Goal: Task Accomplishment & Management: Manage account settings

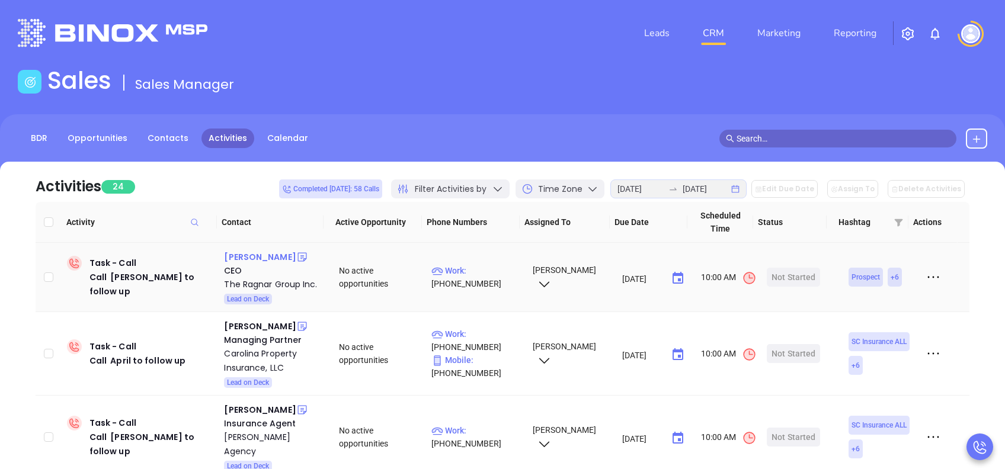
click at [273, 256] on div "Andrew Reina" at bounding box center [260, 257] width 72 height 14
click at [788, 275] on div "Start Now" at bounding box center [793, 277] width 37 height 19
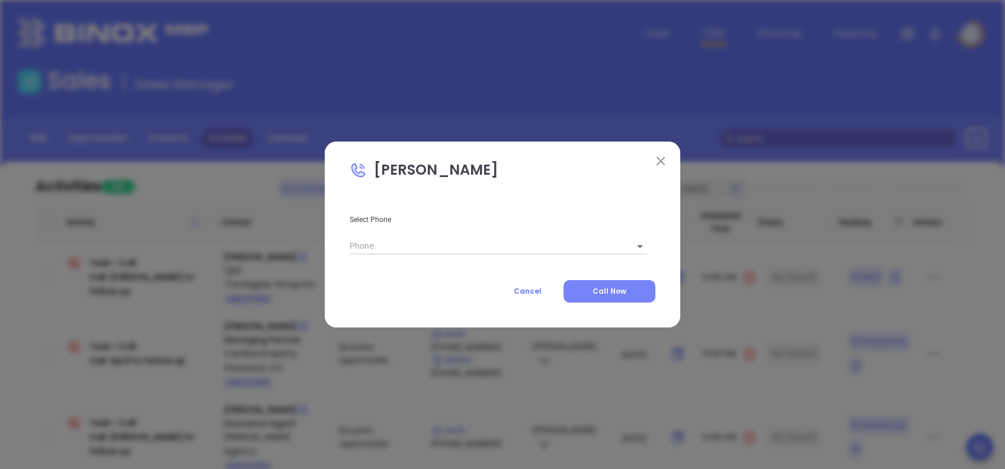
type input "(843) 408-0313"
type input "1"
click at [611, 289] on span "Call Now" at bounding box center [609, 291] width 34 height 10
type input "(843) 408-0313"
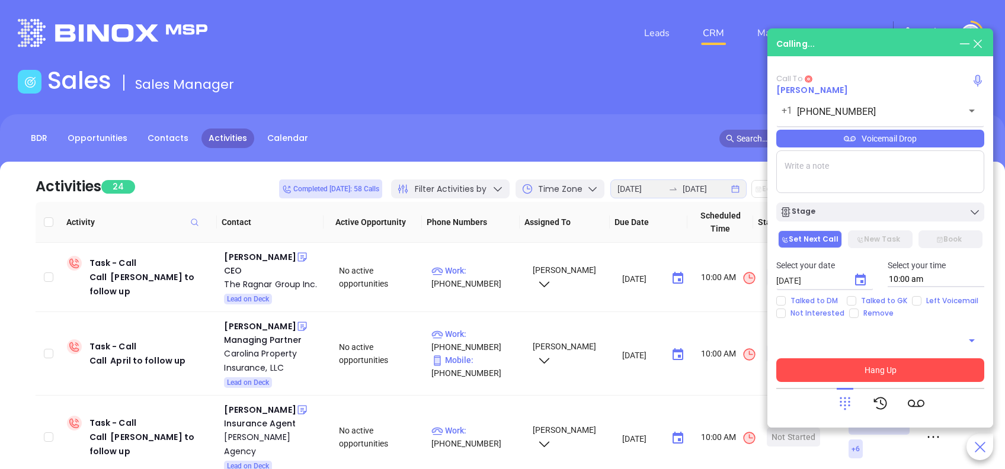
click at [947, 369] on button "Hang Up" at bounding box center [880, 370] width 208 height 24
click at [921, 371] on button "Hang Up" at bounding box center [880, 370] width 208 height 24
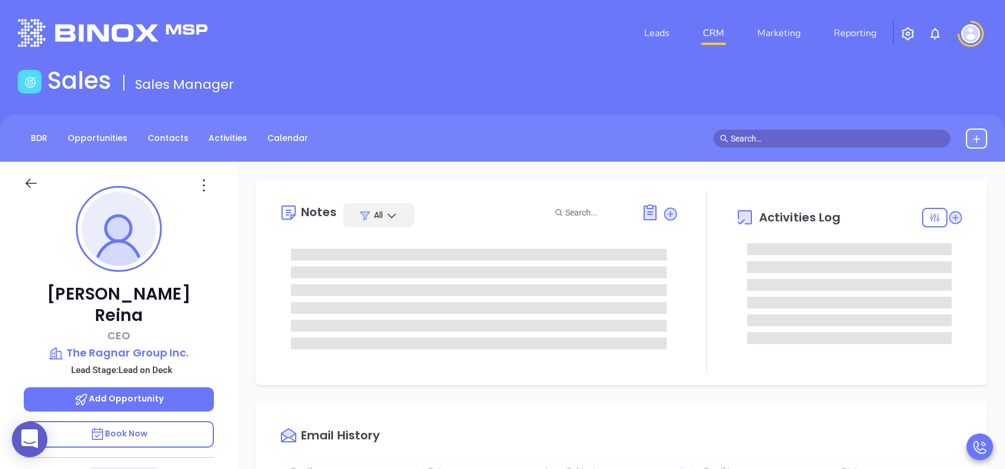
scroll to position [345, 0]
type input "[PERSON_NAME]"
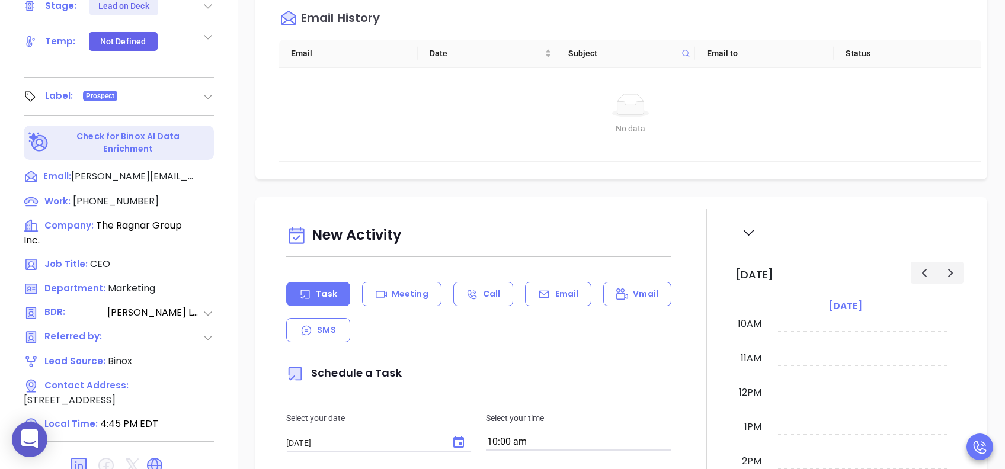
scroll to position [474, 0]
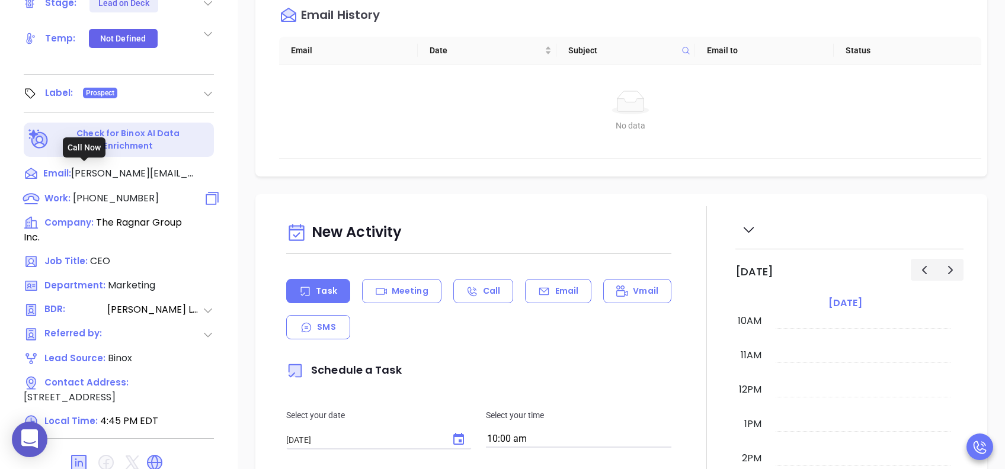
click at [109, 191] on span "[PHONE_NUMBER]" at bounding box center [116, 198] width 86 height 14
type input "[PHONE_NUMBER]"
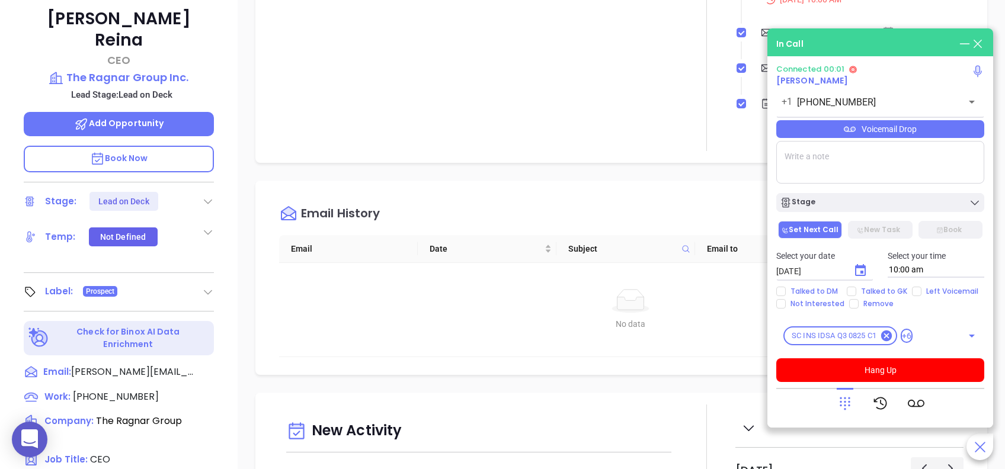
scroll to position [79, 0]
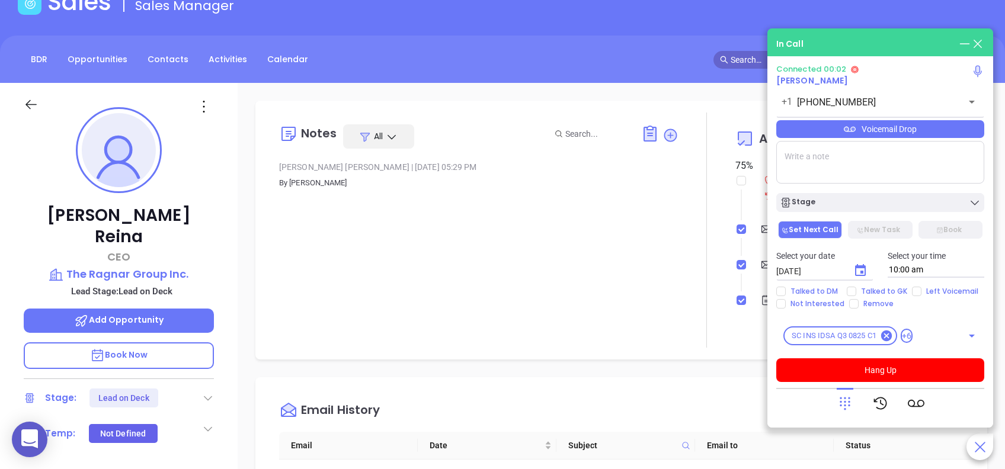
click at [154, 342] on p "Book Now" at bounding box center [119, 355] width 190 height 27
click at [753, 133] on div "Voicemail Drop" at bounding box center [880, 129] width 208 height 18
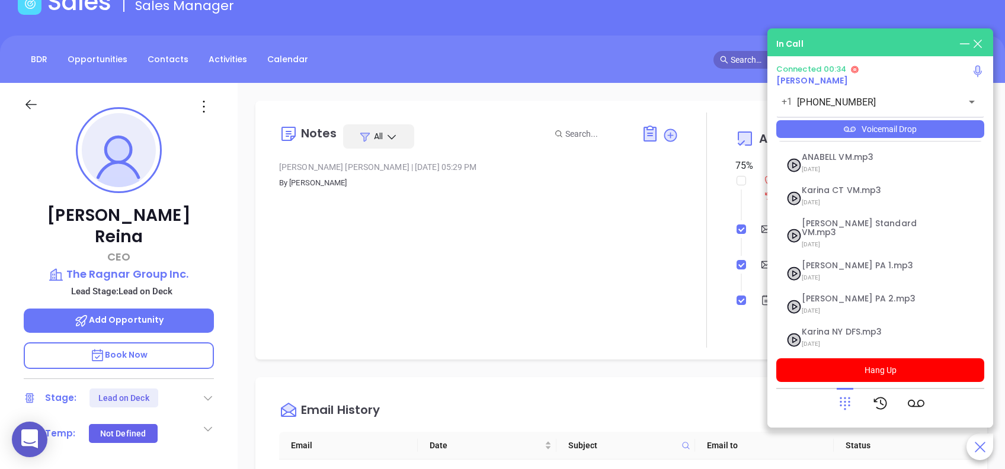
scroll to position [129, 0]
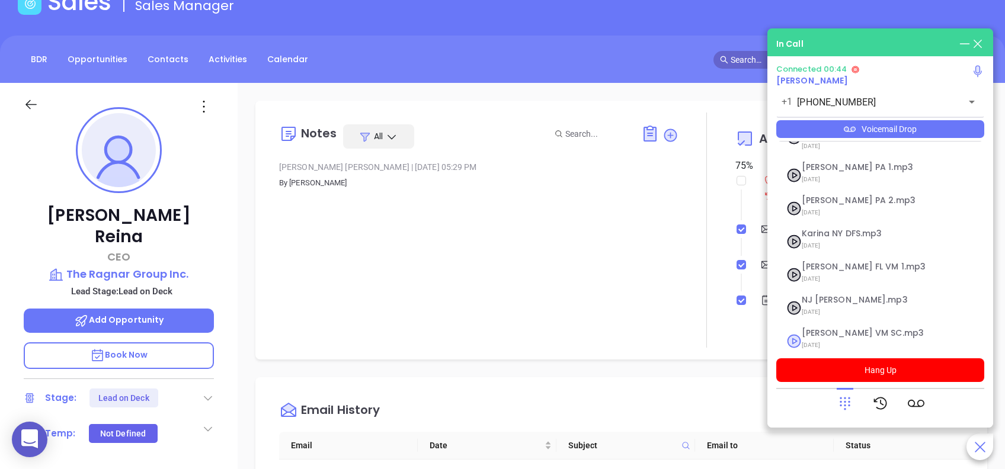
click at [753, 329] on span "Lucy VM SC.mp3" at bounding box center [866, 333] width 128 height 9
checkbox input "true"
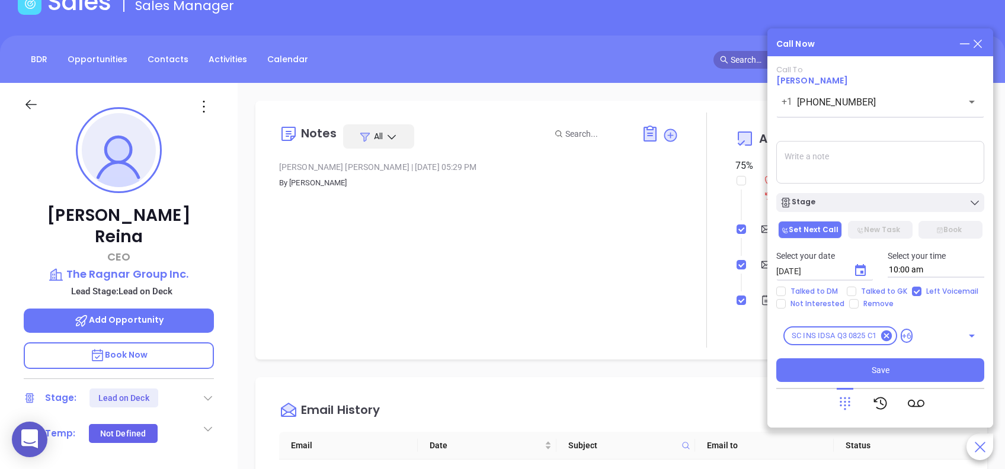
click at [753, 213] on div "Call To Andrew Reina +1 (843) 408-0313 ​ Voicemail Drop Stage Set Next Call New…" at bounding box center [880, 223] width 208 height 317
click at [753, 210] on button "Stage" at bounding box center [880, 202] width 208 height 19
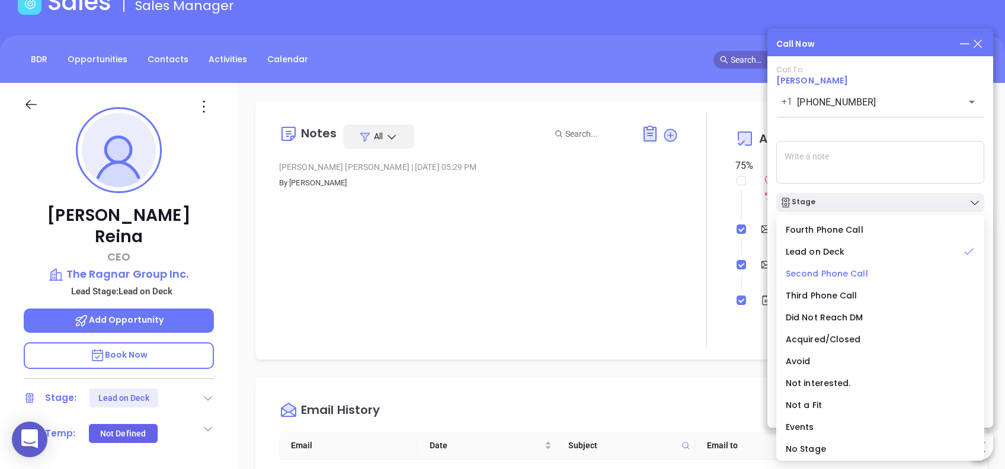
click at [753, 268] on span "Second Phone Call" at bounding box center [827, 274] width 82 height 12
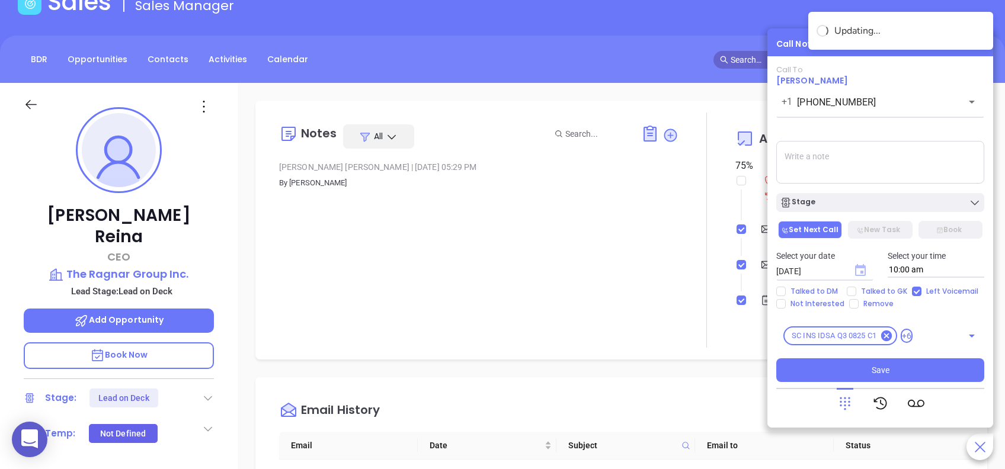
click at [753, 267] on icon "Choose date, selected date is Aug 29, 2025" at bounding box center [860, 270] width 11 height 12
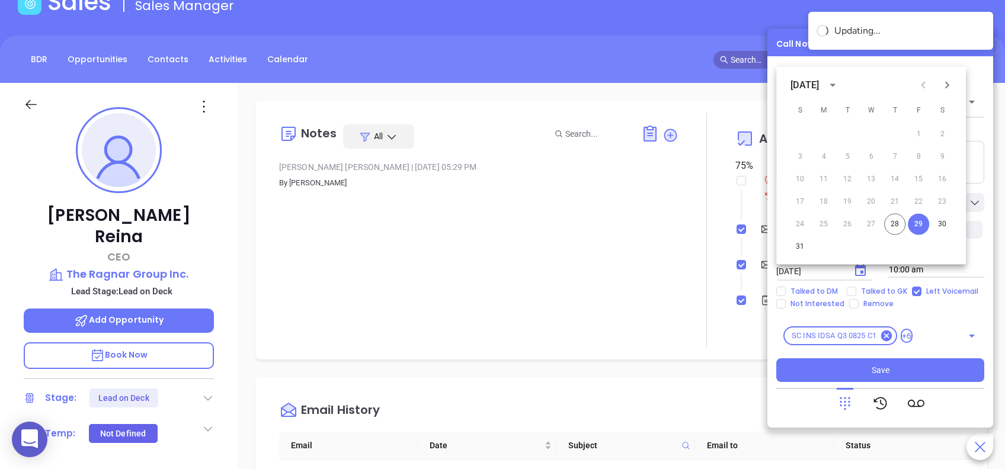
click at [753, 81] on icon "Next month" at bounding box center [947, 85] width 14 height 14
click at [753, 129] on button "2" at bounding box center [846, 134] width 21 height 21
type input "09/02/2025"
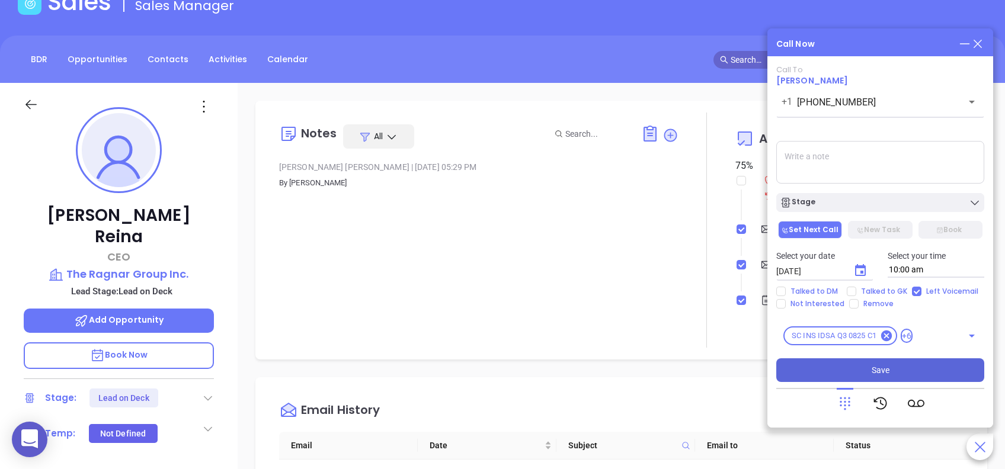
click at [753, 351] on span "Save" at bounding box center [880, 370] width 18 height 13
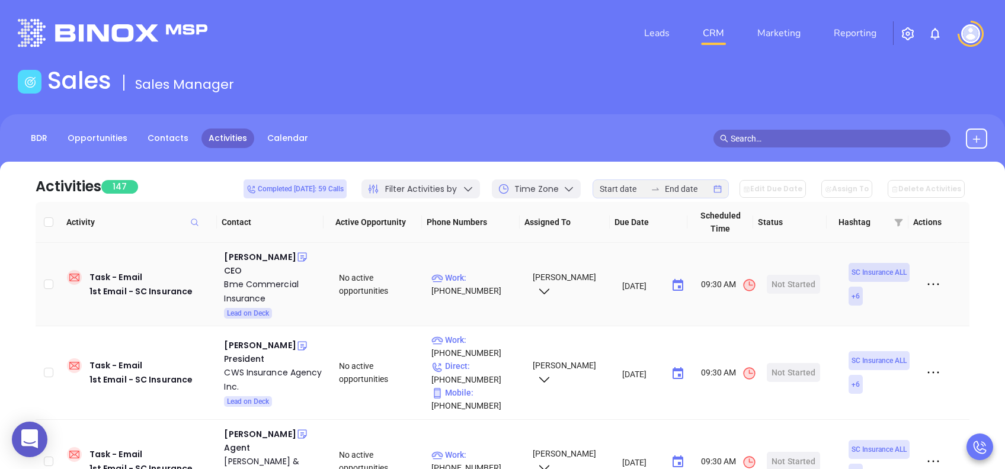
drag, startPoint x: 261, startPoint y: 259, endPoint x: 402, endPoint y: 262, distance: 141.6
click at [261, 259] on div "Patrick Moore" at bounding box center [260, 257] width 72 height 14
click at [791, 284] on div "Start Now" at bounding box center [793, 284] width 37 height 19
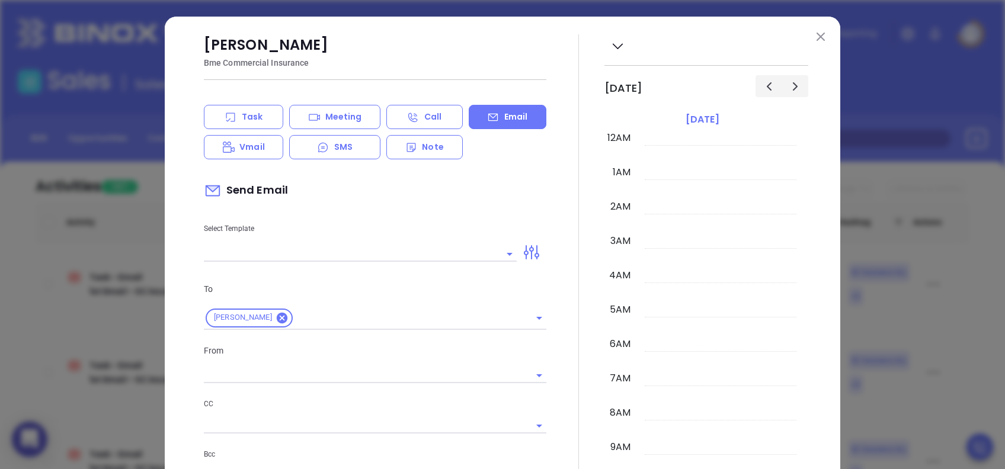
scroll to position [345, 0]
type input "lucy@motiva.net"
click at [816, 39] on img at bounding box center [820, 37] width 8 height 8
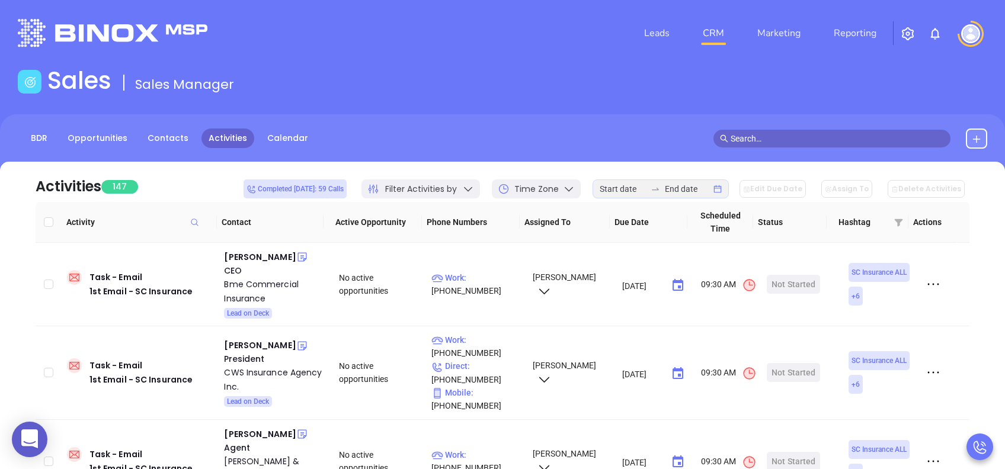
click at [471, 190] on div "Filter Activities by" at bounding box center [420, 188] width 118 height 19
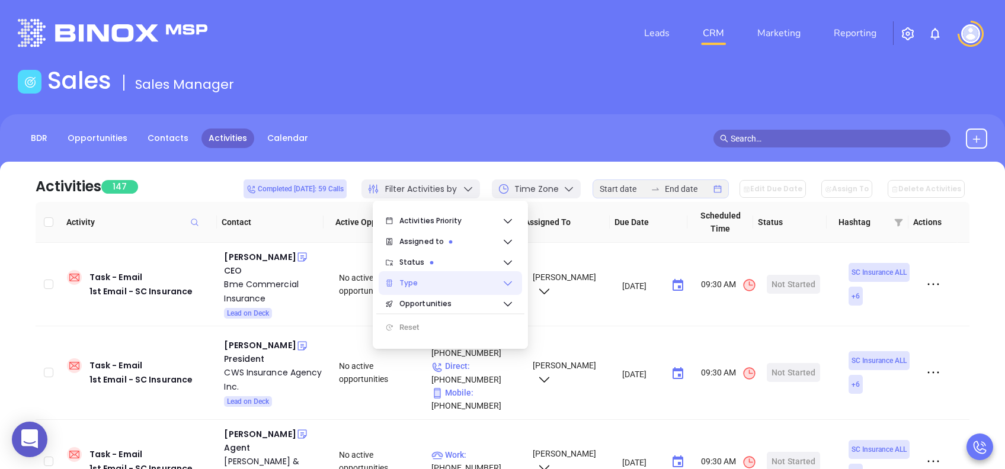
click at [418, 283] on span "Type" at bounding box center [450, 283] width 102 height 24
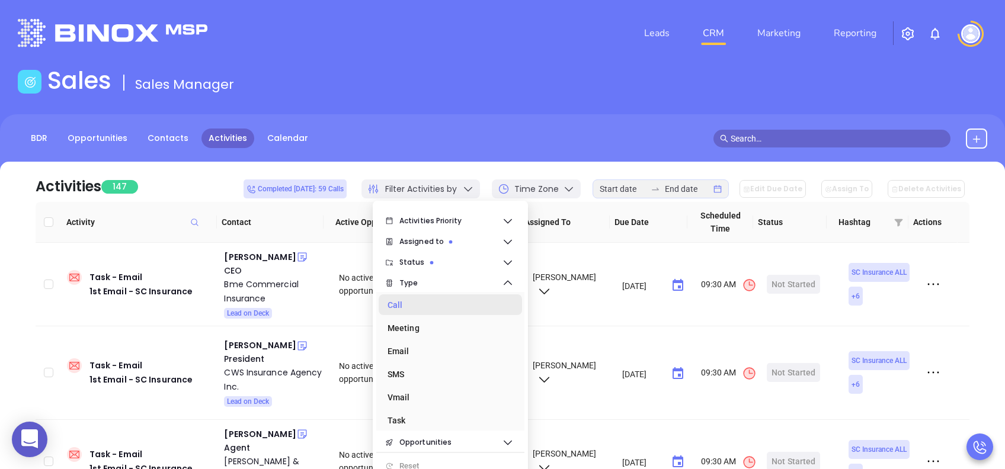
click at [434, 303] on div "Call" at bounding box center [446, 305] width 118 height 24
click at [521, 128] on div "BDR Opportunities Contacts Activities Calendar" at bounding box center [502, 143] width 1005 height 59
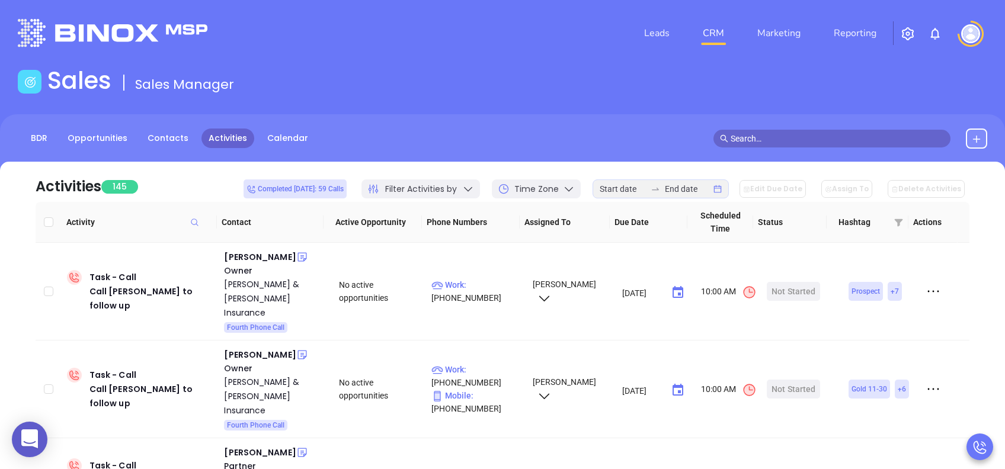
click at [431, 191] on span "Filter Activities by" at bounding box center [421, 189] width 72 height 12
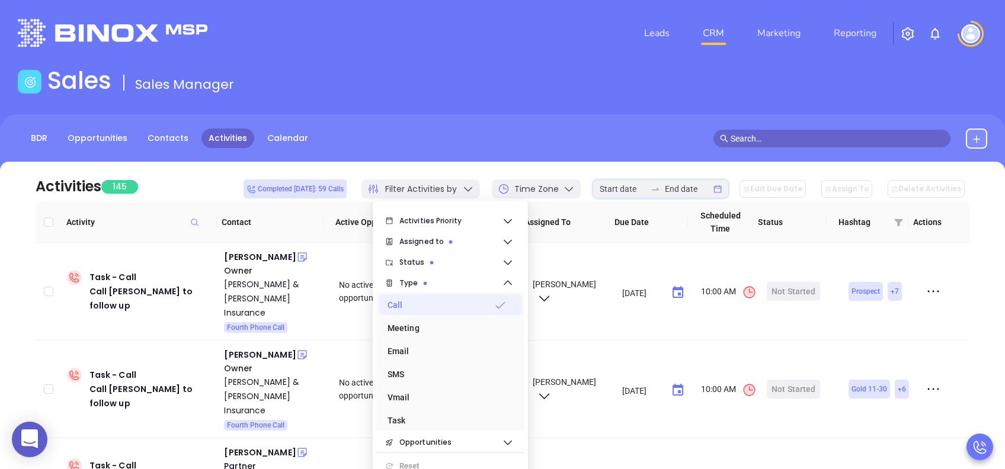
click at [690, 189] on input at bounding box center [688, 188] width 46 height 13
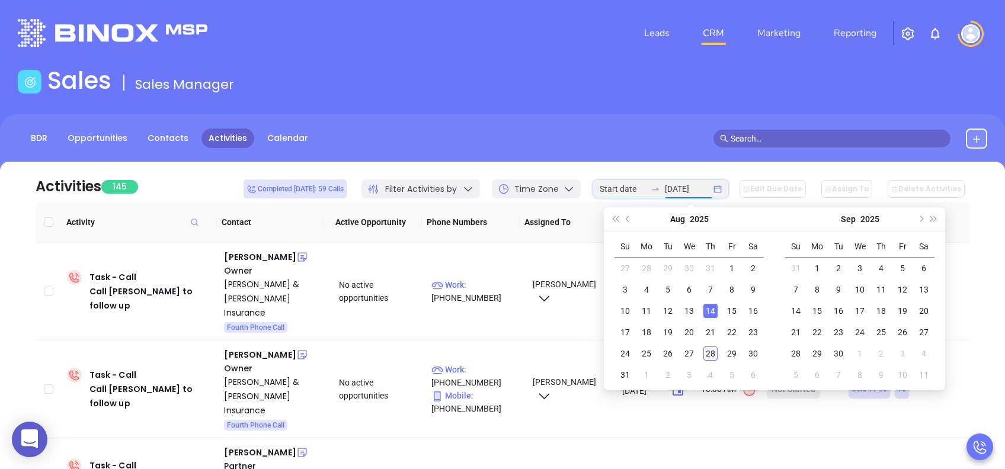
type input "2025-08-28"
click at [709, 355] on div "28" at bounding box center [710, 354] width 14 height 14
type input "2025-08-28"
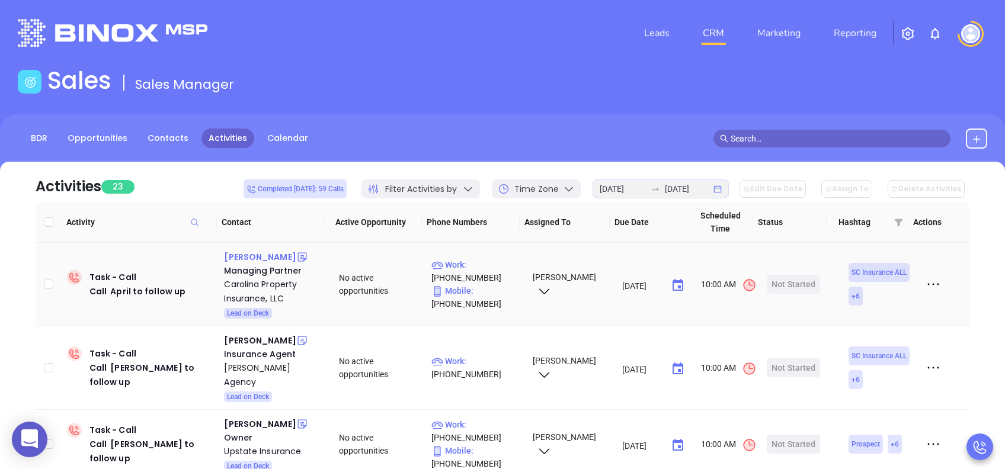
click at [246, 255] on div "April Jordan" at bounding box center [260, 257] width 72 height 14
click at [778, 284] on div "Start Now" at bounding box center [793, 284] width 37 height 19
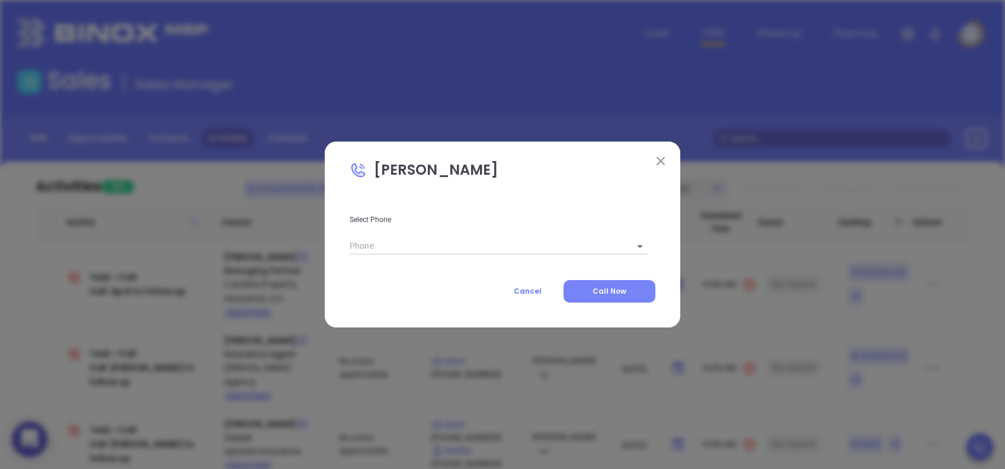
type input "(843) 839-8361"
type input "1"
click at [609, 296] on span "Call Now" at bounding box center [609, 291] width 34 height 10
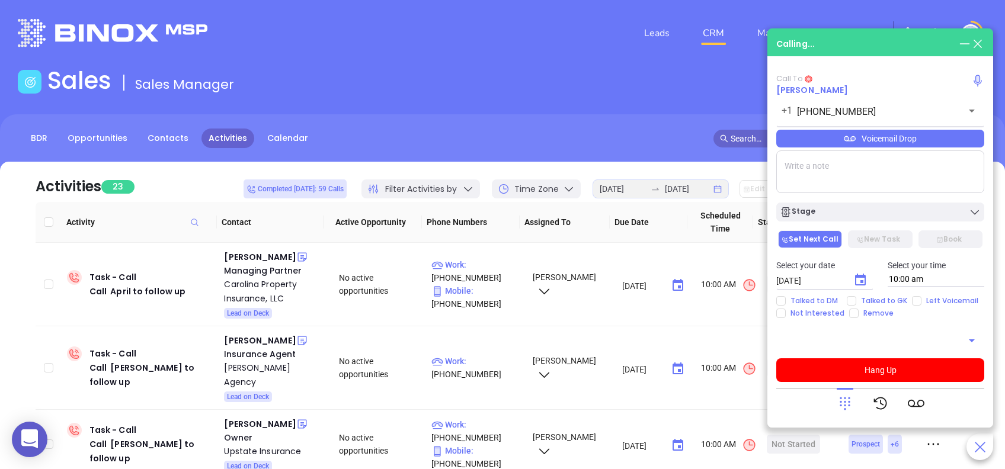
type input "(843) 839-8361"
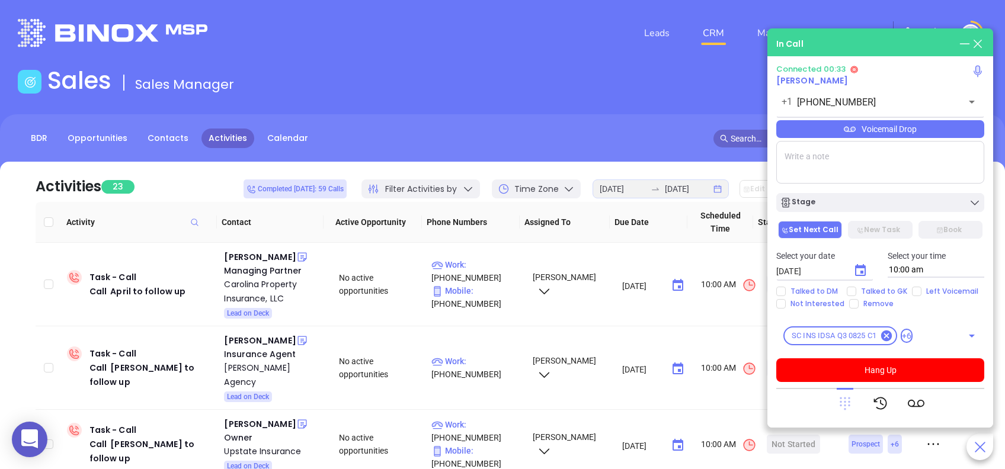
click at [848, 404] on icon at bounding box center [844, 403] width 17 height 17
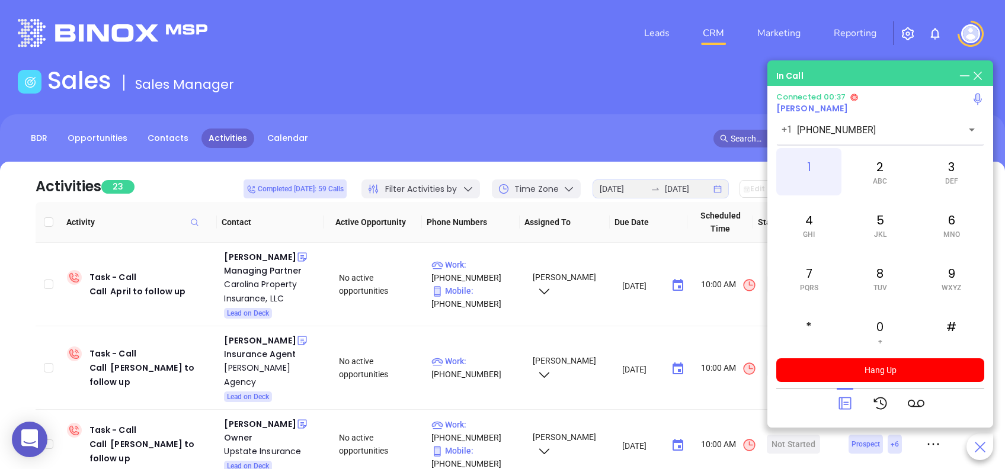
click at [829, 172] on div "1" at bounding box center [808, 171] width 65 height 47
click at [846, 401] on icon at bounding box center [844, 403] width 17 height 17
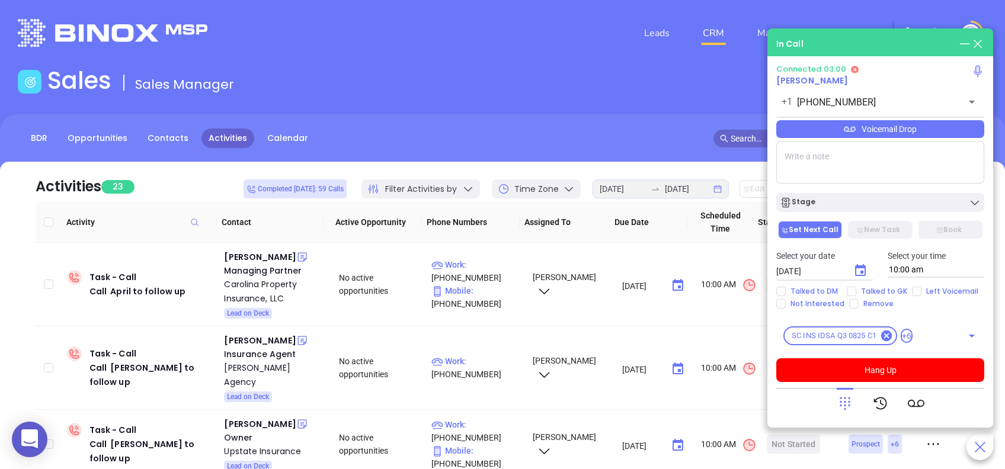
click at [938, 134] on div "Voicemail Drop" at bounding box center [880, 129] width 208 height 18
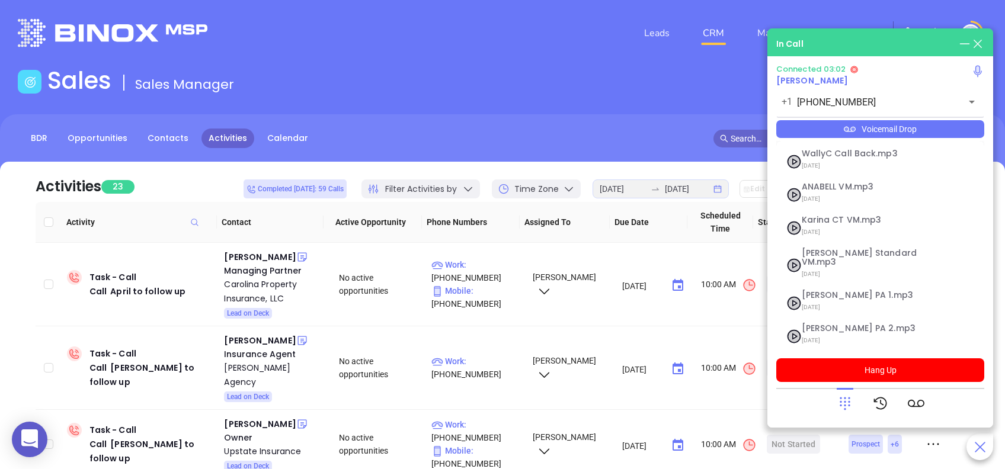
scroll to position [129, 0]
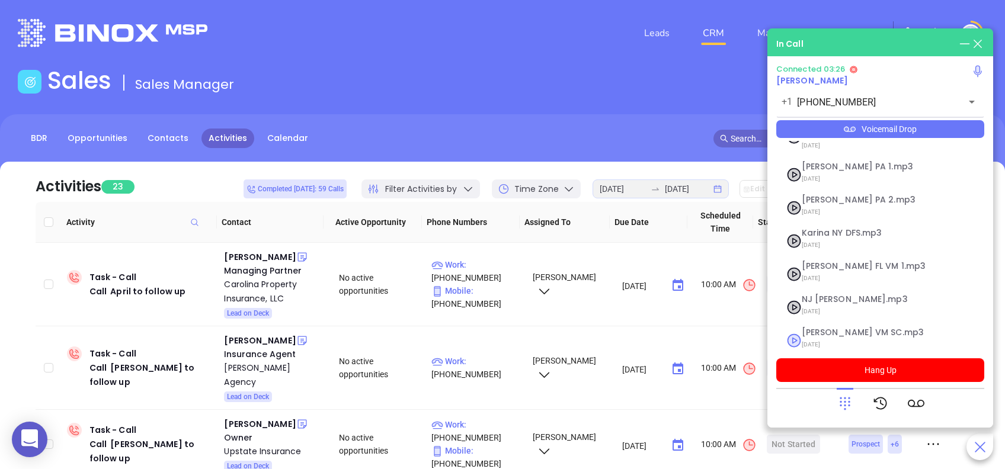
click at [828, 328] on span "Lucy VM SC.mp3" at bounding box center [866, 332] width 128 height 9
checkbox input "true"
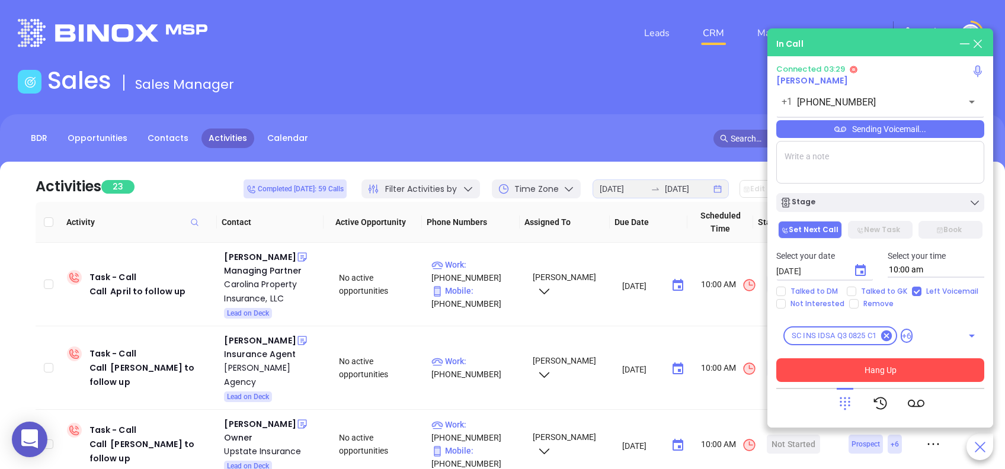
click at [951, 374] on button "Hang Up" at bounding box center [880, 370] width 208 height 24
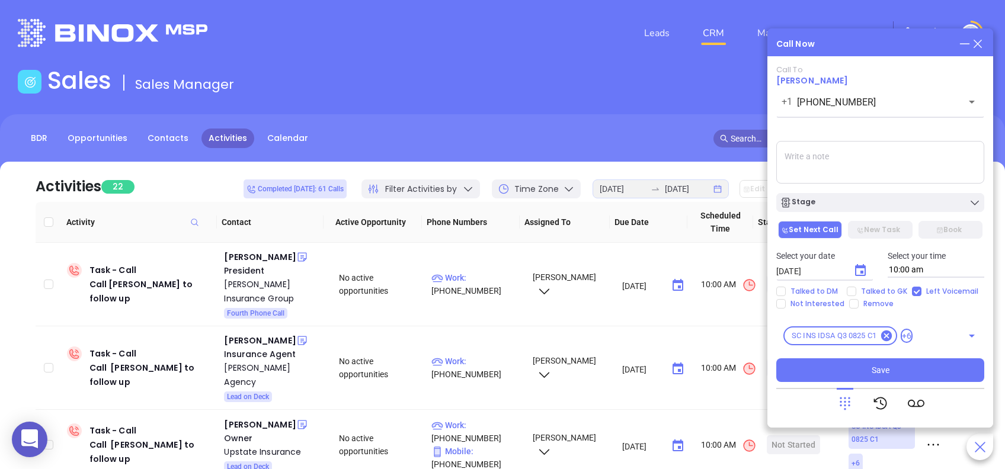
click at [878, 206] on div "Stage" at bounding box center [880, 203] width 201 height 12
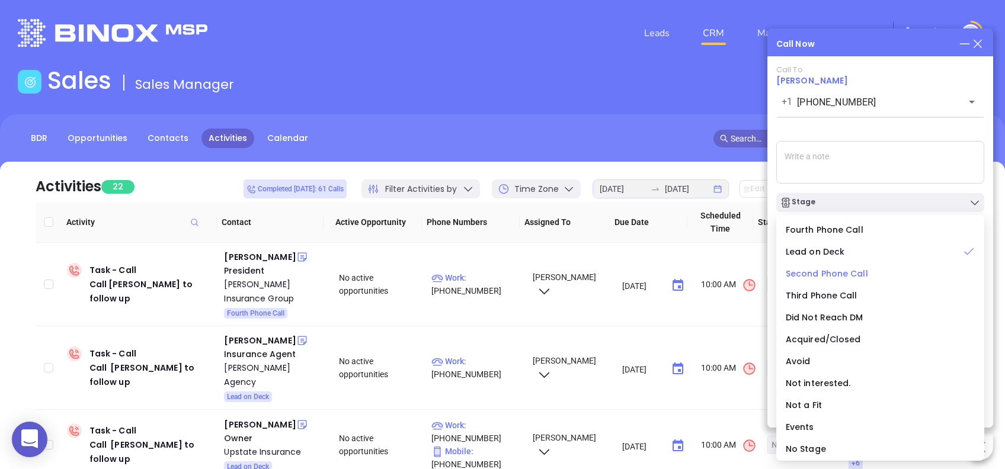
click at [836, 275] on span "Second Phone Call" at bounding box center [827, 274] width 82 height 12
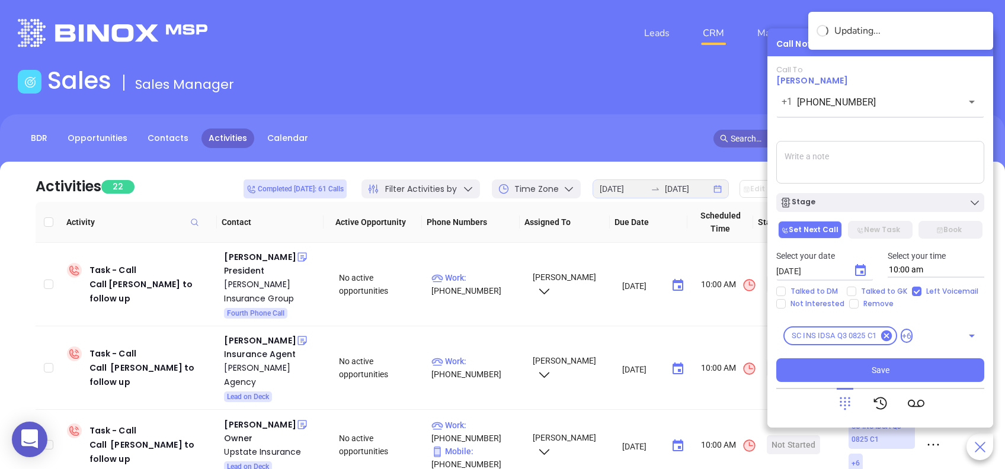
click at [868, 268] on button "Choose date, selected date is Aug 29, 2025" at bounding box center [860, 271] width 24 height 24
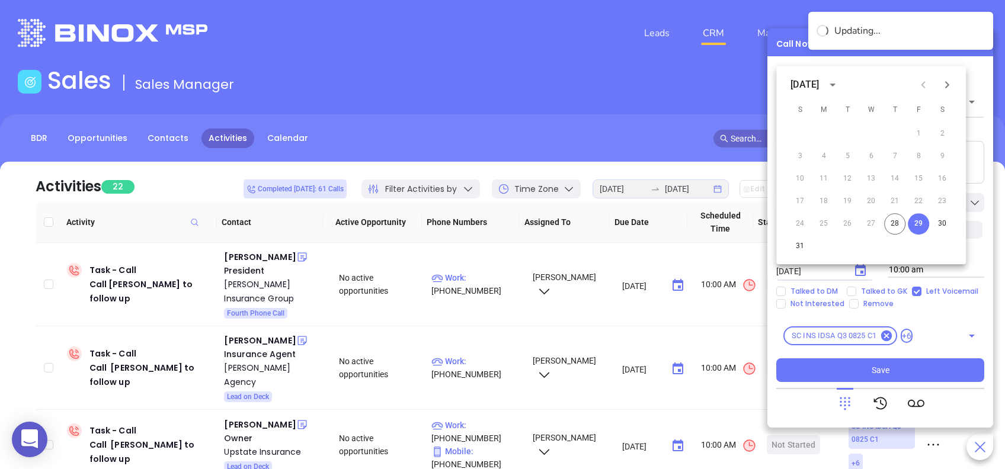
click at [951, 78] on icon "Next month" at bounding box center [947, 85] width 14 height 14
click at [851, 128] on button "2" at bounding box center [846, 133] width 21 height 21
type input "09/02/2025"
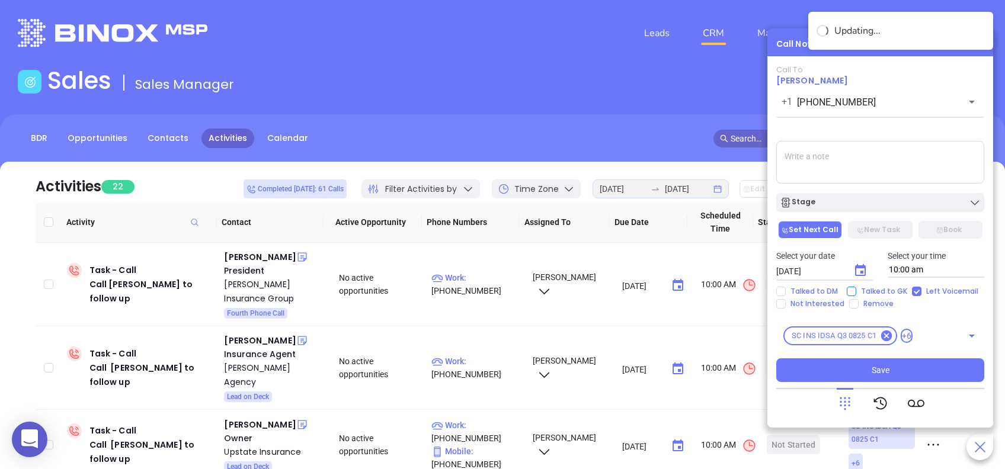
click at [850, 294] on input "Talked to GK" at bounding box center [851, 291] width 9 height 9
checkbox input "true"
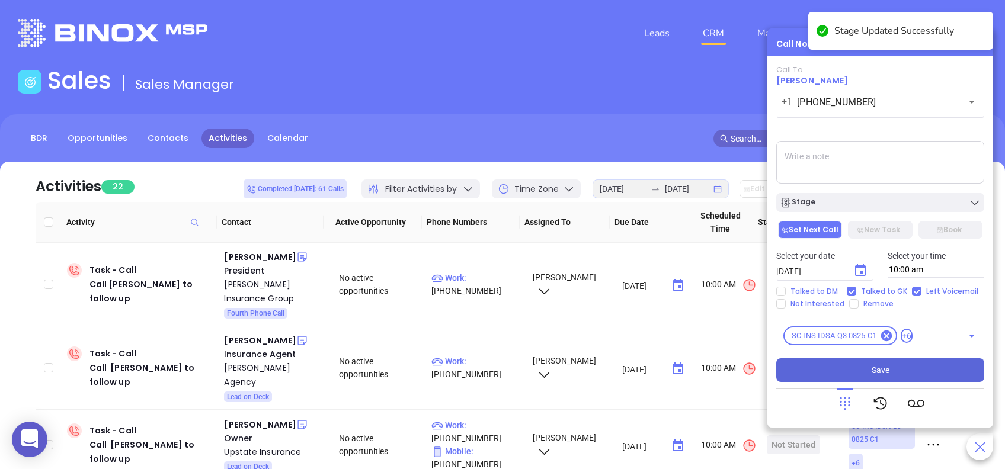
click at [951, 364] on button "Save" at bounding box center [880, 370] width 208 height 24
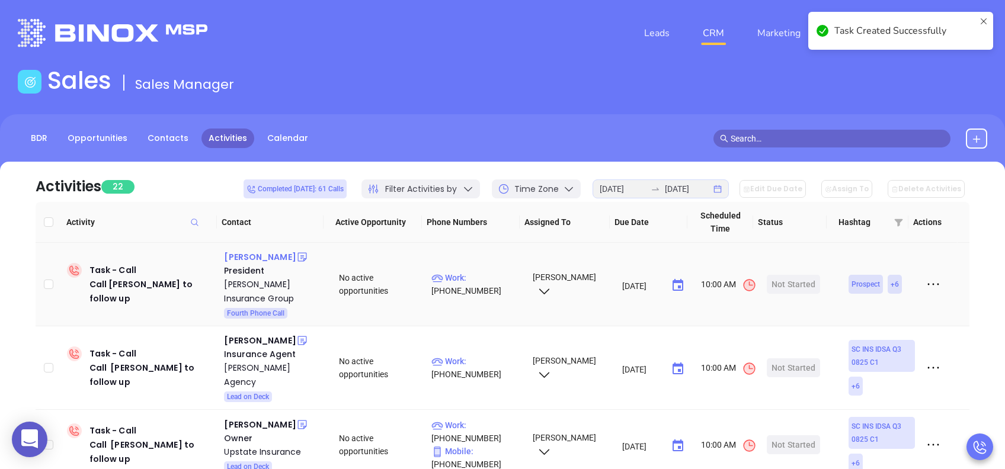
click at [242, 260] on div "Jon Jensen" at bounding box center [260, 257] width 72 height 14
click at [775, 283] on div "Start Now" at bounding box center [793, 284] width 37 height 19
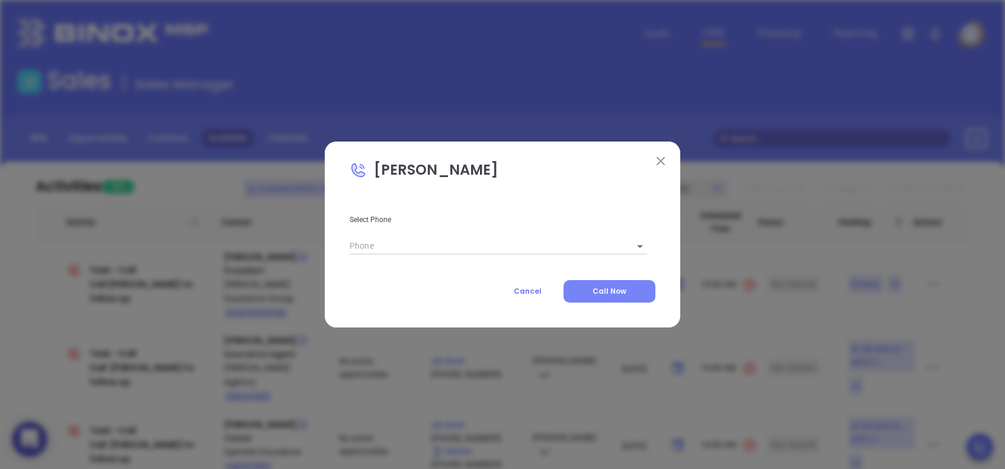
type input "(864) 583-5445"
type input "1"
drag, startPoint x: 616, startPoint y: 285, endPoint x: 616, endPoint y: 273, distance: 11.8
click at [617, 285] on button "Call Now" at bounding box center [609, 291] width 92 height 23
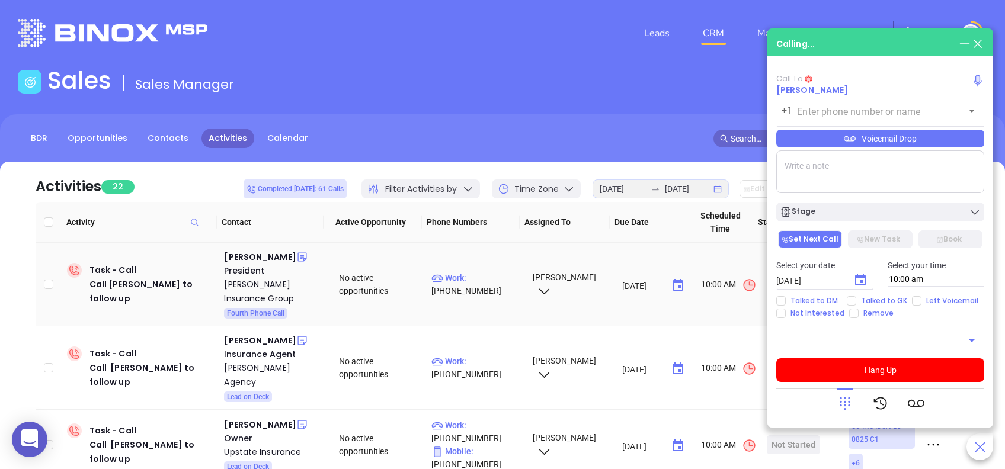
type input "(864) 583-5445"
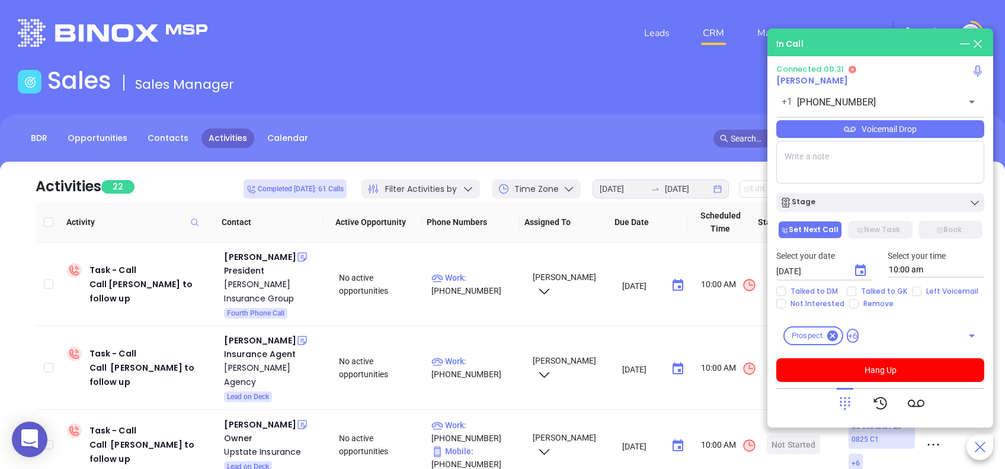
click at [938, 130] on div "Voicemail Drop" at bounding box center [880, 129] width 208 height 18
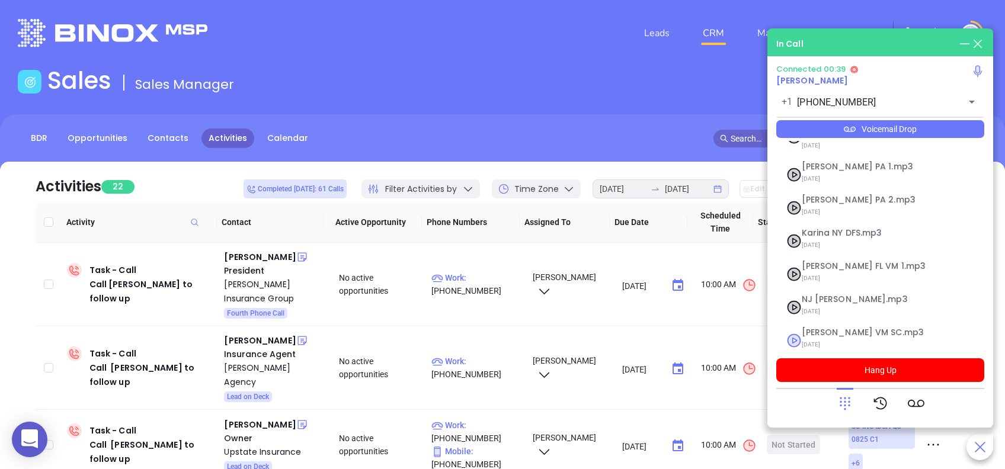
click at [815, 328] on span "Lucy VM SC.mp3" at bounding box center [866, 332] width 128 height 9
checkbox input "true"
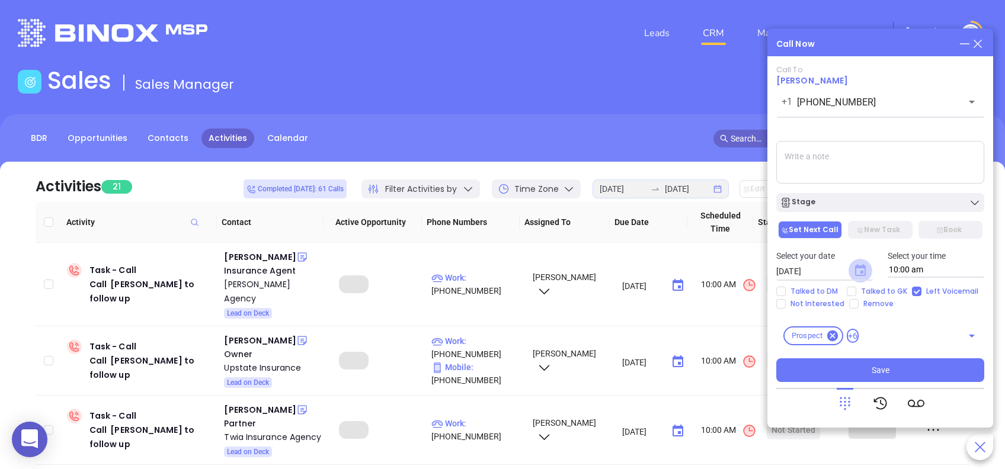
click at [858, 265] on icon "Choose date, selected date is Aug 29, 2025" at bounding box center [860, 270] width 11 height 12
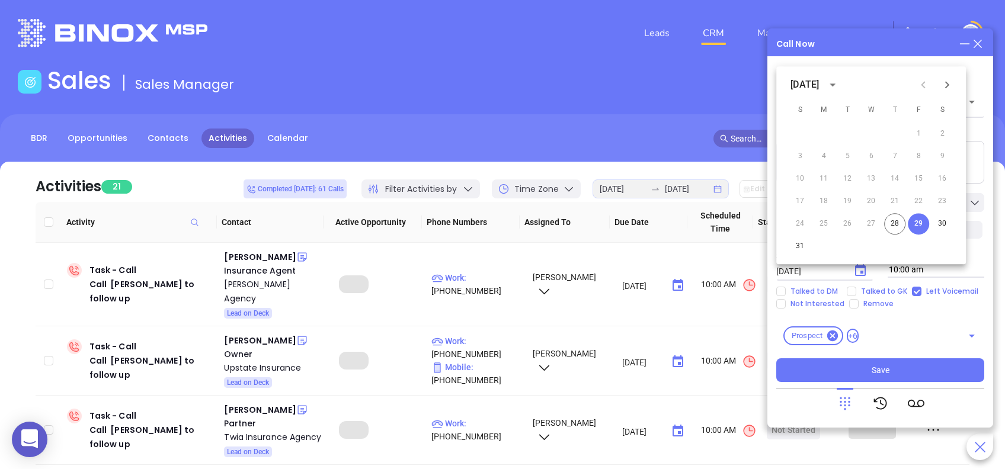
drag, startPoint x: 944, startPoint y: 81, endPoint x: 943, endPoint y: 90, distance: 9.6
click at [945, 81] on icon "Next month" at bounding box center [947, 85] width 14 height 14
click at [839, 132] on button "2" at bounding box center [846, 133] width 21 height 21
type input "09/02/2025"
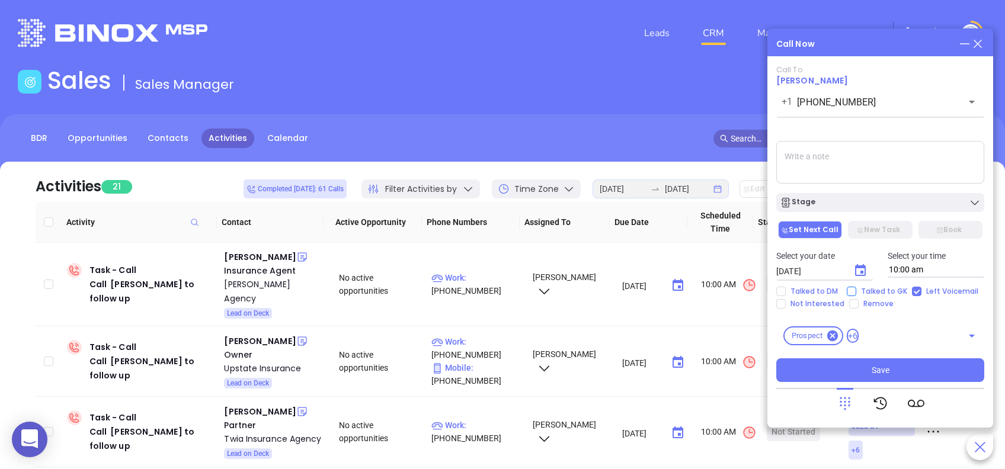
click at [848, 291] on input "Talked to GK" at bounding box center [851, 291] width 9 height 9
checkbox input "true"
click at [911, 373] on button "Save" at bounding box center [880, 370] width 208 height 24
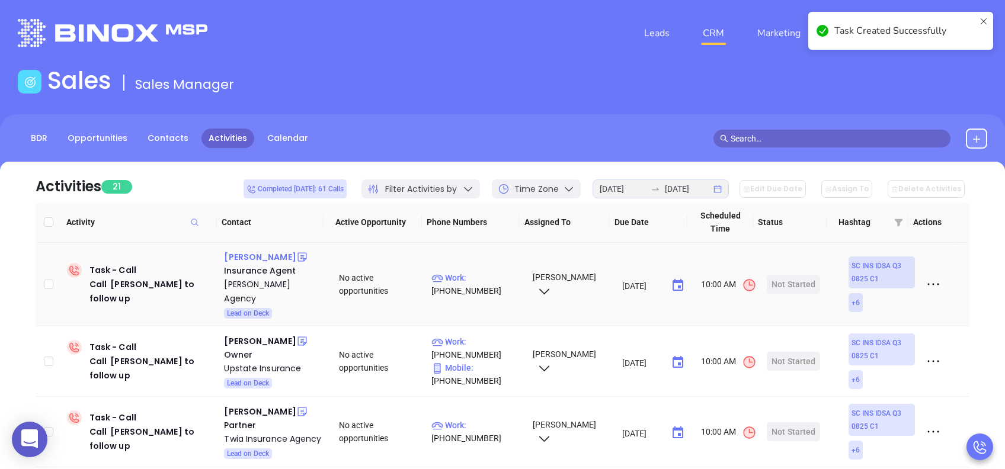
click at [261, 261] on div "Hannah Eades" at bounding box center [260, 257] width 72 height 14
click at [784, 275] on div "Start Now" at bounding box center [793, 284] width 37 height 19
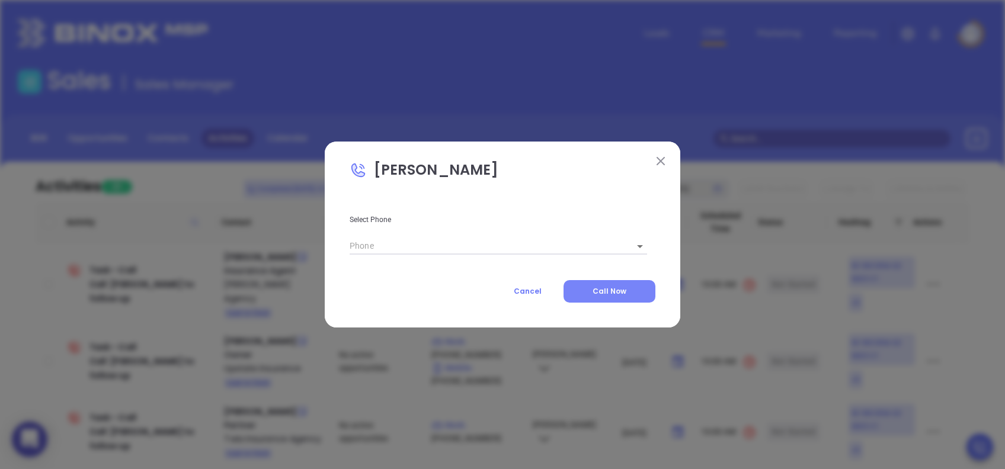
type input "1"
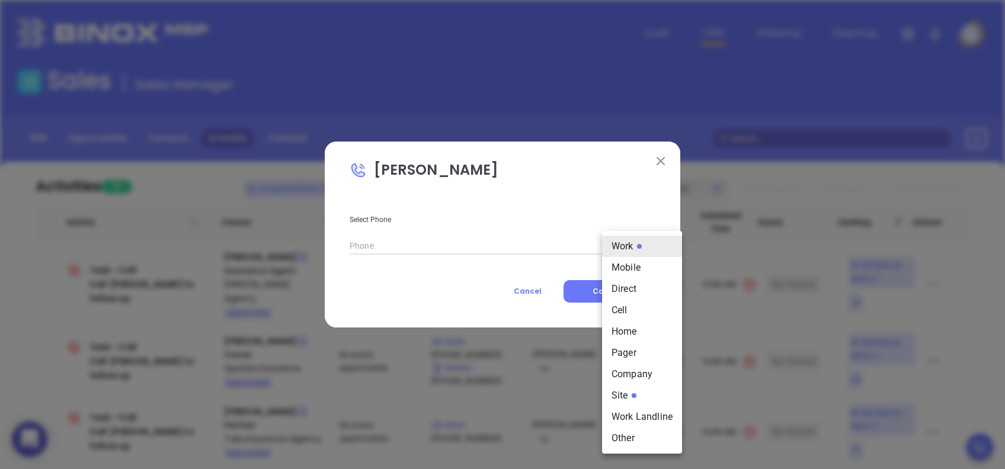
click at [609, 245] on body "0 Leads CRM Marketing Reporting Financial Leads Leads Sales Sales Manager BDR O…" at bounding box center [502, 234] width 1005 height 469
click at [425, 271] on div at bounding box center [502, 234] width 1005 height 469
click at [621, 244] on body "0 Leads CRM Marketing Reporting Financial Leads Leads Sales Sales Manager BDR O…" at bounding box center [502, 234] width 1005 height 469
click at [645, 398] on li "Site" at bounding box center [642, 395] width 80 height 21
type input "(864) 882-2302"
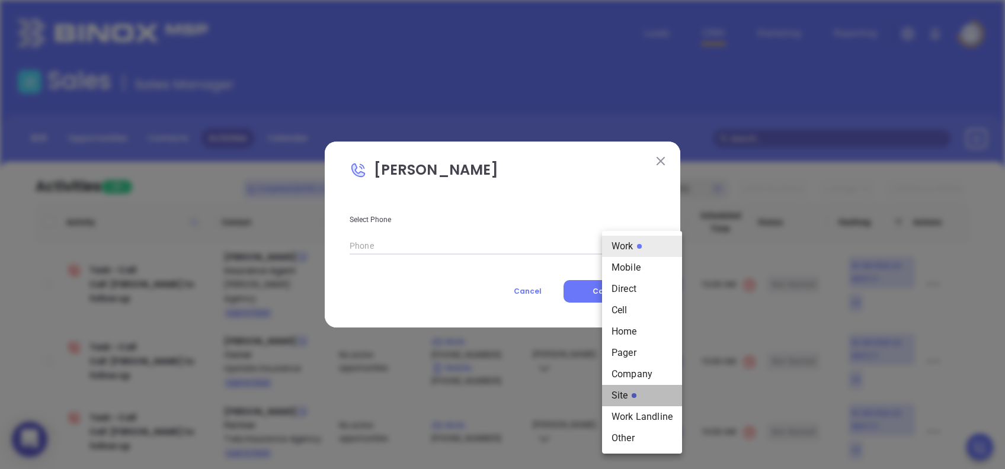
type input "11"
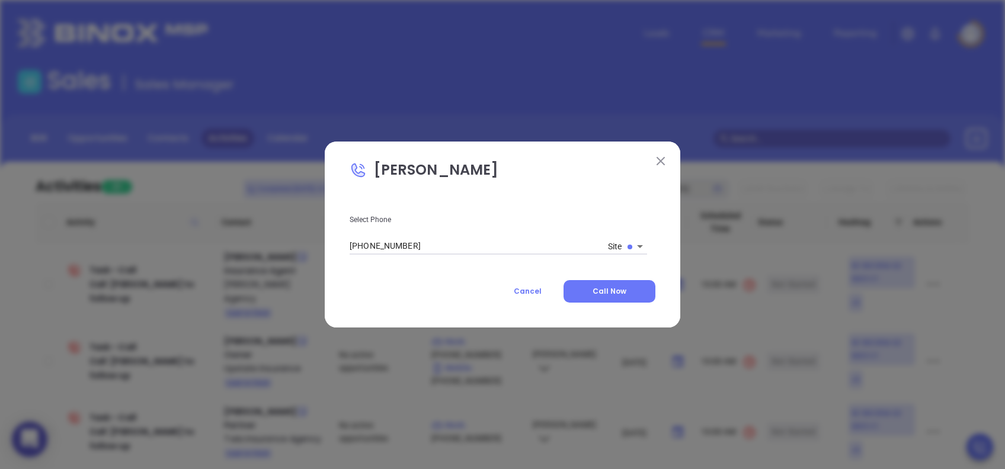
click at [628, 239] on body "0 Leads CRM Marketing Reporting Financial Leads Leads Sales Sales Manager BDR O…" at bounding box center [502, 234] width 1005 height 469
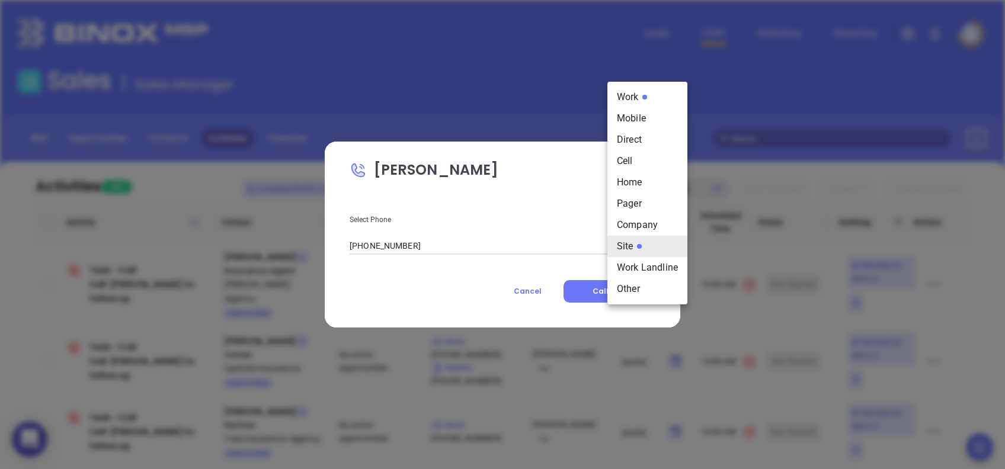
click at [633, 91] on li "Work" at bounding box center [647, 96] width 80 height 21
type input "1"
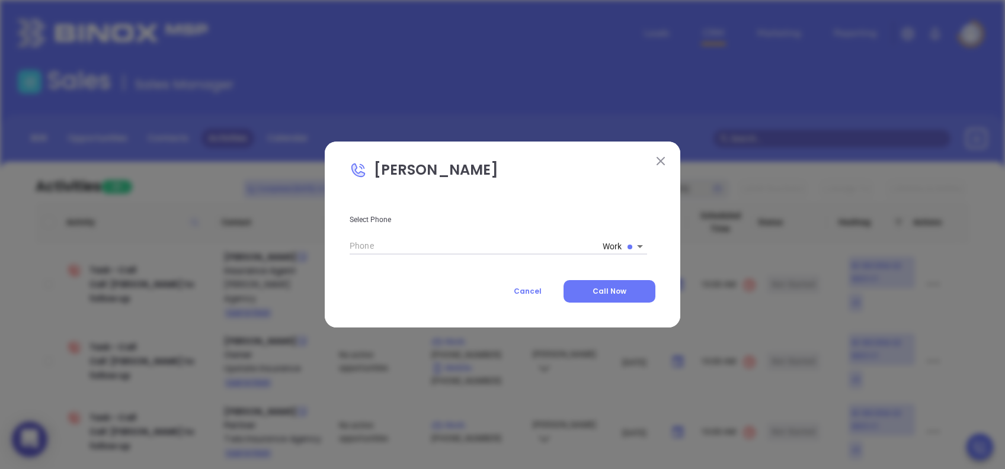
click at [615, 242] on body "0 Leads CRM Marketing Reporting Financial Leads Leads Sales Sales Manager BDR O…" at bounding box center [502, 234] width 1005 height 469
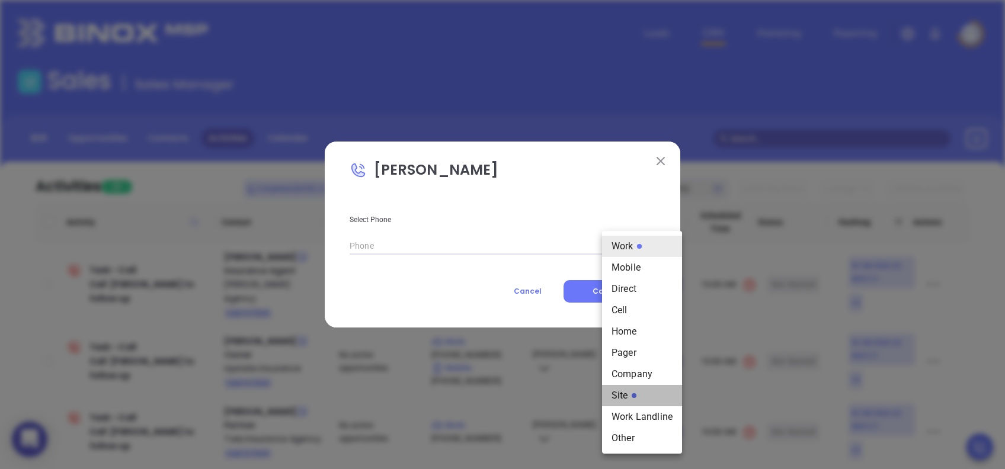
click at [634, 390] on li "Site" at bounding box center [642, 395] width 80 height 21
type input "(864) 882-2302"
type input "11"
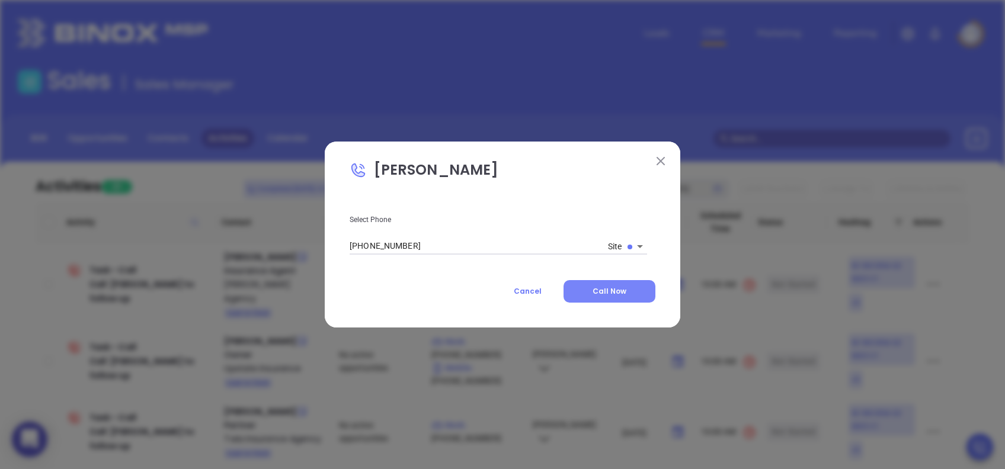
click at [619, 289] on span "Call Now" at bounding box center [609, 291] width 34 height 10
type input "(864) 882-2302"
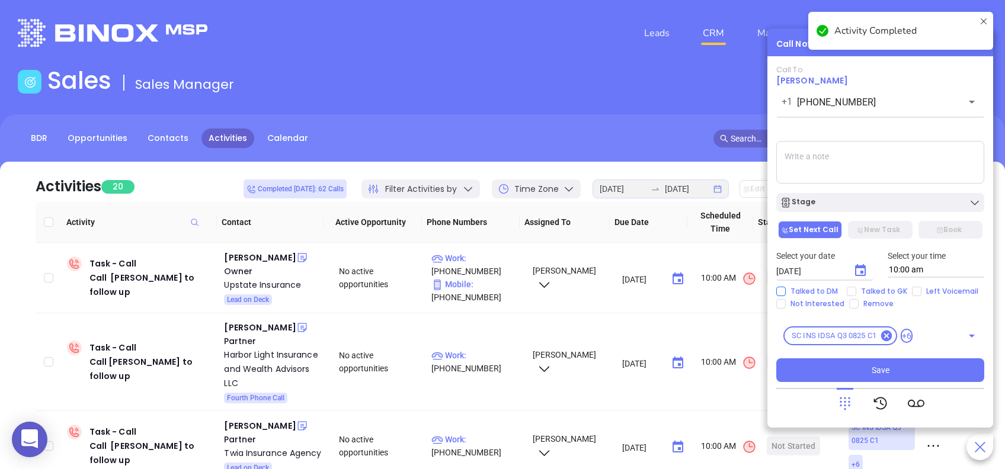
click at [785, 290] on input "Talked to DM" at bounding box center [780, 291] width 9 height 9
checkbox input "true"
click at [781, 303] on input "Not Interested" at bounding box center [780, 303] width 9 height 9
checkbox input "true"
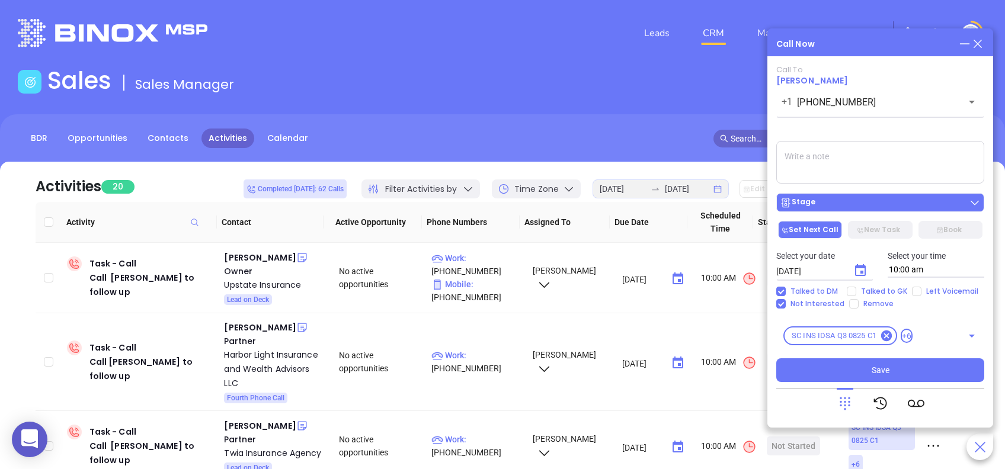
click at [897, 209] on button "Stage" at bounding box center [880, 202] width 208 height 19
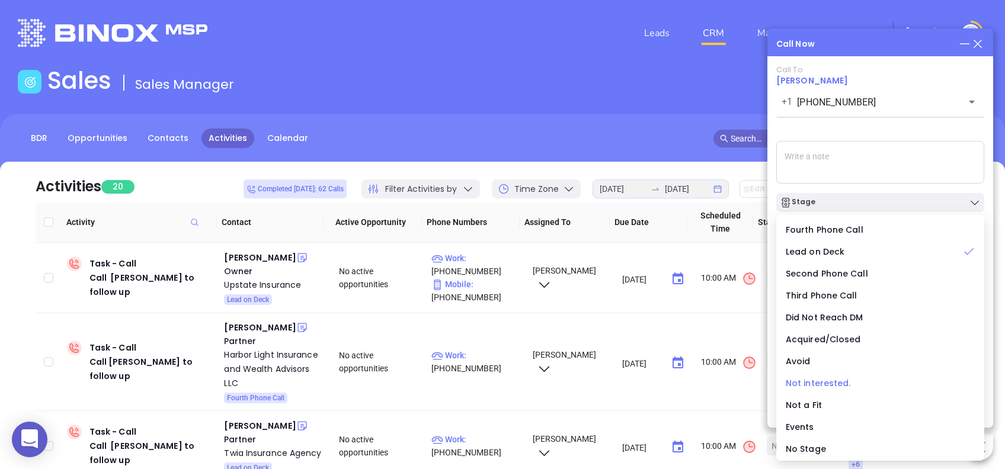
click at [823, 382] on span "Not interested." at bounding box center [818, 383] width 65 height 12
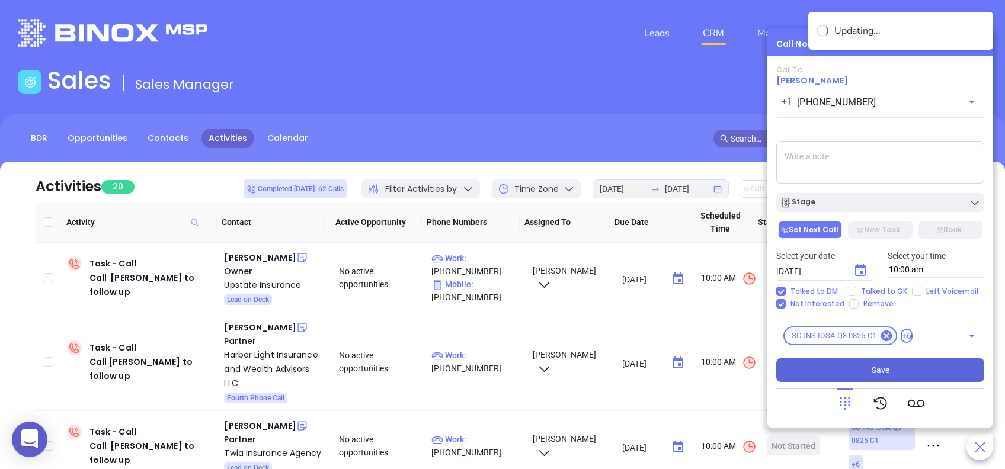
click at [886, 370] on span "Save" at bounding box center [880, 370] width 18 height 13
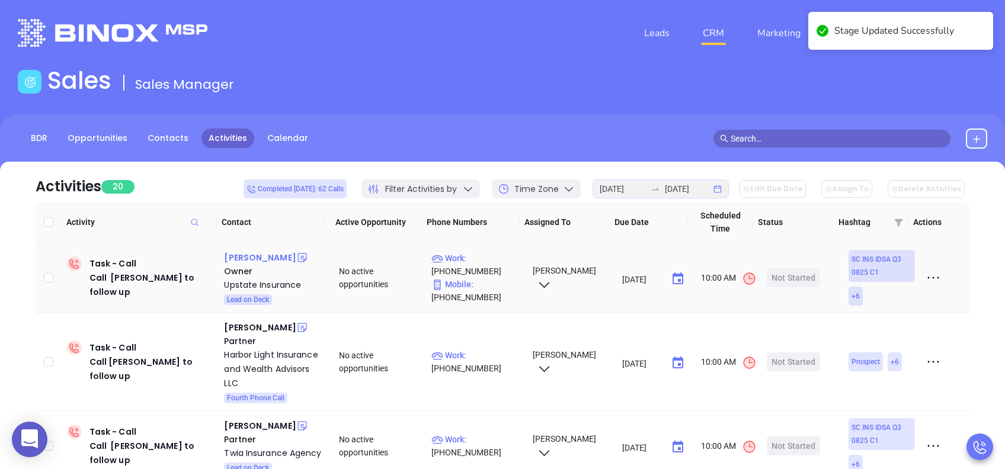
click at [265, 260] on div "Chris Lawrence" at bounding box center [260, 258] width 72 height 14
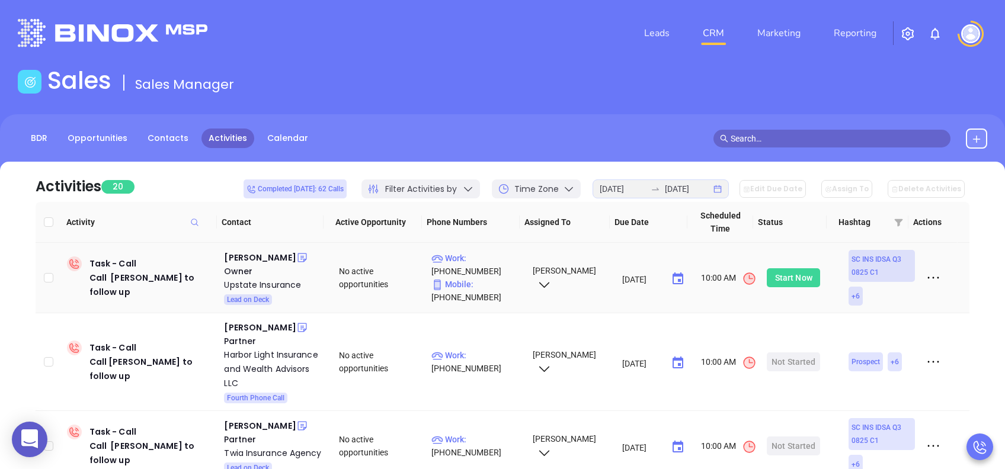
click at [778, 275] on div "Start Now" at bounding box center [793, 277] width 37 height 19
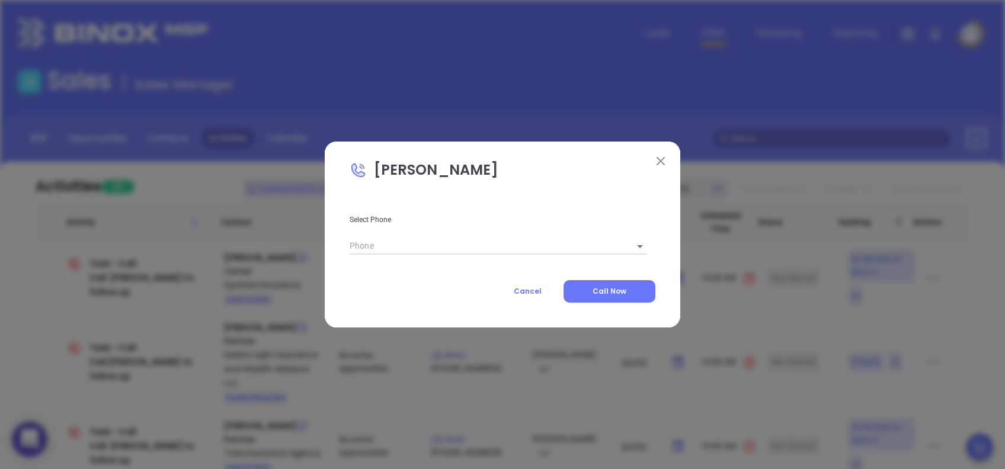
type input "(864) 885-9717"
type input "1"
click at [634, 289] on button "Call Now" at bounding box center [609, 291] width 92 height 23
type input "(864) 885-9717"
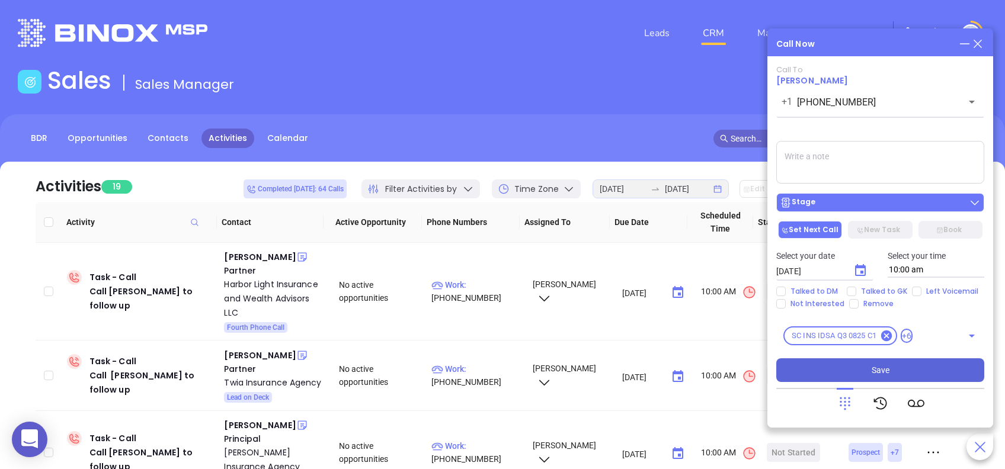
click at [863, 208] on div "Stage" at bounding box center [880, 203] width 201 height 12
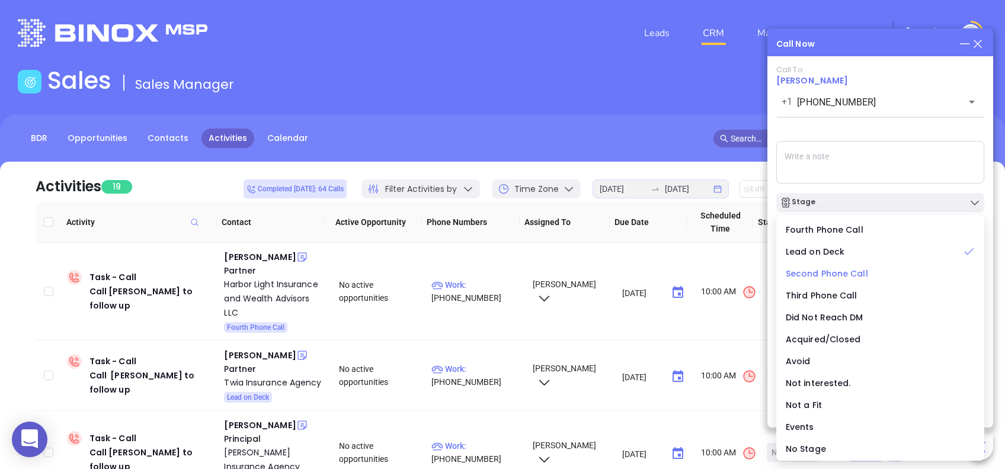
click at [834, 271] on span "Second Phone Call" at bounding box center [827, 274] width 82 height 12
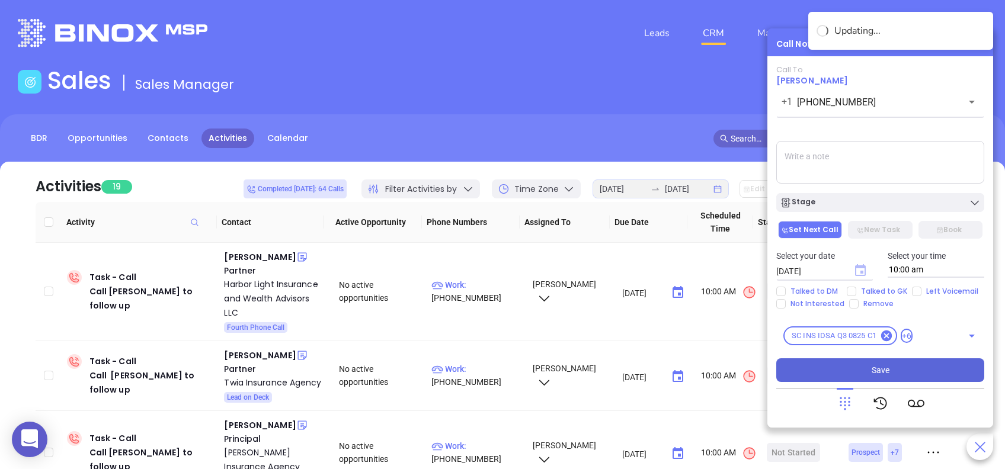
click at [861, 268] on icon "Choose date, selected date is Aug 29, 2025" at bounding box center [860, 270] width 11 height 12
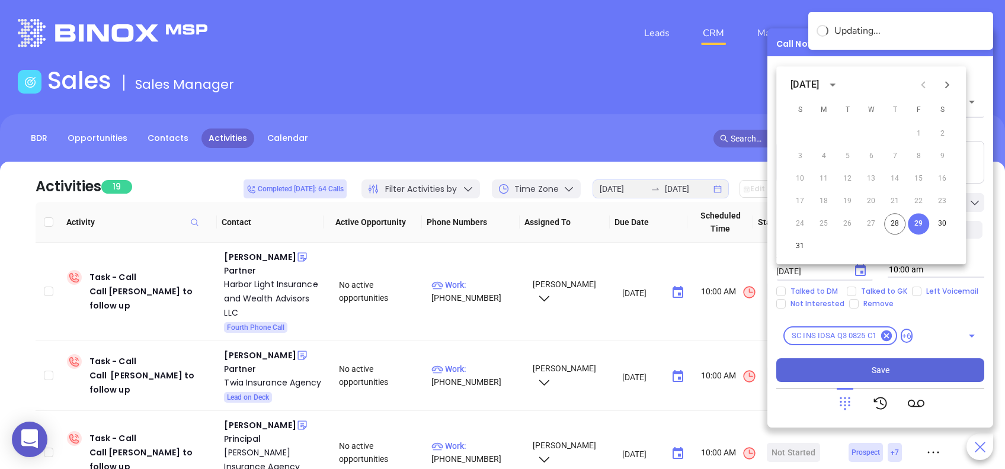
click at [948, 88] on icon "Next month" at bounding box center [947, 85] width 14 height 14
click at [847, 134] on button "2" at bounding box center [846, 133] width 21 height 21
type input "09/02/2025"
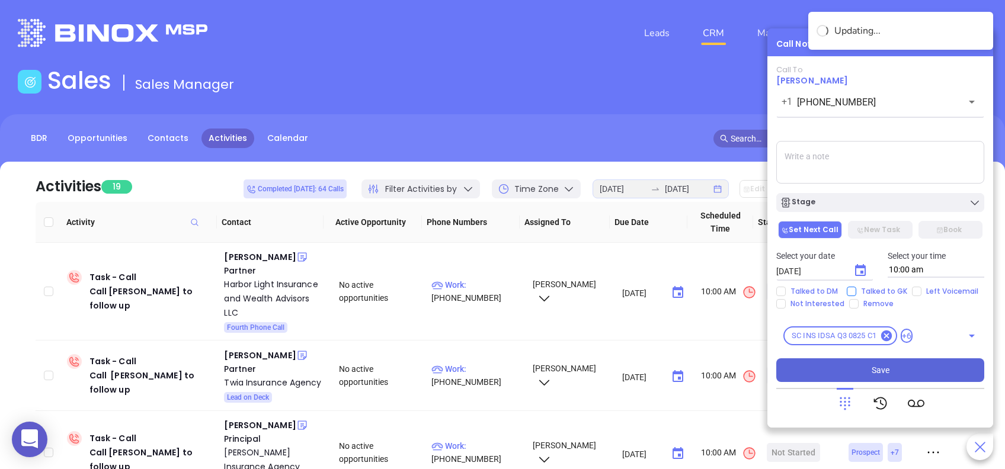
click at [852, 291] on input "Talked to GK" at bounding box center [851, 291] width 9 height 9
checkbox input "true"
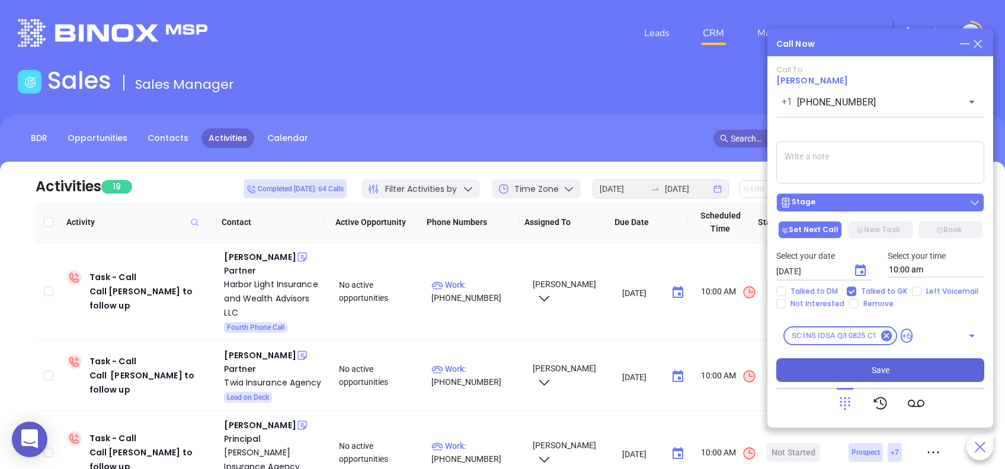
click at [917, 207] on div "Stage" at bounding box center [880, 203] width 201 height 12
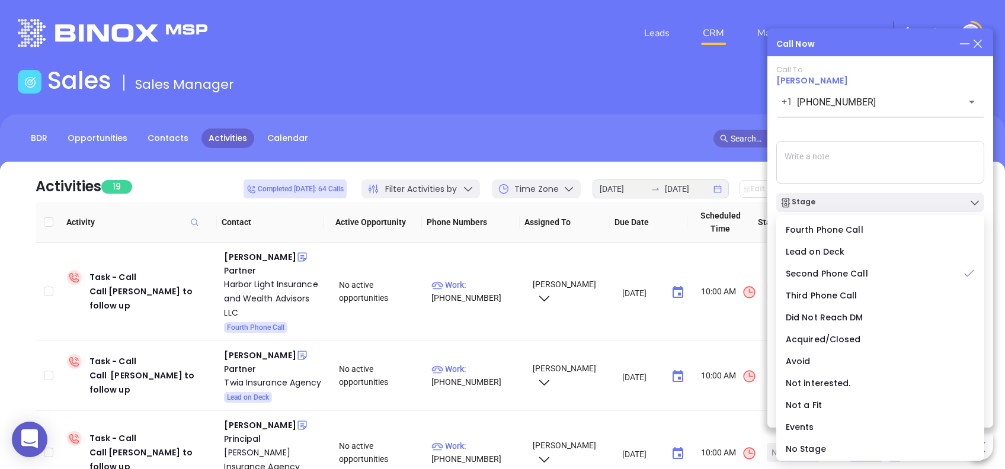
click at [834, 126] on div "Call To Chris Lawrence +1 (864) 885-9717 ​ Voicemail Drop Stage Set Next Call N…" at bounding box center [880, 223] width 208 height 317
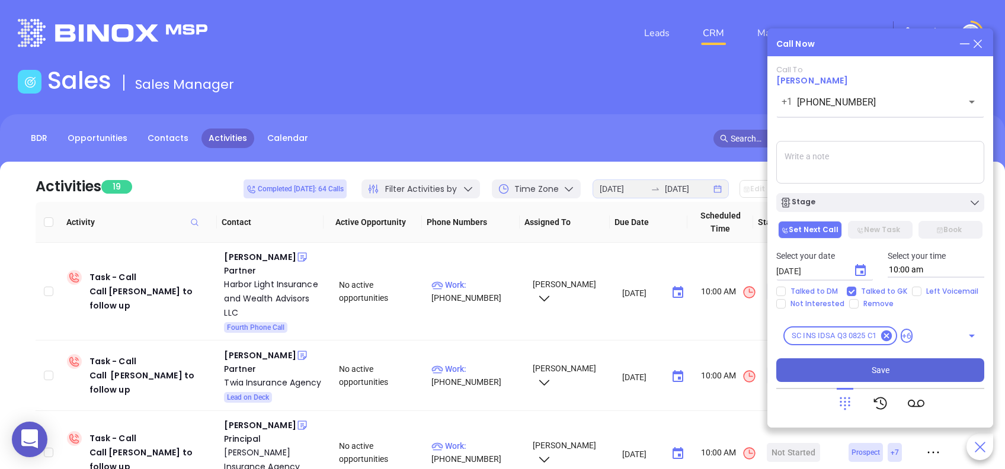
click at [930, 363] on button "Save" at bounding box center [880, 370] width 208 height 24
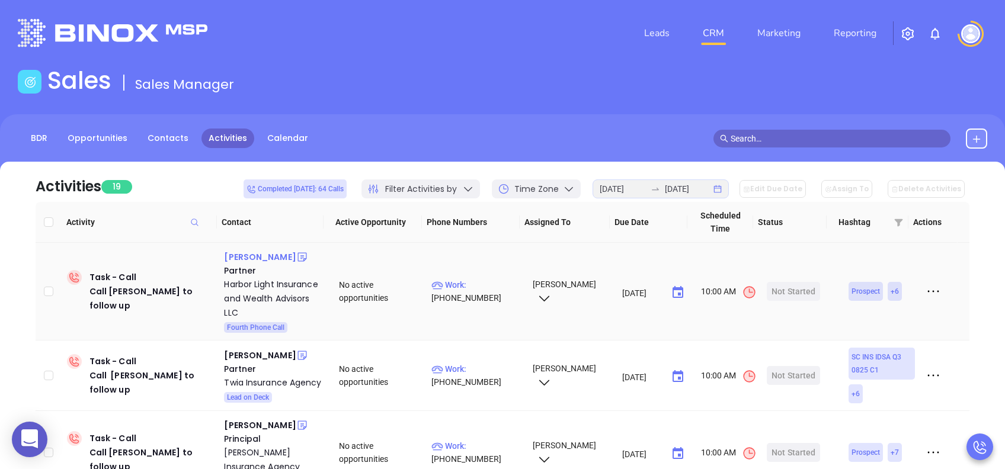
click at [237, 254] on div "Harry Lutz" at bounding box center [260, 257] width 72 height 14
click at [775, 288] on div "Start Now" at bounding box center [793, 291] width 37 height 19
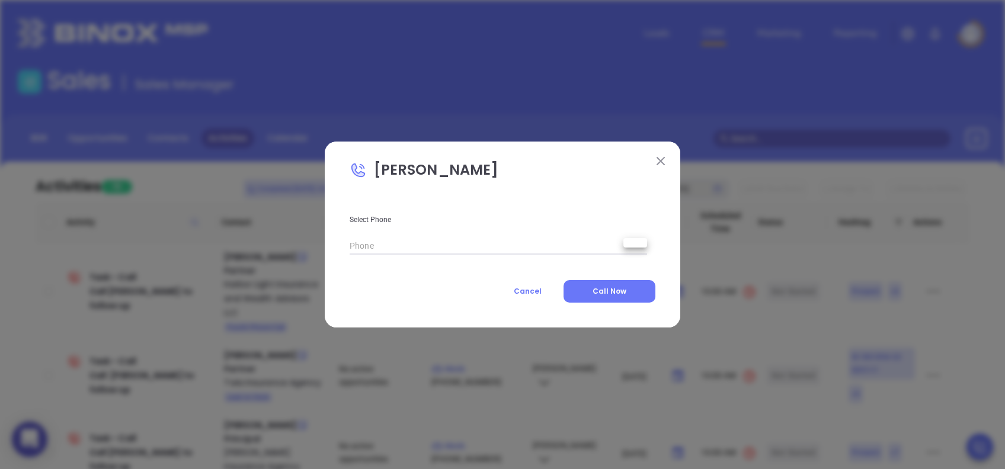
click at [636, 249] on body "0 Leads CRM Marketing Reporting Financial Leads Leads Sales Sales Manager BDR O…" at bounding box center [502, 234] width 1005 height 469
type input "(843) 837-3737"
type input "1"
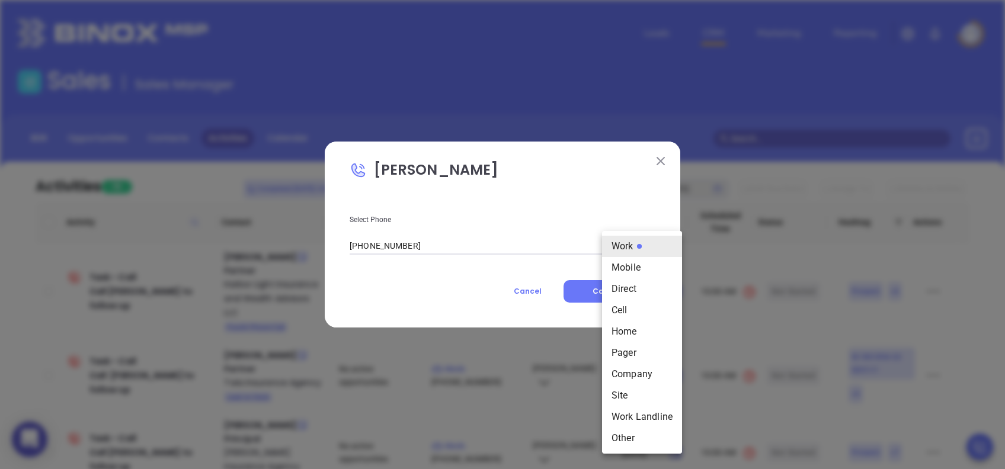
click at [403, 283] on div at bounding box center [502, 234] width 1005 height 469
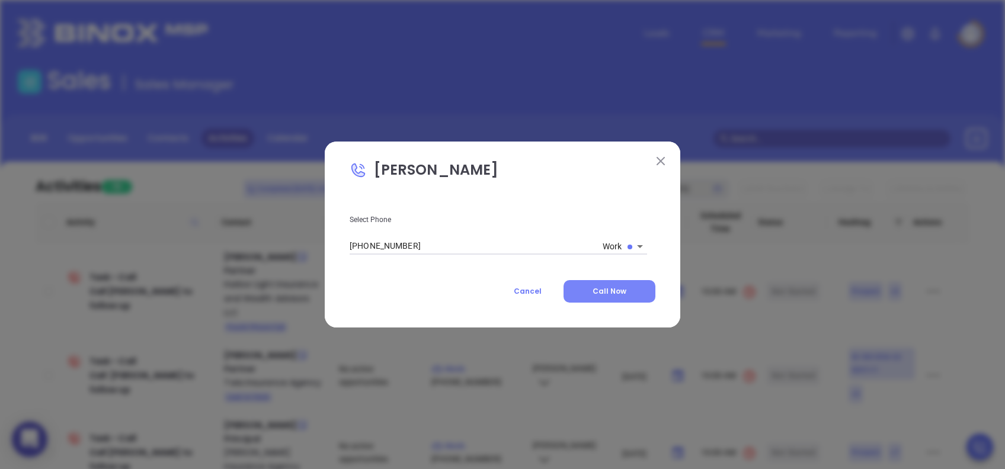
click at [586, 282] on button "Call Now" at bounding box center [609, 291] width 92 height 23
type input "(843) 837-3737"
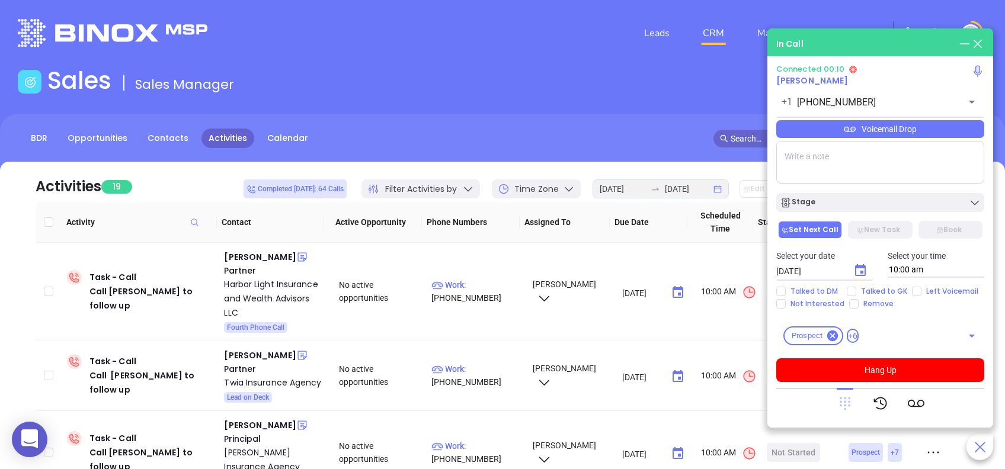
click at [844, 402] on icon at bounding box center [844, 403] width 17 height 17
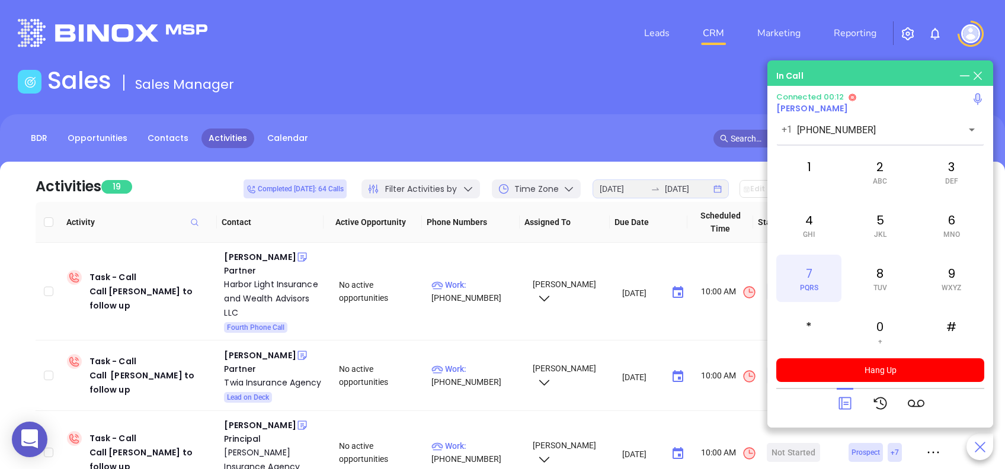
click at [807, 275] on div "7 PQRS" at bounding box center [808, 278] width 65 height 47
click at [950, 177] on span "DEF" at bounding box center [951, 181] width 13 height 8
click at [881, 331] on div "0 +" at bounding box center [879, 331] width 65 height 47
click at [957, 185] on div "3 DEF" at bounding box center [951, 171] width 65 height 47
click at [842, 403] on icon at bounding box center [844, 403] width 17 height 17
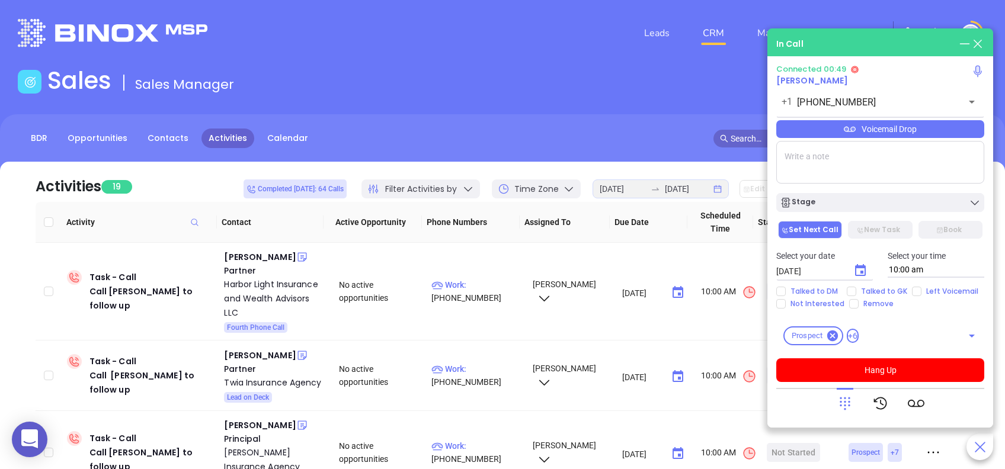
click at [957, 136] on div "Voicemail Drop" at bounding box center [880, 129] width 208 height 18
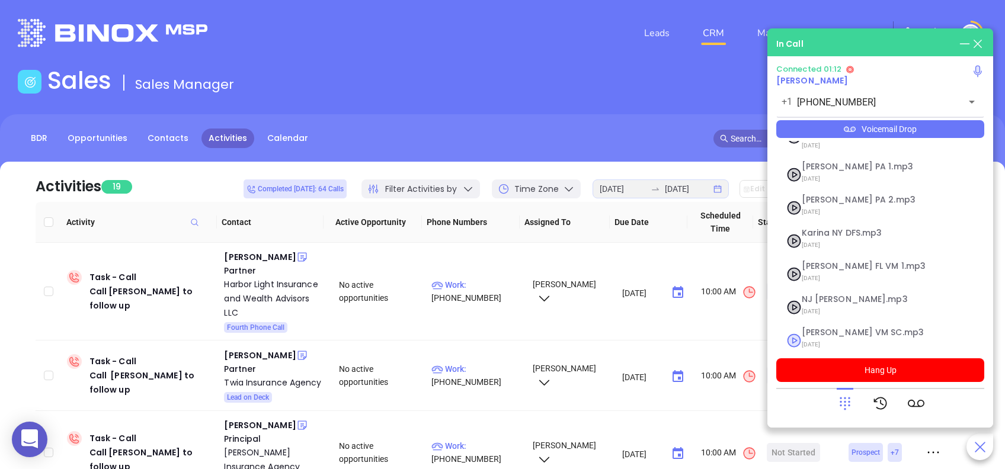
click at [835, 328] on span "Lucy VM SC.mp3" at bounding box center [866, 332] width 128 height 9
checkbox input "true"
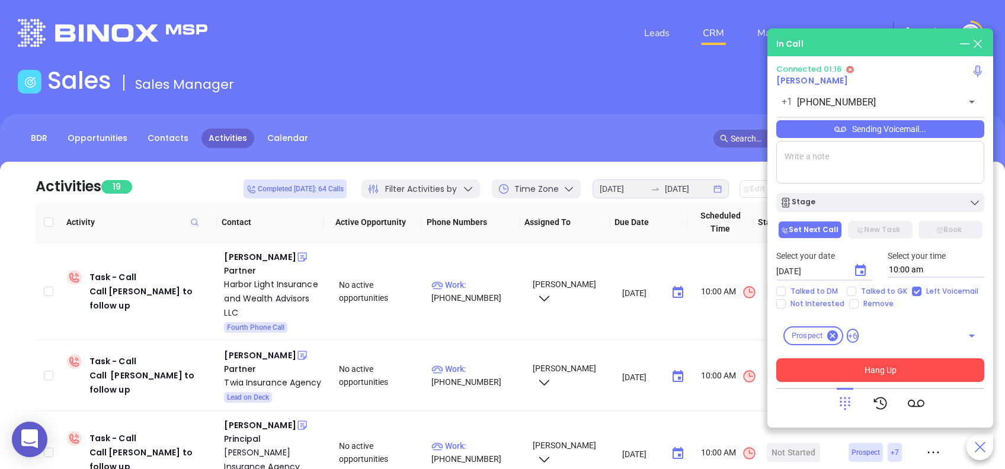
click at [957, 358] on button "Hang Up" at bounding box center [880, 370] width 208 height 24
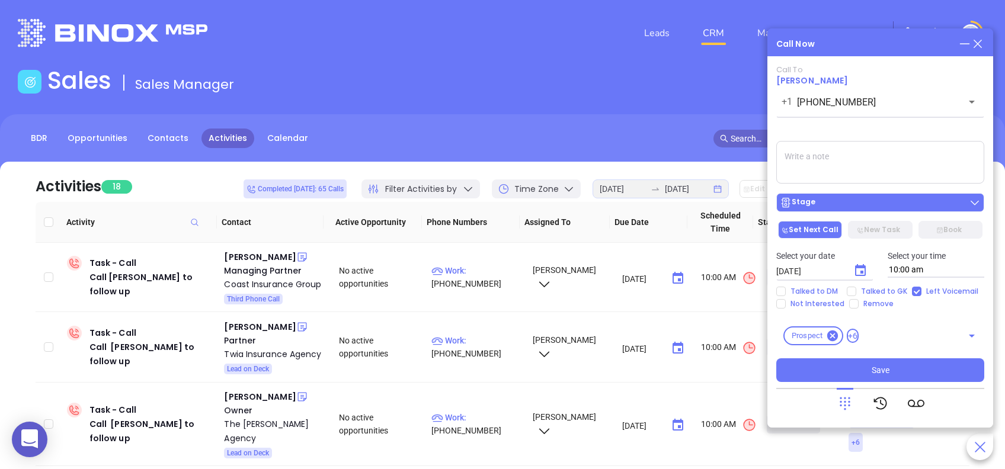
click at [825, 200] on div "Stage" at bounding box center [880, 203] width 201 height 12
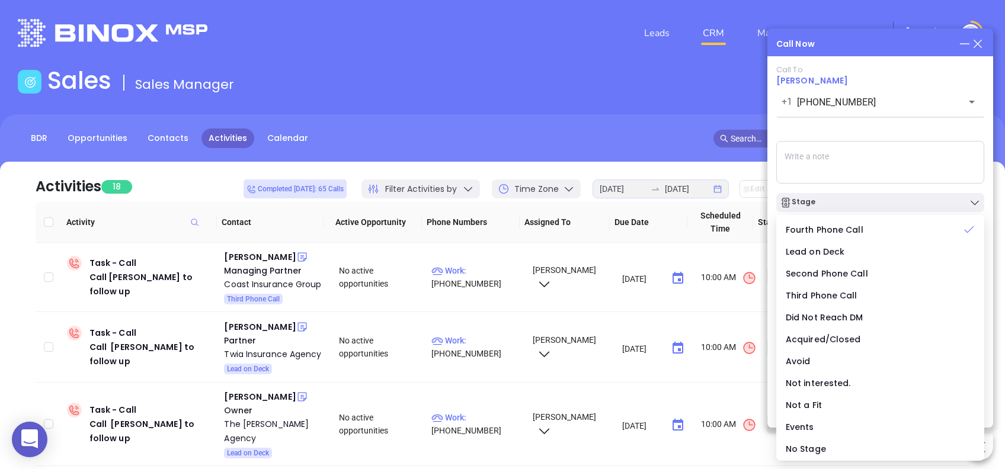
click at [849, 130] on div "Call To Harry Lutz +1 (843) 837-3737 ​ Sending Voicemail... Stage Set Next Call…" at bounding box center [880, 223] width 208 height 317
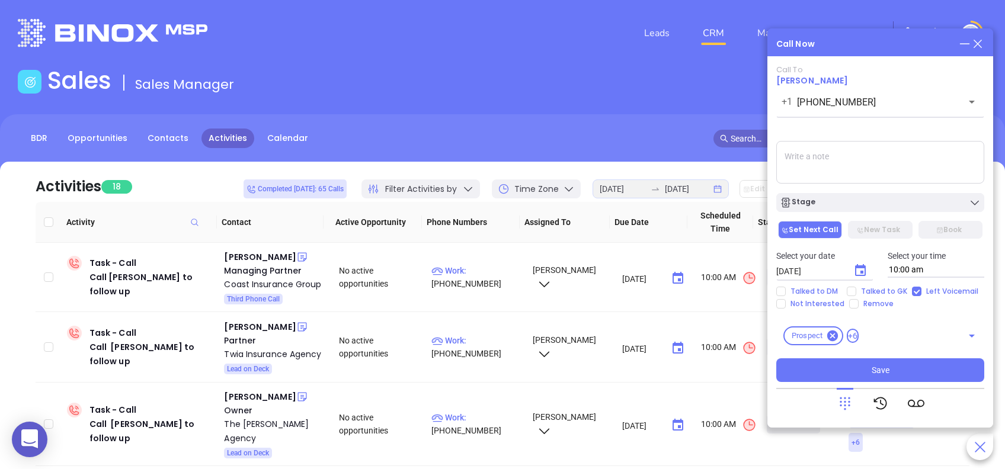
click at [861, 270] on icon "Choose date, selected date is Aug 29, 2025" at bounding box center [860, 271] width 14 height 14
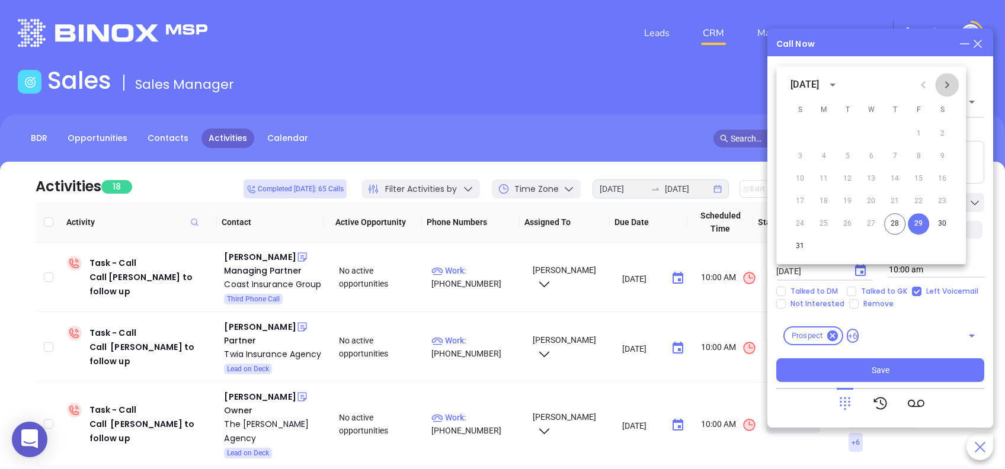
click at [953, 85] on button "Next month" at bounding box center [947, 85] width 24 height 24
click at [845, 129] on button "2" at bounding box center [846, 133] width 21 height 21
type input "09/02/2025"
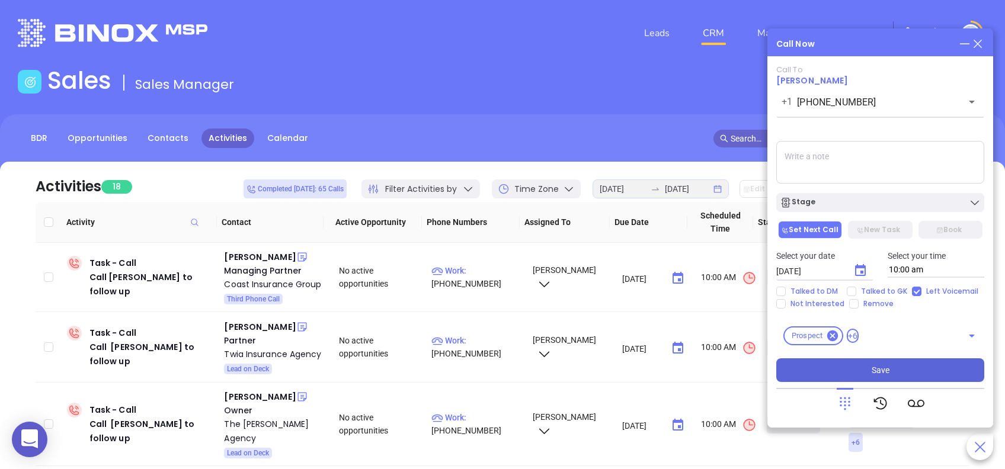
click at [940, 369] on button "Save" at bounding box center [880, 370] width 208 height 24
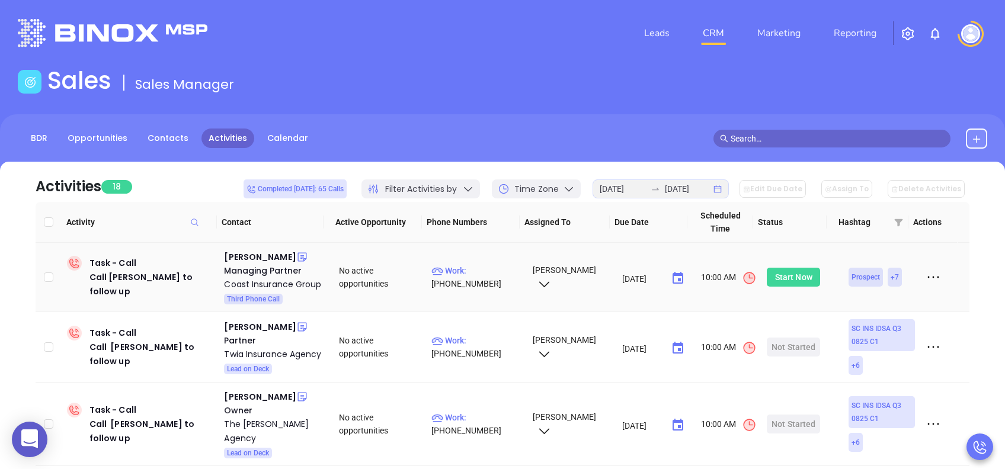
click at [777, 286] on div "Start Now" at bounding box center [793, 277] width 37 height 19
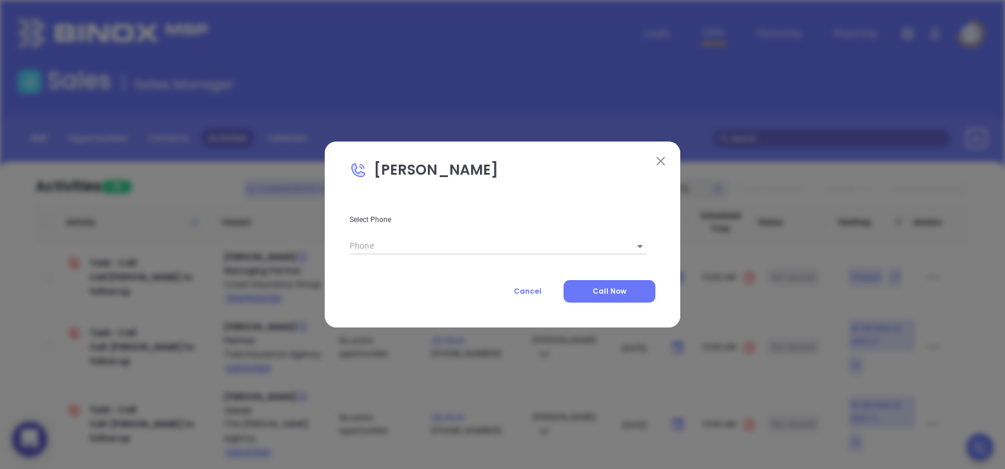
type input "(843) 652-5599"
type input "1"
click at [659, 158] on img at bounding box center [660, 161] width 8 height 8
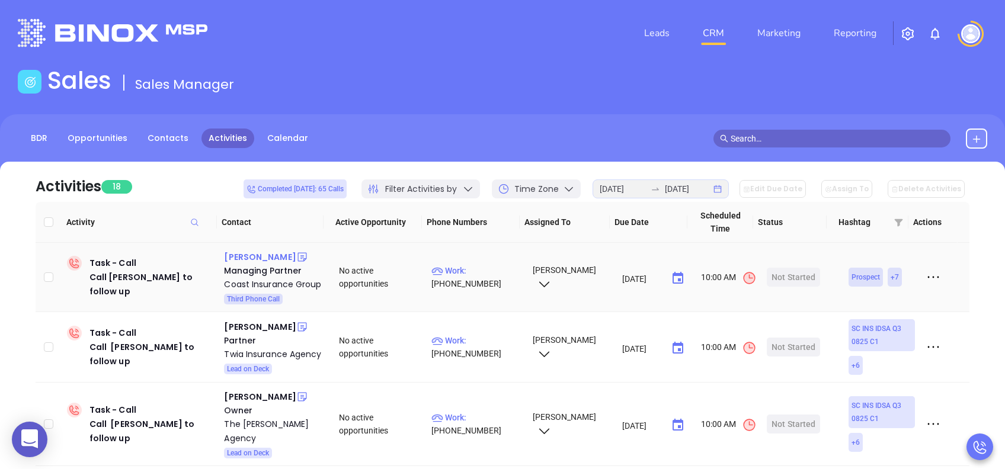
click at [251, 251] on div "Will Hanna" at bounding box center [260, 257] width 72 height 14
click at [775, 286] on div "Start Now" at bounding box center [793, 277] width 37 height 19
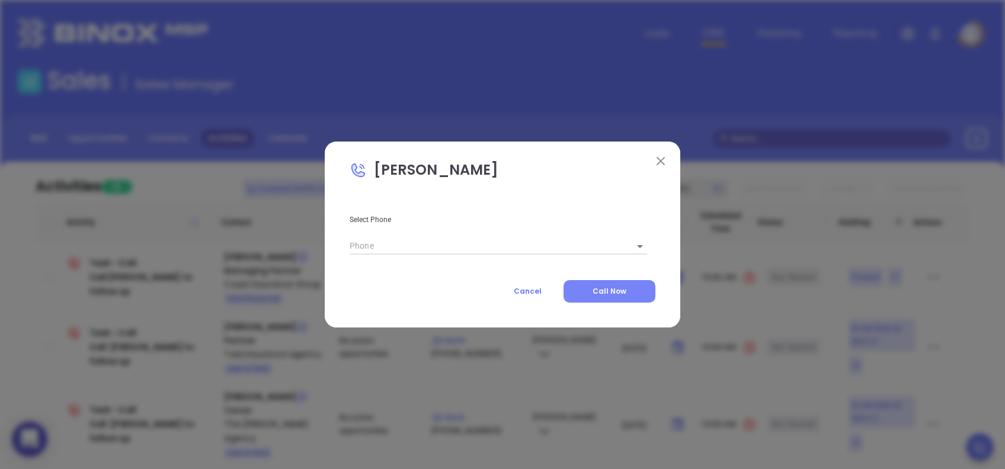
type input "(843) 652-5599"
type input "1"
click at [620, 287] on span "Call Now" at bounding box center [609, 291] width 34 height 10
type input "(843) 652-5599"
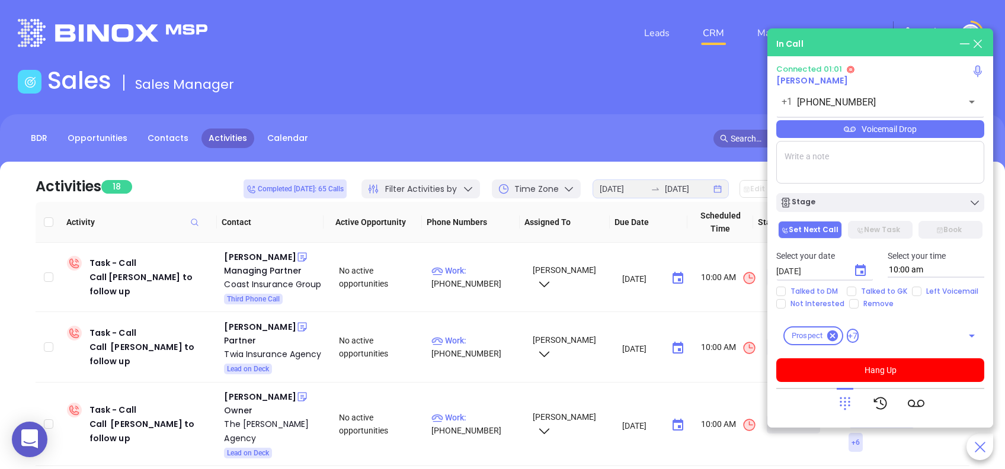
click at [924, 128] on div "Voicemail Drop" at bounding box center [880, 129] width 208 height 18
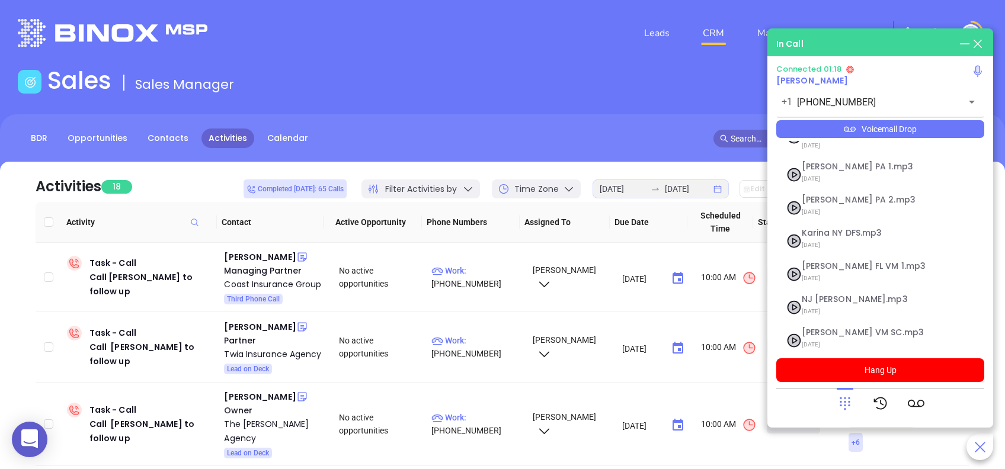
click at [844, 400] on icon at bounding box center [844, 403] width 17 height 17
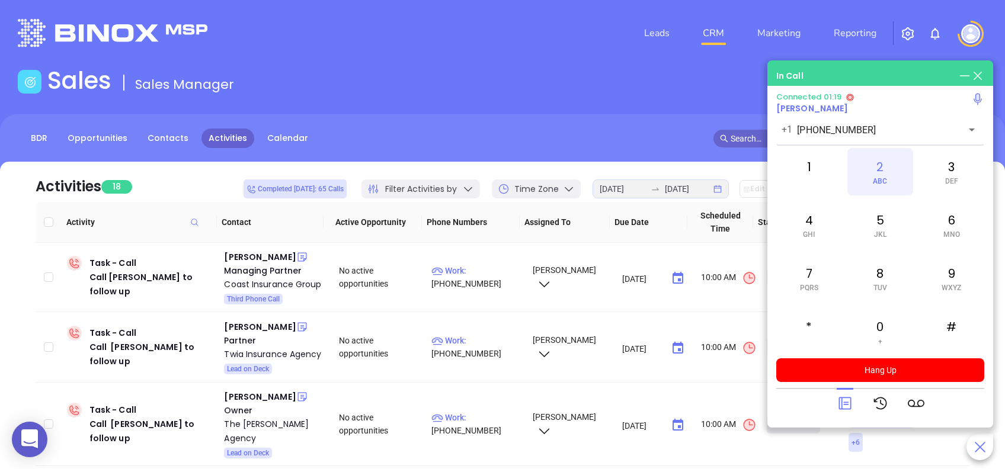
click at [883, 168] on div "2 ABC" at bounding box center [879, 171] width 65 height 47
click at [847, 400] on icon at bounding box center [844, 403] width 17 height 17
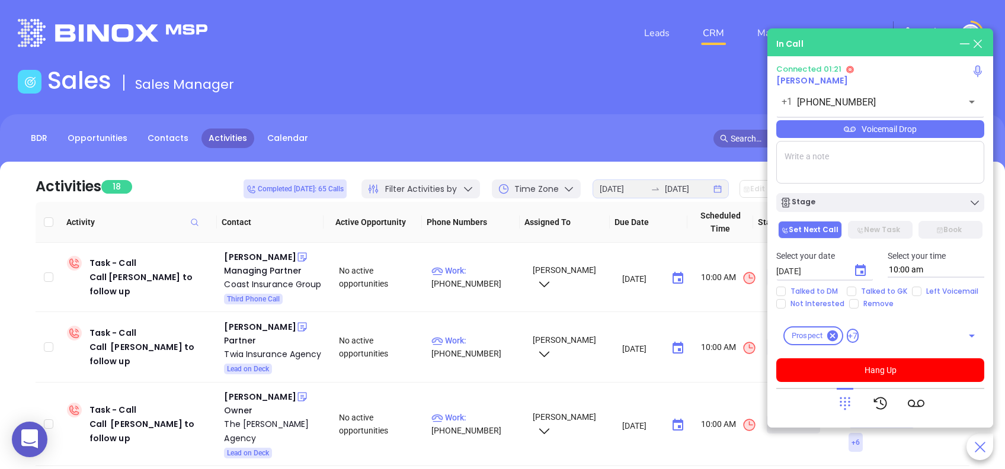
click at [965, 130] on div "Voicemail Drop" at bounding box center [880, 129] width 208 height 18
click at [842, 400] on icon at bounding box center [844, 403] width 17 height 17
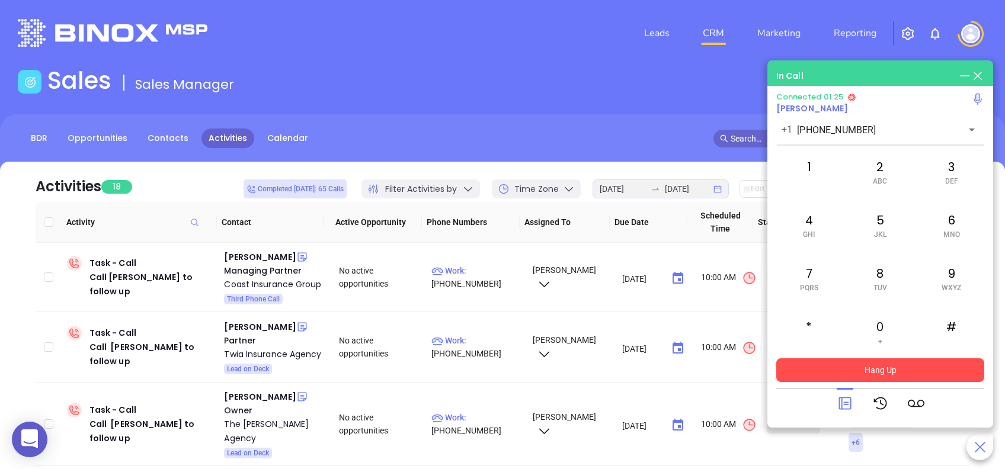
click at [915, 371] on button "Hang Up" at bounding box center [880, 370] width 208 height 24
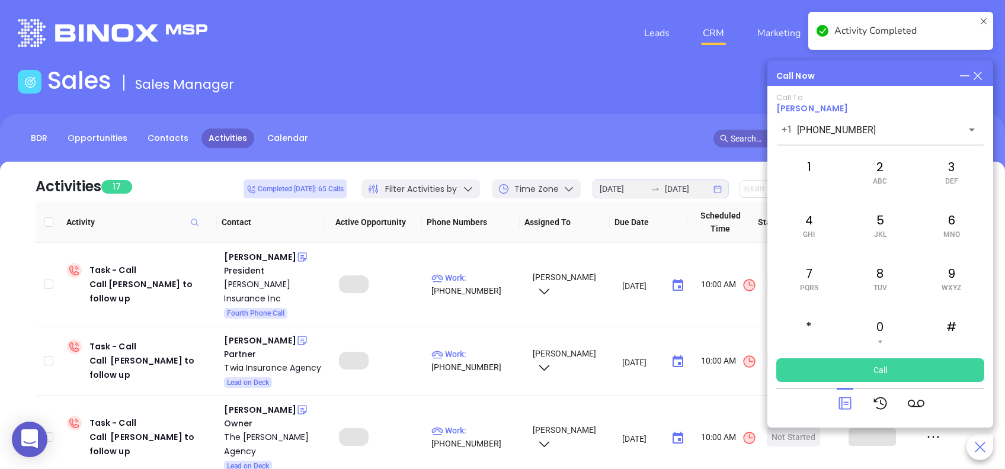
click at [843, 401] on icon at bounding box center [844, 403] width 17 height 17
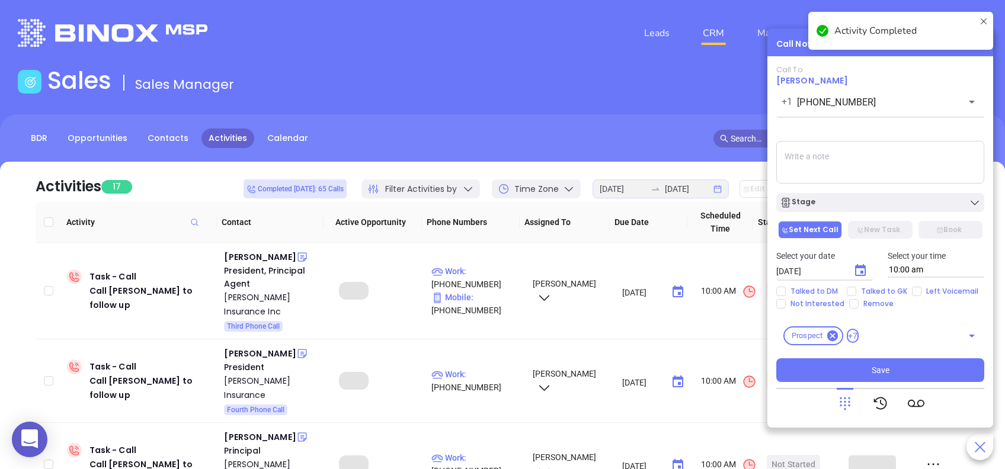
click at [873, 162] on textarea at bounding box center [880, 162] width 208 height 43
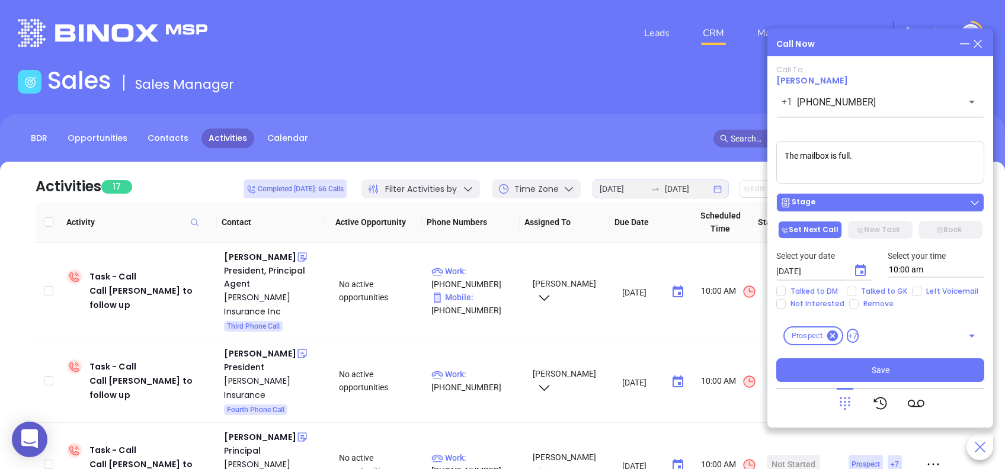
type textarea "The mailbox is full."
click at [869, 197] on div "Stage" at bounding box center [880, 203] width 201 height 12
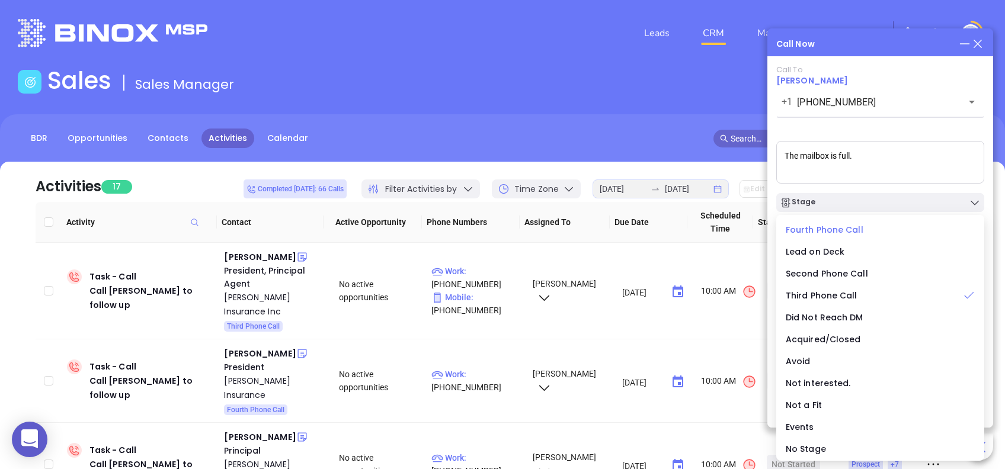
click at [835, 230] on span "Fourth Phone Call" at bounding box center [825, 230] width 78 height 12
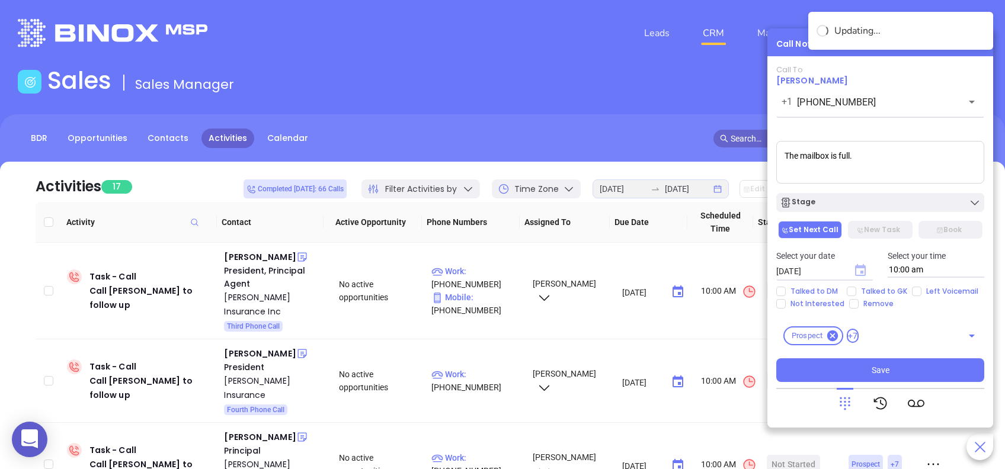
click at [863, 268] on icon "Choose date, selected date is Aug 29, 2025" at bounding box center [860, 270] width 11 height 12
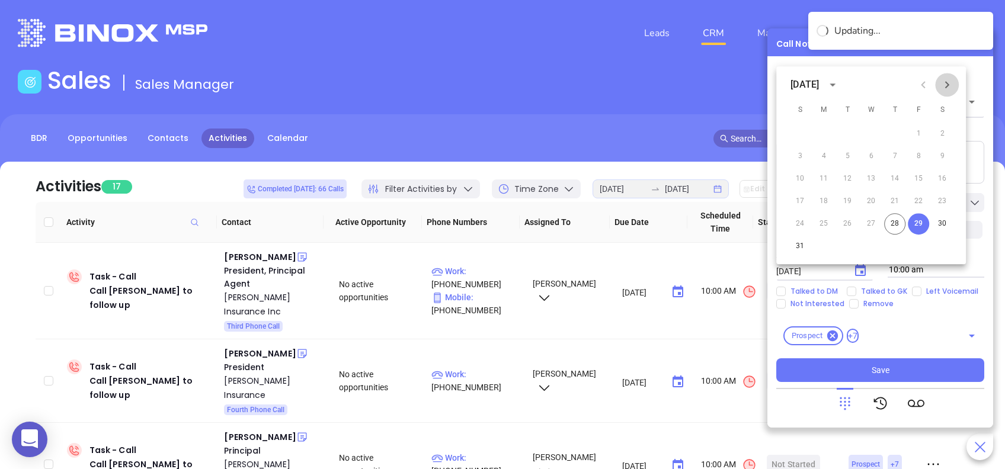
click at [945, 76] on button "Next month" at bounding box center [947, 85] width 24 height 24
click at [844, 132] on button "2" at bounding box center [846, 133] width 21 height 21
type input "09/02/2025"
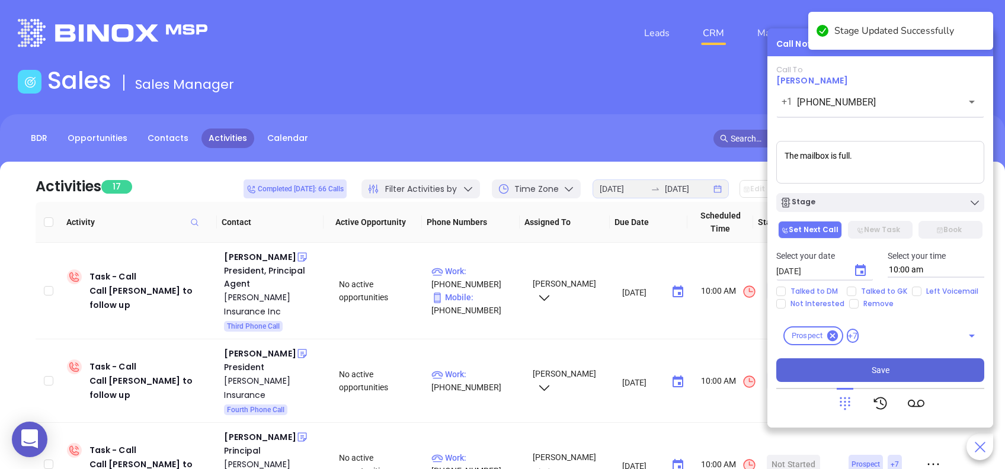
click at [935, 368] on button "Save" at bounding box center [880, 370] width 208 height 24
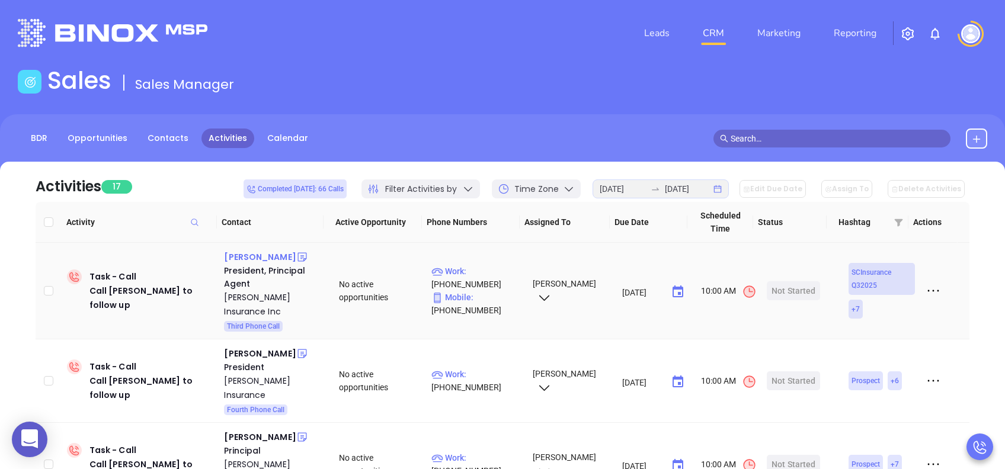
click at [273, 262] on div "Rebeccah Heath" at bounding box center [260, 257] width 72 height 14
click at [798, 294] on div "Start Now" at bounding box center [793, 290] width 37 height 19
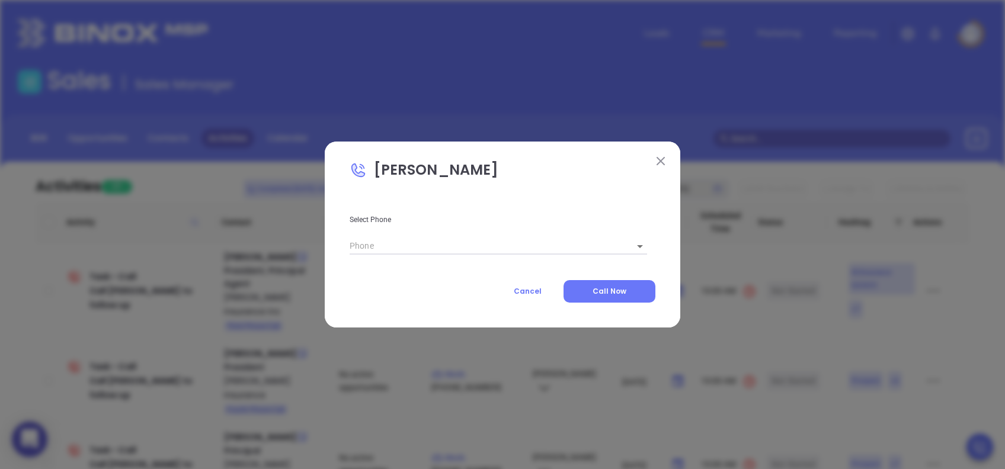
type input "(843) 779-1130"
type input "1"
click at [627, 286] on button "Call Now" at bounding box center [609, 291] width 92 height 23
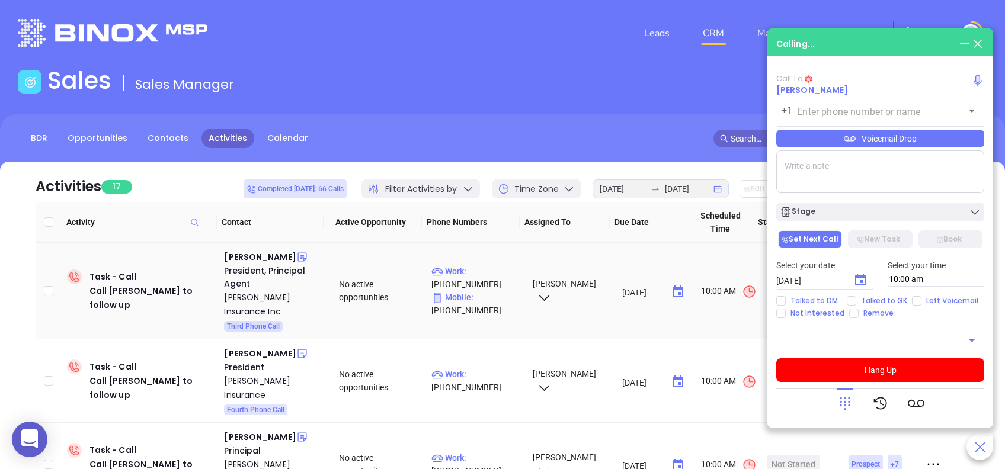
type input "(843) 779-1130"
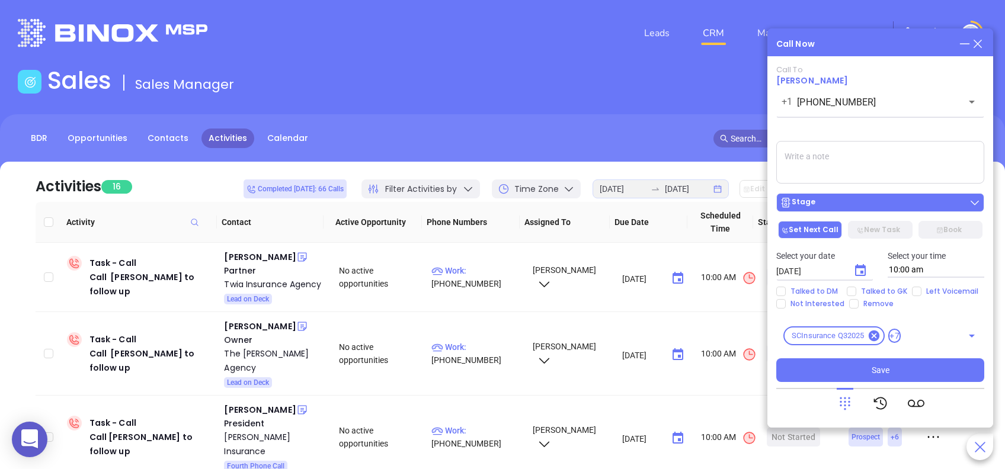
click at [879, 207] on div "Stage" at bounding box center [880, 203] width 201 height 12
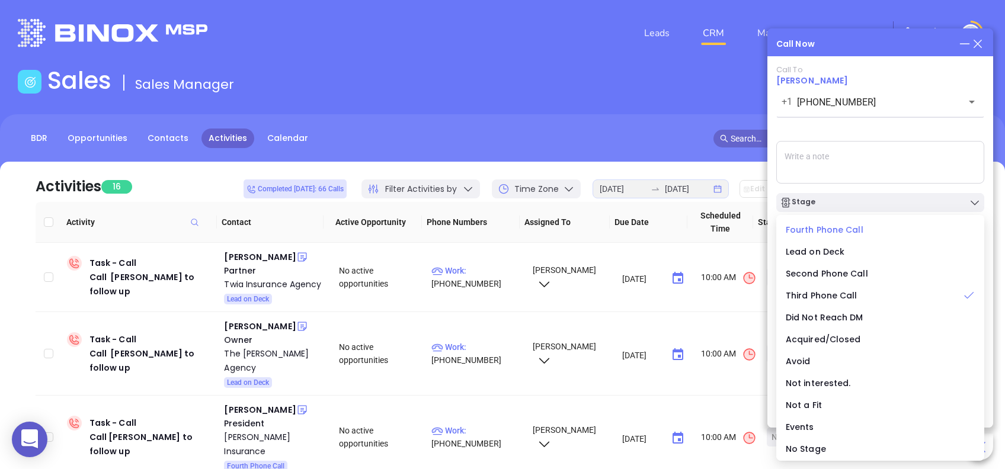
click at [847, 233] on span "Fourth Phone Call" at bounding box center [825, 230] width 78 height 12
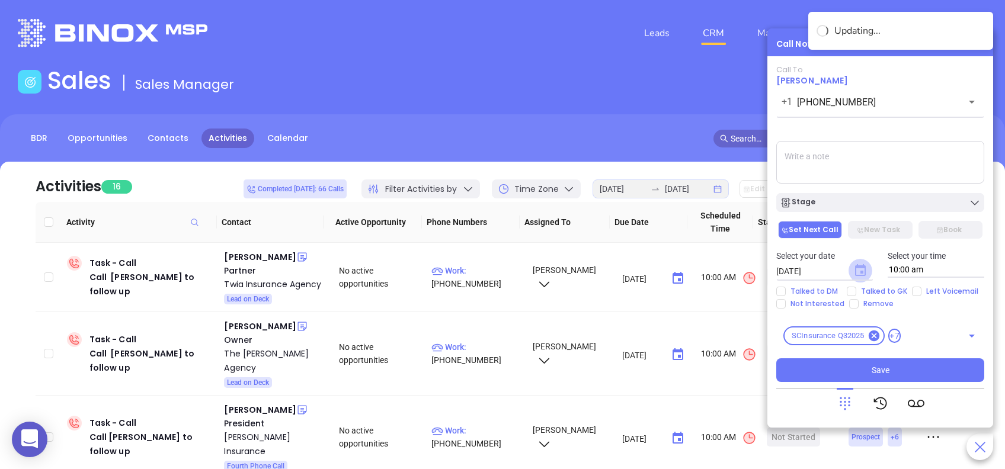
click at [860, 273] on icon "Choose date, selected date is Aug 29, 2025" at bounding box center [860, 270] width 11 height 12
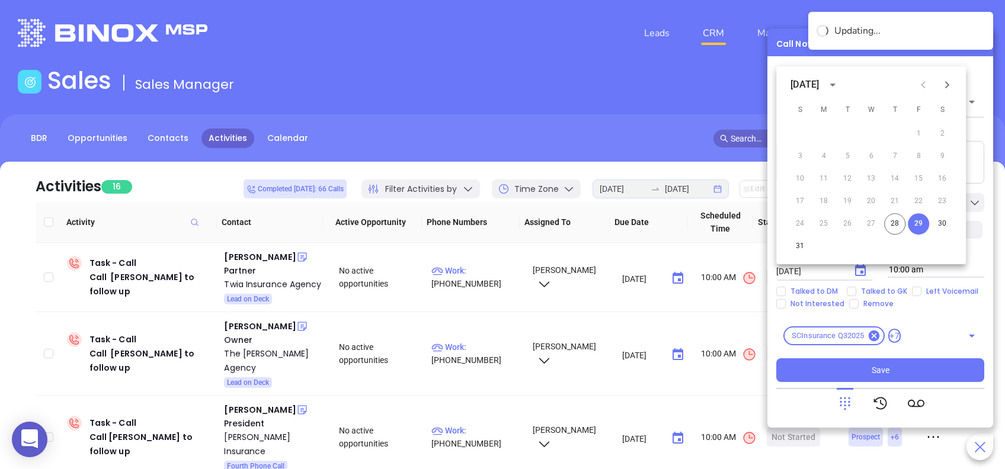
click at [950, 82] on icon "Next month" at bounding box center [947, 85] width 14 height 14
click at [847, 133] on button "2" at bounding box center [846, 133] width 21 height 21
type input "09/02/2025"
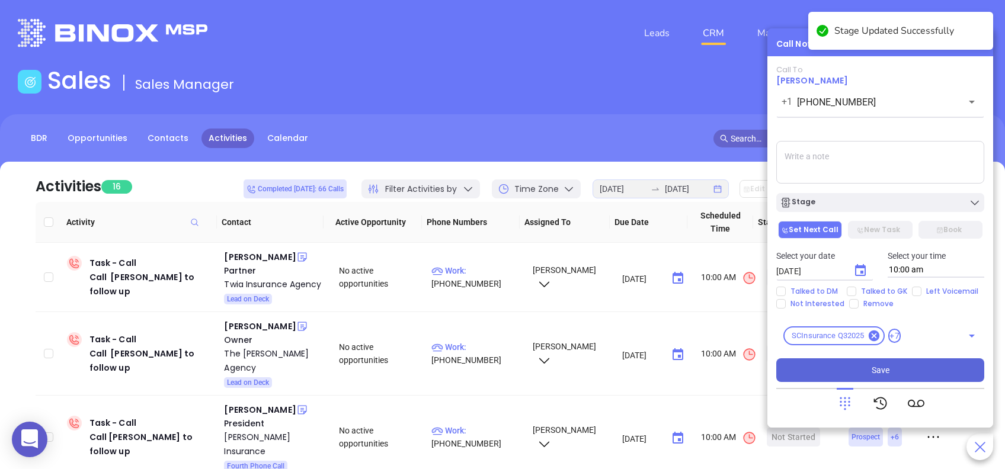
click at [948, 377] on button "Save" at bounding box center [880, 370] width 208 height 24
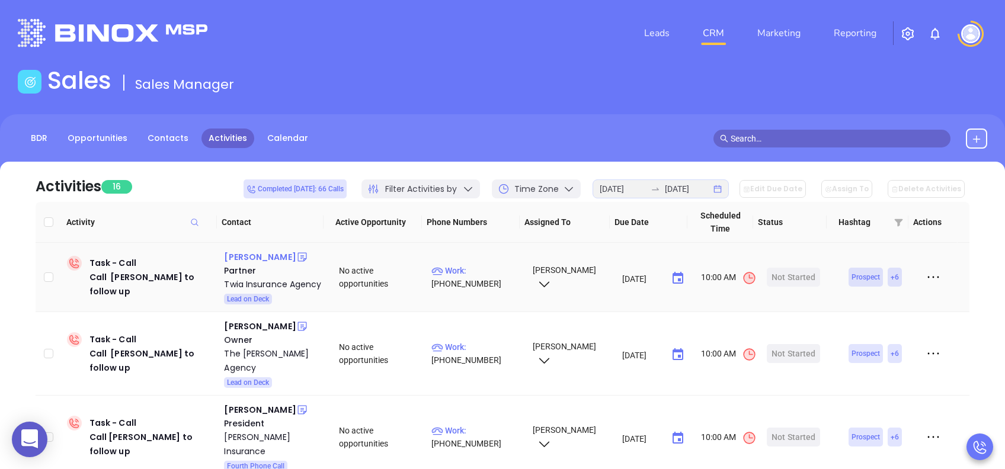
click at [246, 258] on div "Jack Griffith" at bounding box center [260, 257] width 72 height 14
click at [791, 286] on div "Start Now" at bounding box center [793, 277] width 37 height 19
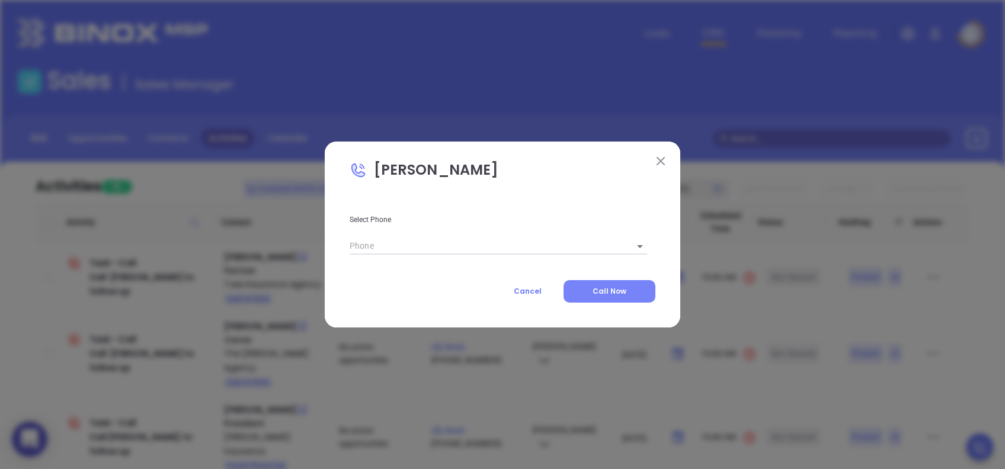
type input "(843) 285-9431"
type input "1"
click at [586, 289] on button "Call Now" at bounding box center [609, 291] width 92 height 23
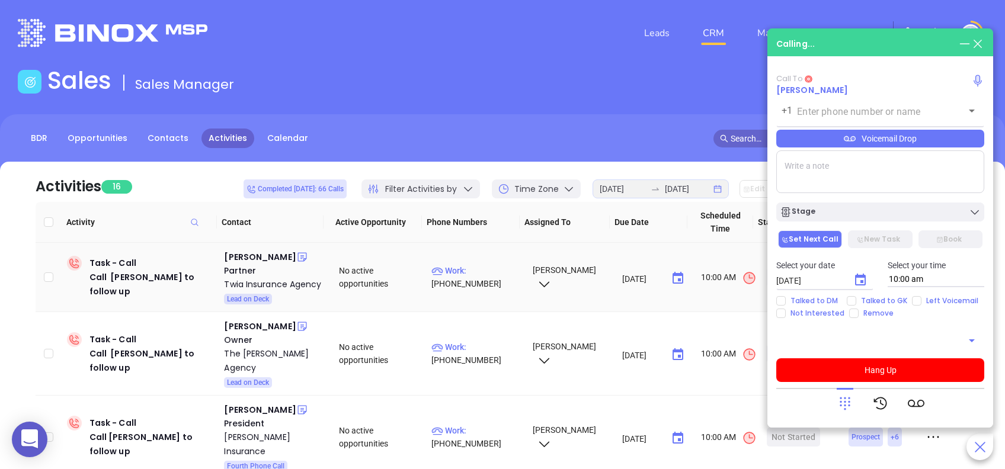
type input "(843) 285-9431"
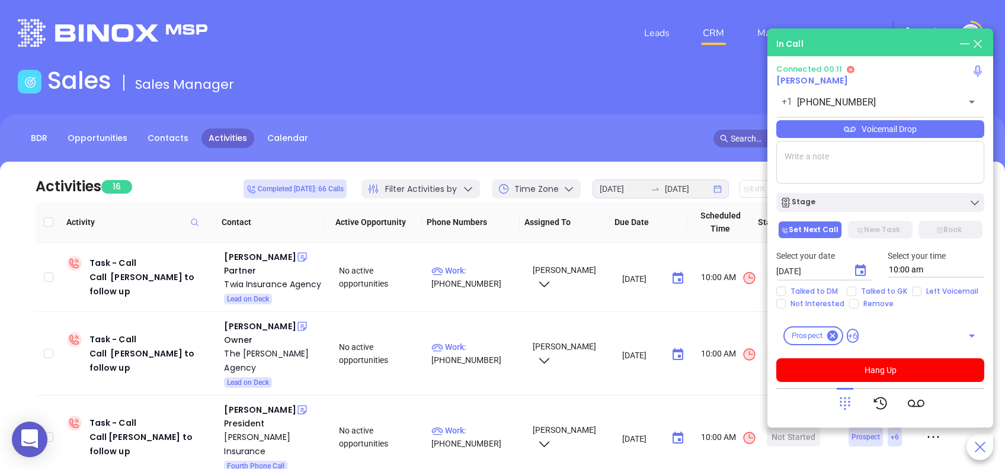
click at [917, 134] on div "Voicemail Drop" at bounding box center [880, 129] width 208 height 18
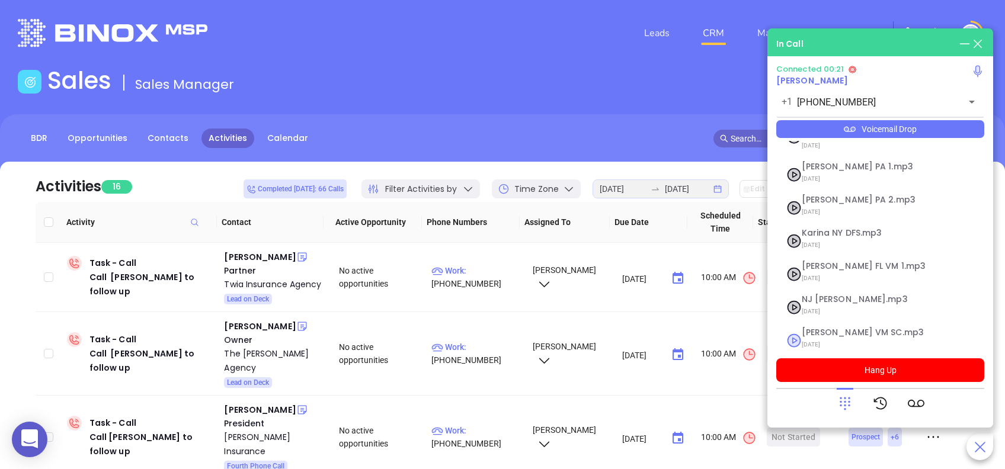
click at [822, 328] on span "Lucy VM SC.mp3" at bounding box center [866, 332] width 128 height 9
checkbox input "true"
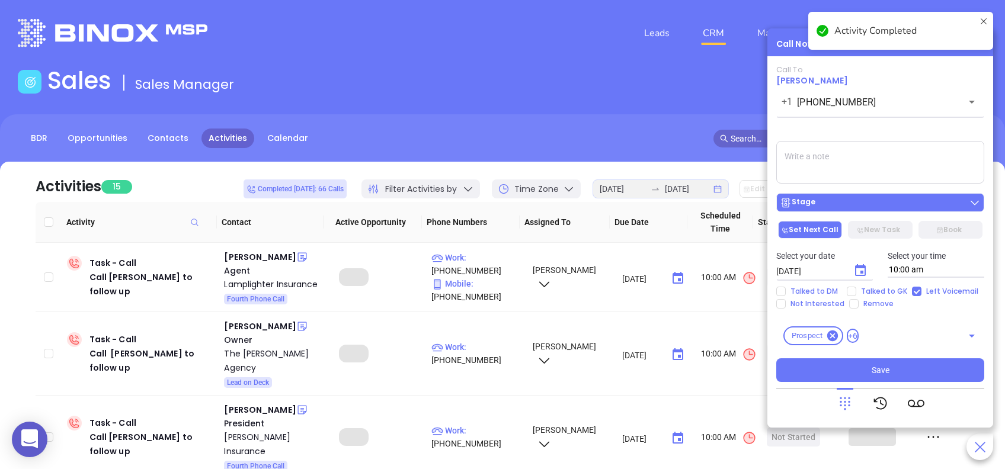
click at [885, 203] on div "Stage" at bounding box center [880, 203] width 201 height 12
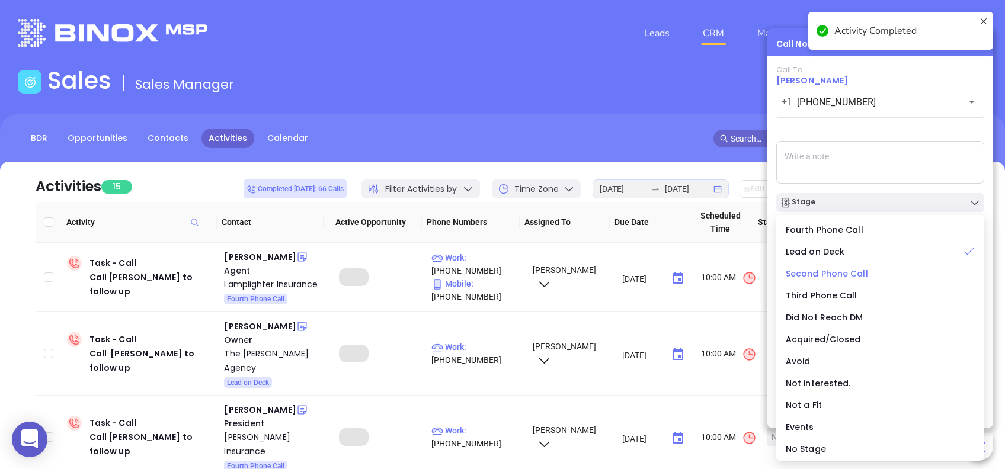
click at [851, 275] on span "Second Phone Call" at bounding box center [827, 274] width 82 height 12
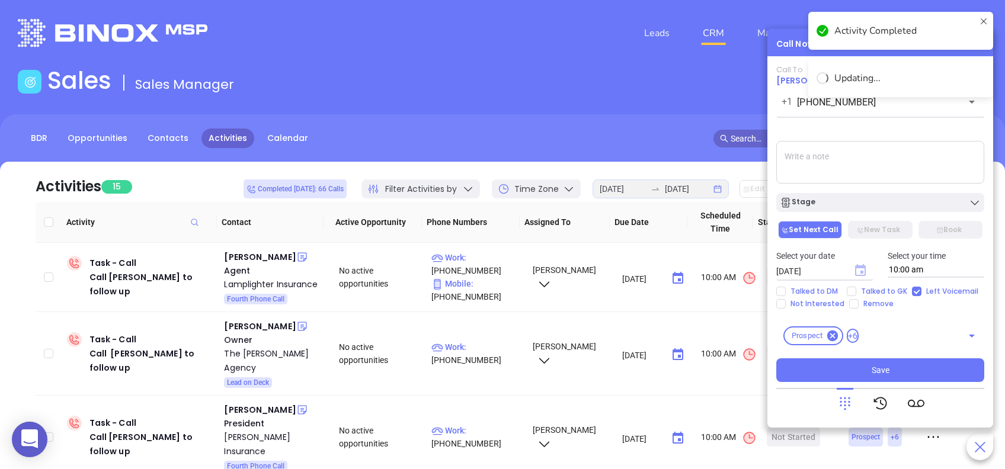
click at [863, 270] on icon "Choose date, selected date is Aug 29, 2025" at bounding box center [860, 271] width 14 height 14
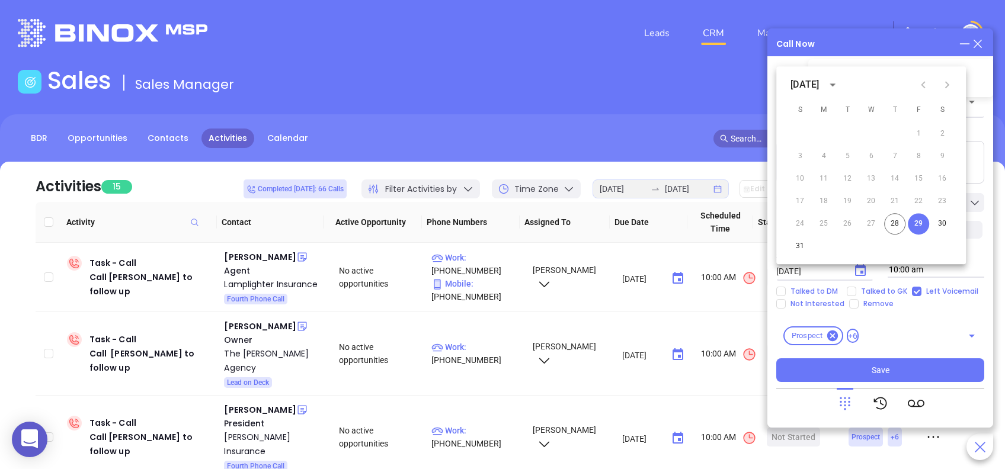
click at [946, 82] on icon "Next month" at bounding box center [947, 84] width 4 height 7
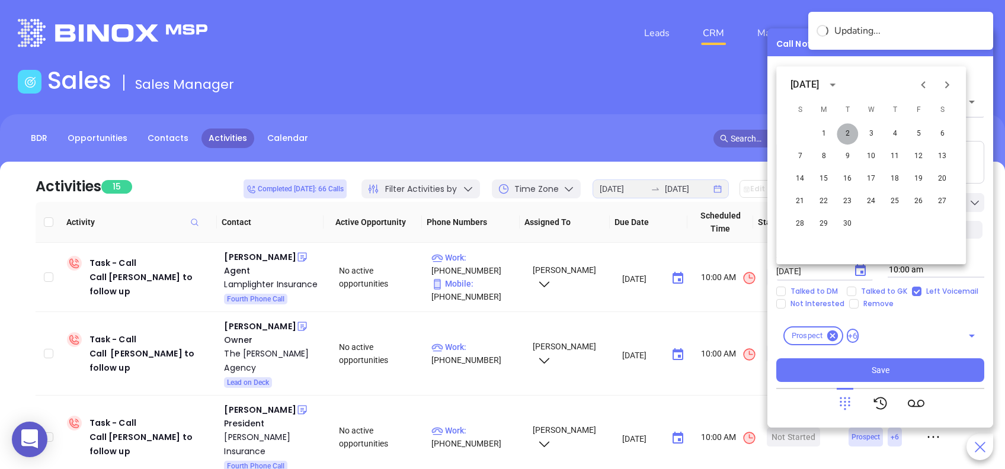
click at [844, 129] on button "2" at bounding box center [846, 133] width 21 height 21
type input "09/02/2025"
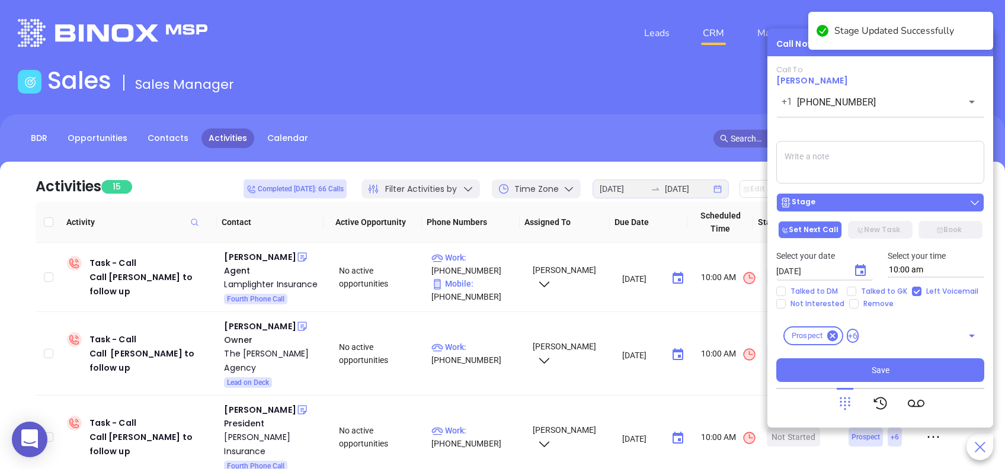
click at [924, 201] on div "Stage" at bounding box center [880, 203] width 201 height 12
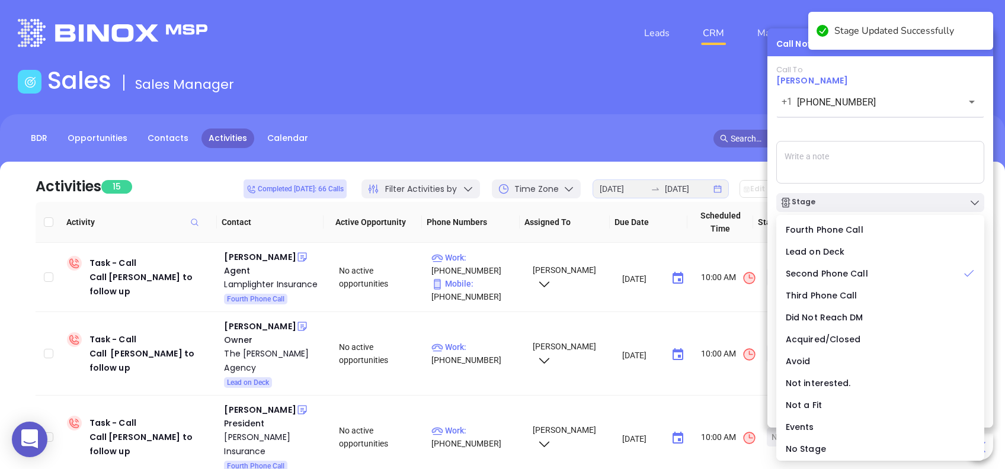
click at [961, 128] on div "Call To Jack Griffith +1 (843) 285-9431 ​ Voicemail Drop Stage Set Next Call Ne…" at bounding box center [880, 223] width 208 height 317
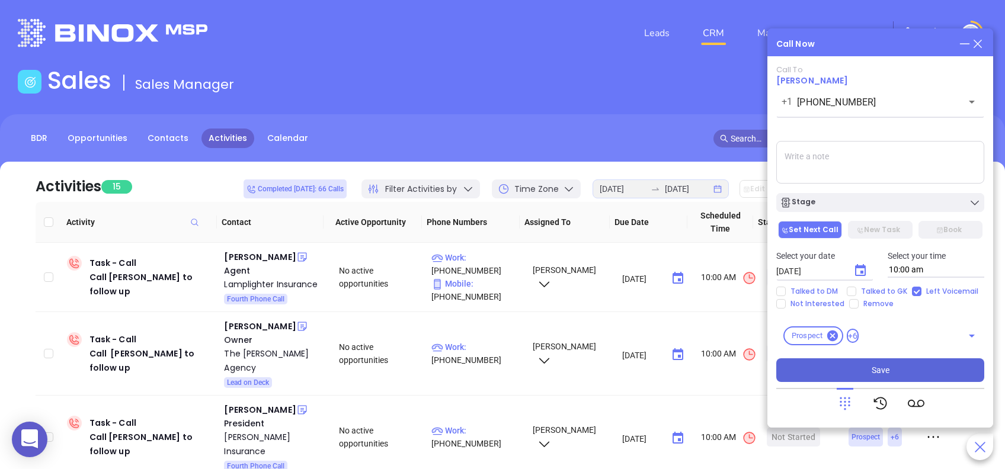
click at [925, 373] on button "Save" at bounding box center [880, 370] width 208 height 24
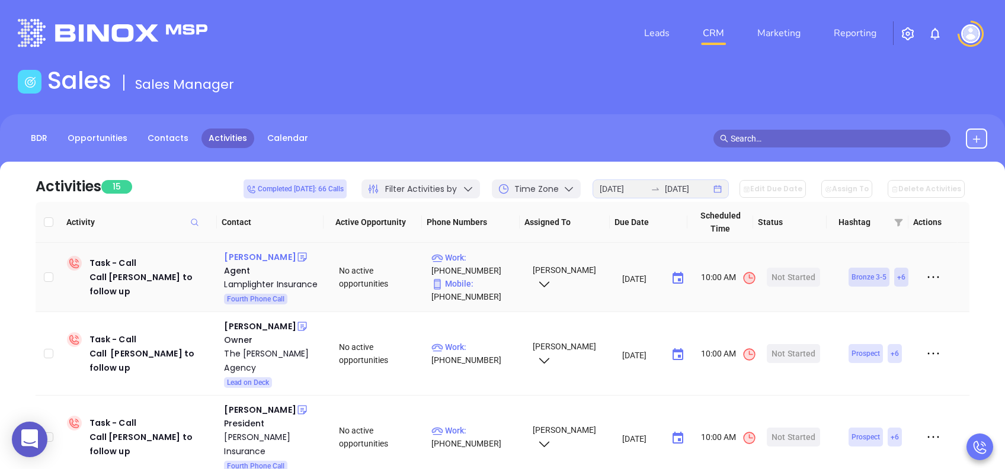
click at [246, 254] on div "Ryan Sussman" at bounding box center [260, 257] width 72 height 14
click at [798, 280] on div "Start Now" at bounding box center [793, 277] width 37 height 19
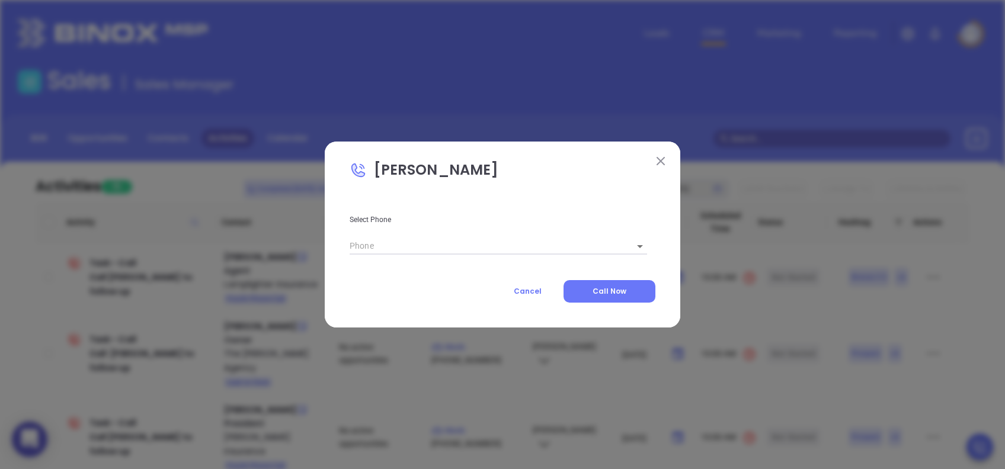
type input "1"
click at [624, 289] on span "Call Now" at bounding box center [609, 291] width 34 height 10
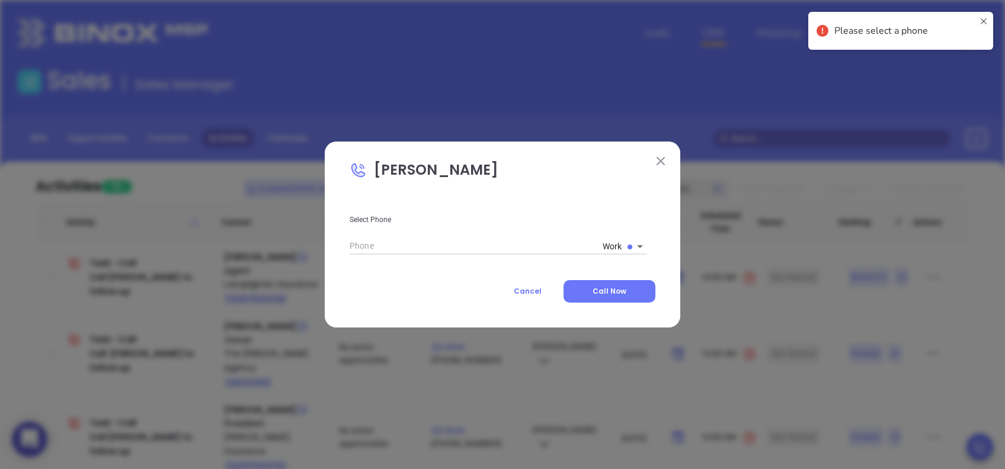
click at [605, 243] on body "0 Leads CRM Marketing Reporting Financial Leads Leads Sales Sales Manager BDR O…" at bounding box center [502, 234] width 1005 height 469
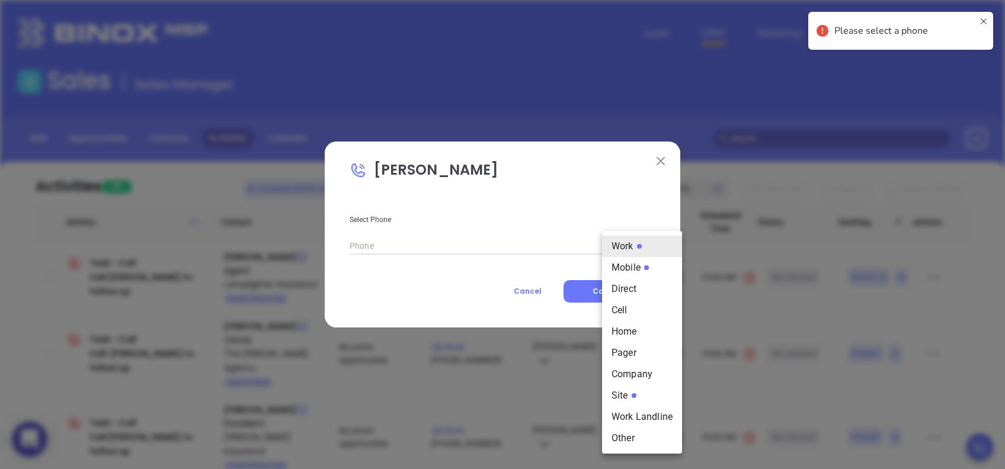
click at [652, 270] on li "Mobile" at bounding box center [642, 267] width 80 height 21
type input "(803) 250-8841"
type input "2"
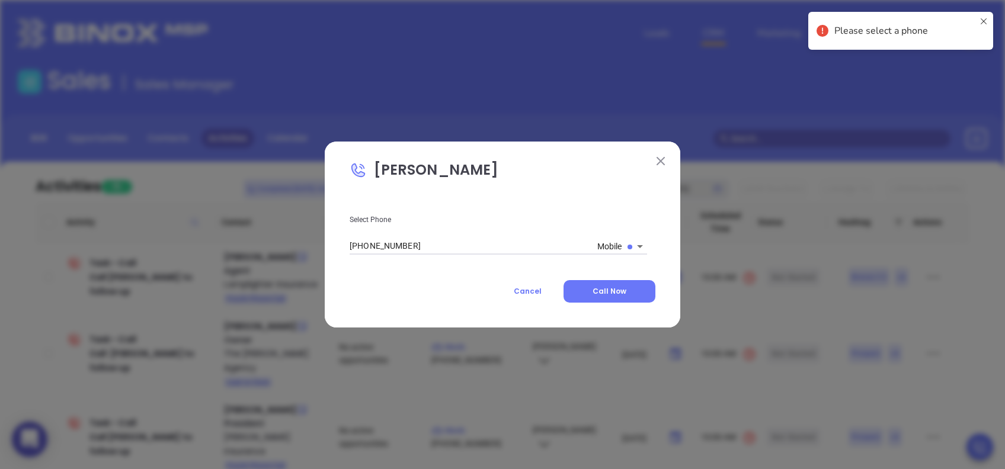
click at [630, 243] on body "0 Leads CRM Marketing Reporting Financial Leads Leads Sales Sales Manager BDR O…" at bounding box center [502, 234] width 1005 height 469
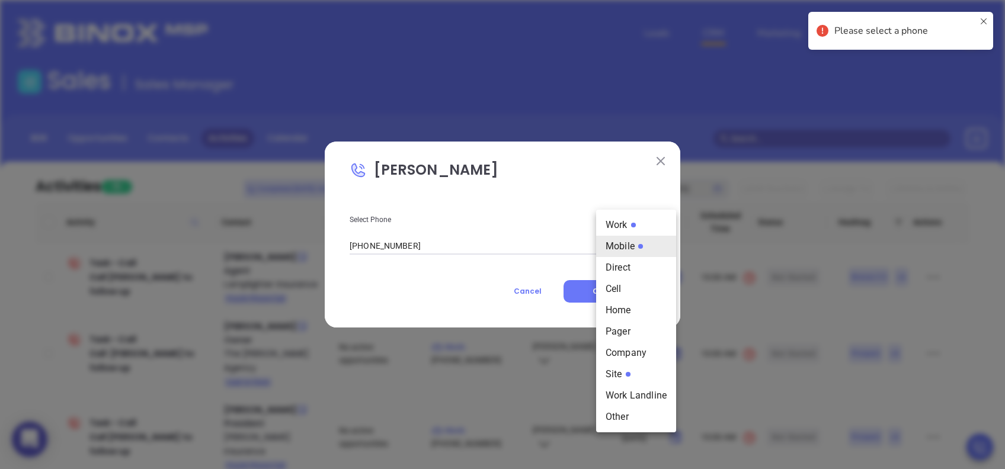
click at [630, 381] on li "Site" at bounding box center [636, 374] width 80 height 21
type input "(803) 451-0076"
type input "11"
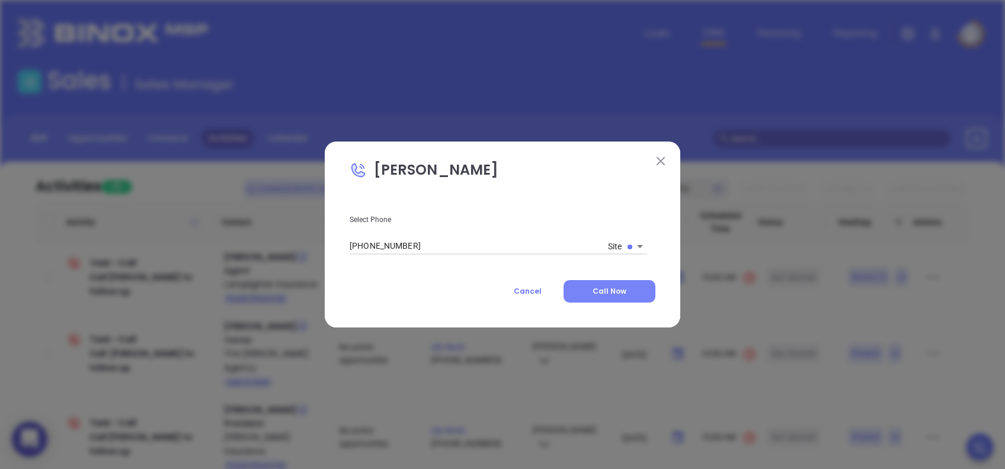
click at [626, 291] on button "Call Now" at bounding box center [609, 291] width 92 height 23
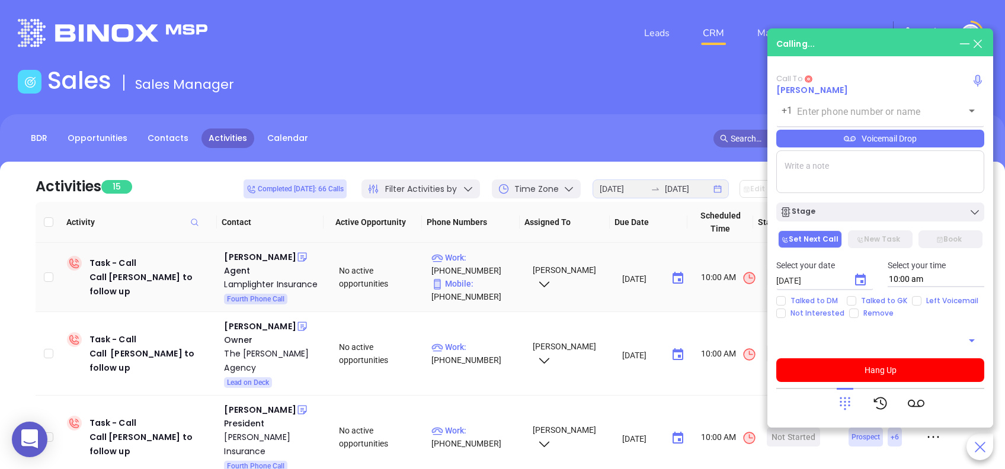
type input "(803) 451-0076"
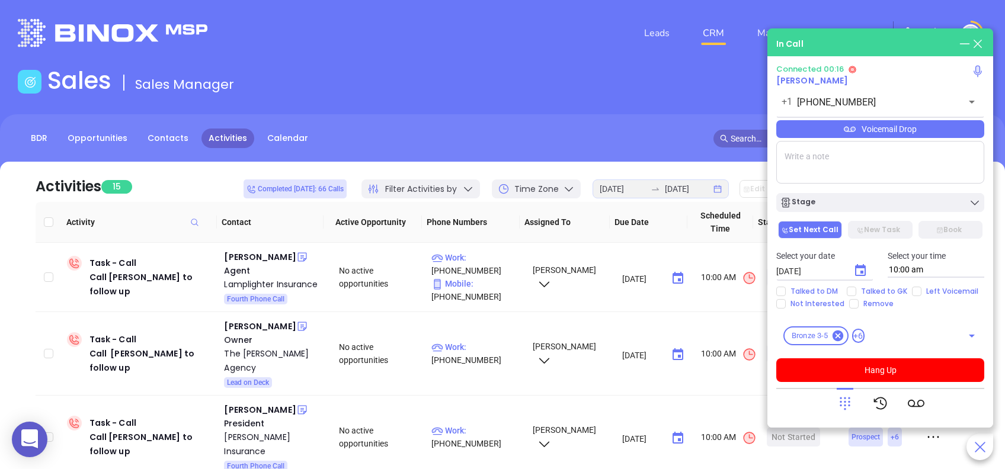
click at [842, 398] on icon at bounding box center [844, 403] width 17 height 17
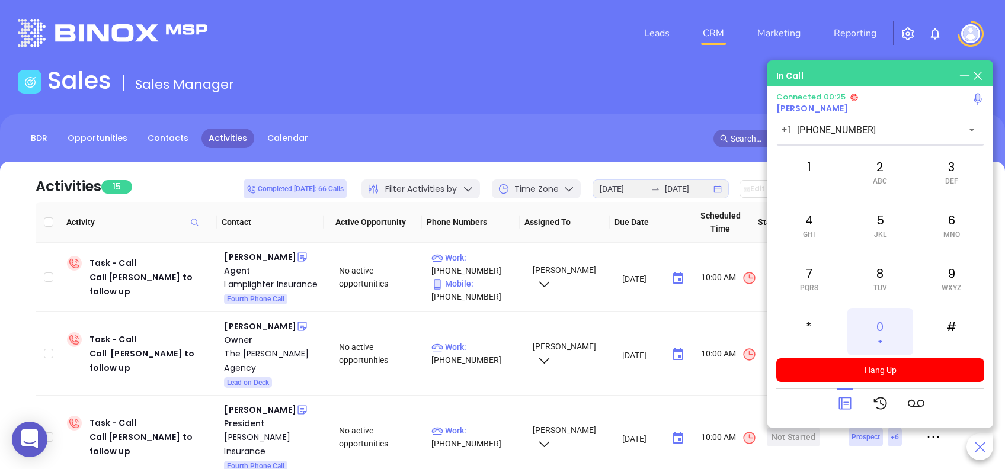
click at [884, 318] on div "0 +" at bounding box center [879, 331] width 65 height 47
click at [844, 405] on icon at bounding box center [844, 403] width 12 height 12
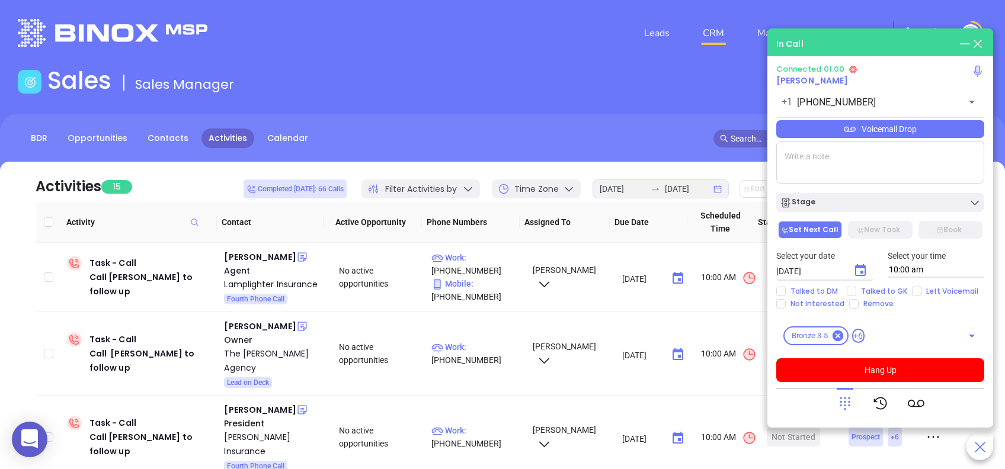
click at [959, 125] on div "Voicemail Drop" at bounding box center [880, 129] width 208 height 18
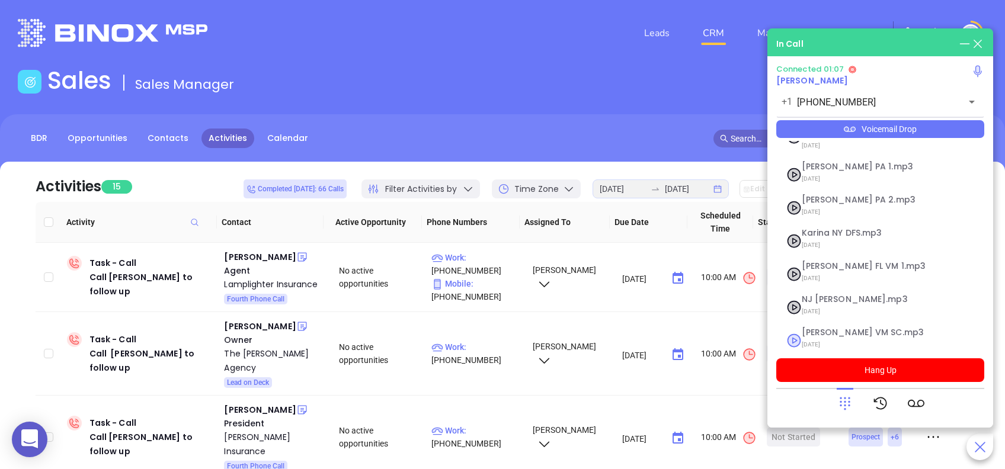
click at [821, 328] on span "Lucy VM SC.mp3" at bounding box center [866, 332] width 128 height 9
checkbox input "true"
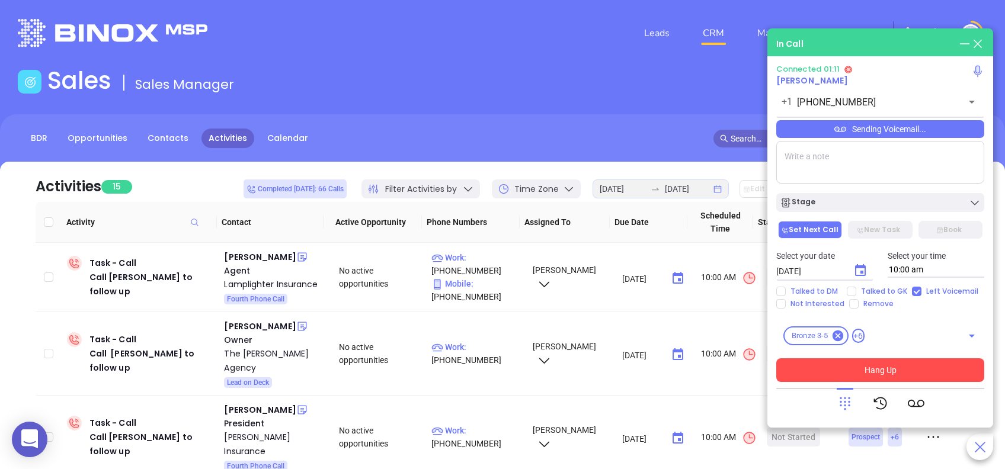
click at [940, 377] on button "Hang Up" at bounding box center [880, 370] width 208 height 24
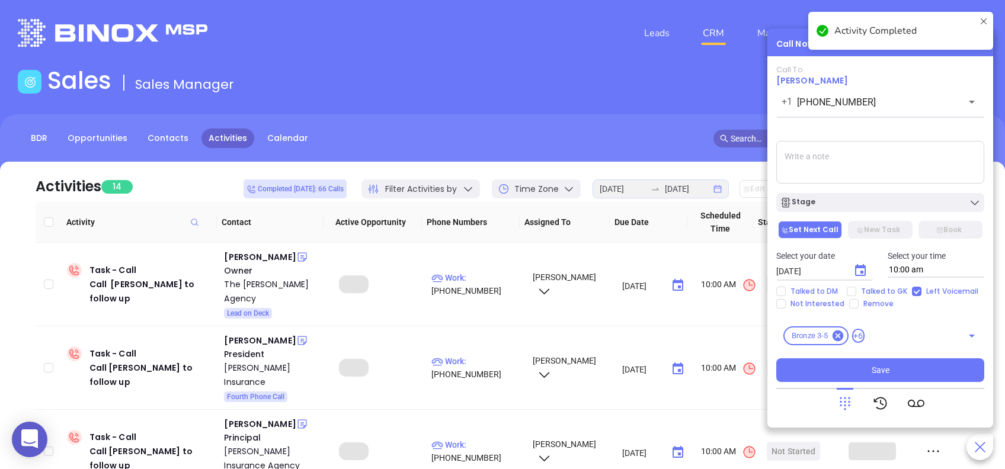
click at [923, 205] on div "Stage" at bounding box center [880, 203] width 201 height 12
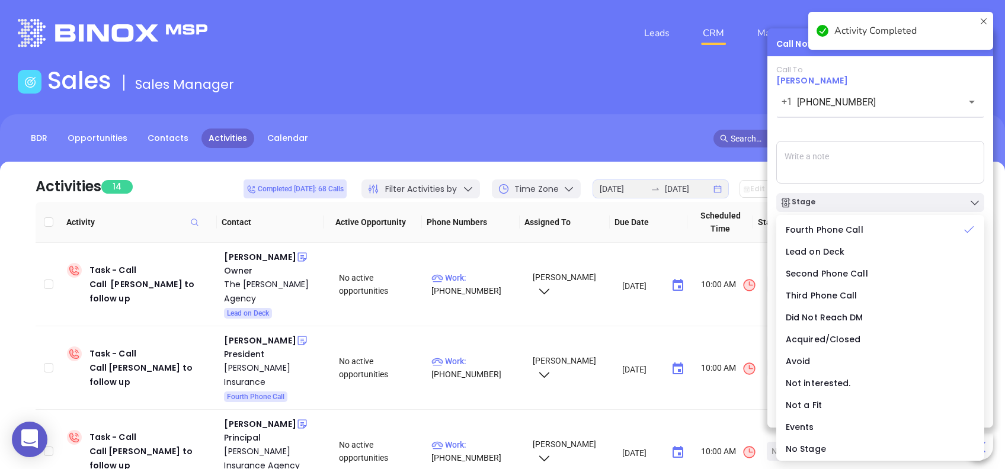
click at [881, 128] on div "Call To Ryan Sussman +1 (803) 451-0076 ​ Sending Voicemail... Stage Set Next Ca…" at bounding box center [880, 223] width 208 height 317
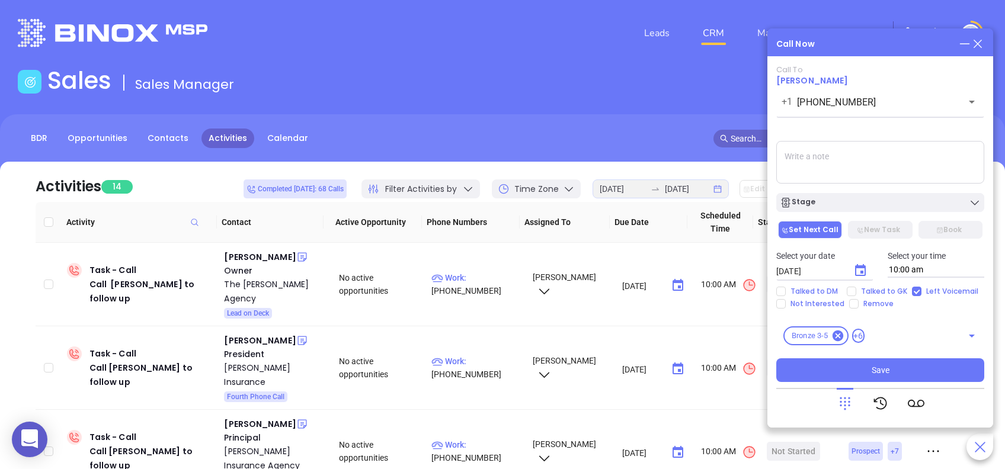
click at [860, 270] on icon "Choose date, selected date is Aug 29, 2025" at bounding box center [860, 271] width 14 height 14
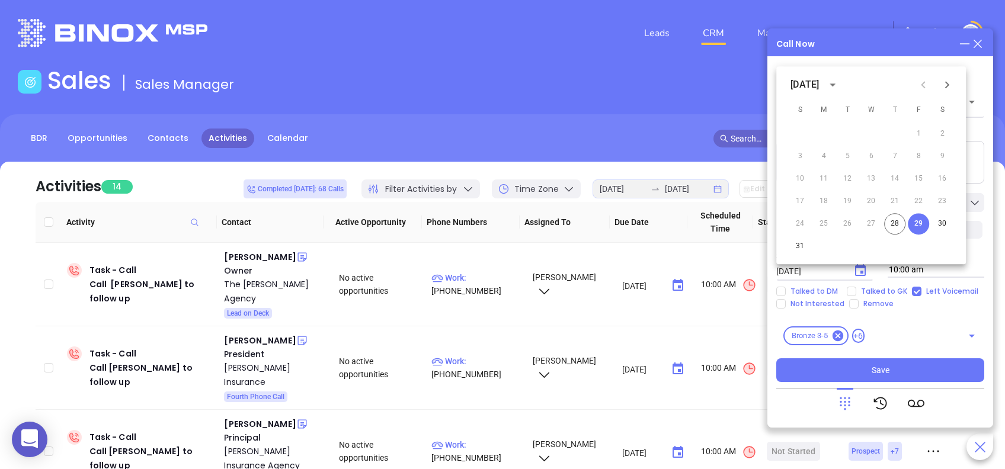
click at [948, 86] on icon "Next month" at bounding box center [947, 85] width 14 height 14
click at [846, 129] on button "2" at bounding box center [846, 133] width 21 height 21
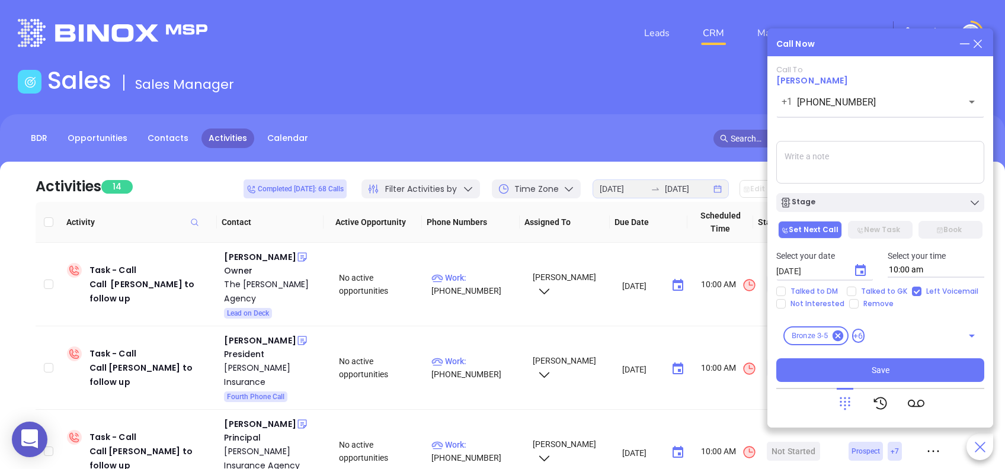
type input "09/02/2025"
click at [916, 370] on button "Save" at bounding box center [880, 370] width 208 height 24
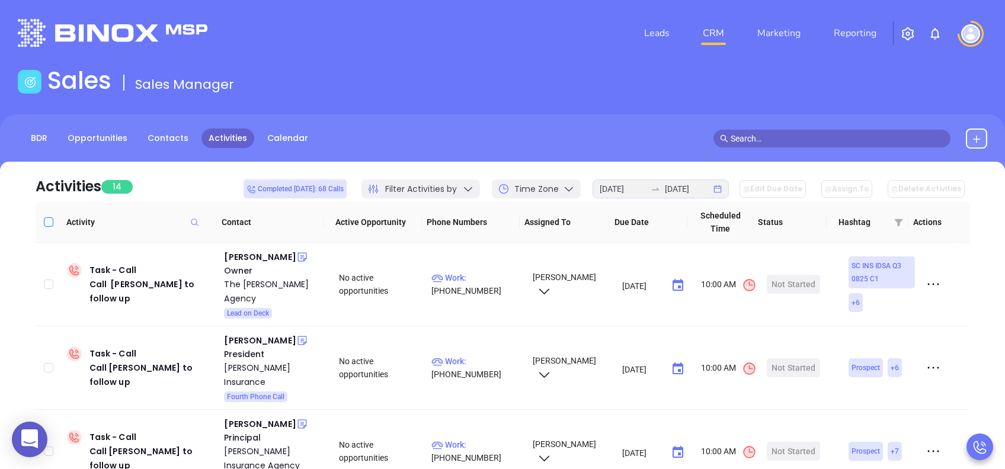
click at [47, 221] on input "Select all" at bounding box center [48, 221] width 9 height 9
checkbox input "true"
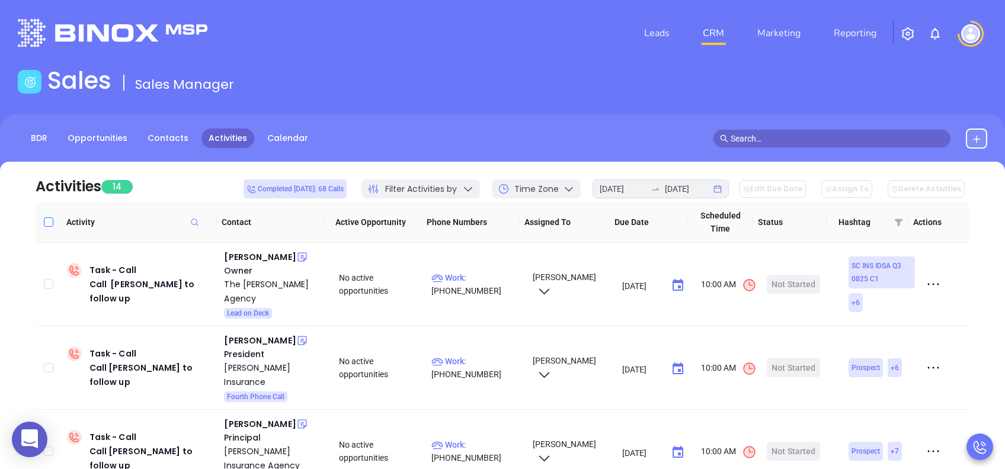
checkbox input "true"
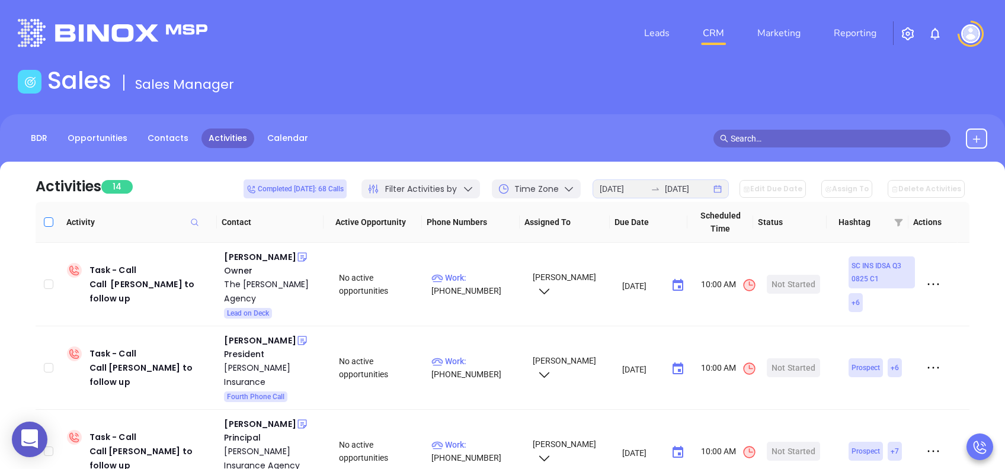
checkbox input "true"
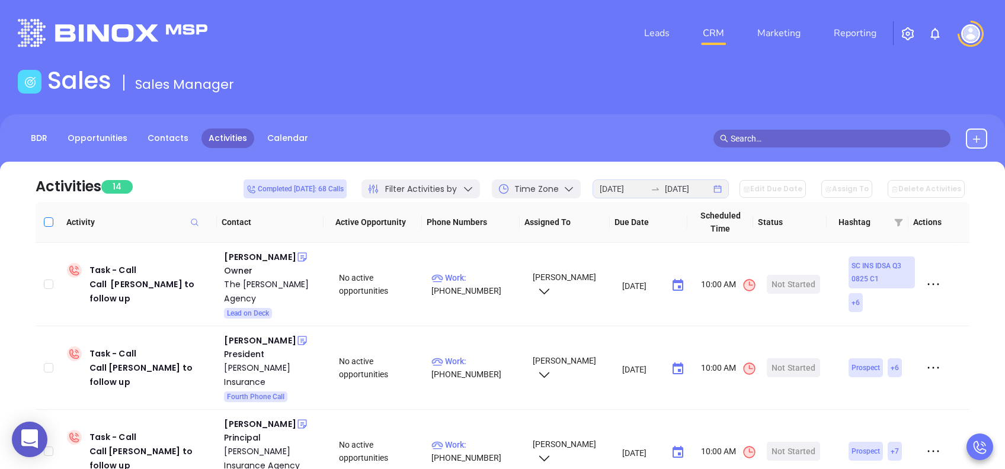
checkbox input "true"
click at [174, 176] on div "Activities 14 Completed today: 68 Calls Filter Activities by Time Zone 2025-08-…" at bounding box center [503, 182] width 934 height 40
click at [50, 223] on input "Select all" at bounding box center [48, 221] width 9 height 9
checkbox input "false"
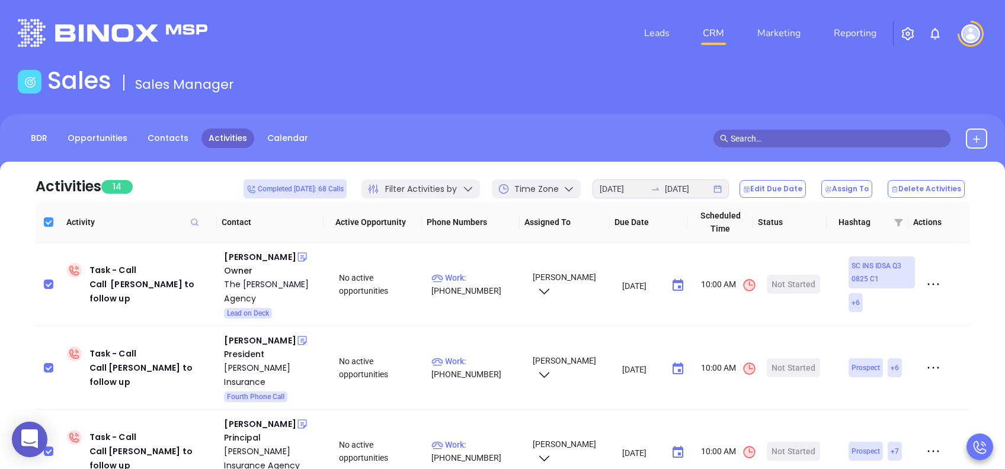
checkbox input "false"
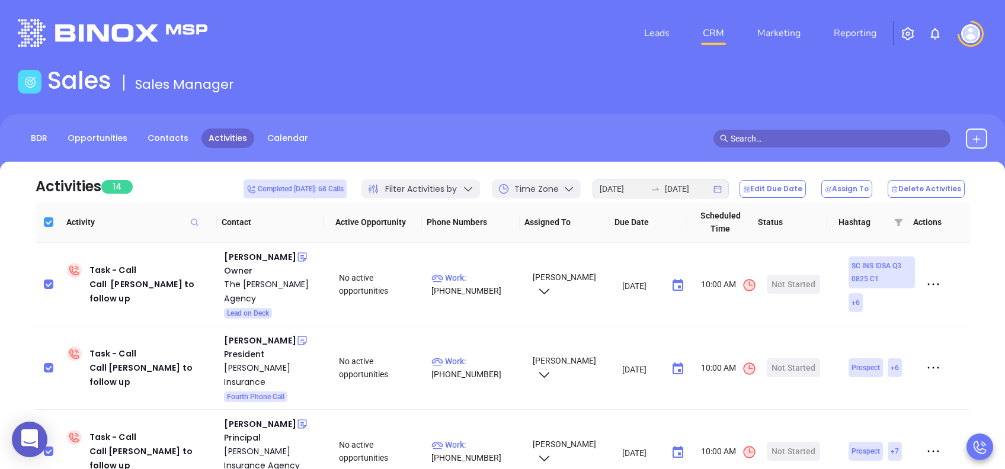
checkbox input "false"
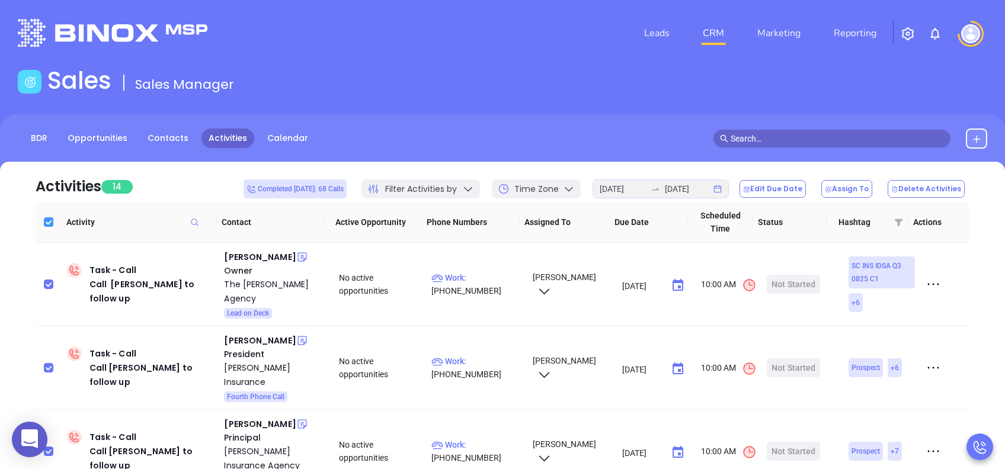
checkbox input "false"
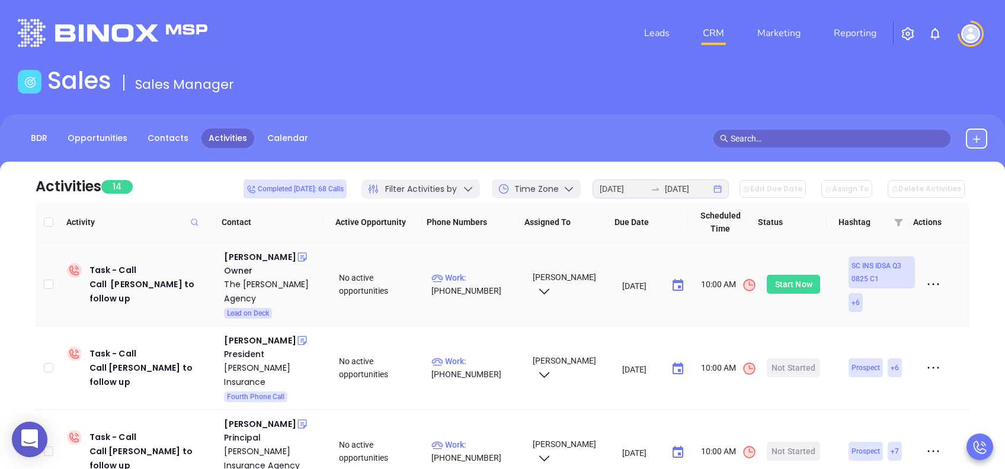
click at [787, 280] on div "Start Now" at bounding box center [793, 284] width 37 height 19
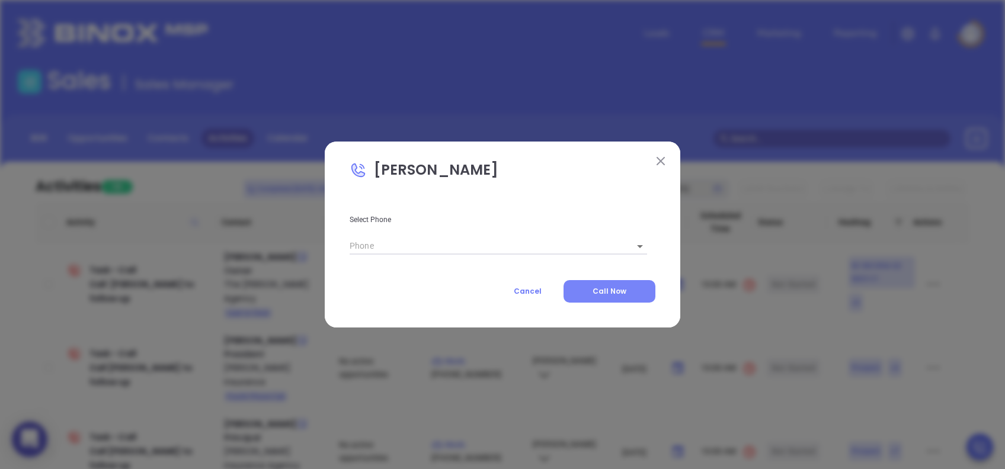
type input "[PHONE_NUMBER]"
type input "1"
click at [611, 292] on span "Call Now" at bounding box center [609, 291] width 34 height 10
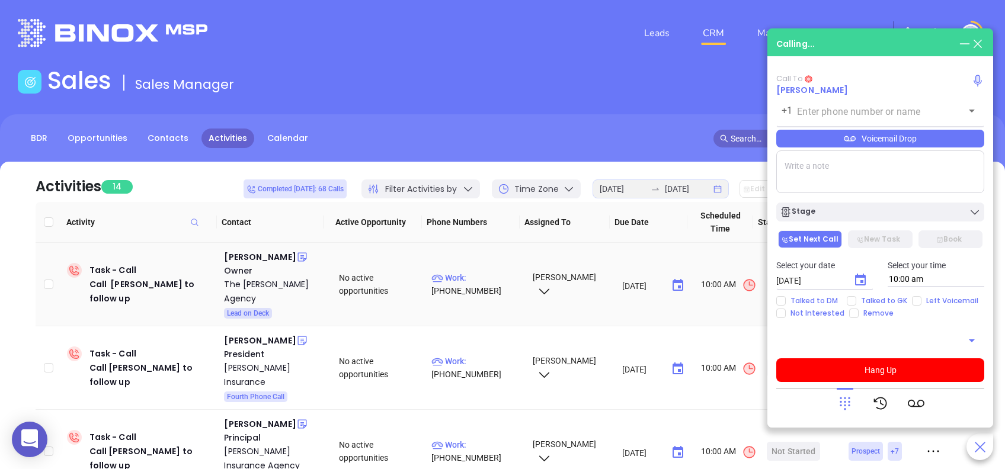
type input "[PHONE_NUMBER]"
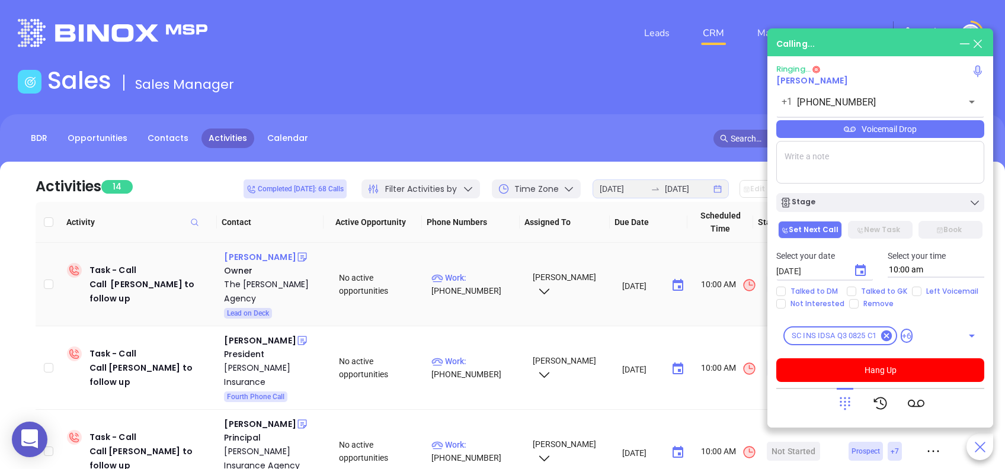
click at [261, 255] on div "Gary Sullivan" at bounding box center [260, 257] width 72 height 14
click at [935, 134] on div "Voicemail Drop" at bounding box center [880, 129] width 208 height 18
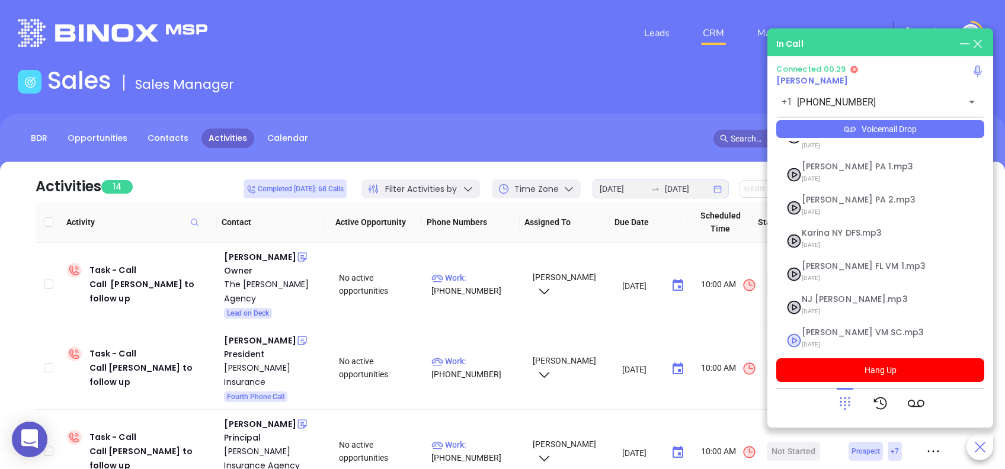
click at [835, 328] on span "Lucy VM SC.mp3" at bounding box center [866, 332] width 128 height 9
checkbox input "true"
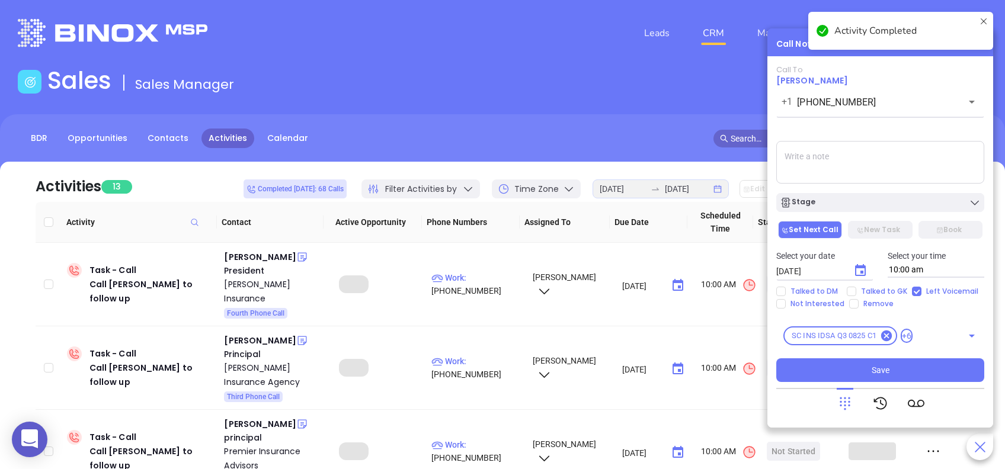
click at [881, 199] on div "Stage" at bounding box center [880, 203] width 201 height 12
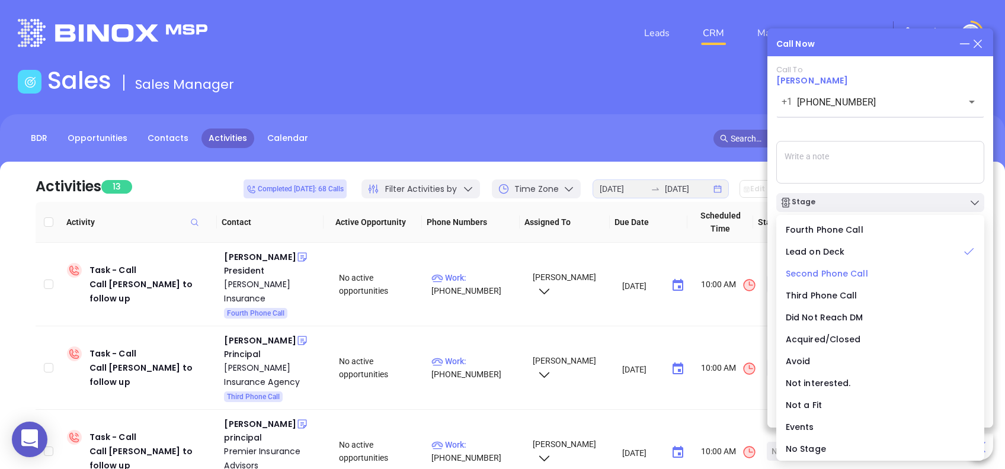
click at [820, 270] on span "Second Phone Call" at bounding box center [827, 274] width 82 height 12
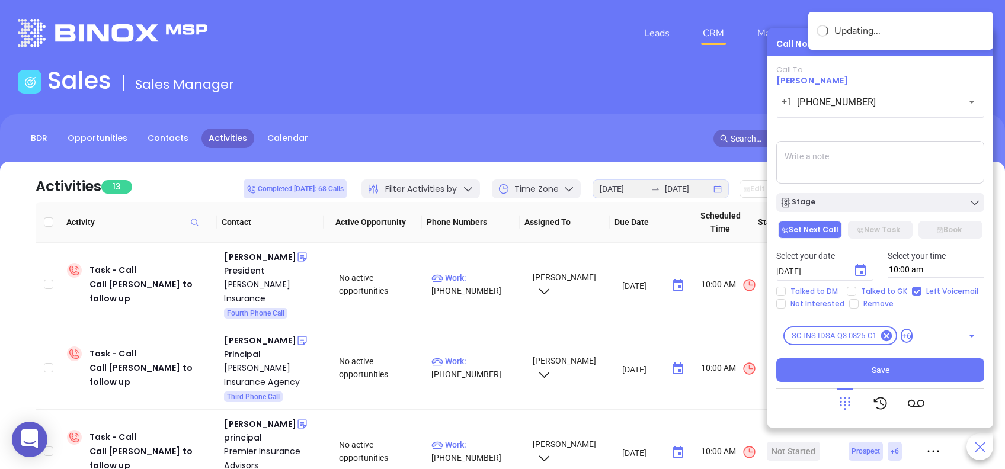
click at [866, 271] on icon "Choose date, selected date is Aug 29, 2025" at bounding box center [860, 271] width 14 height 14
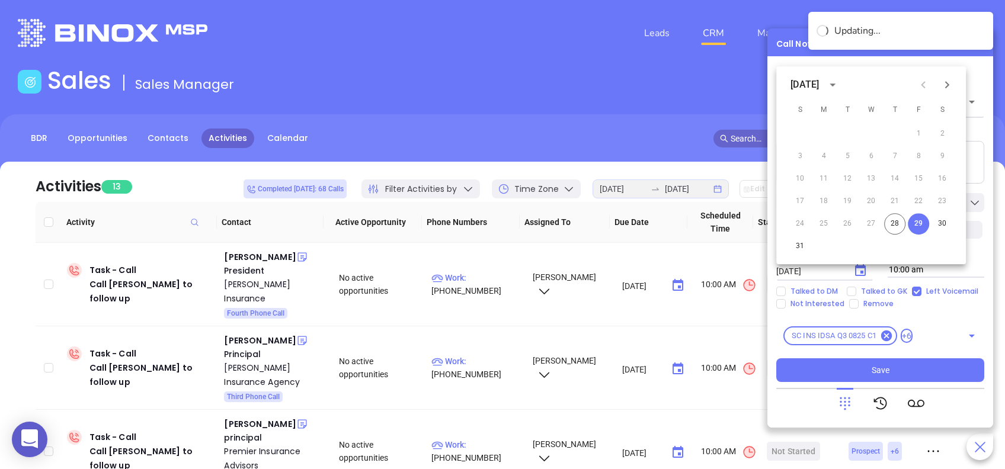
click at [948, 91] on icon "Next month" at bounding box center [947, 85] width 14 height 14
click at [839, 131] on button "2" at bounding box center [846, 133] width 21 height 21
type input "09/02/2025"
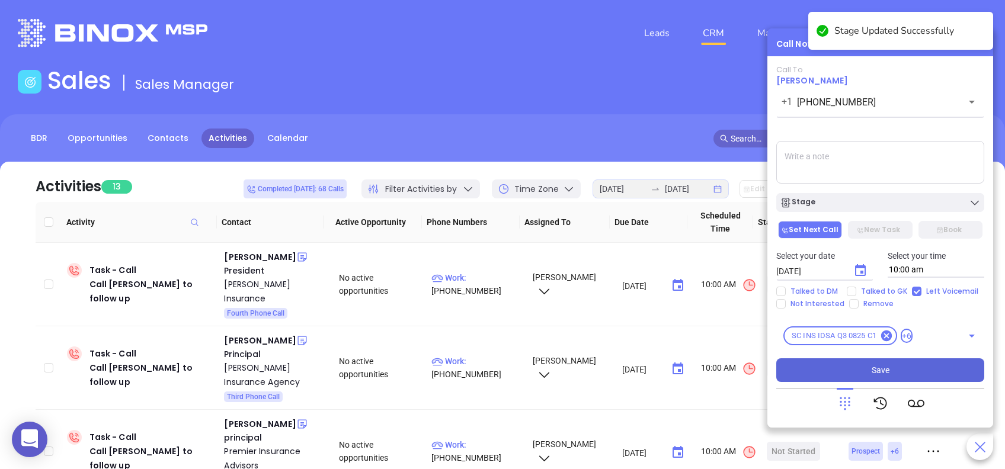
click at [941, 371] on button "Save" at bounding box center [880, 370] width 208 height 24
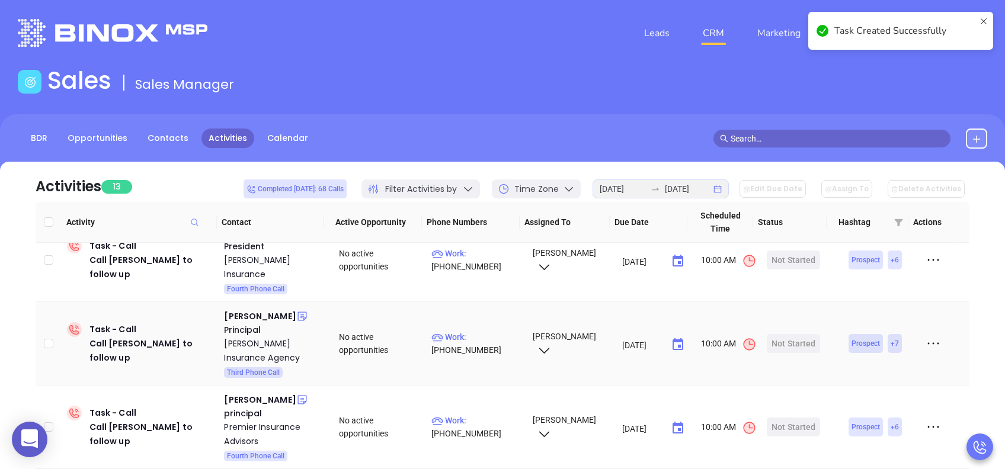
scroll to position [0, 0]
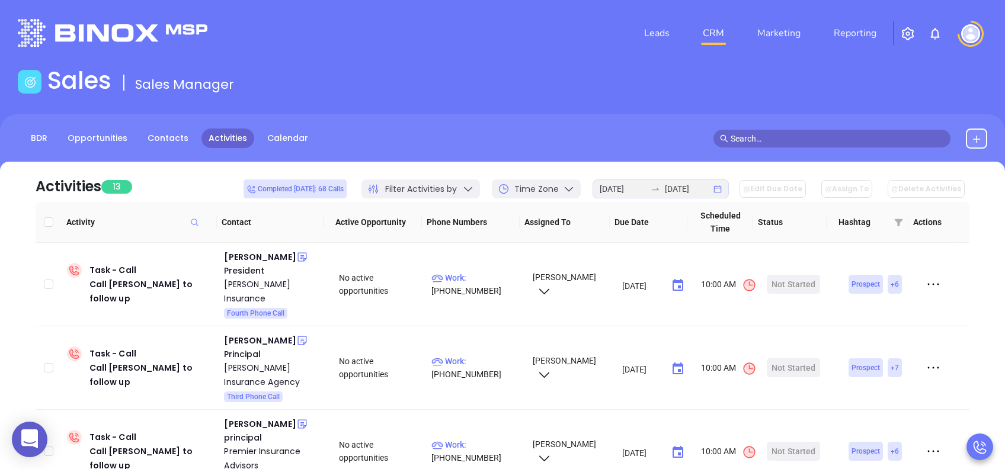
drag, startPoint x: 47, startPoint y: 219, endPoint x: 54, endPoint y: 219, distance: 6.5
click at [47, 219] on input "Select all" at bounding box center [48, 221] width 9 height 9
checkbox input "true"
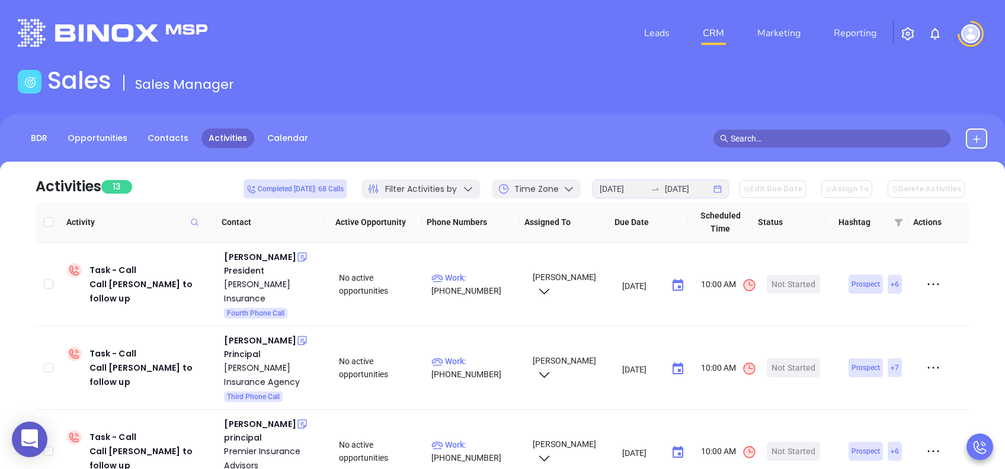
checkbox input "true"
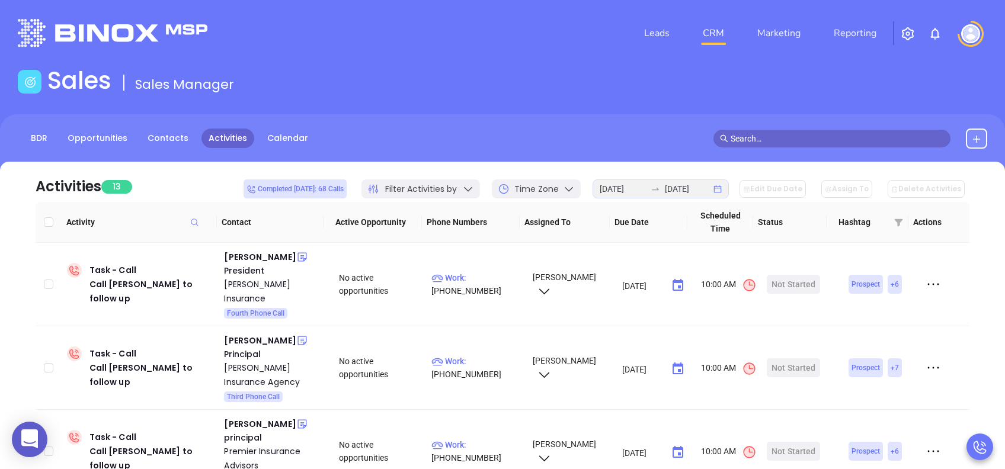
checkbox input "true"
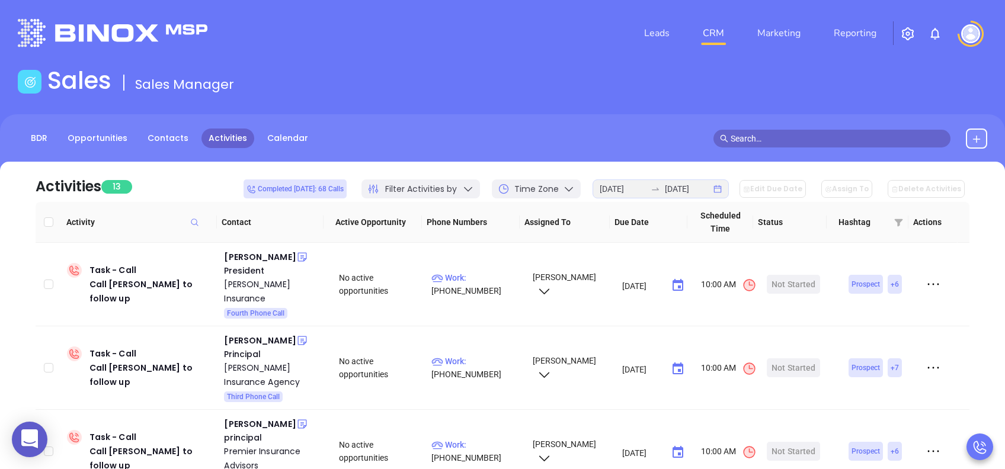
checkbox input "true"
click at [787, 189] on button "Edit Due Date" at bounding box center [772, 189] width 66 height 18
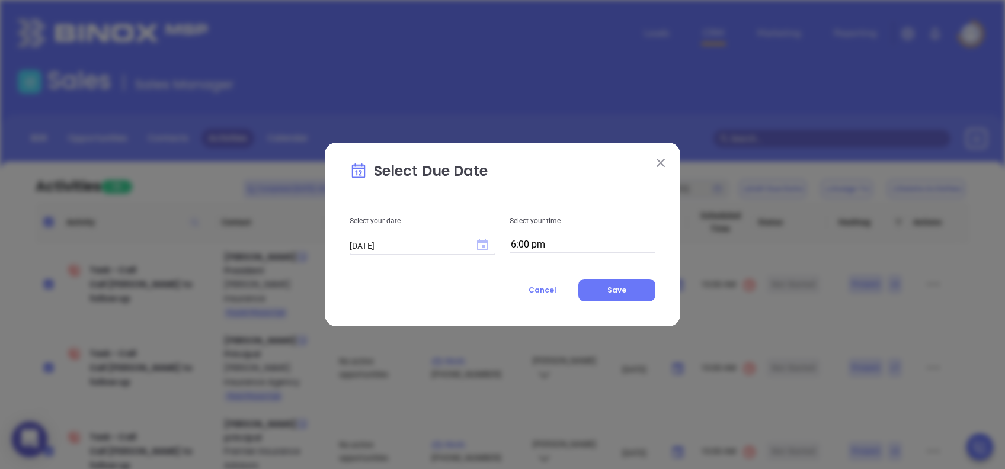
click at [481, 242] on icon "Choose date, selected date is Aug 28, 2025" at bounding box center [482, 245] width 11 height 12
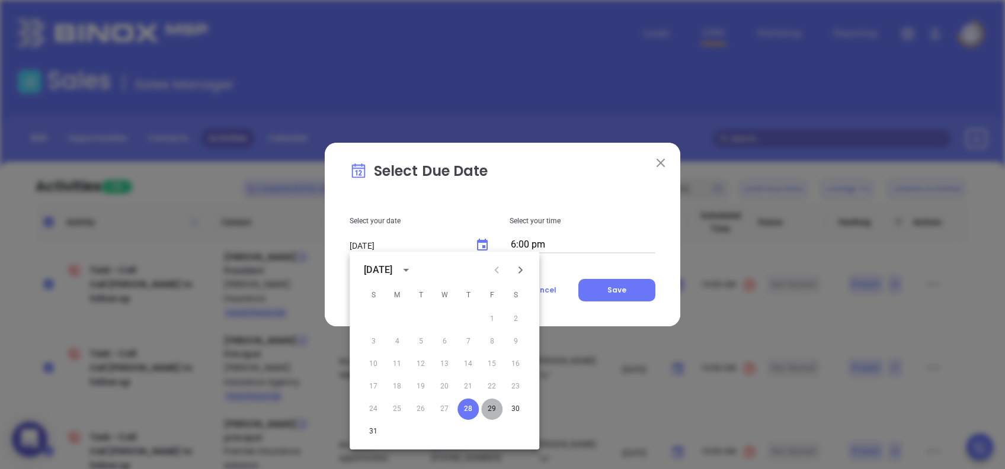
click at [490, 408] on button "29" at bounding box center [491, 409] width 21 height 21
type input "[DATE]"
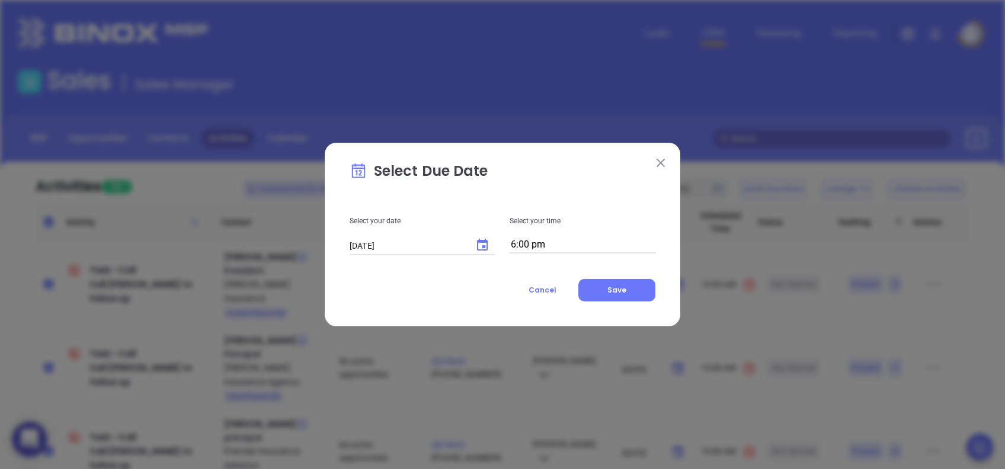
click at [573, 240] on input "6:00 pm" at bounding box center [582, 245] width 146 height 17
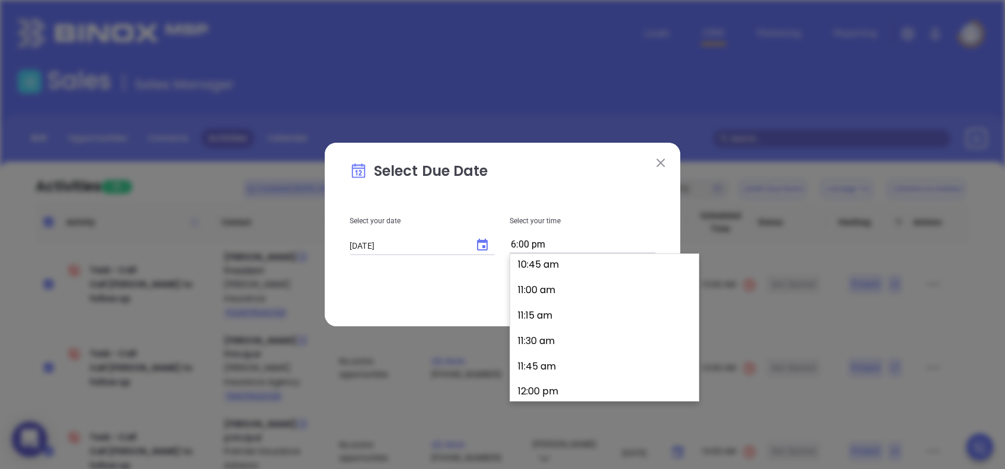
scroll to position [1019, 0]
click at [566, 267] on button "10:00 am" at bounding box center [607, 263] width 184 height 25
type input "10:00 am"
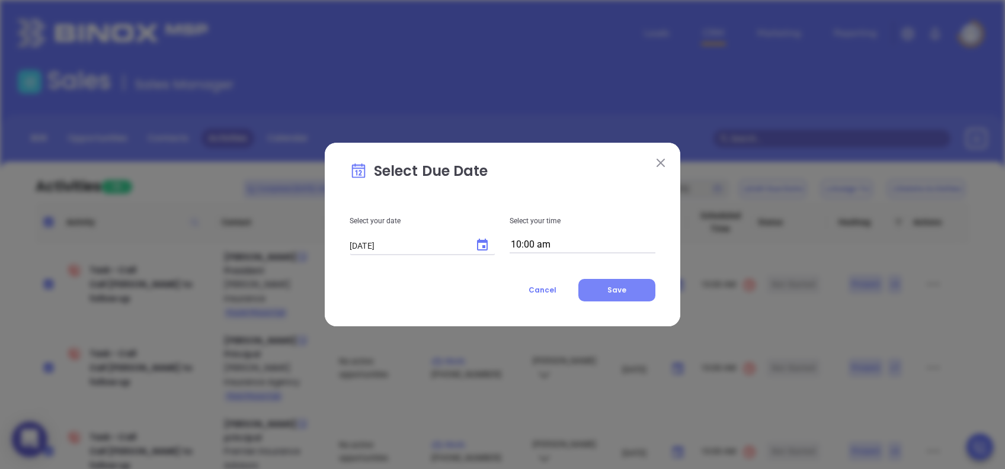
click at [620, 288] on span "Save" at bounding box center [616, 290] width 19 height 10
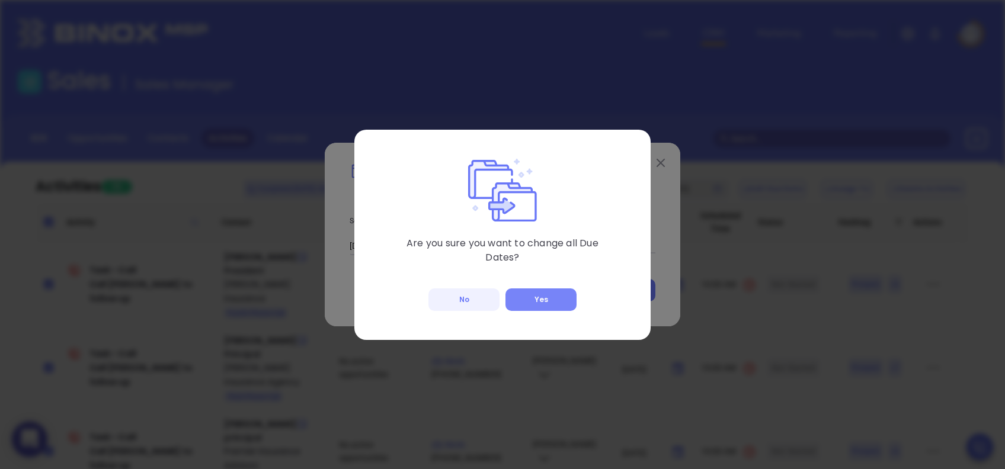
click at [525, 298] on button "Yes" at bounding box center [540, 299] width 71 height 23
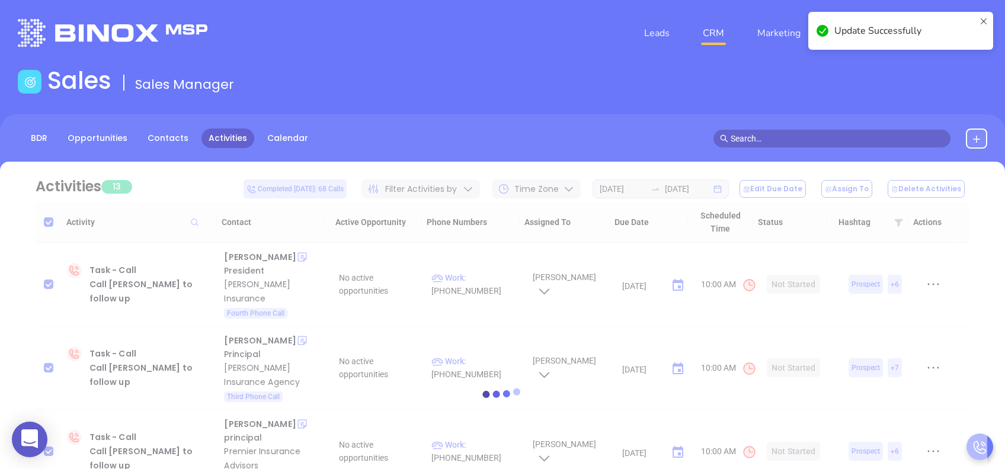
checkbox input "false"
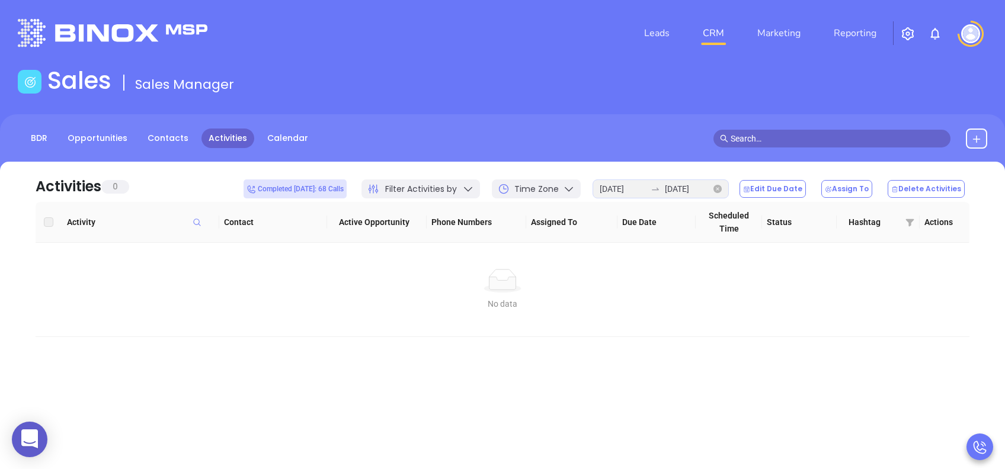
click at [693, 181] on div "2025-08-28 2025-08-28" at bounding box center [660, 188] width 136 height 19
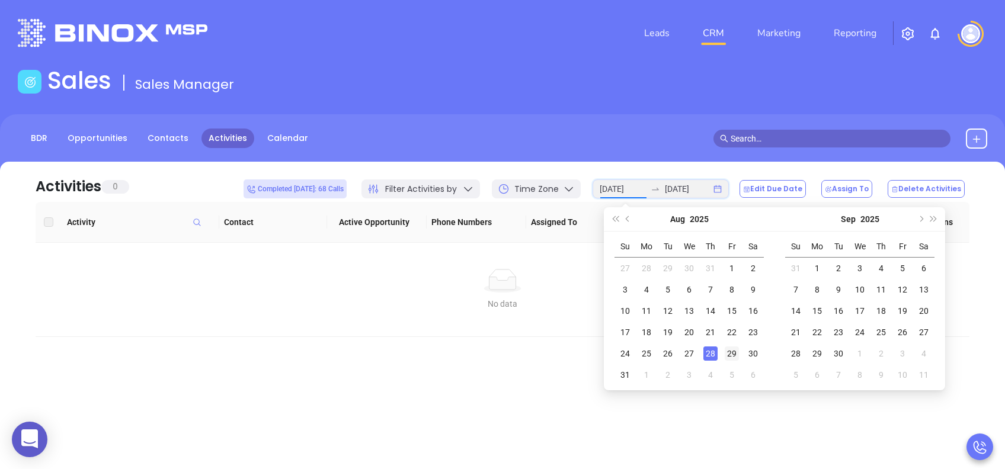
type input "2025-08-29"
click at [728, 354] on div "29" at bounding box center [731, 354] width 14 height 14
type input "2025-08-29"
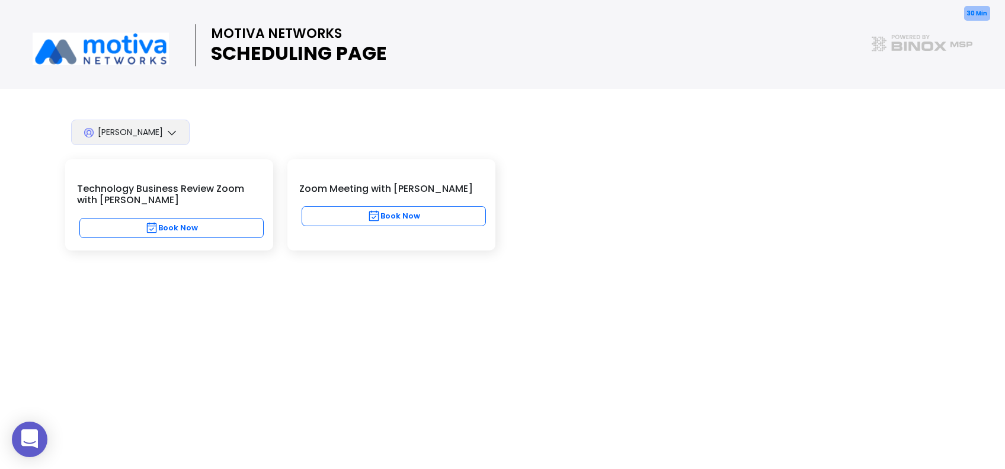
click at [402, 214] on button "Book Now" at bounding box center [394, 216] width 184 height 20
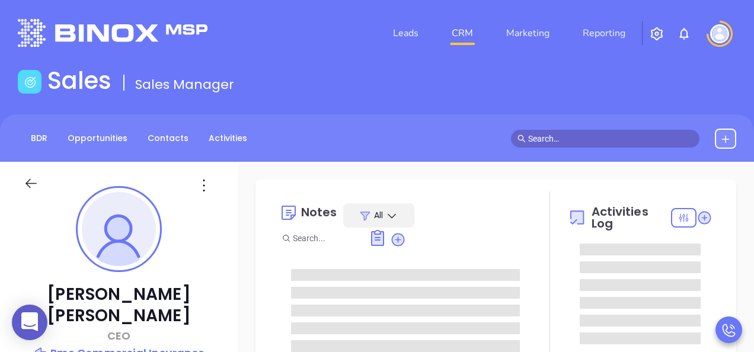
type input "10:00 am"
type input "[DATE]"
type input "[PERSON_NAME]"
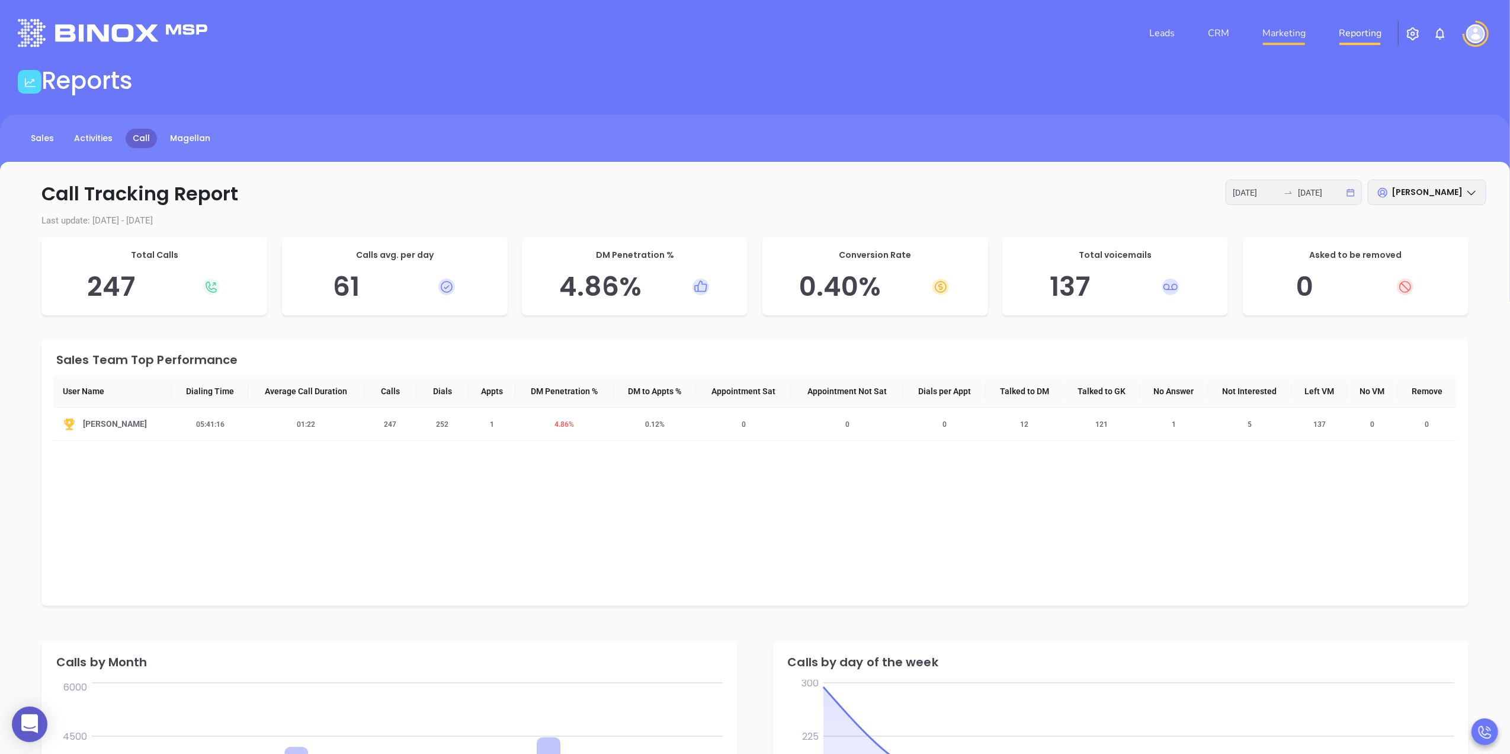
click at [1267, 36] on link "Marketing" at bounding box center [1284, 33] width 53 height 24
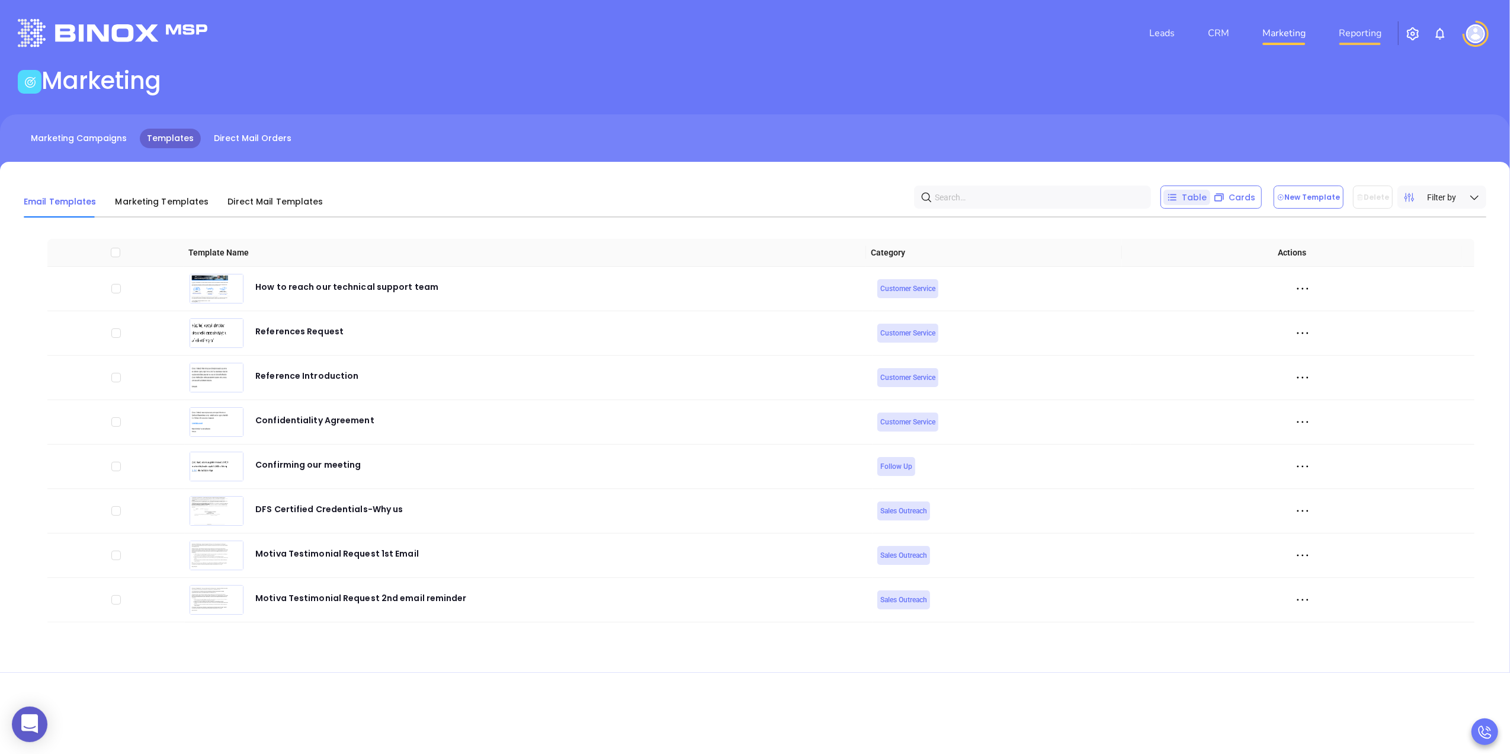
click at [1363, 30] on link "Reporting" at bounding box center [1360, 33] width 52 height 24
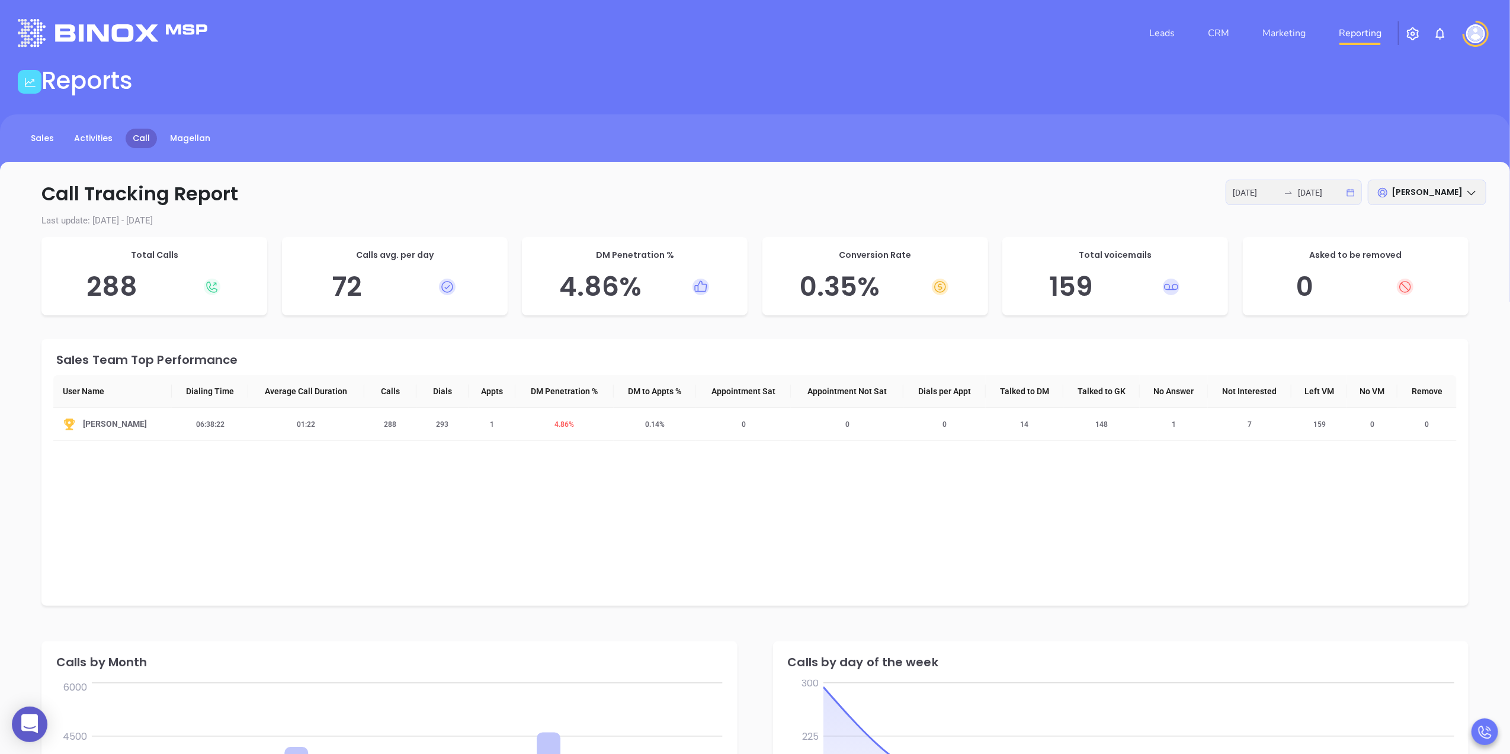
click at [1348, 194] on div "[DATE] [DATE]" at bounding box center [1294, 191] width 136 height 25
click at [1352, 192] on icon "calendar" at bounding box center [1351, 192] width 8 height 8
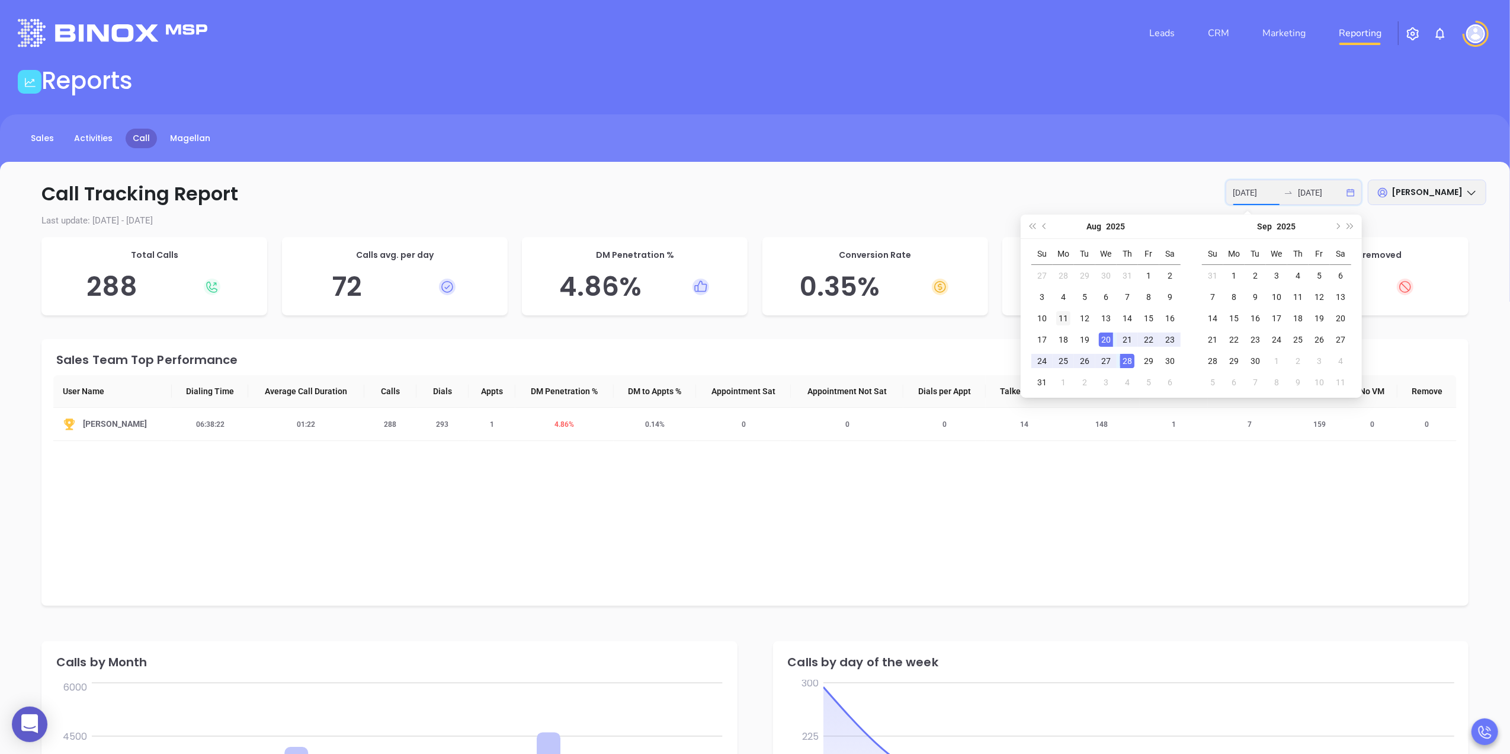
type input "[DATE]"
click at [1065, 321] on div "11" at bounding box center [1063, 318] width 14 height 14
type input "[DATE]"
click at [1147, 320] on div "15" at bounding box center [1149, 318] width 14 height 14
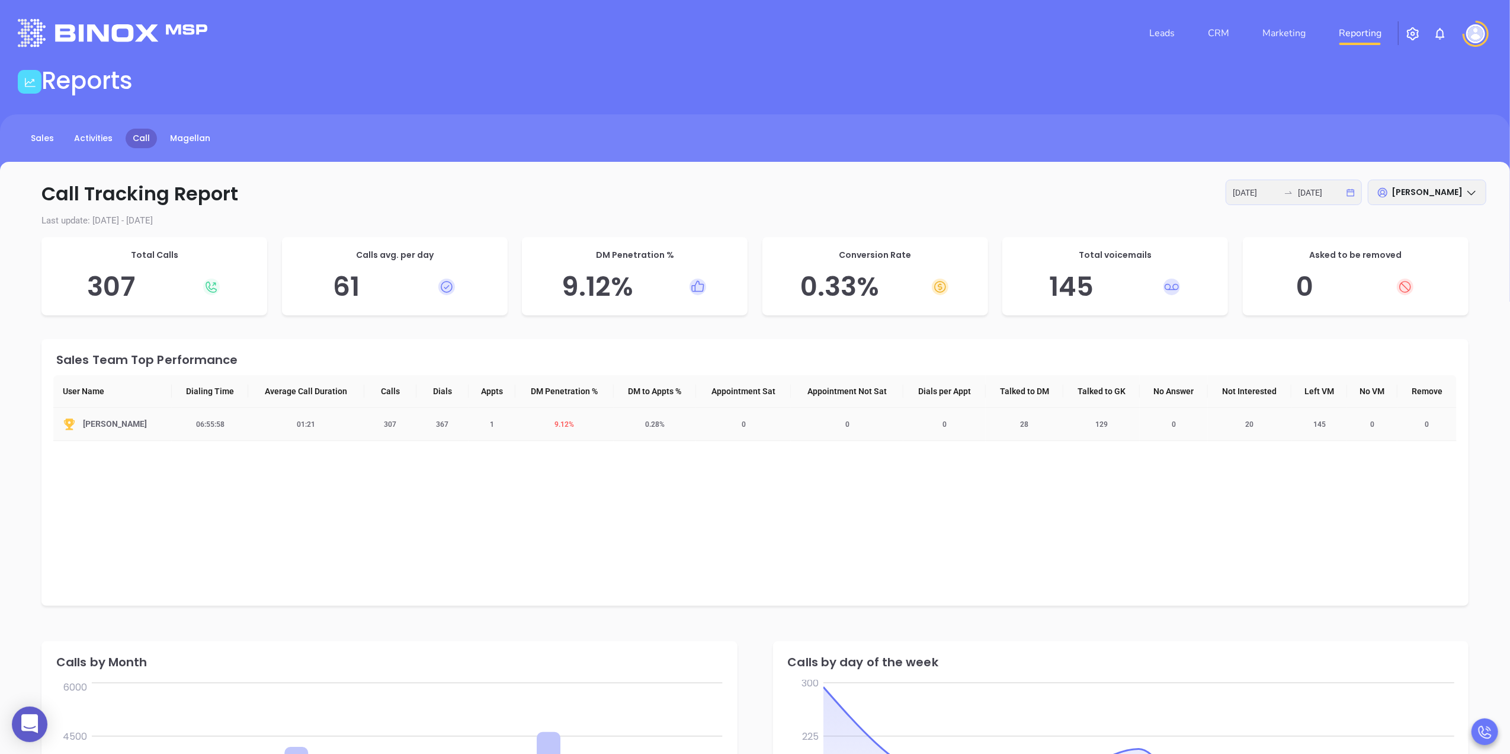
click at [486, 428] on td "1" at bounding box center [492, 424] width 47 height 33
click at [486, 424] on span "1" at bounding box center [492, 424] width 18 height 8
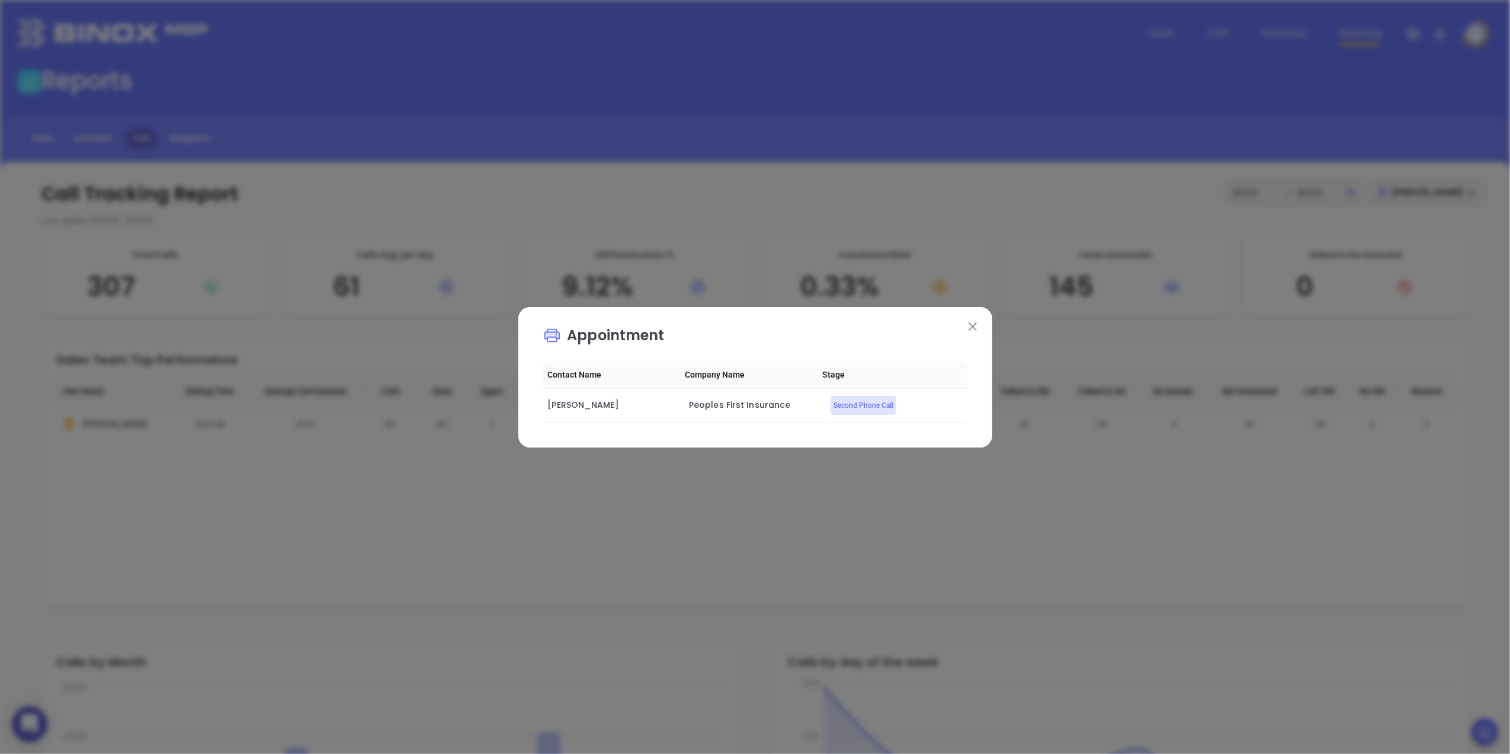
click at [974, 323] on img at bounding box center [973, 326] width 8 height 8
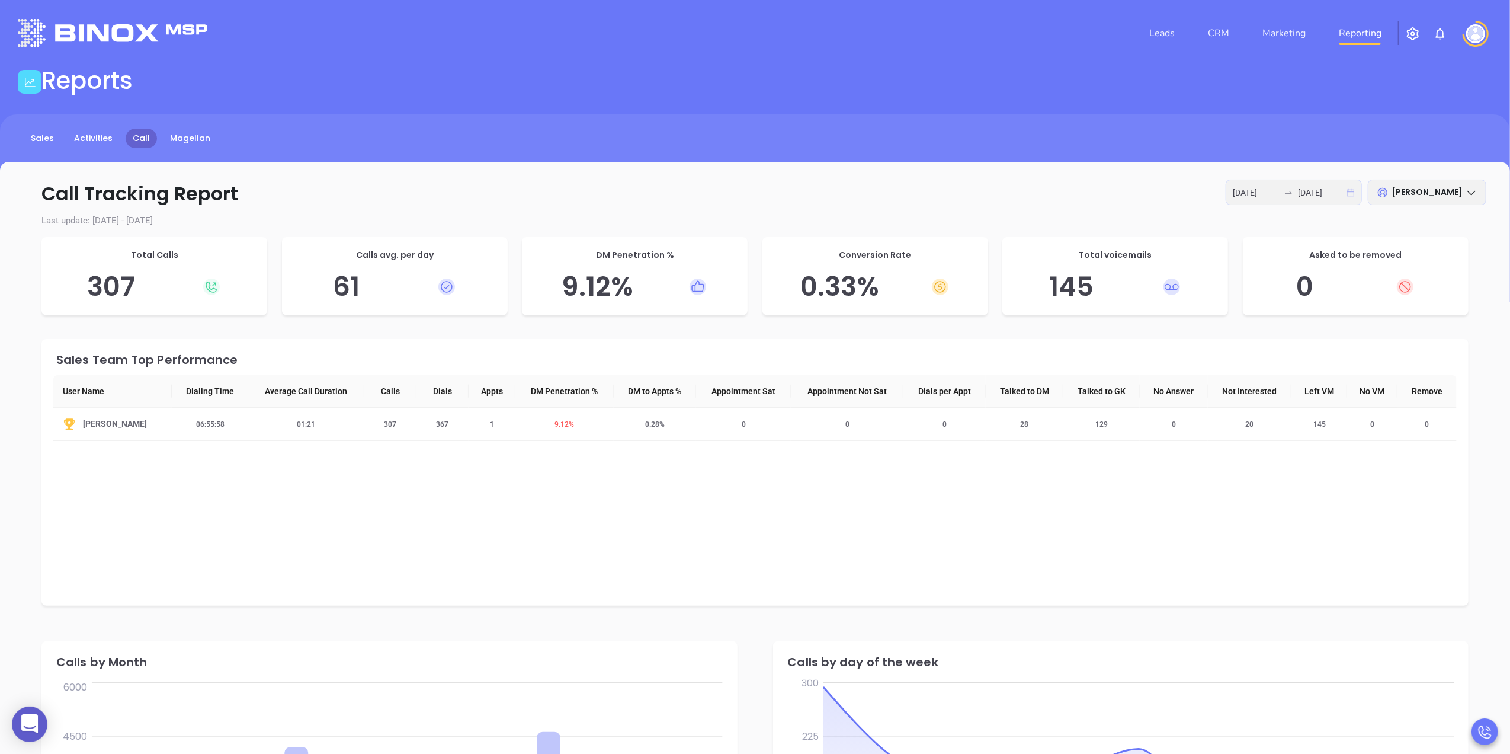
click at [1347, 193] on icon "calendar" at bounding box center [1351, 192] width 8 height 8
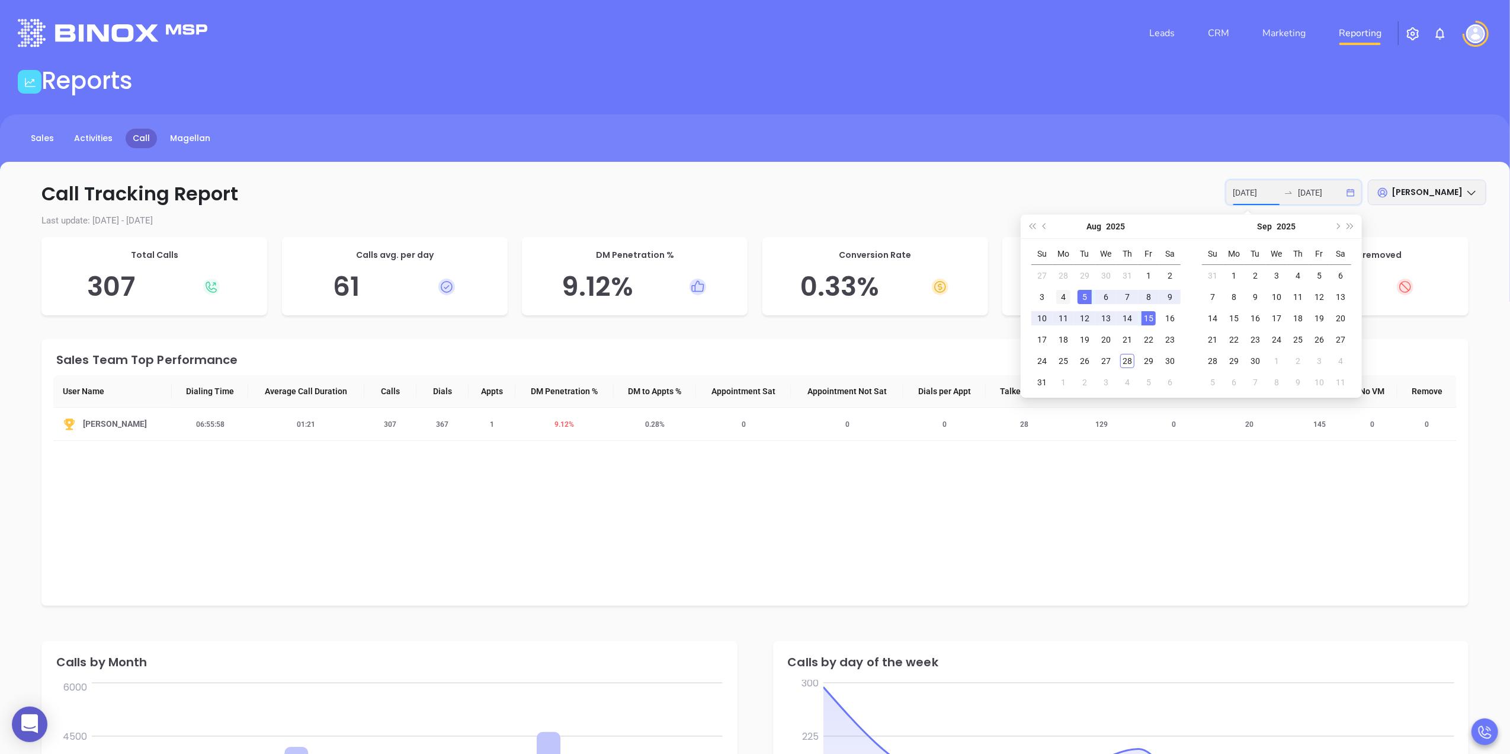
type input "[DATE]"
click at [1066, 293] on div "4" at bounding box center [1063, 297] width 14 height 14
type input "[DATE]"
click at [1143, 296] on div "8" at bounding box center [1149, 297] width 14 height 14
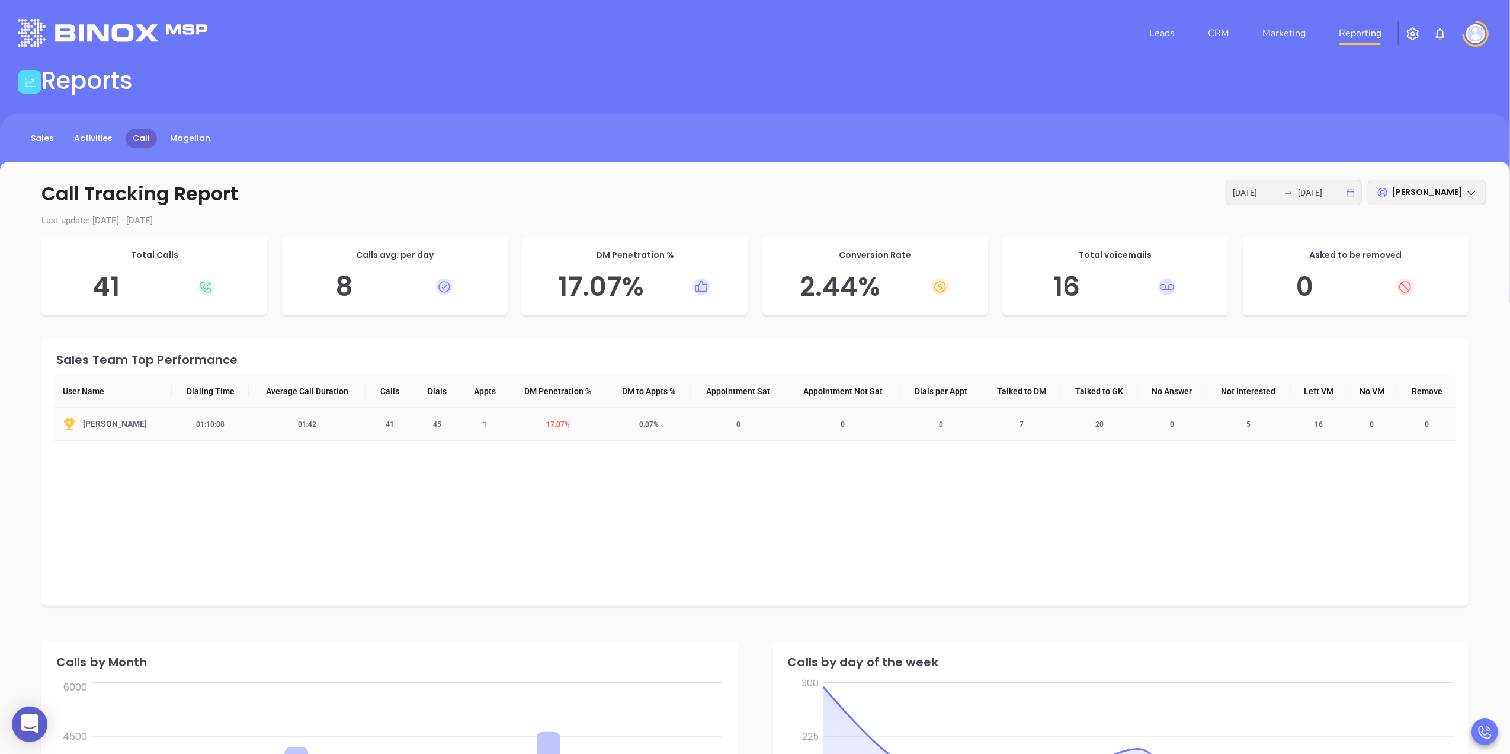
click at [479, 427] on span "1" at bounding box center [485, 424] width 18 height 8
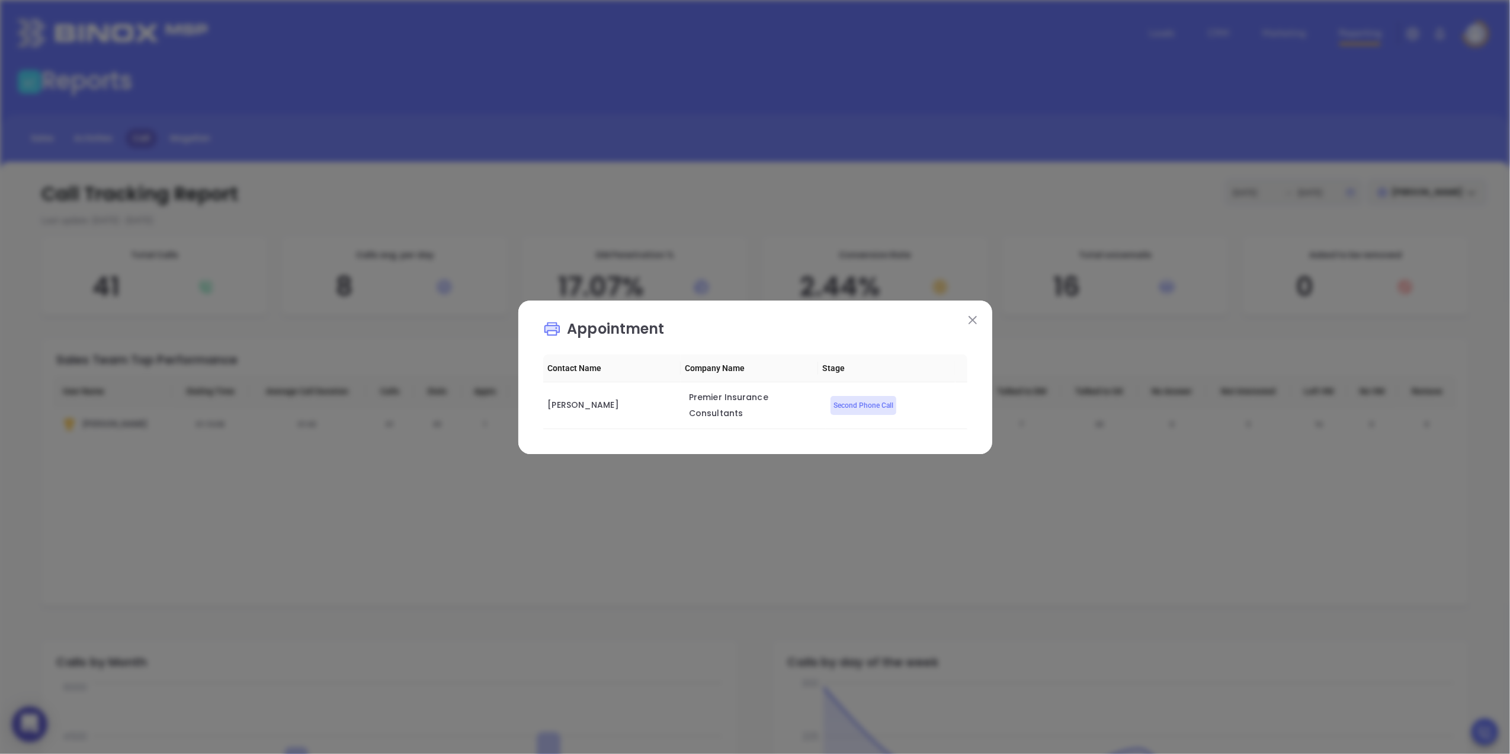
click at [967, 297] on div "Appointment Contact Name Company Name Stage Deidra Shelton Premier Insurance Co…" at bounding box center [755, 377] width 1510 height 754
click at [969, 318] on img at bounding box center [973, 320] width 8 height 8
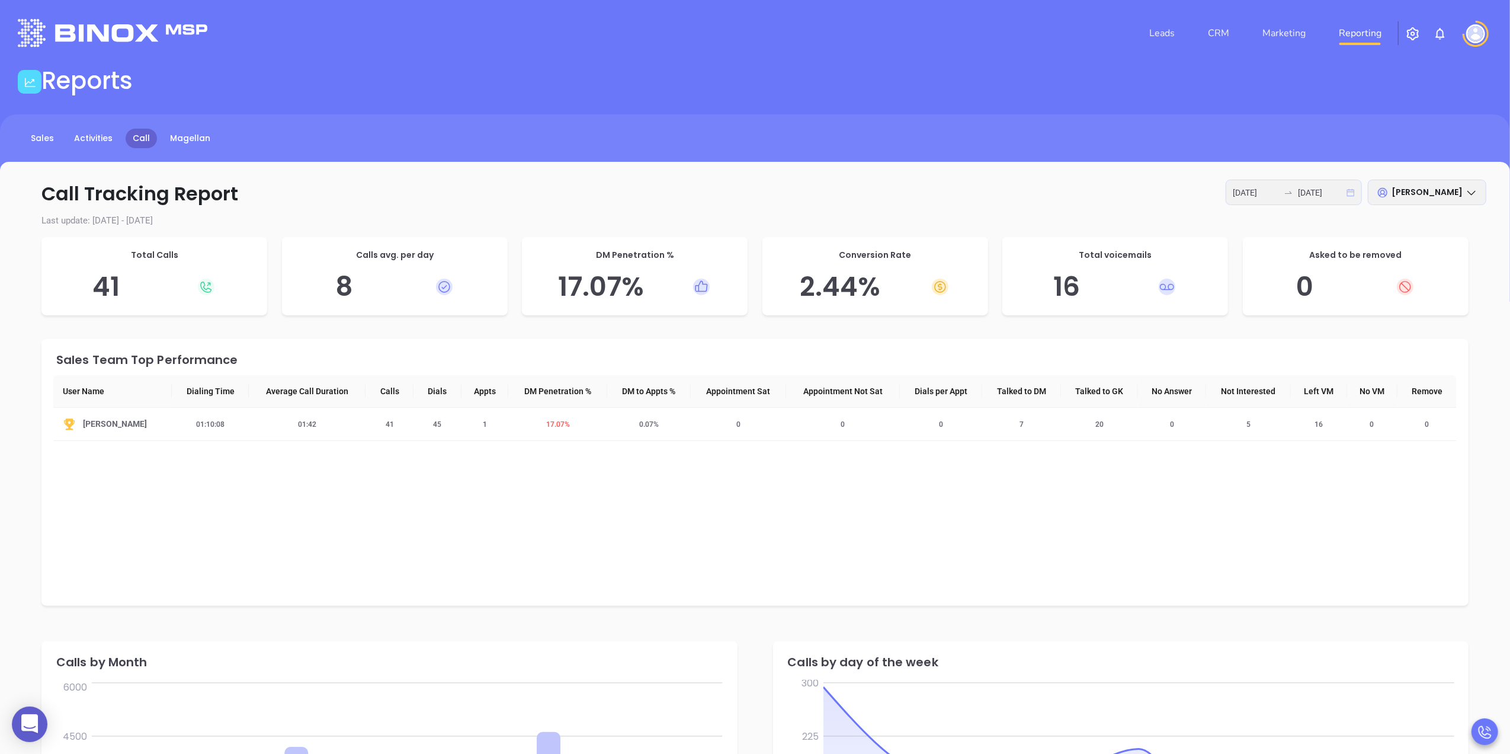
click at [1351, 195] on icon "calendar" at bounding box center [1351, 192] width 8 height 8
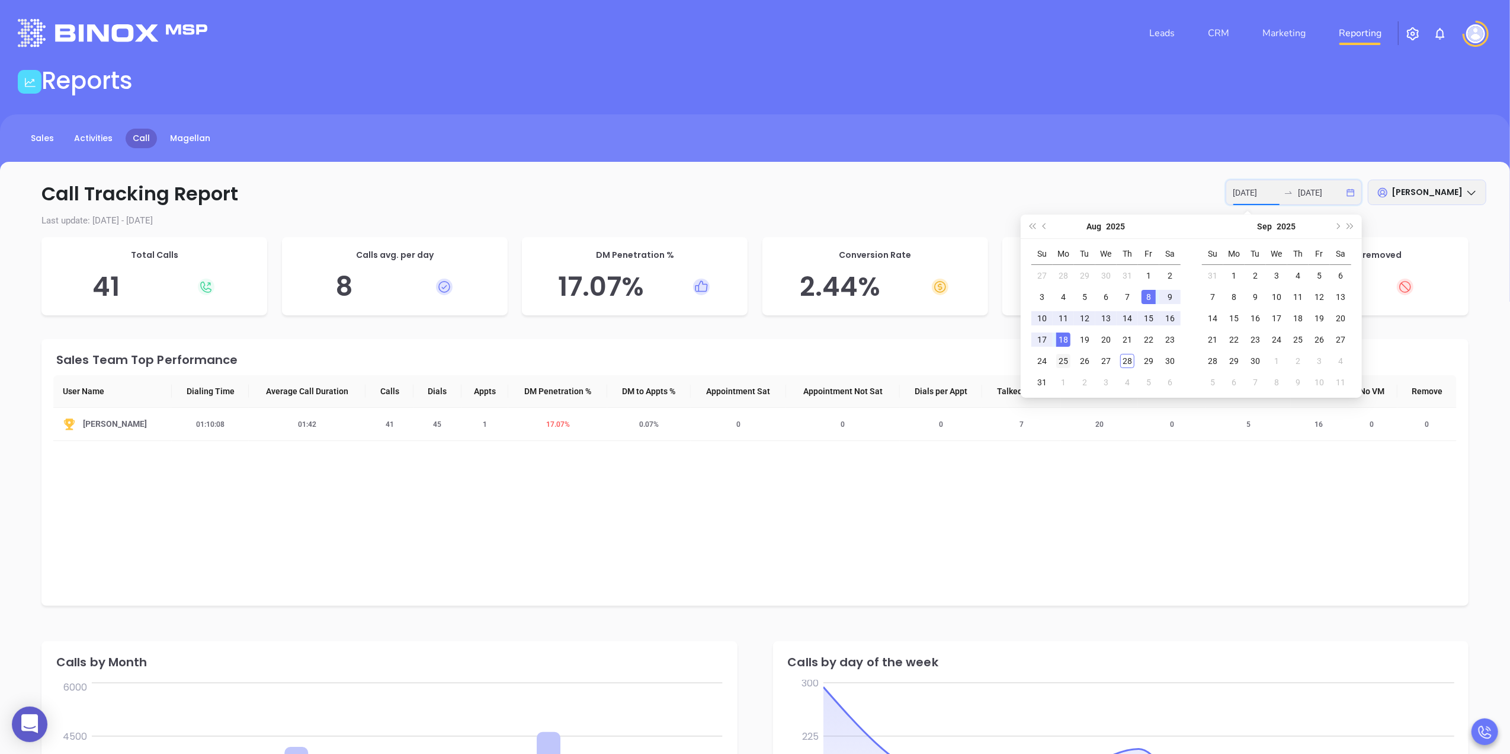
type input "2025-08-25"
click at [1063, 363] on div "25" at bounding box center [1063, 361] width 14 height 14
type input "2025-08-29"
click at [1146, 361] on div "29" at bounding box center [1149, 361] width 14 height 14
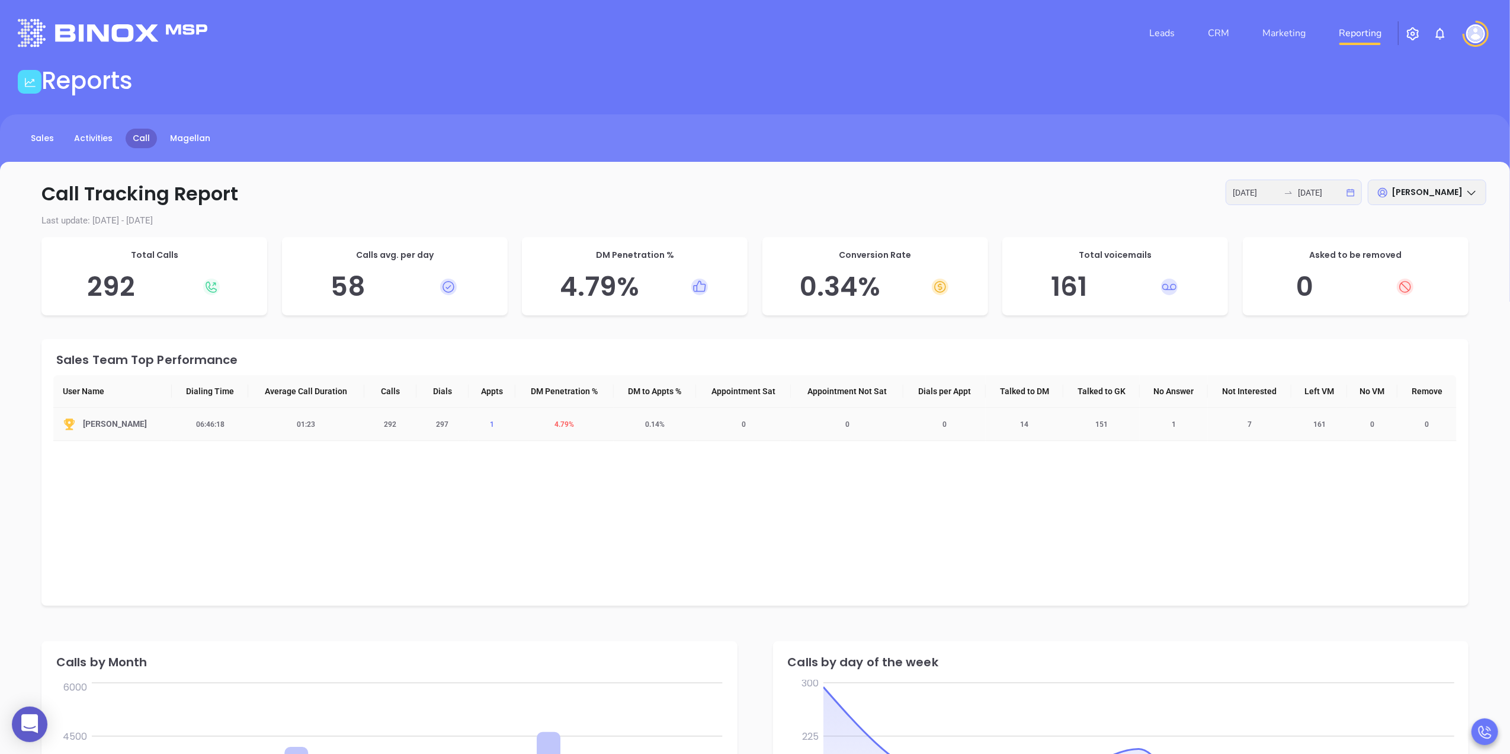
click at [486, 422] on span "1" at bounding box center [492, 424] width 18 height 8
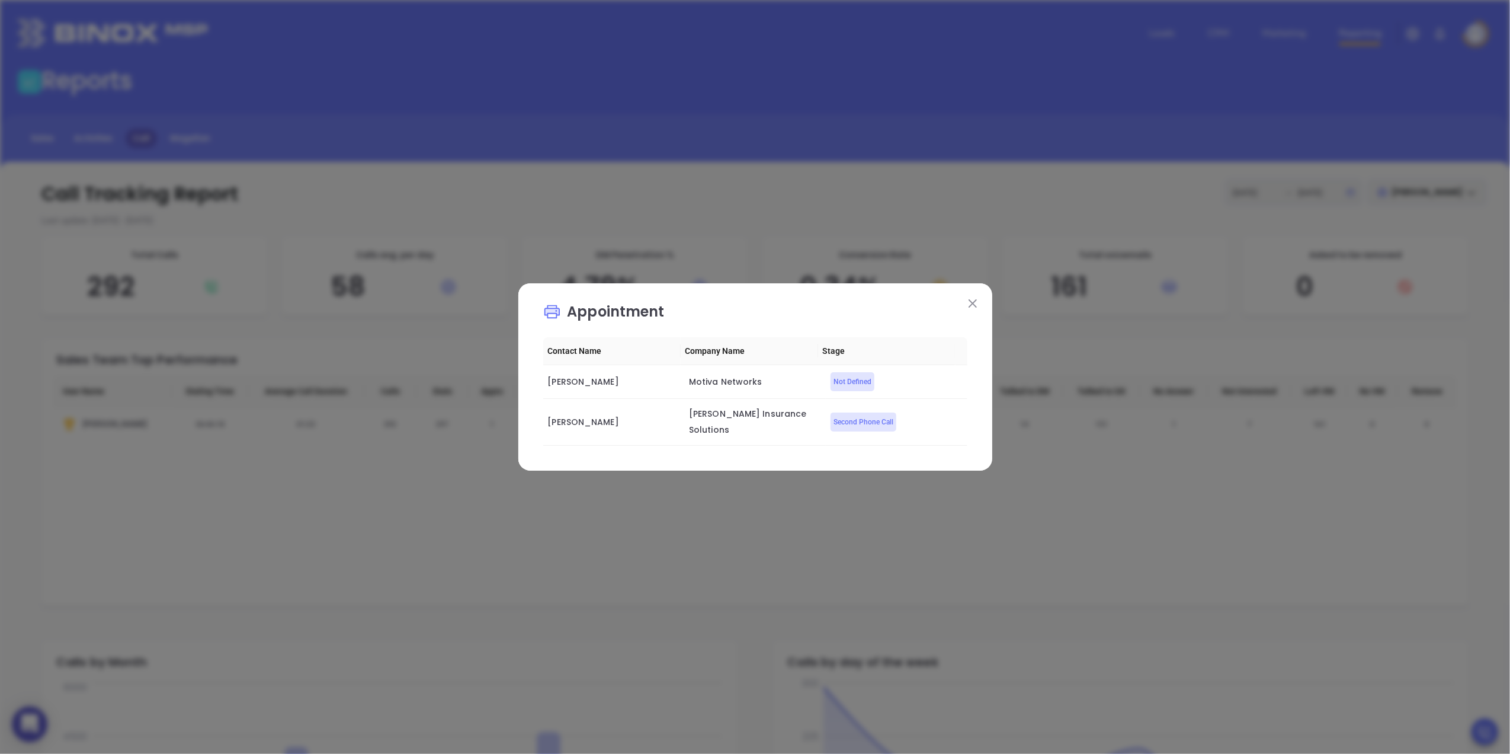
click at [974, 299] on img at bounding box center [973, 303] width 8 height 8
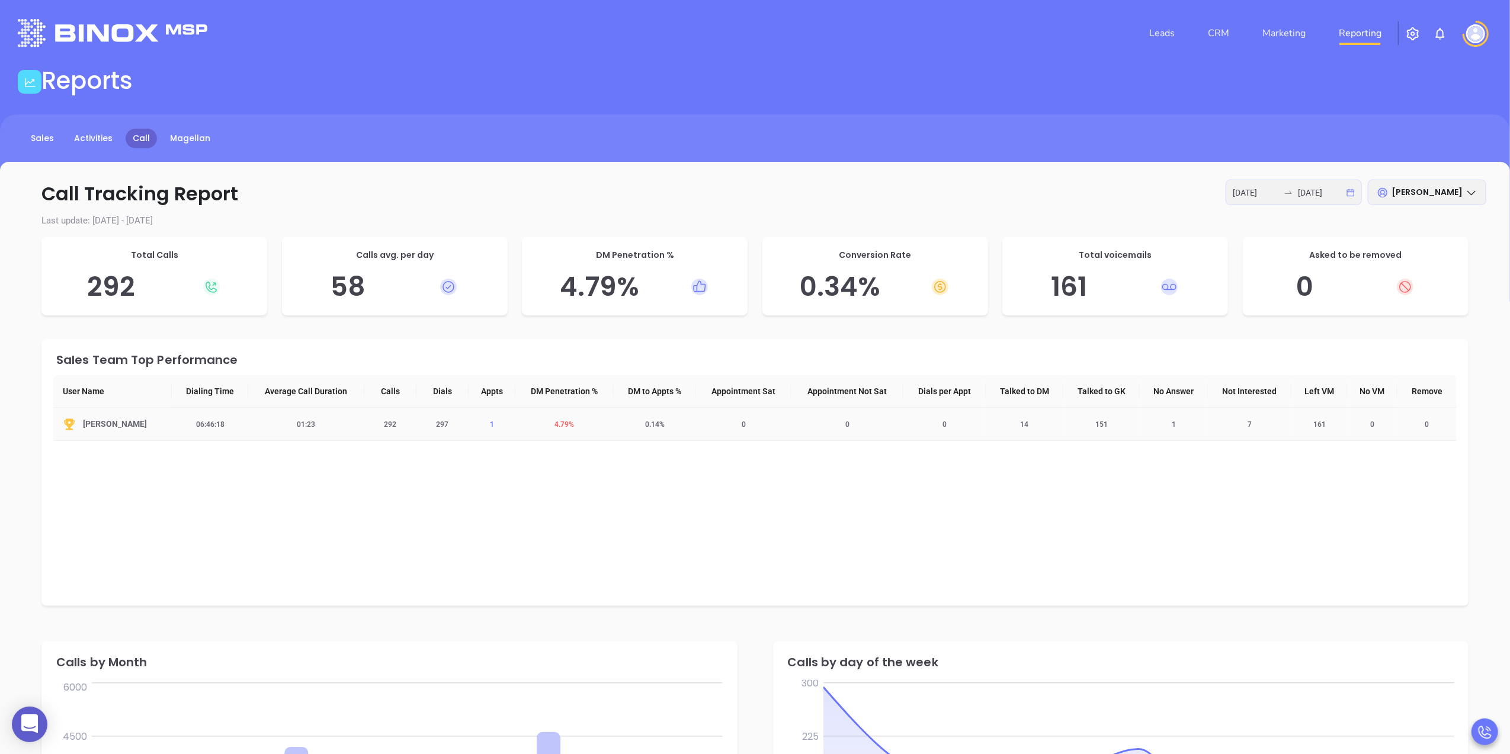
click at [489, 425] on span "1" at bounding box center [492, 424] width 18 height 8
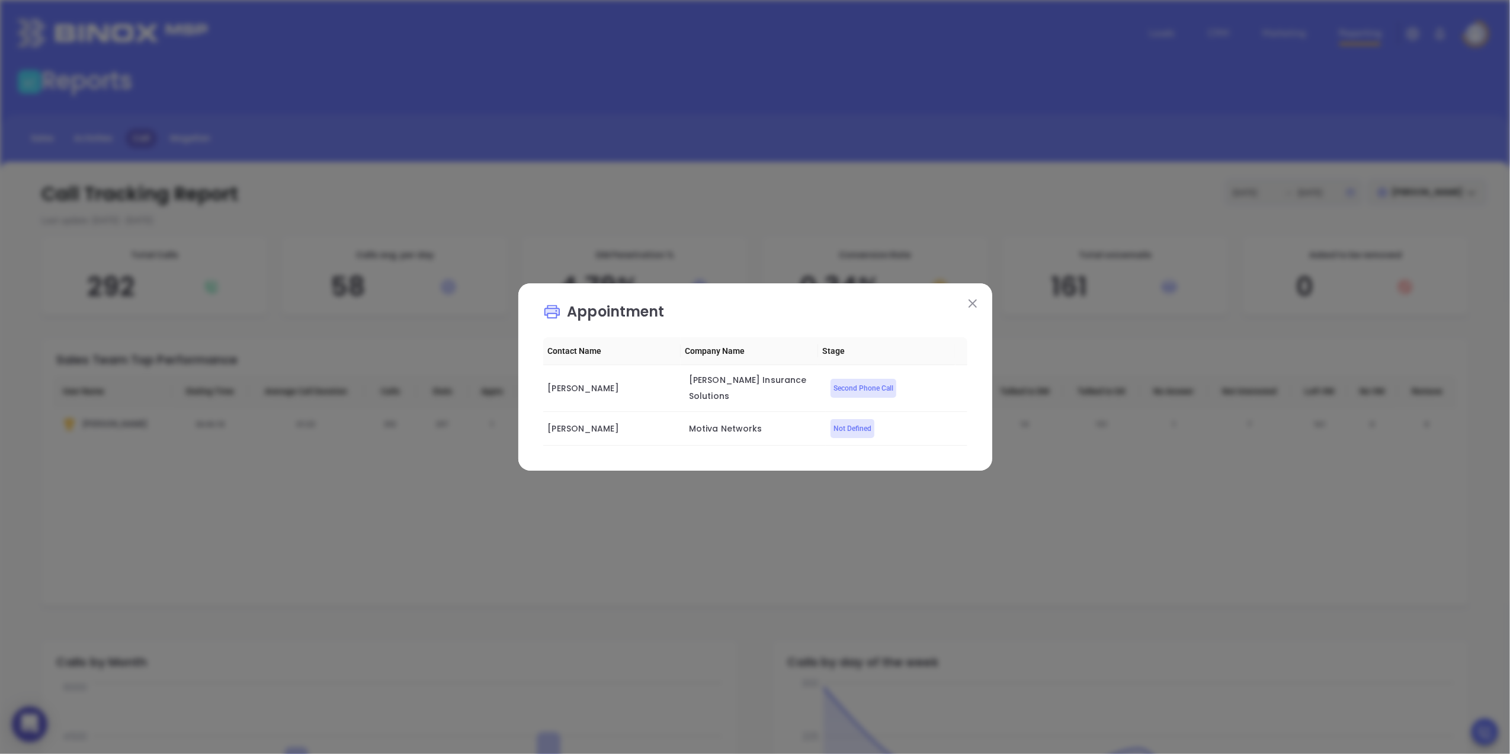
click at [974, 300] on img at bounding box center [973, 303] width 8 height 8
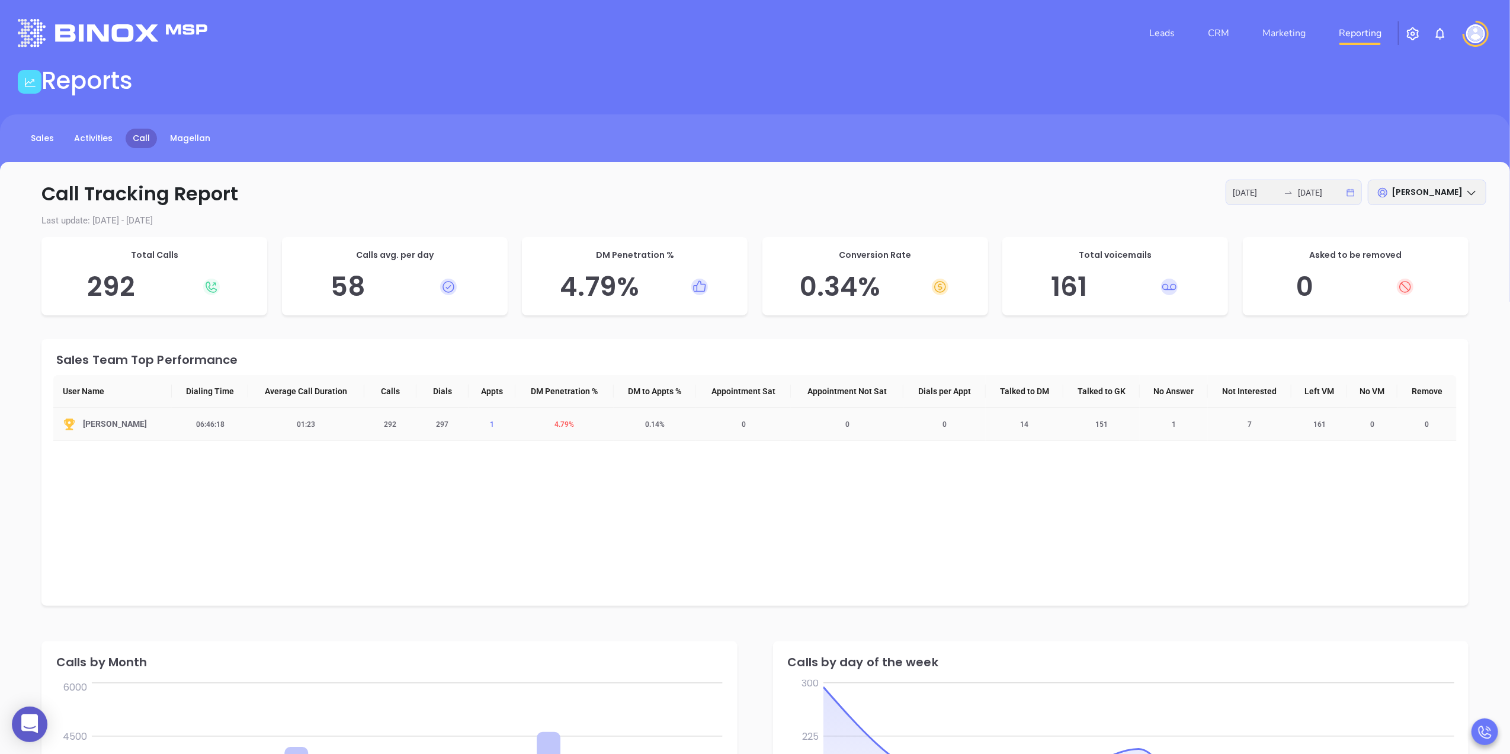
click at [484, 423] on span "1" at bounding box center [492, 424] width 18 height 8
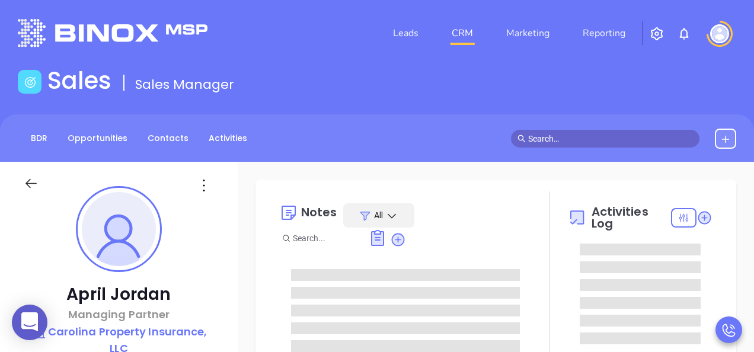
type input "[PERSON_NAME]"
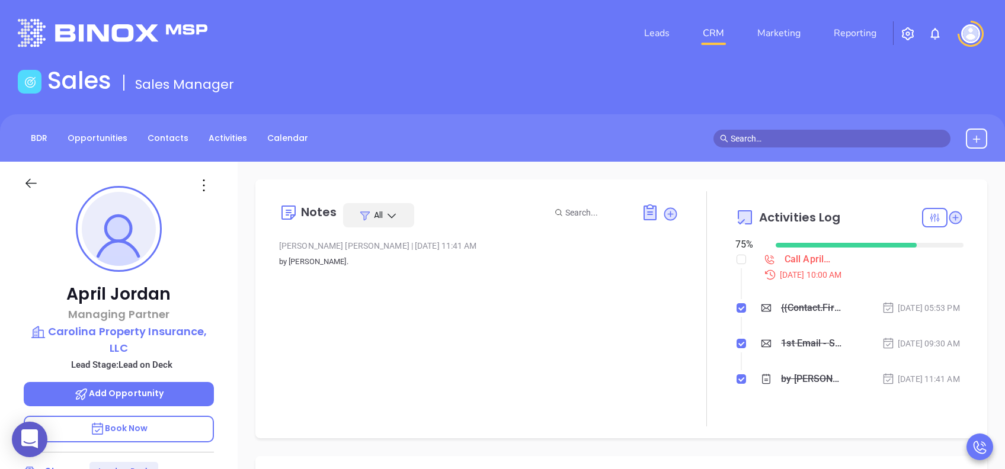
scroll to position [345, 0]
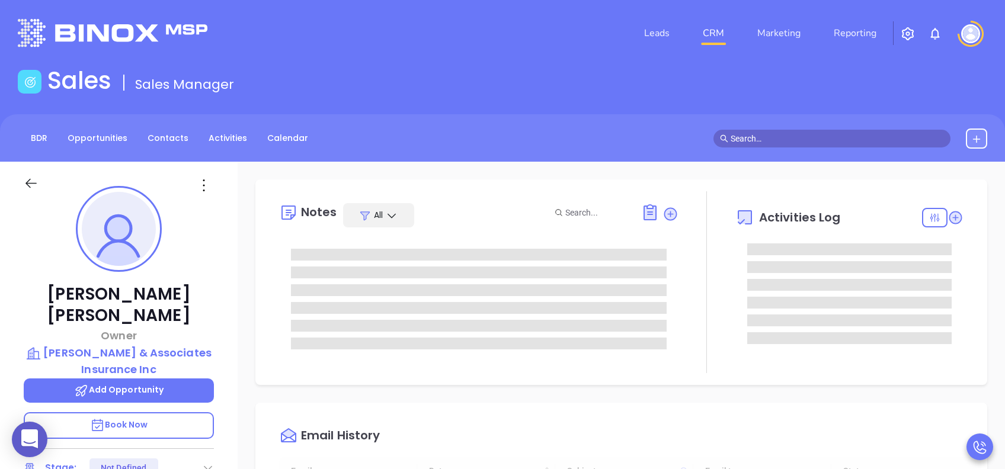
type input "[DATE]"
type input "[PERSON_NAME]"
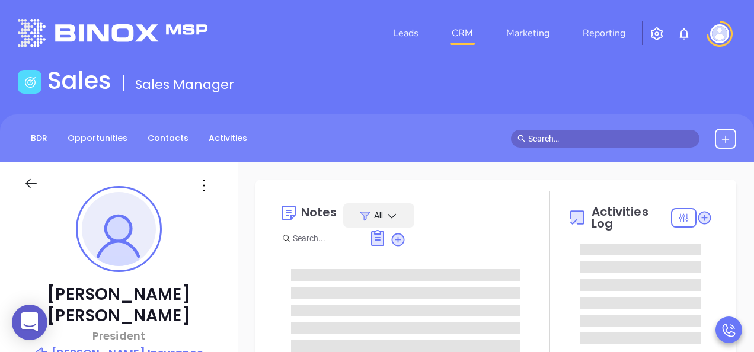
type input "[PERSON_NAME]"
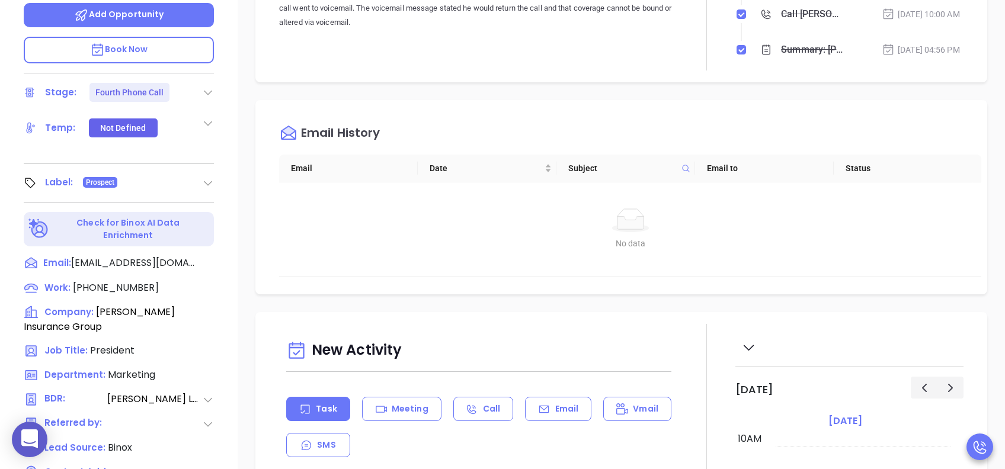
scroll to position [474, 0]
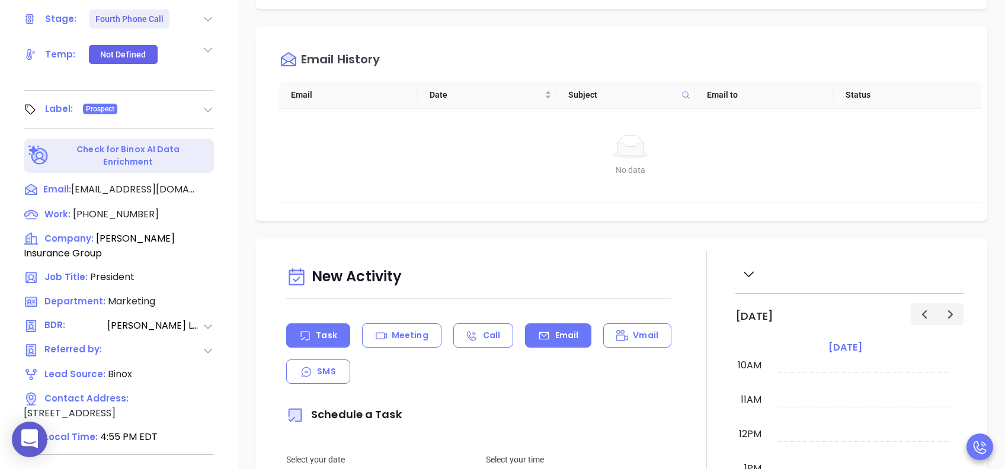
click at [550, 327] on div "Email" at bounding box center [558, 335] width 66 height 24
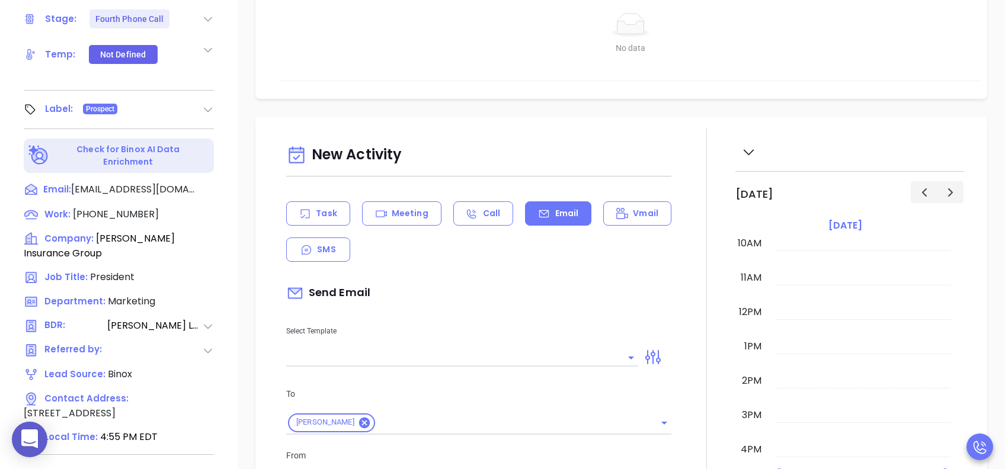
scroll to position [237, 0]
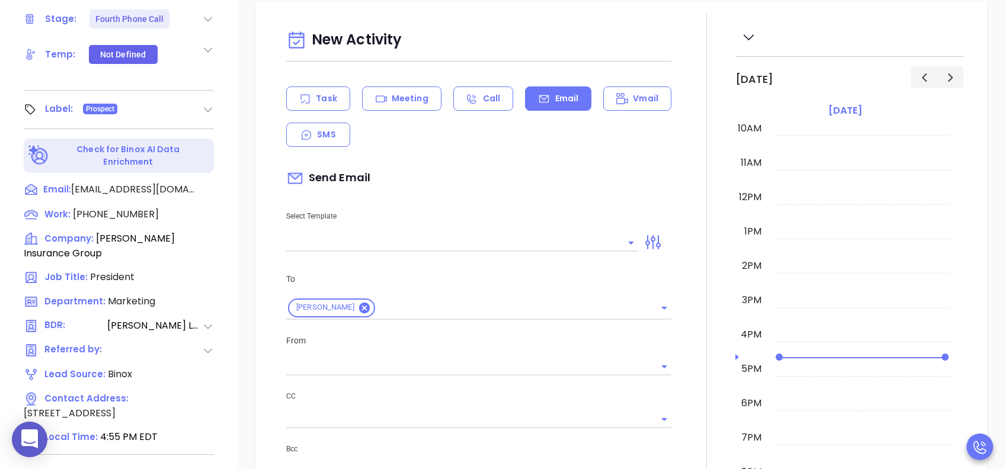
click at [502, 237] on input "text" at bounding box center [453, 242] width 334 height 17
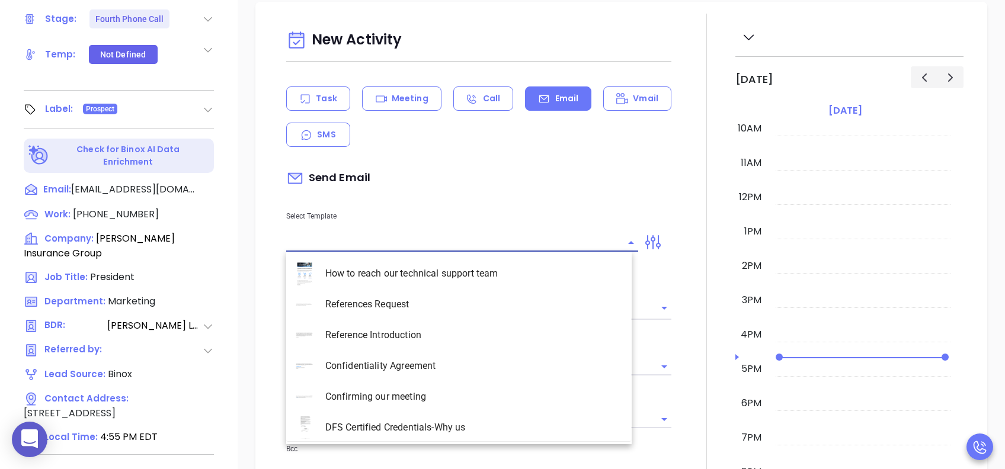
type input "s"
type input "[PERSON_NAME]"
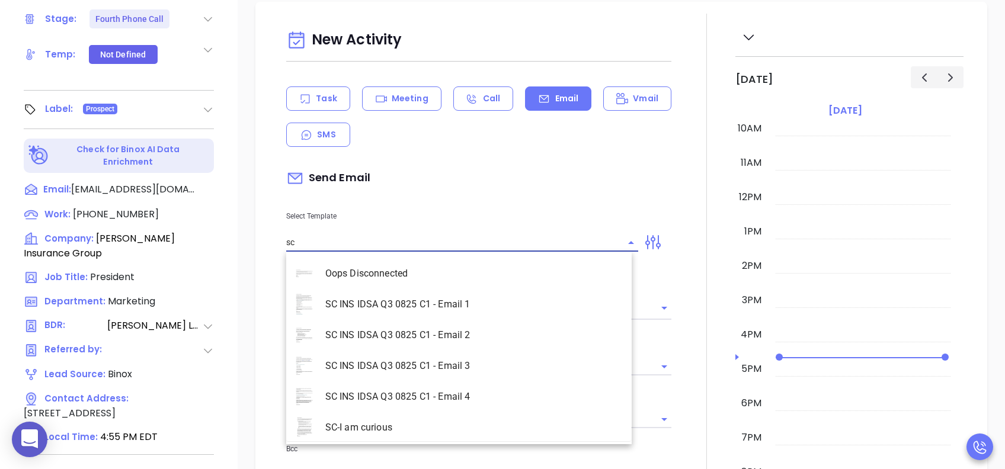
click at [475, 351] on li "SC INS IDSA Q3 0825 C1 - Email 4" at bounding box center [458, 397] width 345 height 31
type input "SC INS IDSA Q3 0825 C1 - Email 4"
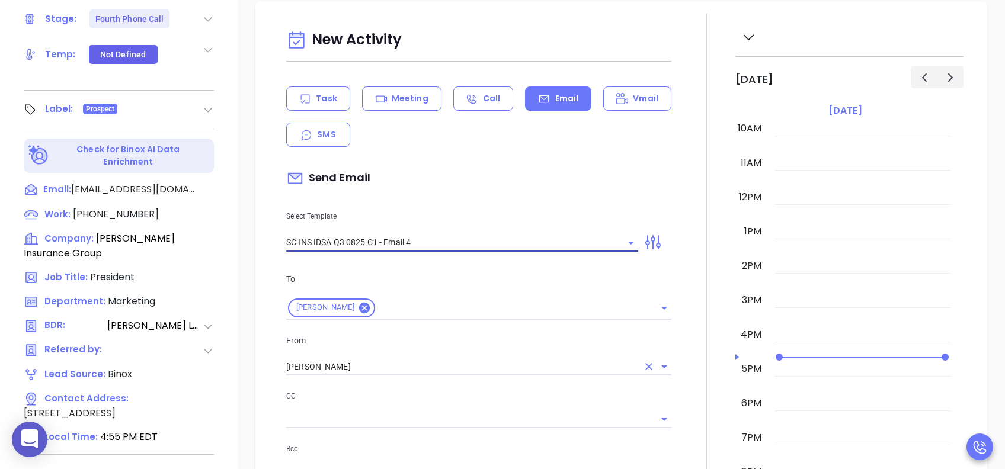
type input "Final heads up Jon; Compliance matters"
type input "SC INS IDSA Q3 0825 C1 - Email 4"
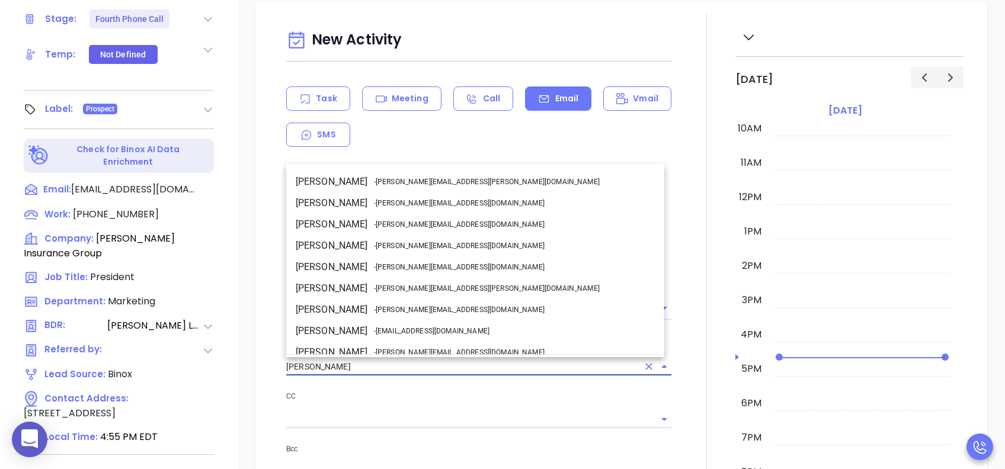
drag, startPoint x: 284, startPoint y: 370, endPoint x: 213, endPoint y: 370, distance: 71.1
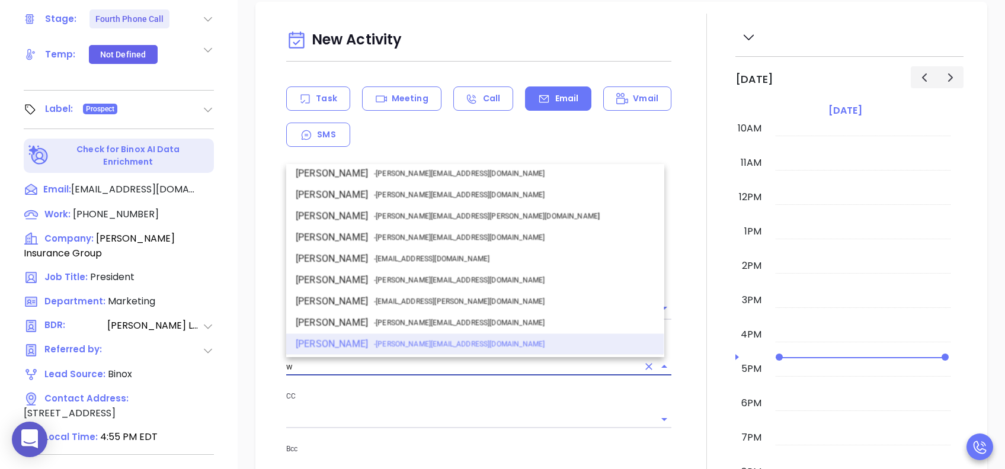
scroll to position [0, 0]
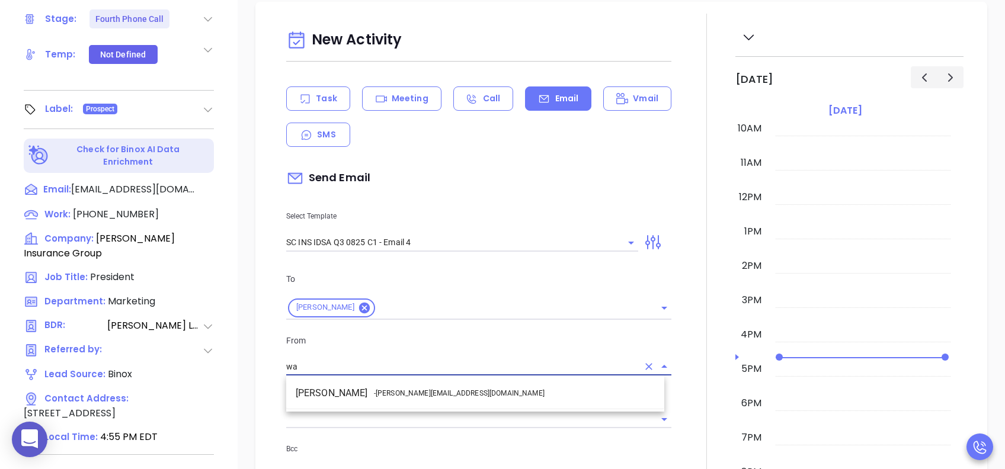
click at [392, 351] on li "Walter Contreras - walter@motiva.net" at bounding box center [475, 393] width 378 height 21
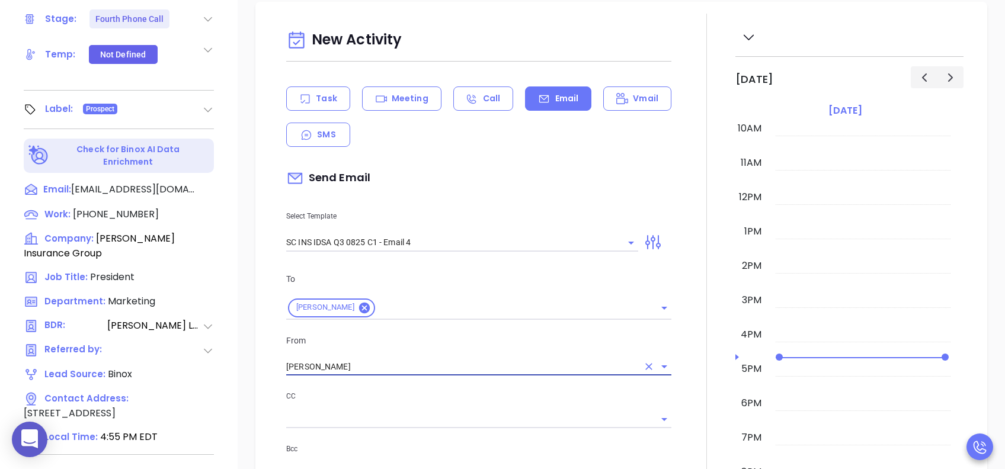
scroll to position [711, 0]
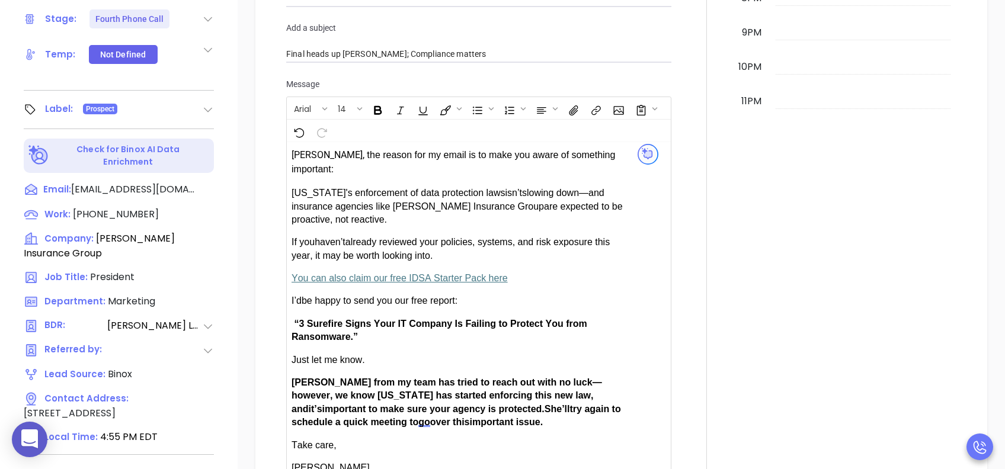
type input "Walter Contreras"
drag, startPoint x: 326, startPoint y: 365, endPoint x: 300, endPoint y: 369, distance: 27.0
click at [300, 351] on span "Anabell from my team has tried to reach out with no luck—however, we know South…" at bounding box center [446, 395] width 310 height 37
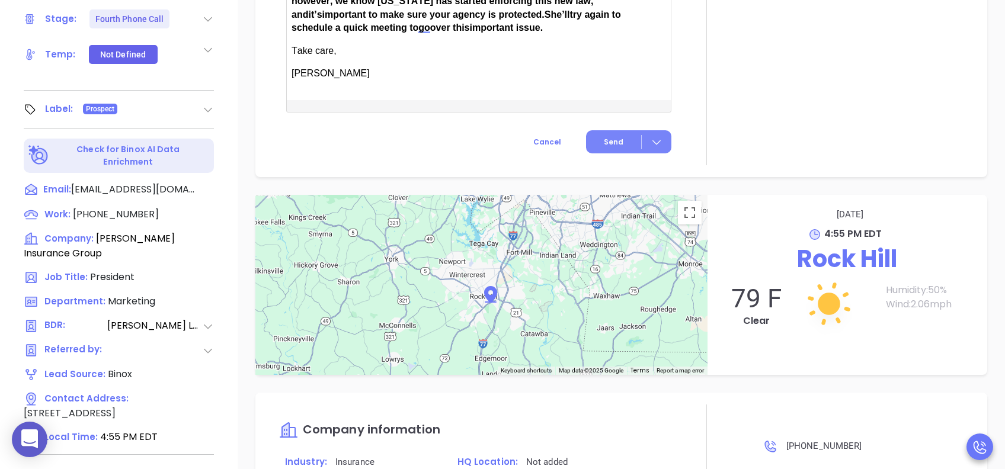
click at [599, 130] on button "Send" at bounding box center [628, 141] width 85 height 23
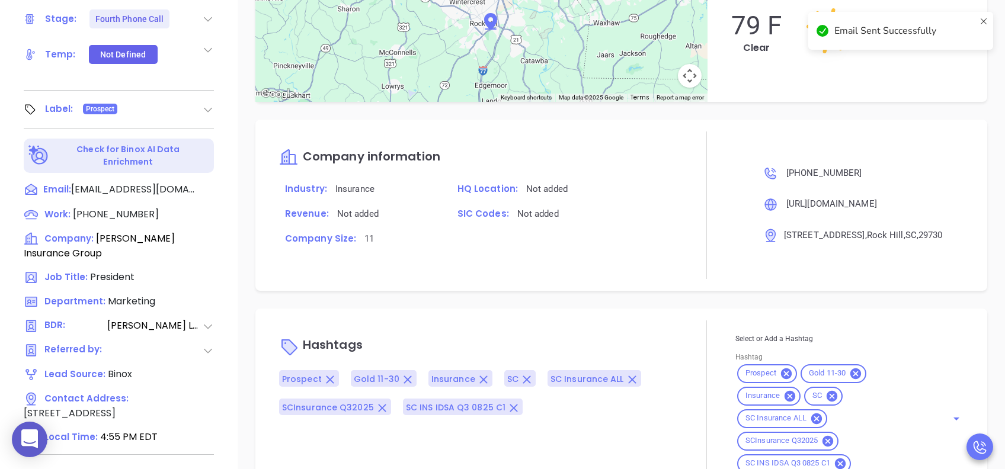
scroll to position [1008, 0]
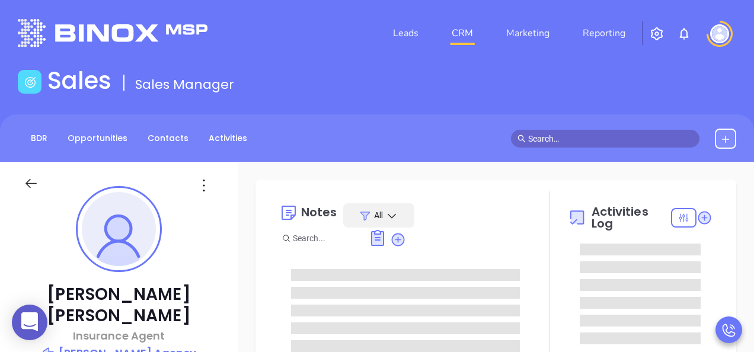
type input "[PERSON_NAME]"
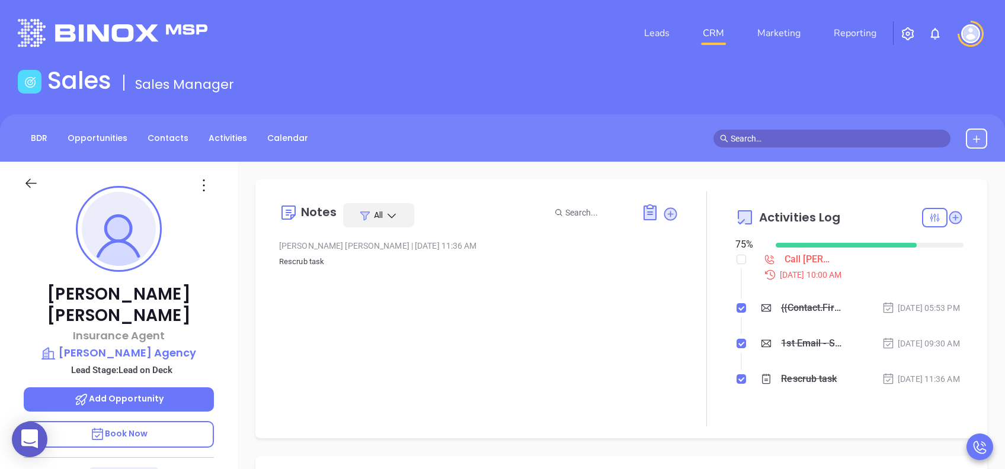
scroll to position [345, 0]
click at [175, 351] on p "Book Now" at bounding box center [119, 434] width 190 height 27
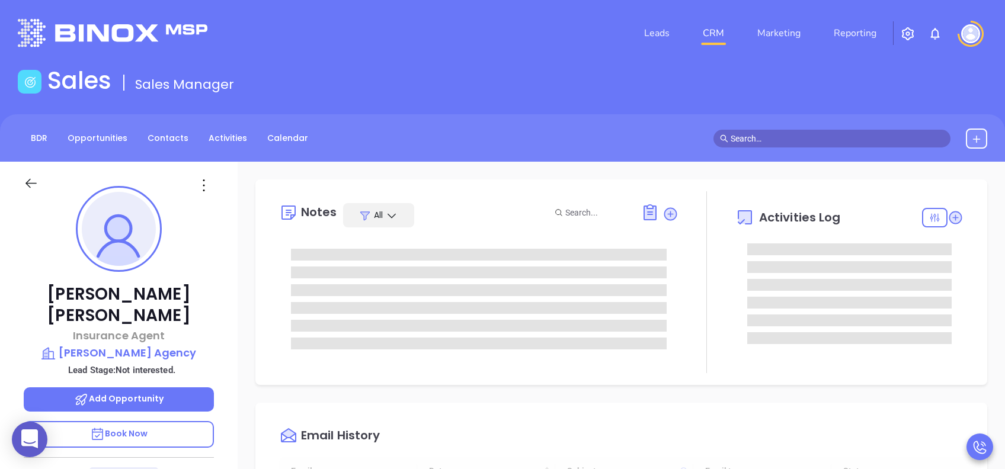
type input "[DATE]"
type input "[PERSON_NAME]"
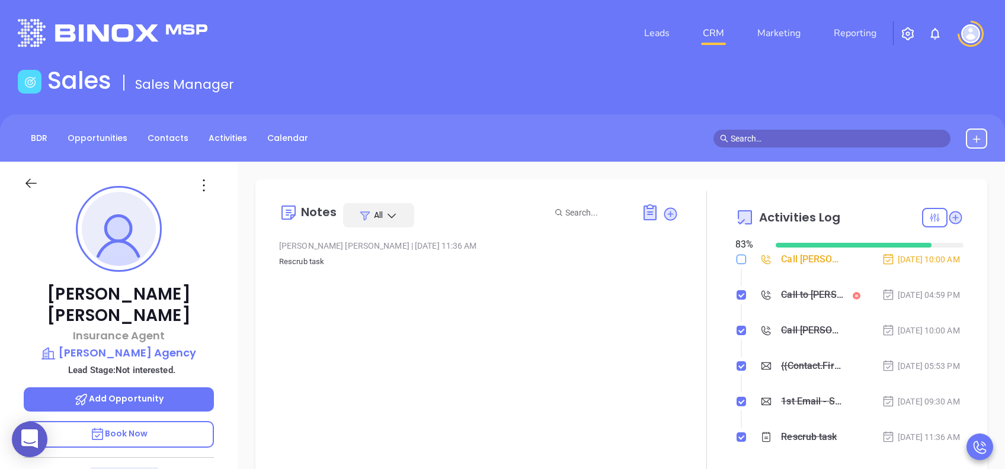
click at [736, 261] on input "checkbox" at bounding box center [740, 259] width 9 height 9
checkbox input "true"
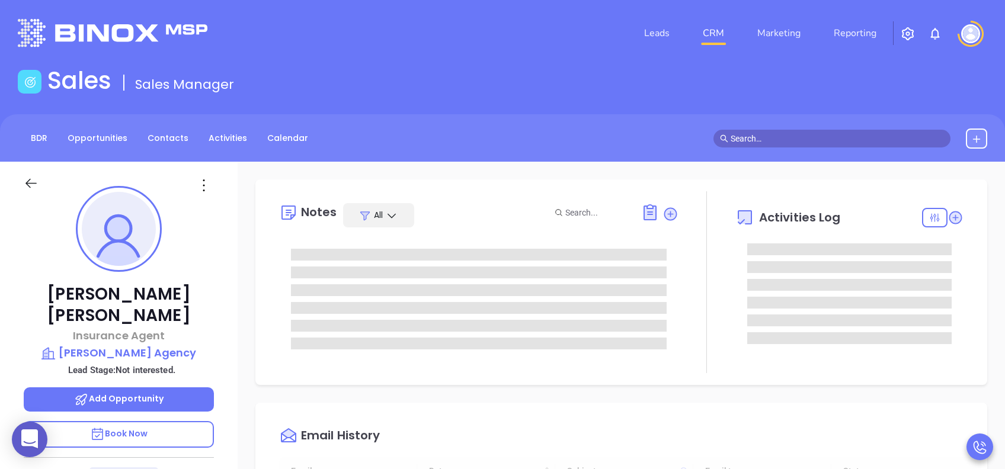
type input "[DATE]"
type input "[PERSON_NAME]"
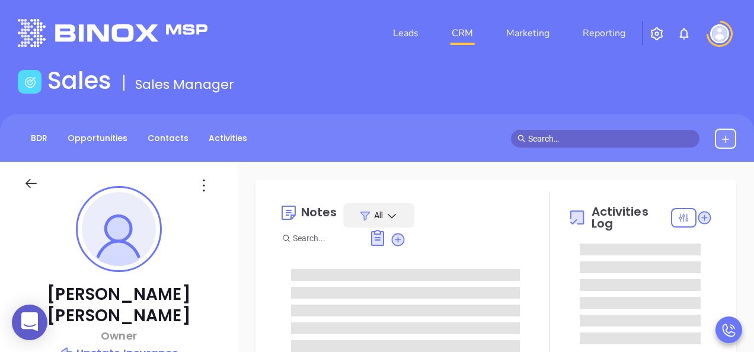
type input "[PERSON_NAME]"
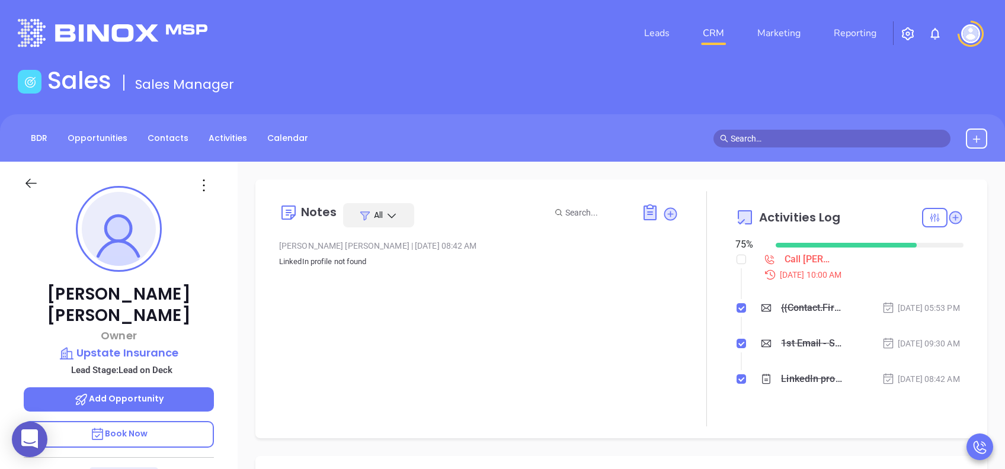
scroll to position [345, 0]
click at [166, 345] on p "Upstate Insurance" at bounding box center [119, 353] width 190 height 17
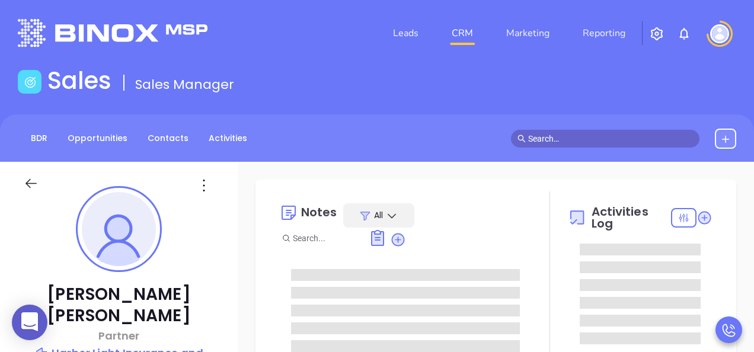
type input "[PERSON_NAME]"
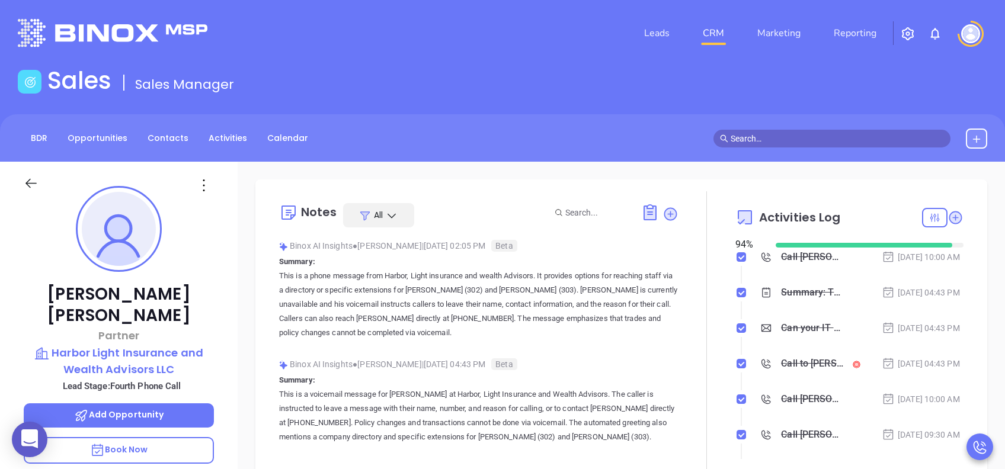
scroll to position [521, 0]
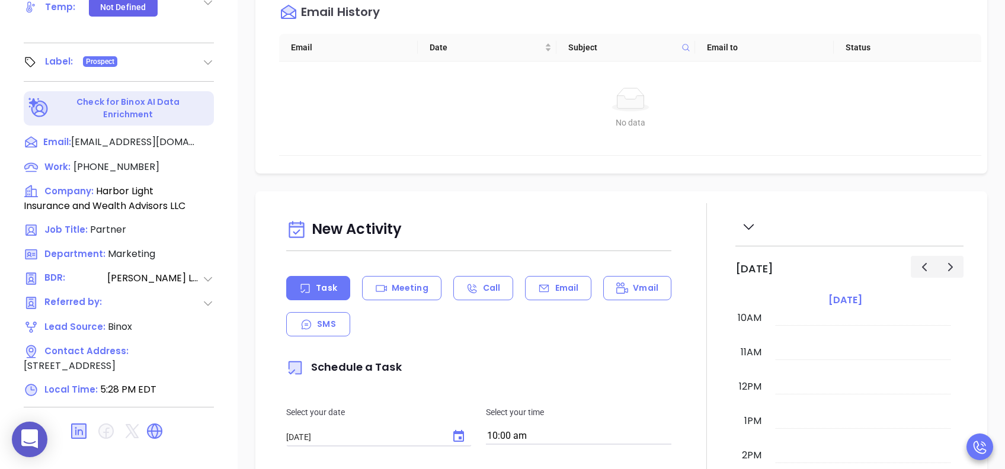
drag, startPoint x: 556, startPoint y: 284, endPoint x: 544, endPoint y: 261, distance: 26.5
click at [557, 284] on p "Email" at bounding box center [567, 288] width 24 height 12
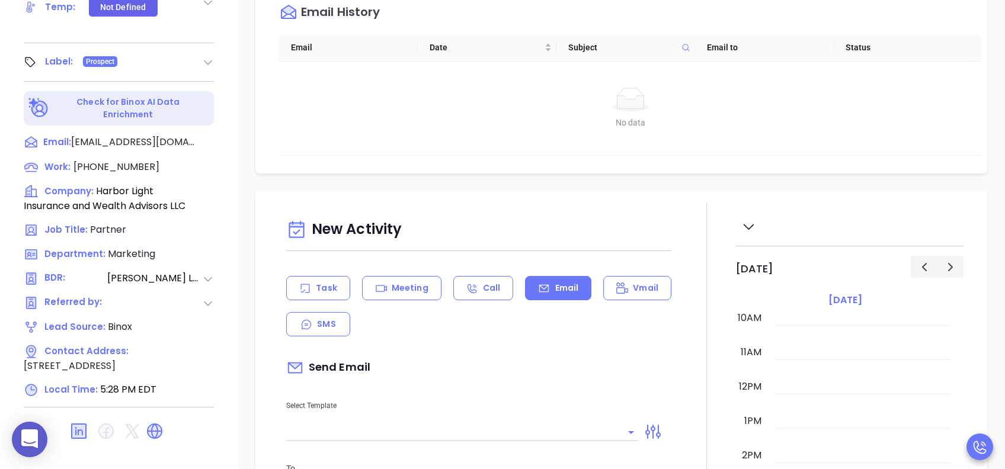
scroll to position [237, 0]
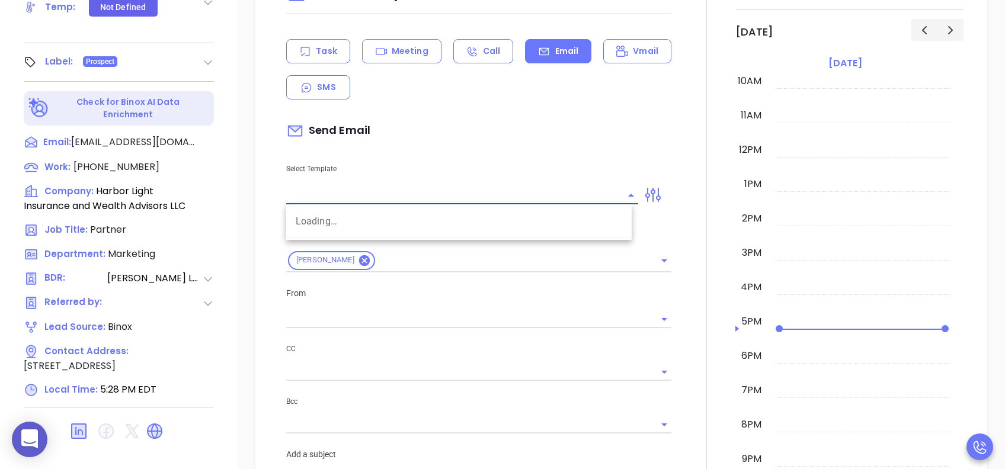
click at [466, 198] on input "text" at bounding box center [453, 195] width 334 height 17
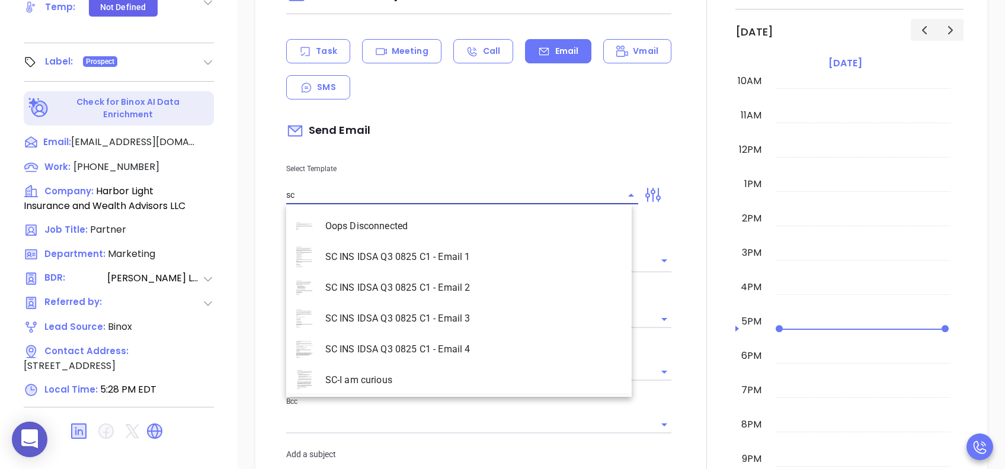
click at [429, 344] on li "SC INS IDSA Q3 0825 C1 - Email 4" at bounding box center [458, 349] width 345 height 31
type input "SC INS IDSA Q3 0825 C1 - Email 4"
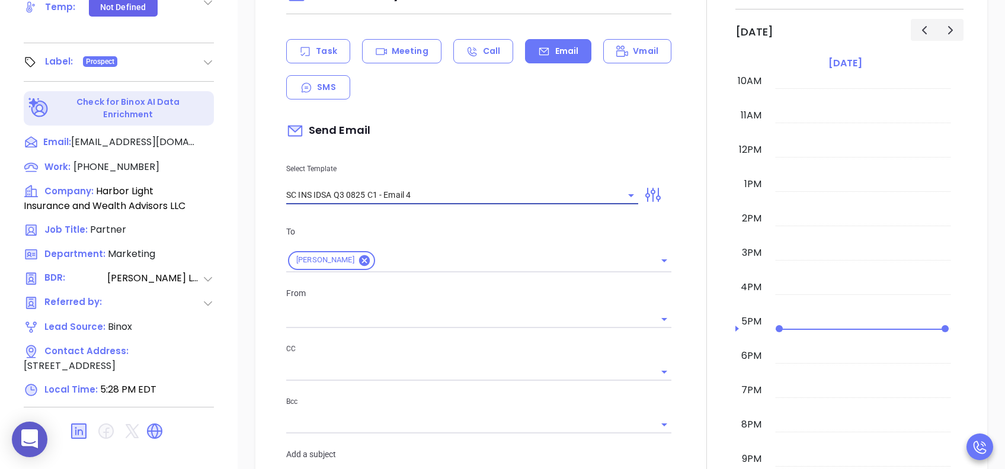
type input "Final heads up Harry; Compliance matters"
type input "SC INS IDSA Q3 0825 C1 - Email 4"
click at [365, 324] on input "text" at bounding box center [469, 319] width 367 height 17
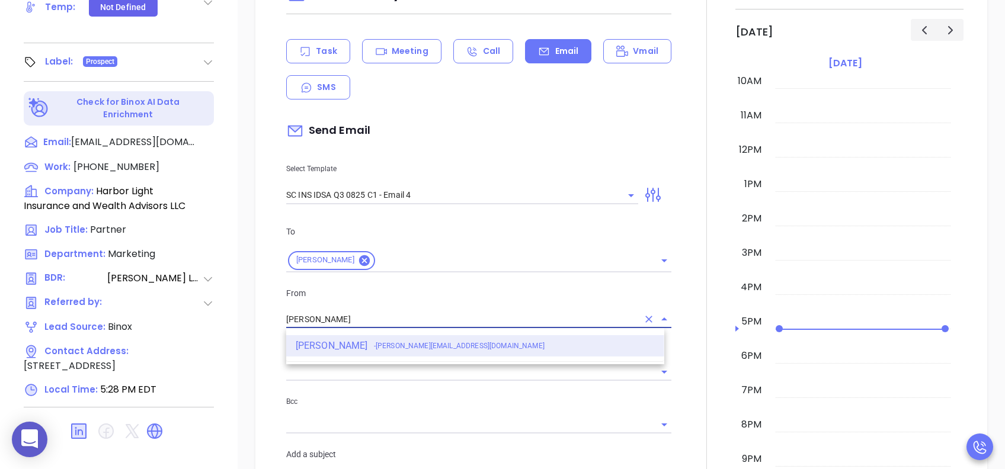
drag, startPoint x: 329, startPoint y: 318, endPoint x: 267, endPoint y: 319, distance: 62.8
click at [267, 319] on div "New Activity Task Meeting Call Email Vmail SMS Send Email Select Template SC IN…" at bounding box center [621, 476] width 708 height 1020
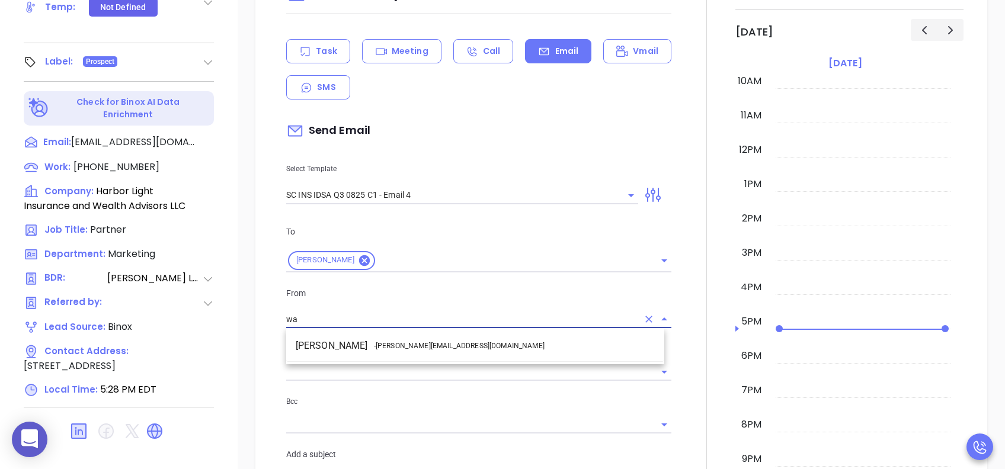
click at [410, 336] on li "Walter Contreras - walter@motiva.net" at bounding box center [475, 345] width 378 height 21
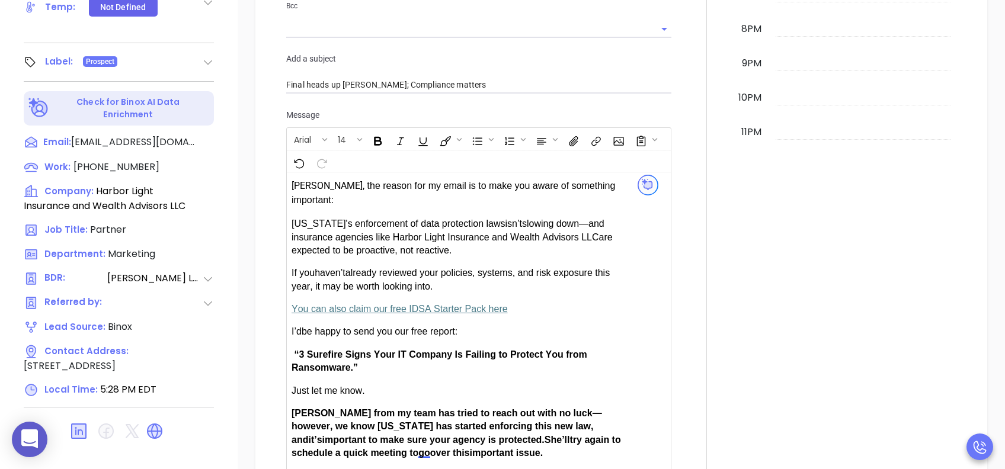
scroll to position [711, 0]
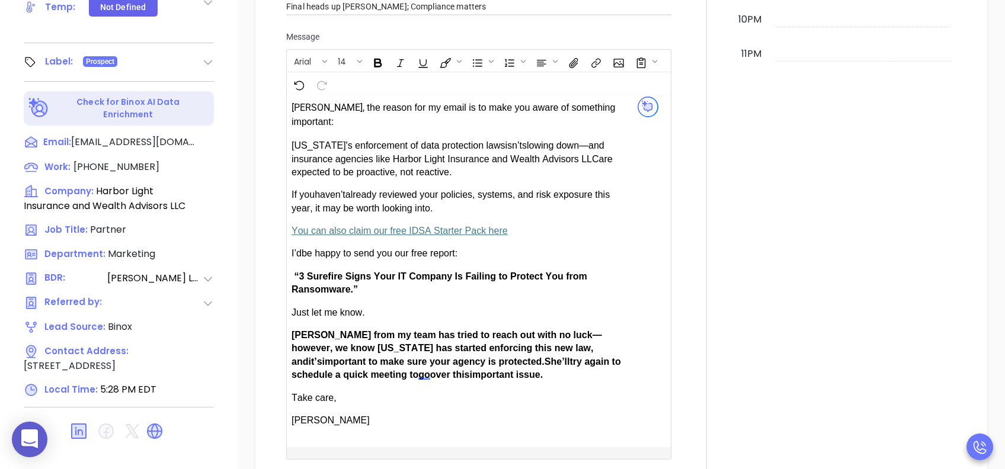
type input "[PERSON_NAME]"
drag, startPoint x: 326, startPoint y: 321, endPoint x: 299, endPoint y: 322, distance: 27.3
click at [299, 330] on span "Anabell from my team has tried to reach out with no luck—however, we know South…" at bounding box center [446, 348] width 310 height 37
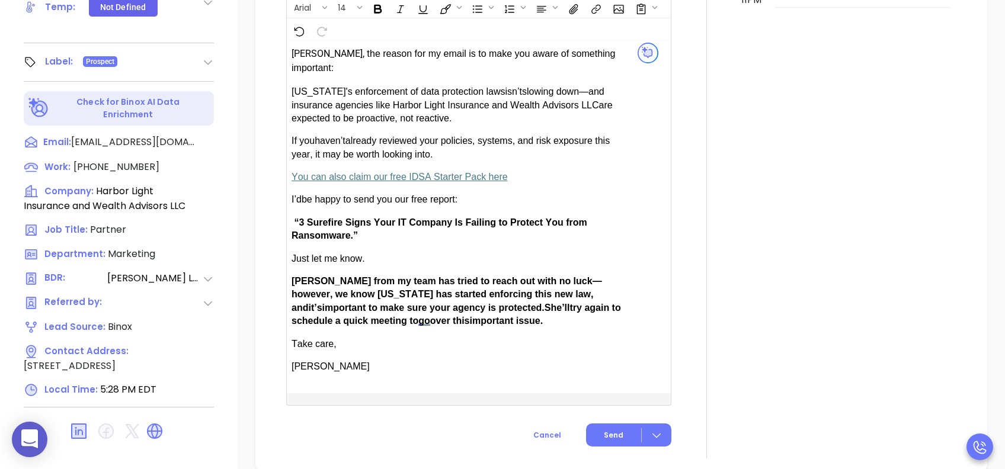
scroll to position [790, 0]
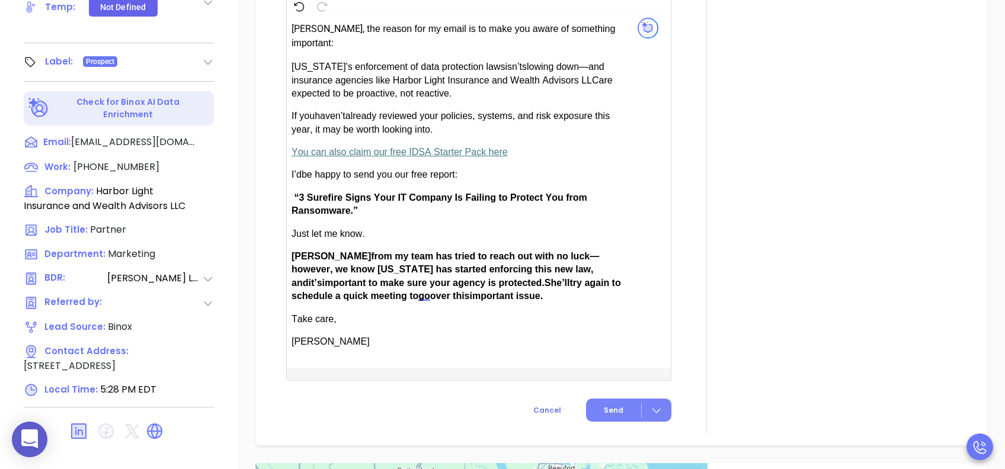
click at [597, 351] on button "Send" at bounding box center [628, 410] width 85 height 23
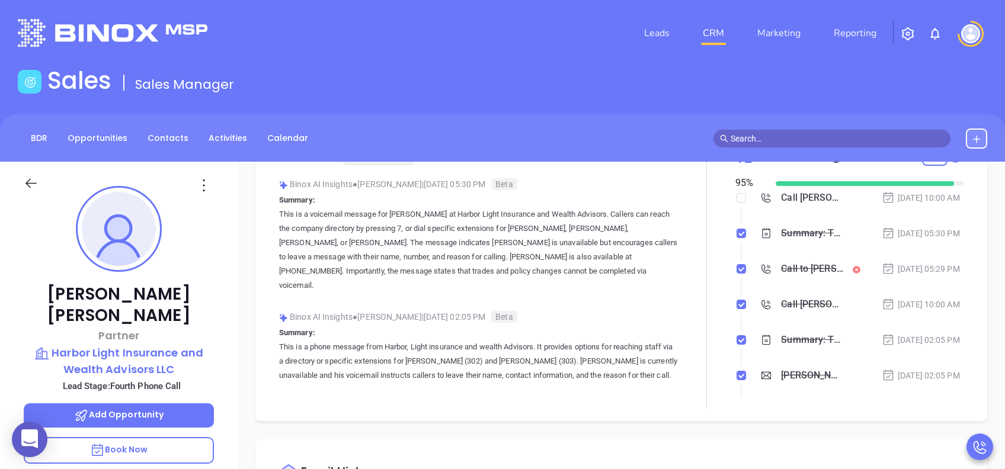
scroll to position [0, 0]
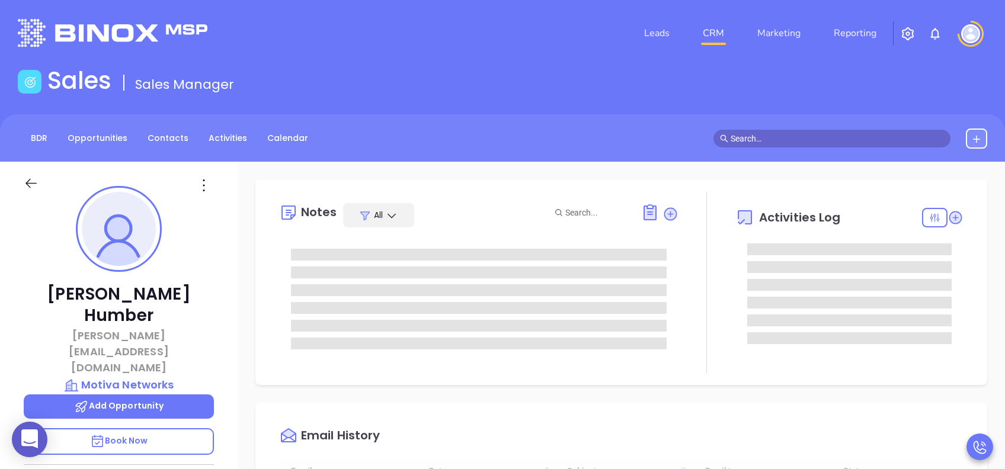
type input "[DATE]"
type input "[PERSON_NAME]"
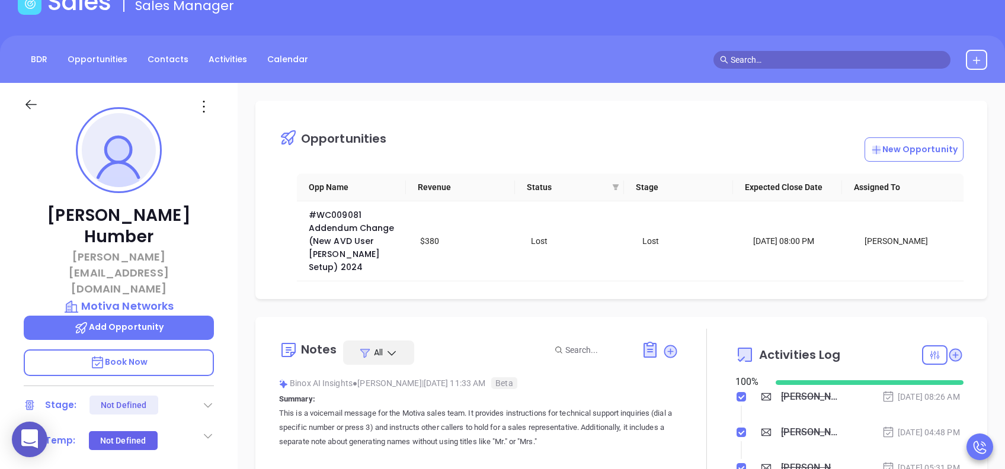
scroll to position [0, 0]
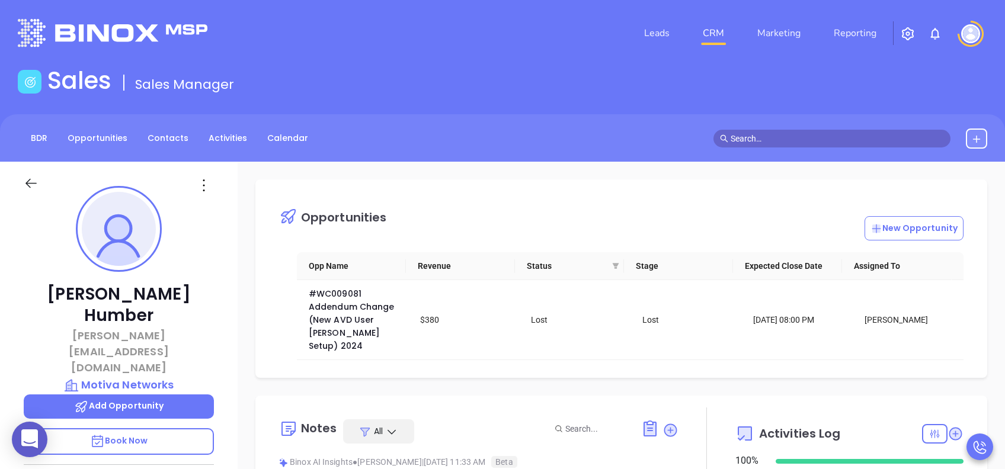
click at [162, 428] on p "Book Now" at bounding box center [119, 441] width 190 height 27
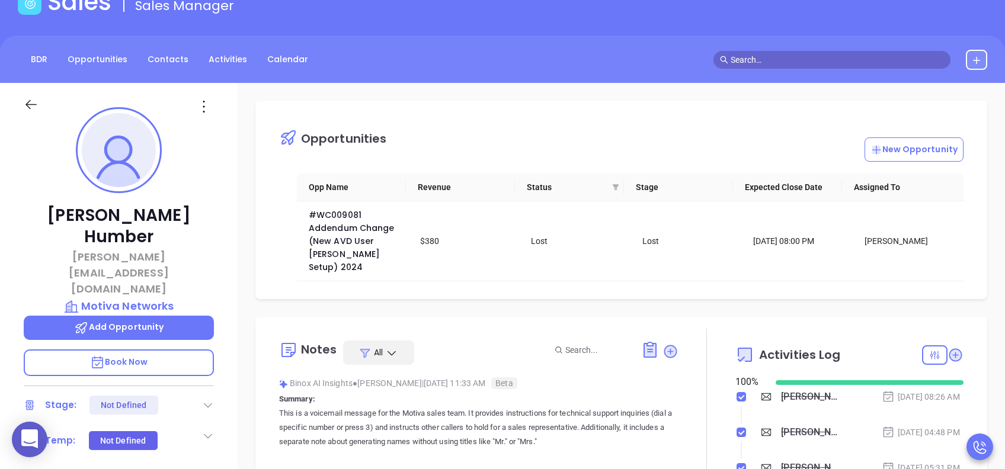
click at [161, 321] on span "Add Opportunity" at bounding box center [119, 327] width 90 height 12
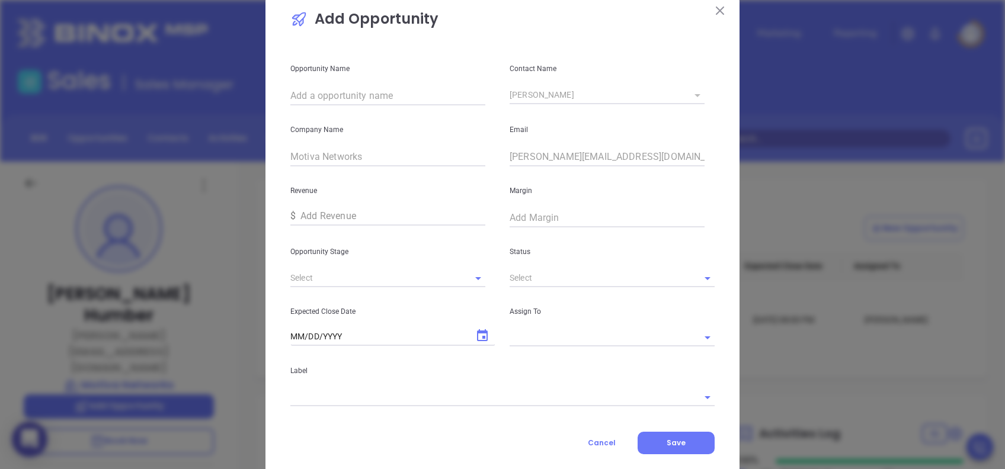
scroll to position [0, 0]
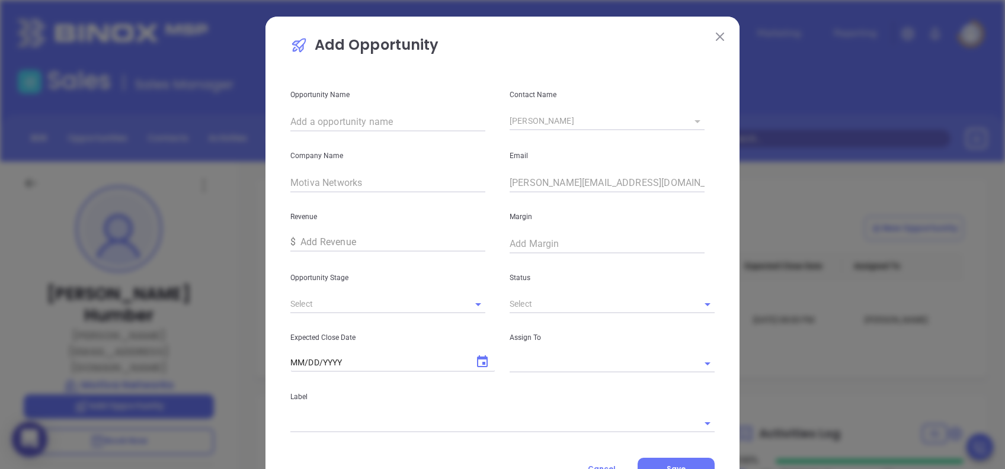
click at [713, 41] on button at bounding box center [719, 35] width 15 height 15
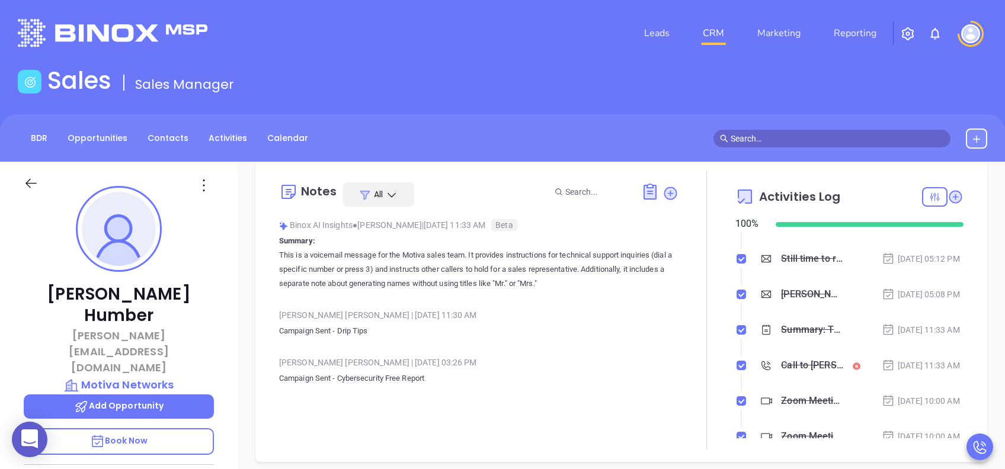
scroll to position [237, 0]
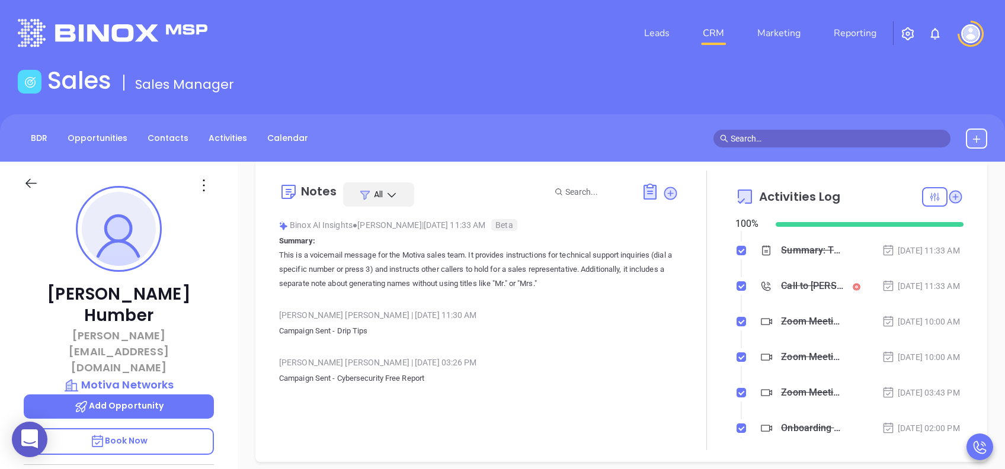
click at [186, 428] on p "Book Now" at bounding box center [119, 441] width 190 height 27
click at [184, 395] on p "Add Opportunity" at bounding box center [119, 407] width 190 height 24
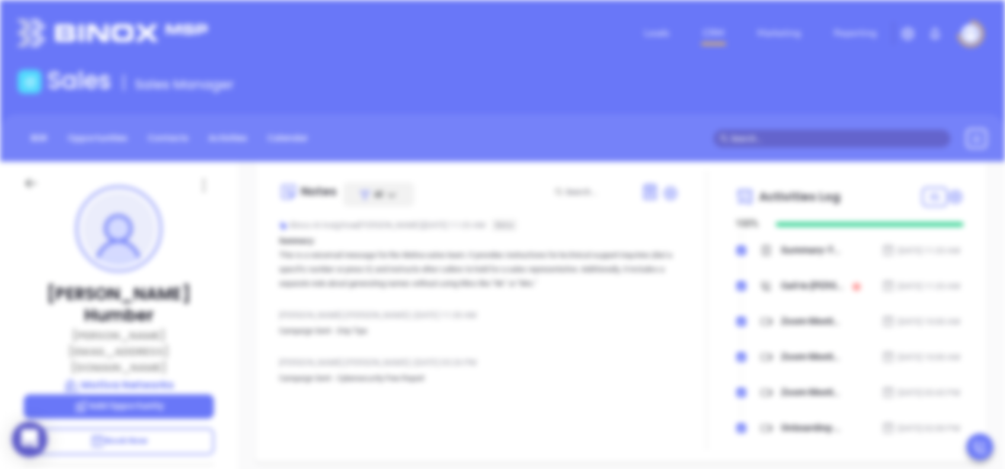
type input "[PERSON_NAME]"
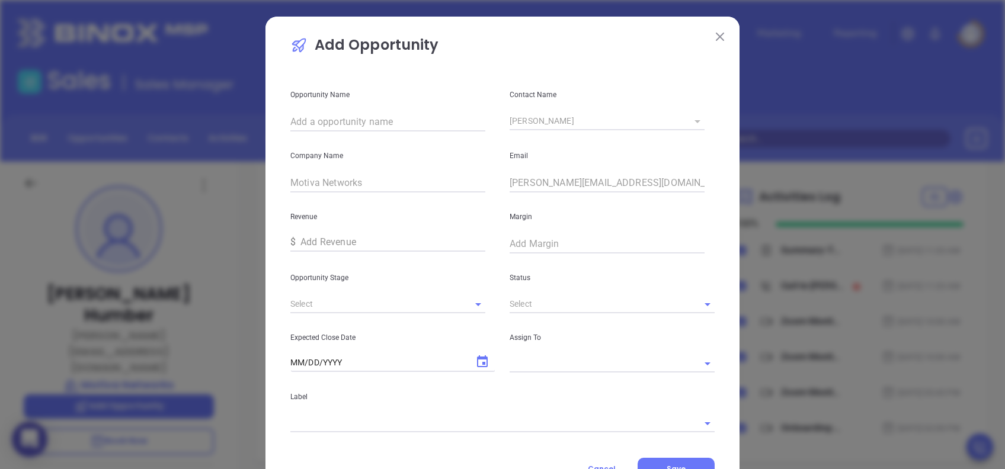
click at [718, 37] on button at bounding box center [719, 35] width 15 height 15
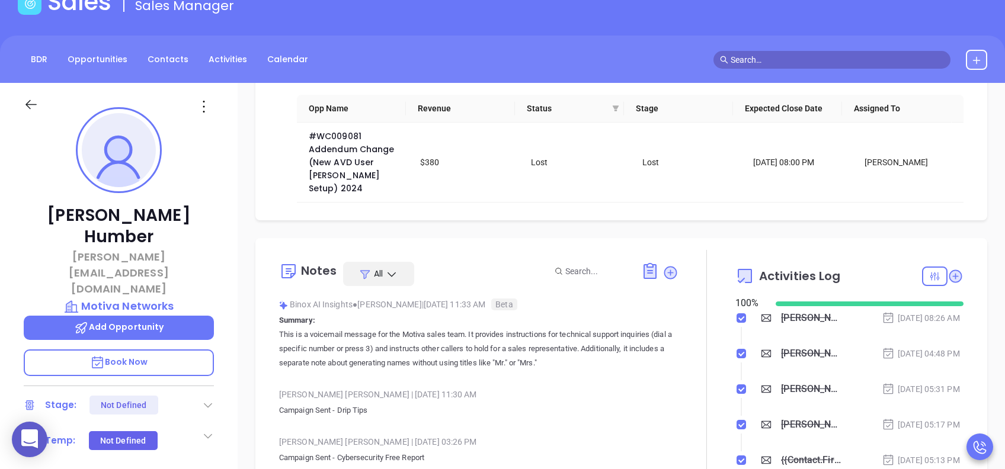
scroll to position [0, 0]
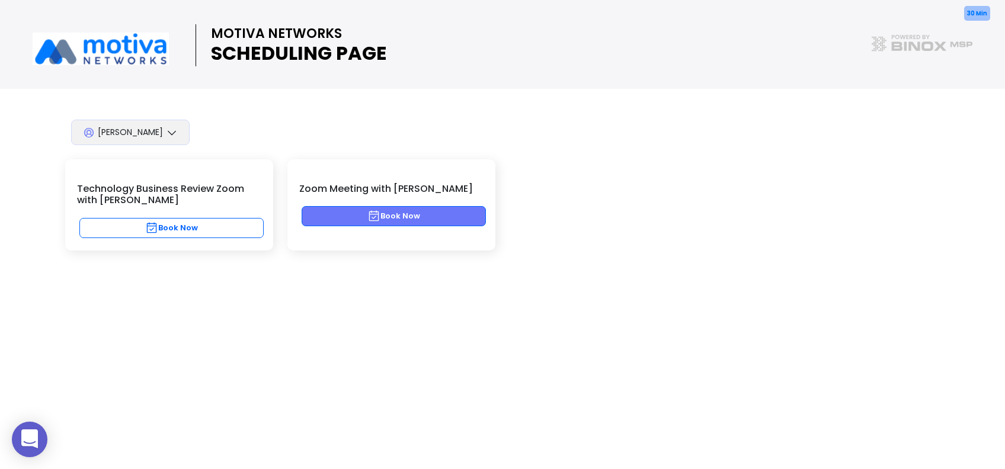
click at [456, 217] on button "Book Now" at bounding box center [394, 216] width 184 height 20
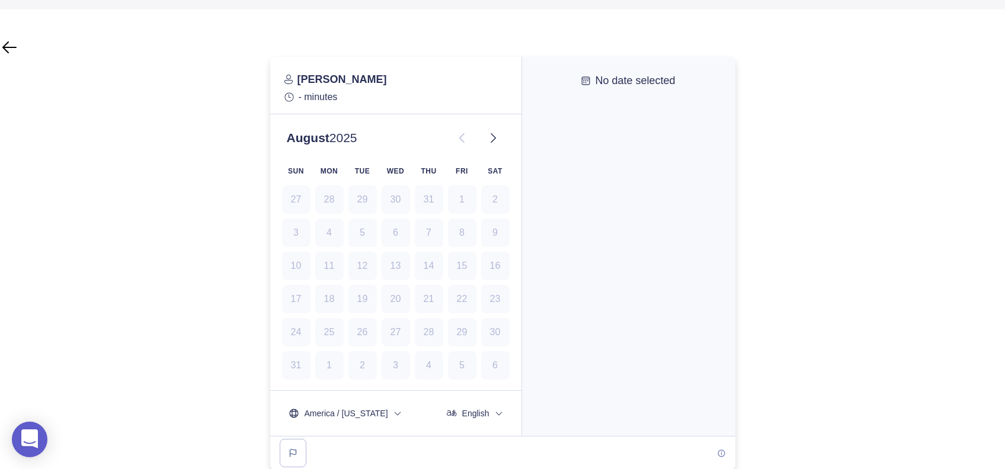
scroll to position [80, 0]
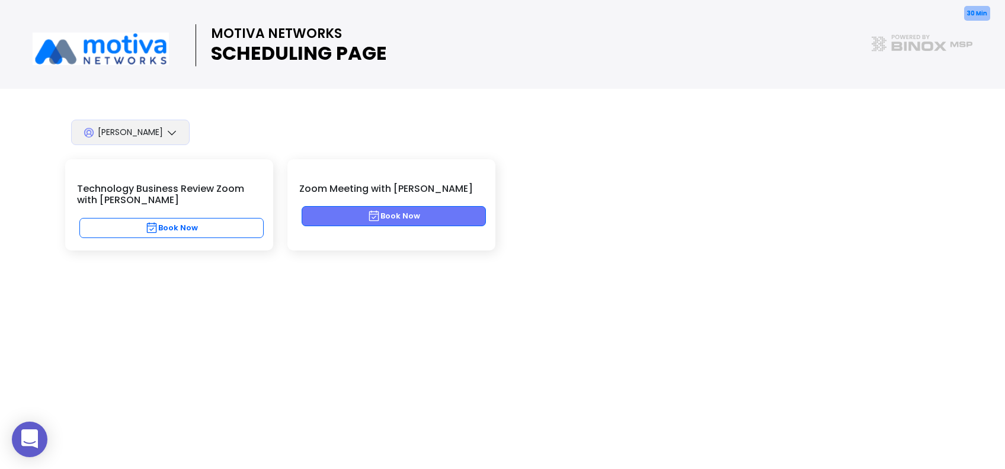
click at [463, 215] on button "Book Now" at bounding box center [394, 216] width 184 height 20
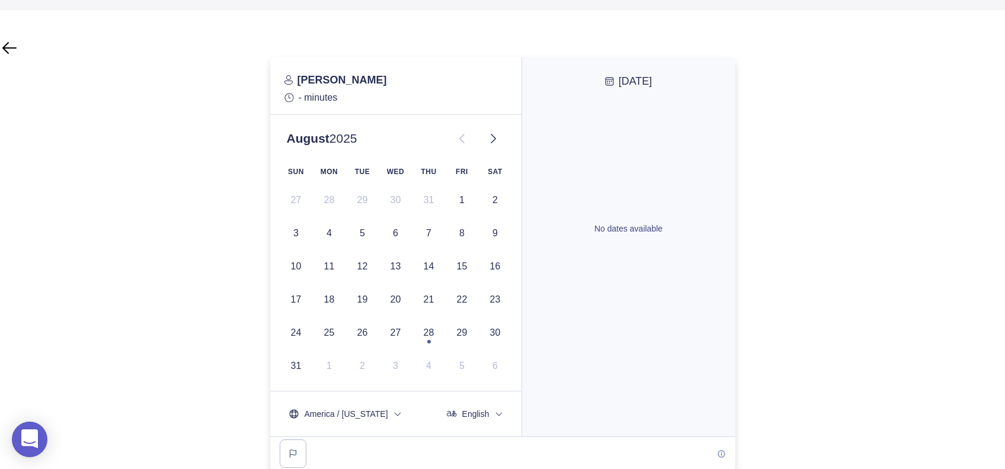
scroll to position [80, 0]
click at [495, 144] on button at bounding box center [493, 138] width 24 height 24
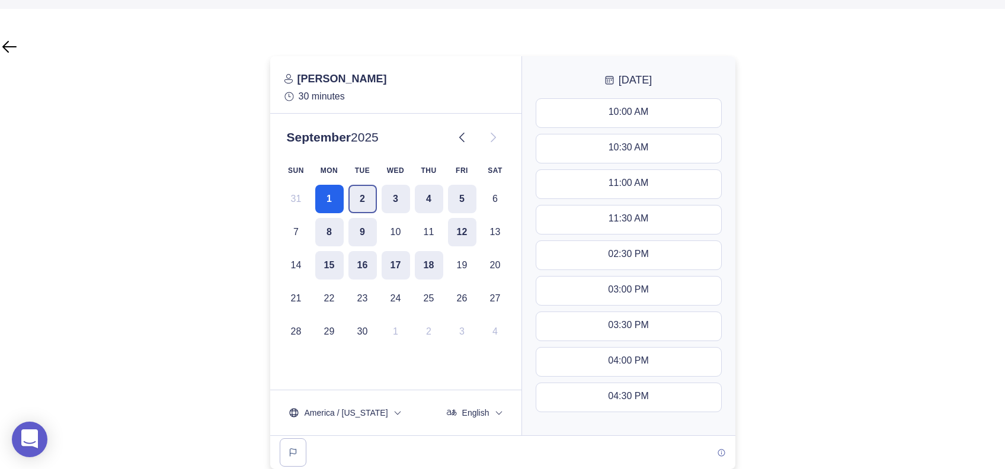
click at [370, 206] on button "2" at bounding box center [362, 199] width 28 height 28
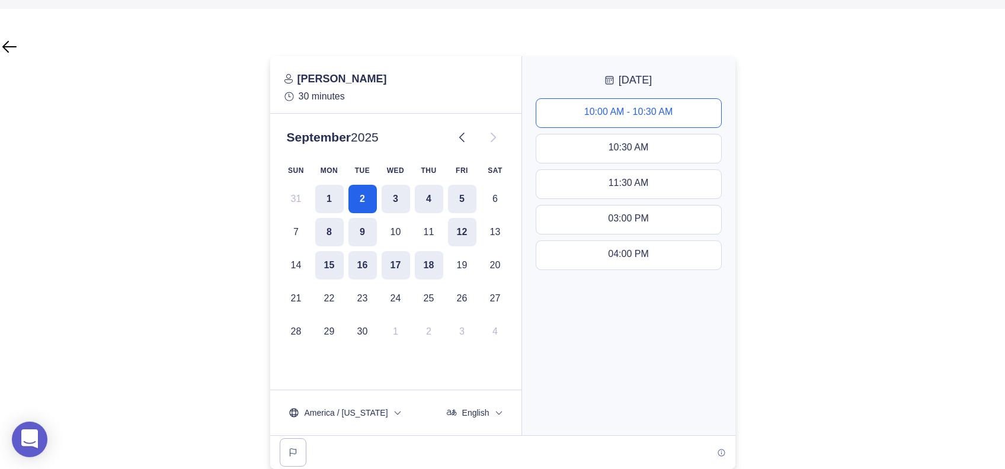
click at [682, 104] on button "10:00 AM - 10:30 AM" at bounding box center [628, 113] width 185 height 28
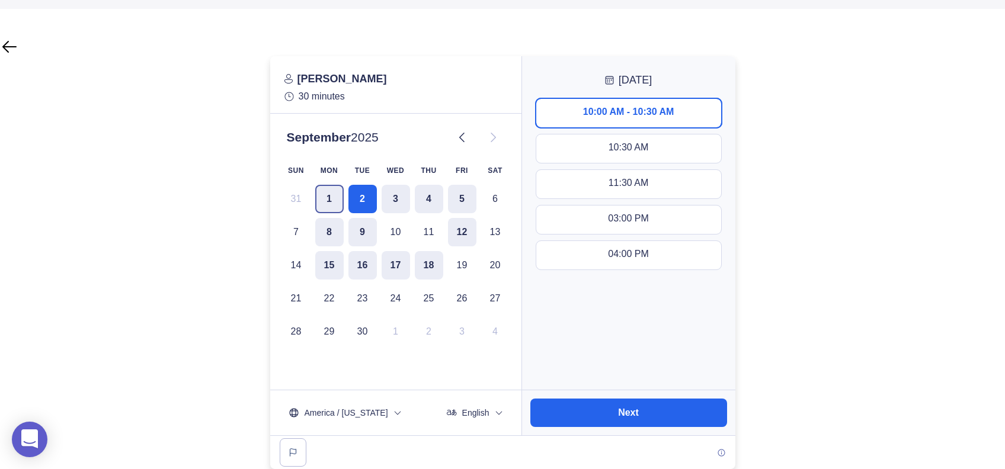
click at [323, 194] on button "1" at bounding box center [329, 199] width 28 height 28
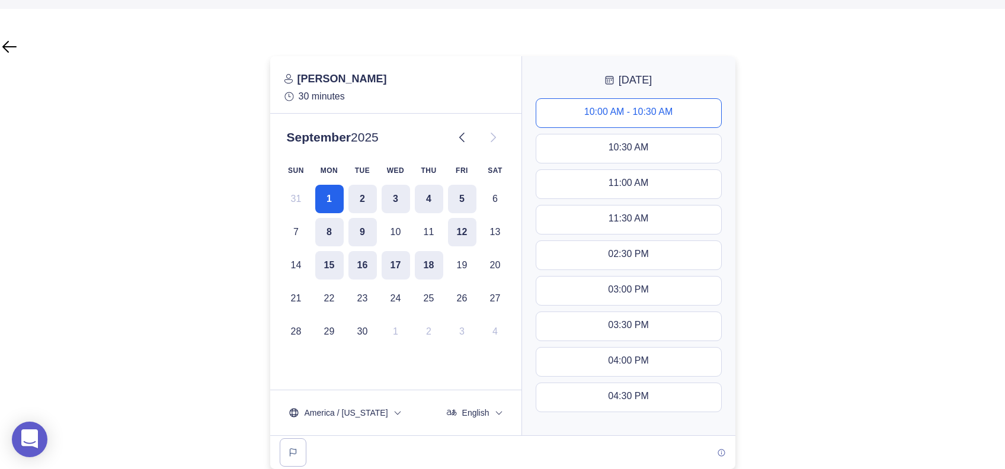
click at [678, 108] on button "10:00 AM - 10:30 AM" at bounding box center [628, 113] width 185 height 28
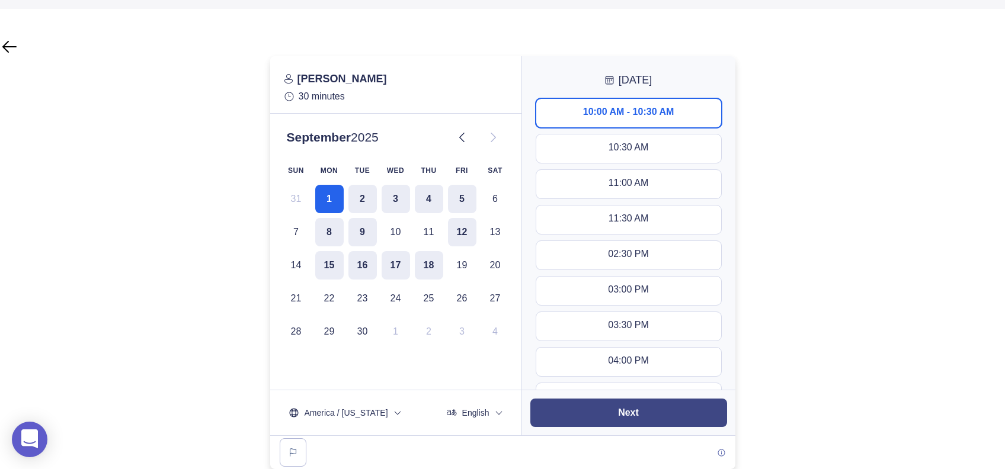
click at [668, 415] on button "Next" at bounding box center [628, 413] width 197 height 28
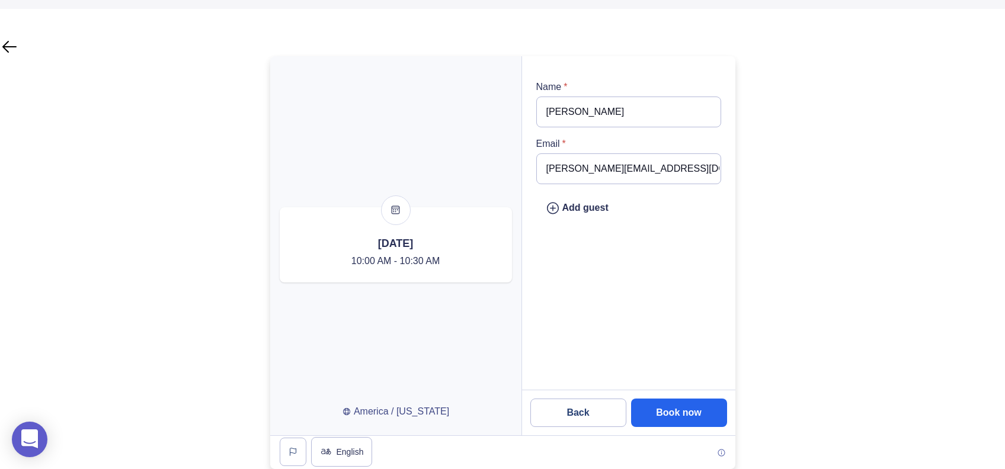
click at [626, 178] on input "[PERSON_NAME][EMAIL_ADDRESS][DOMAIN_NAME]" at bounding box center [628, 168] width 185 height 31
click at [562, 203] on div "Add guest" at bounding box center [577, 208] width 63 height 15
click at [624, 225] on input "email" at bounding box center [628, 225] width 185 height 31
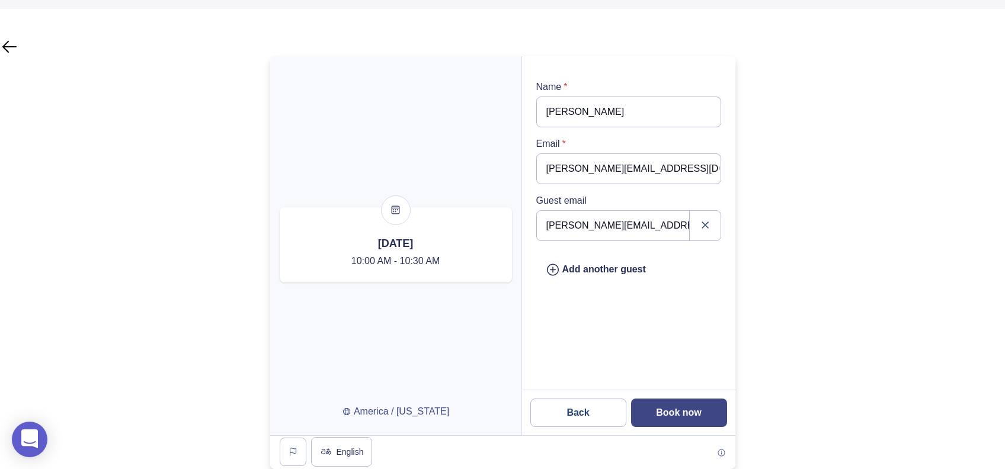
type input "[PERSON_NAME][EMAIL_ADDRESS][DOMAIN_NAME]"
click at [715, 408] on button "Book now" at bounding box center [679, 413] width 96 height 28
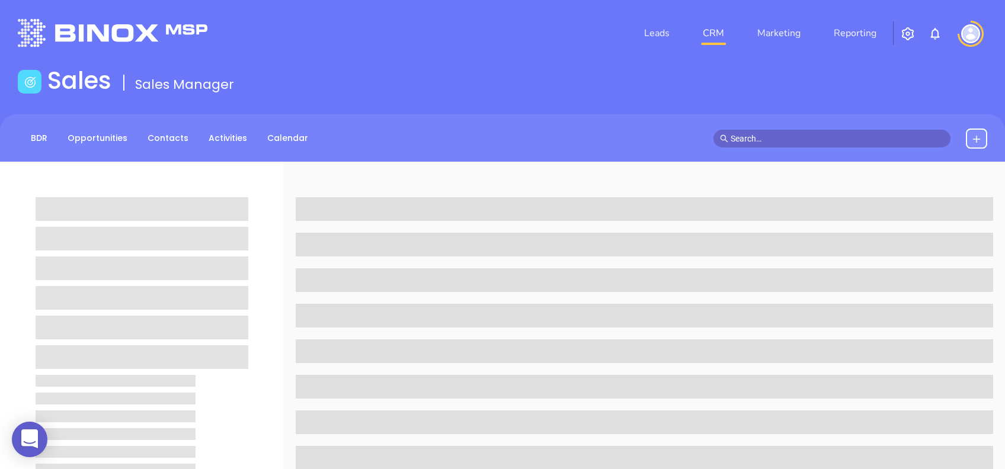
scroll to position [79, 0]
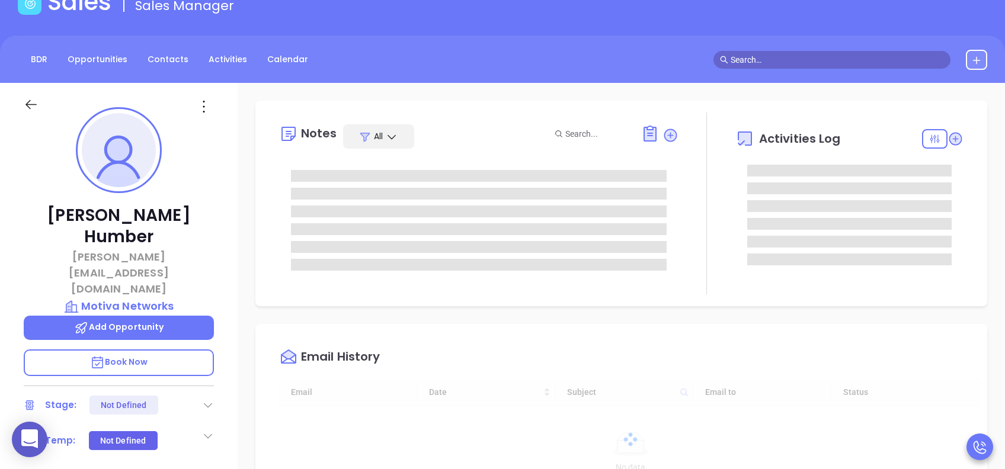
type input "[DATE]"
type input "[PERSON_NAME]"
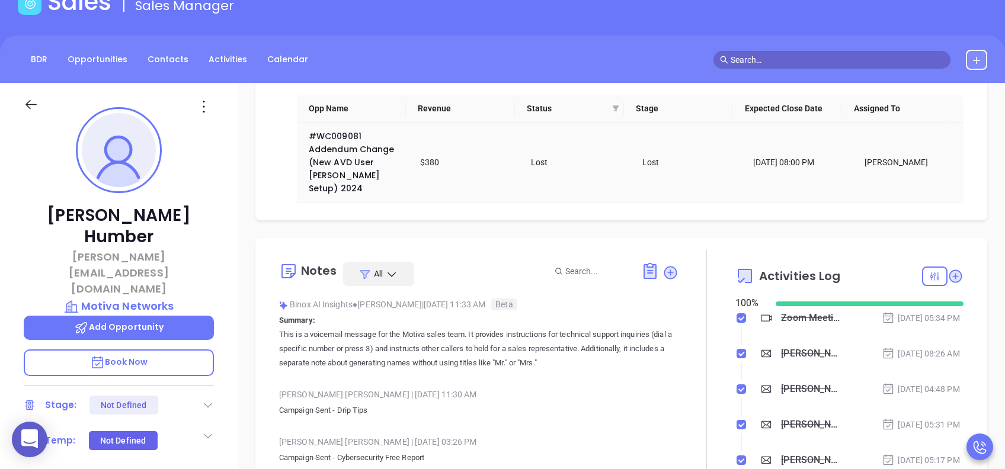
scroll to position [158, 0]
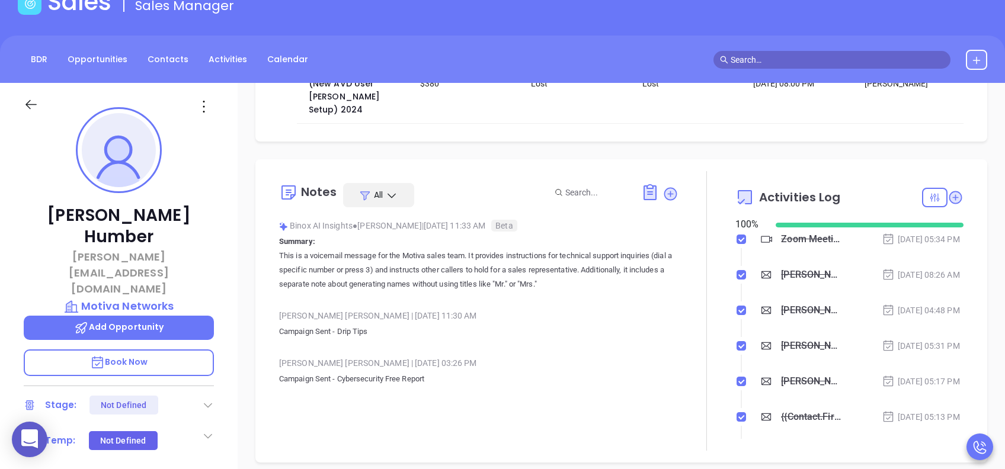
click at [782, 243] on div "Zoom Meeting with Walter" at bounding box center [812, 239] width 62 height 18
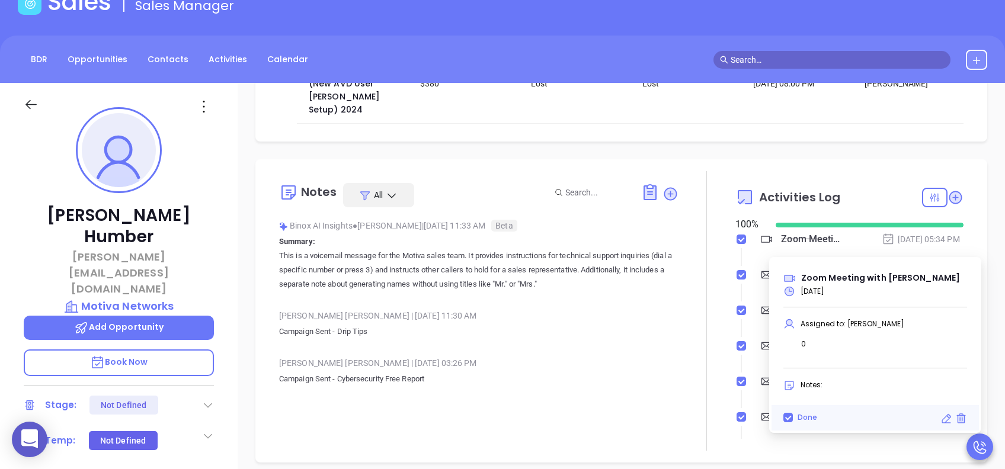
click at [946, 416] on icon at bounding box center [946, 419] width 12 height 12
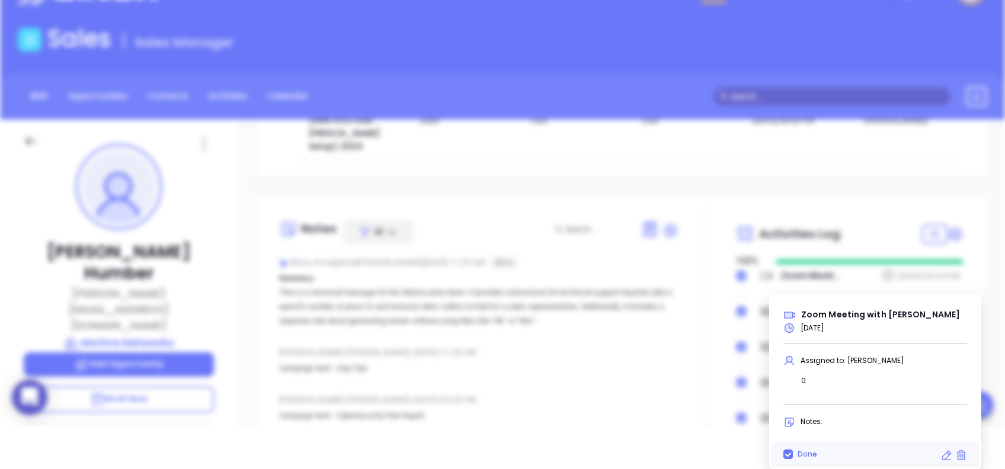
scroll to position [374, 0]
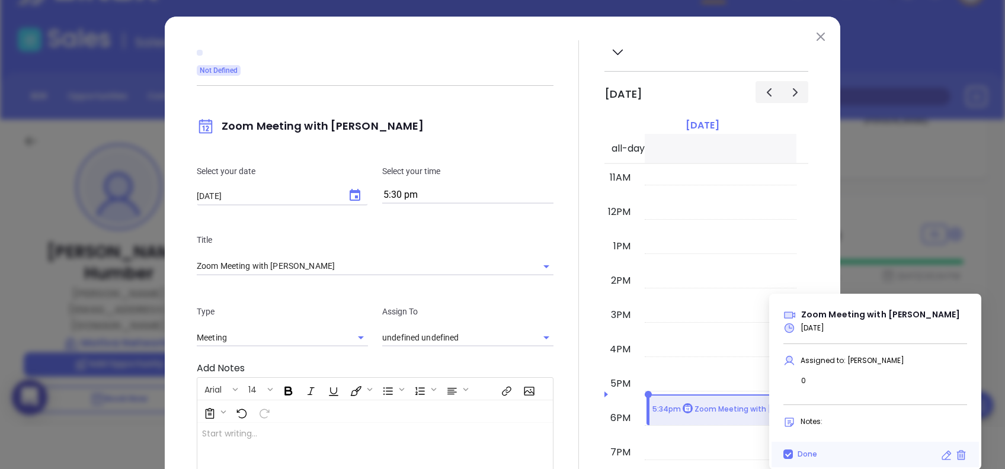
type input "[PERSON_NAME]"
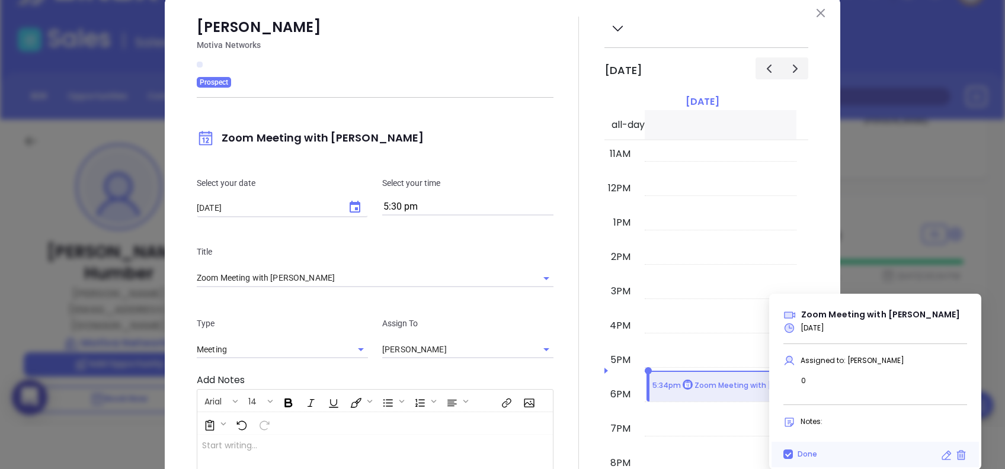
scroll to position [0, 0]
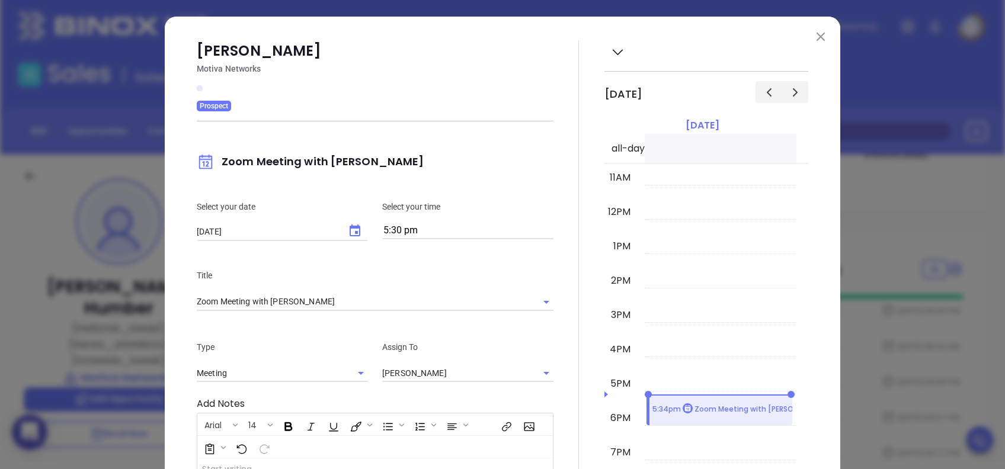
click at [816, 38] on img at bounding box center [820, 37] width 8 height 8
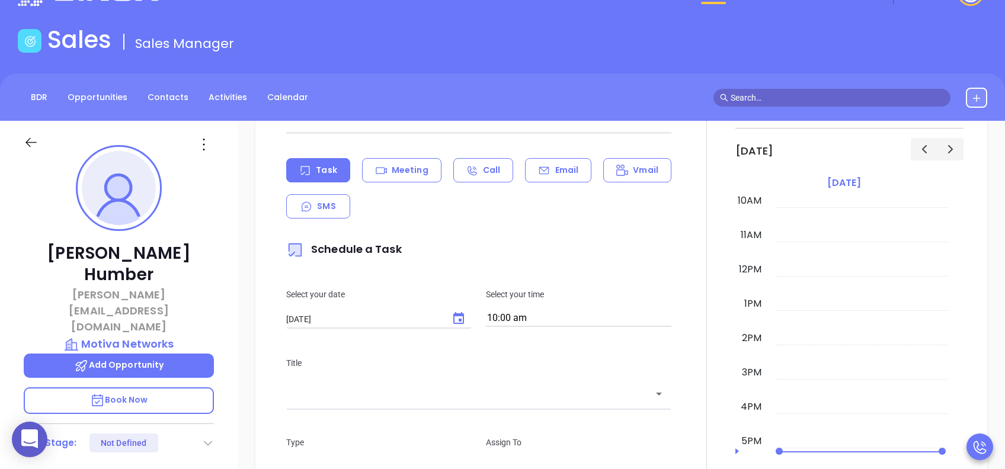
scroll to position [790, 0]
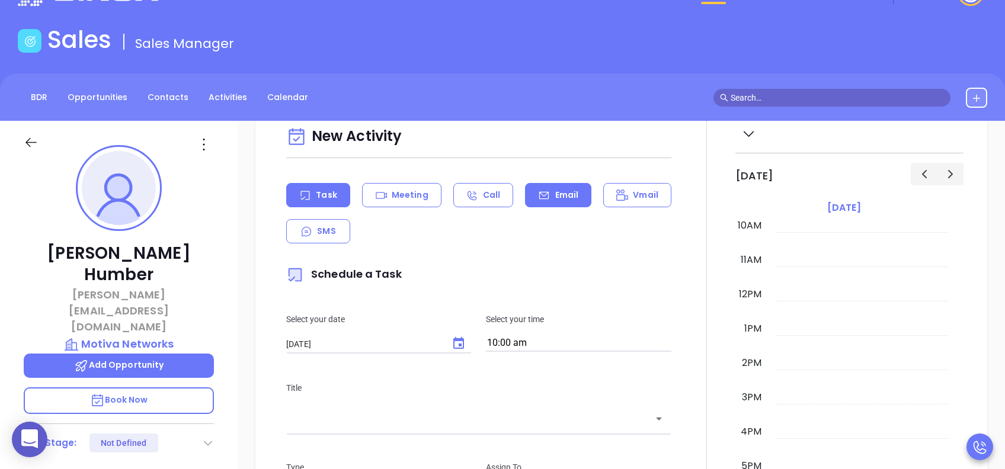
click at [545, 197] on div "Email" at bounding box center [558, 195] width 66 height 24
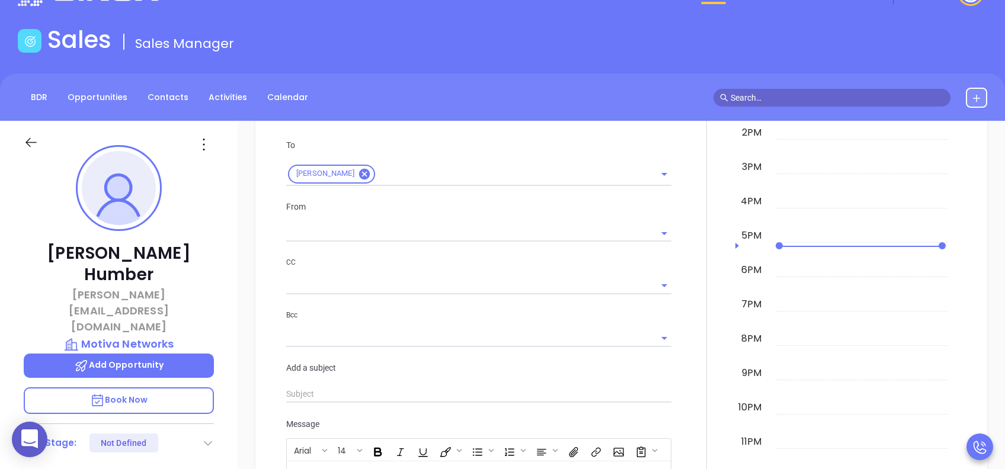
type input "[PERSON_NAME]"
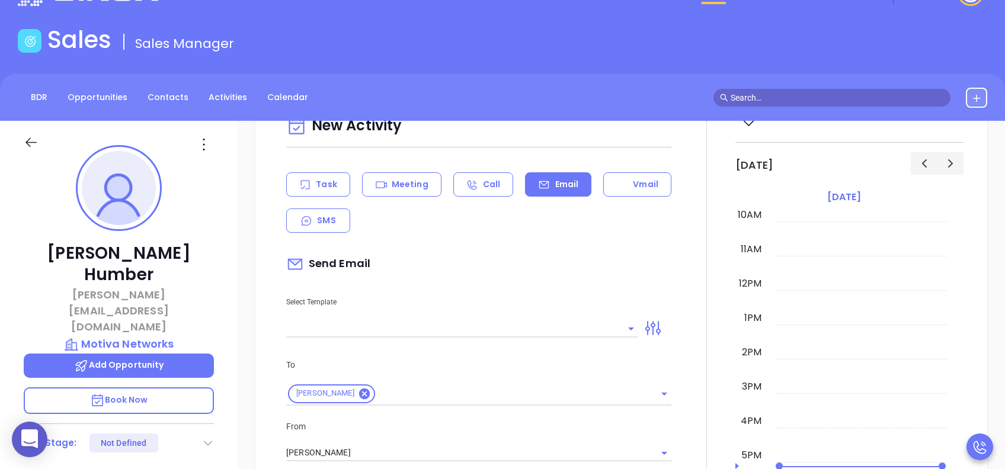
scroll to position [868, 0]
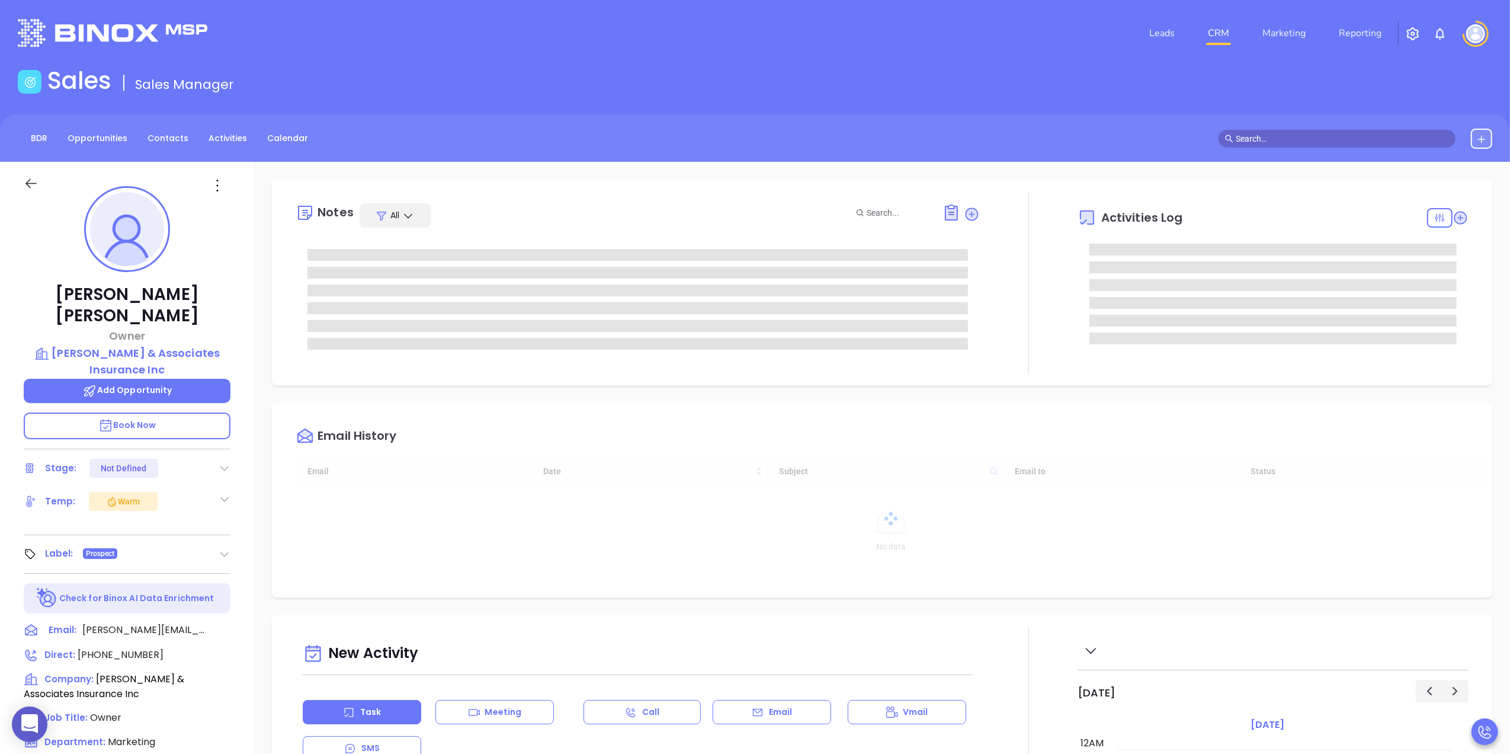
type input "[DATE]"
type input "Lucy Lechado"
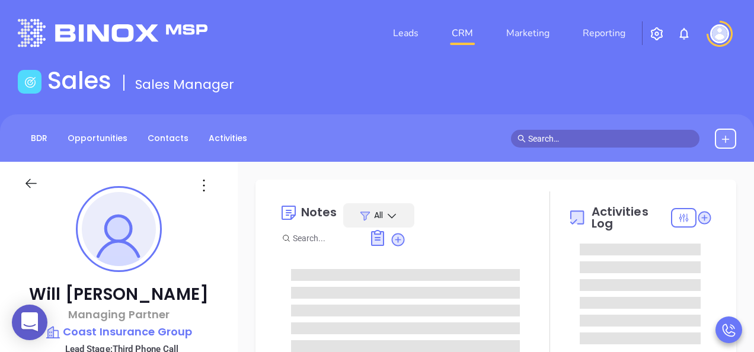
type input "[DATE]"
type input "[PERSON_NAME]"
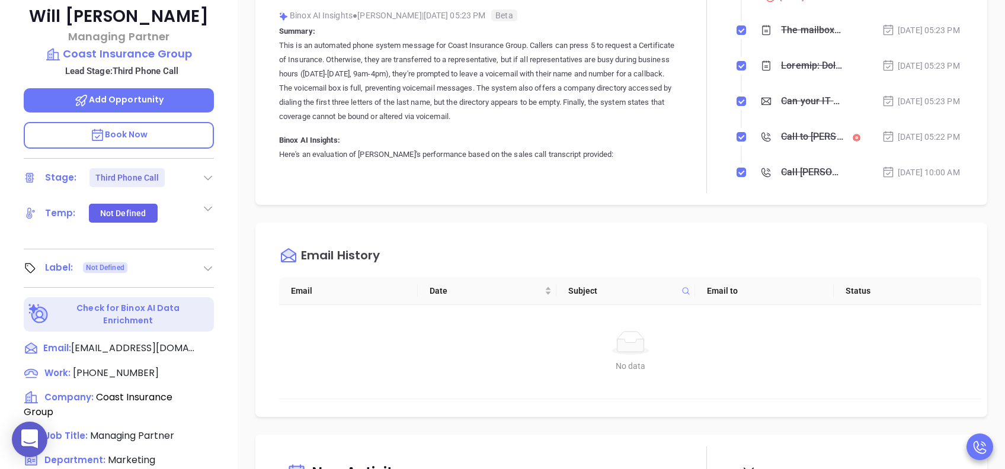
scroll to position [521, 0]
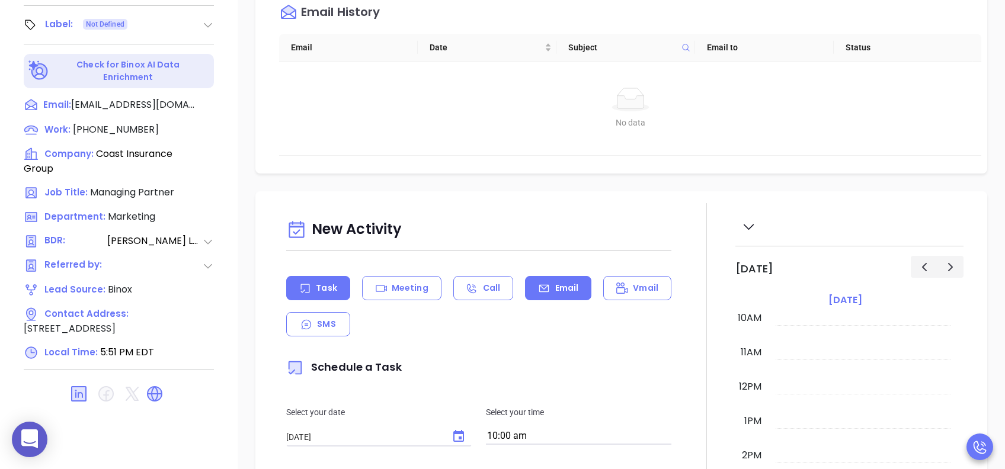
click at [548, 288] on div "Email" at bounding box center [558, 288] width 66 height 24
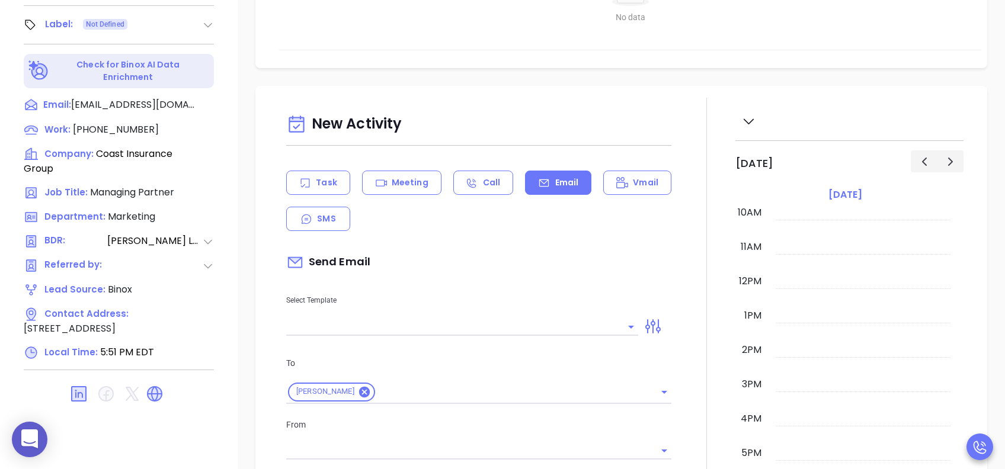
scroll to position [158, 0]
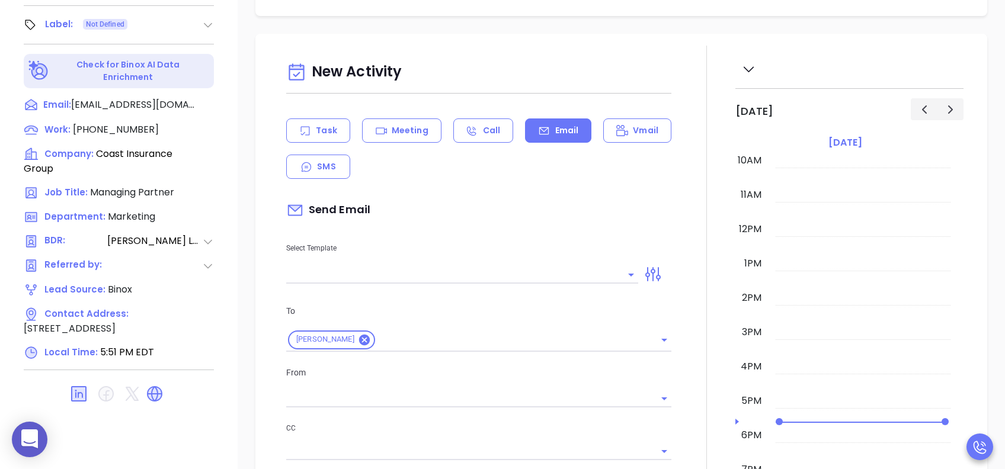
type input "[PERSON_NAME]"
click at [512, 274] on input "text" at bounding box center [453, 274] width 334 height 17
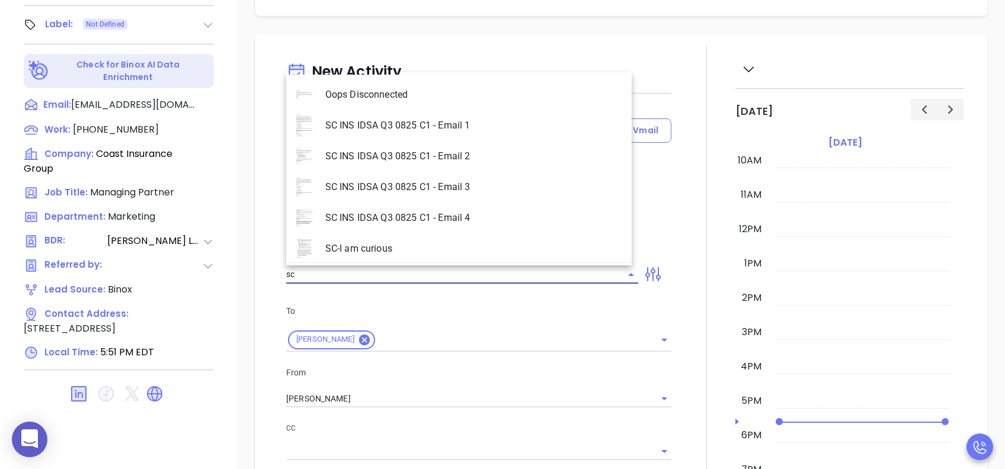
click at [480, 182] on li "SC INS IDSA Q3 0825 C1 - Email 3" at bounding box center [458, 187] width 345 height 31
type input "SC INS IDSA Q3 0825 C1 - Email 3"
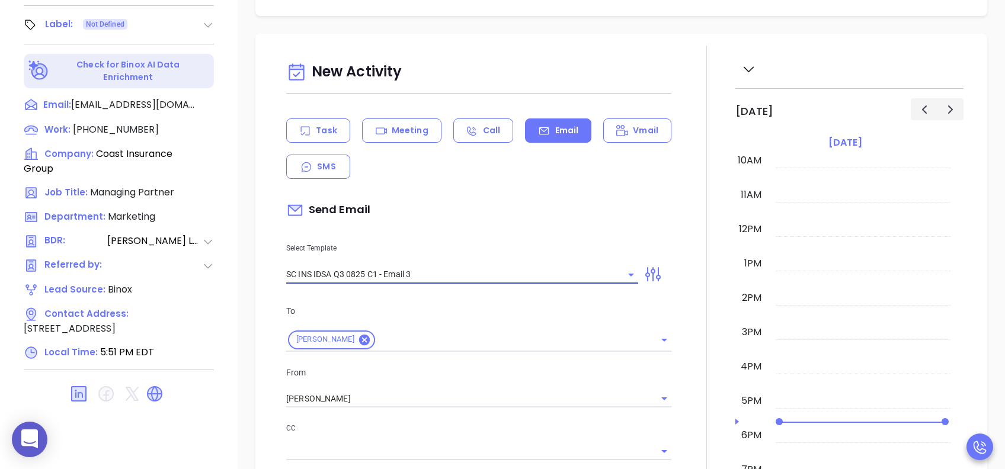
type input "Will, could your agency survive a data breach?"
type input "SC INS IDSA Q3 0825 C1 - Email 3"
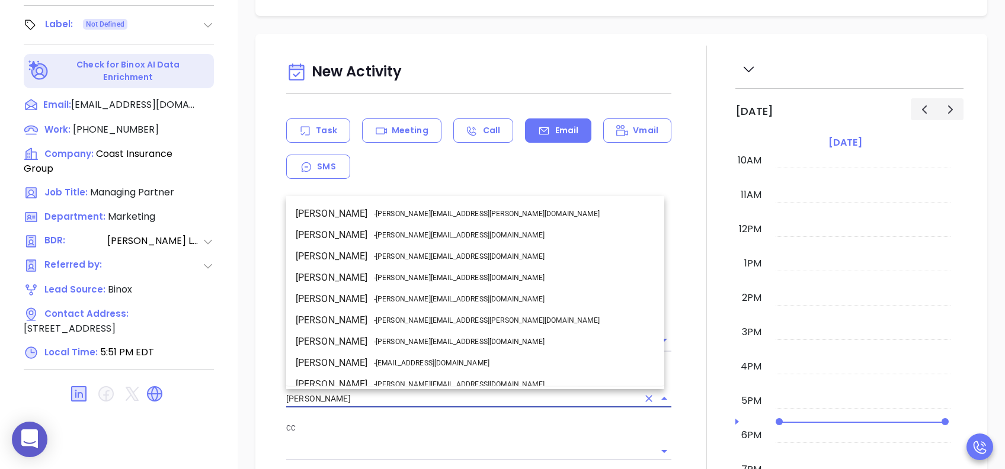
scroll to position [72, 0]
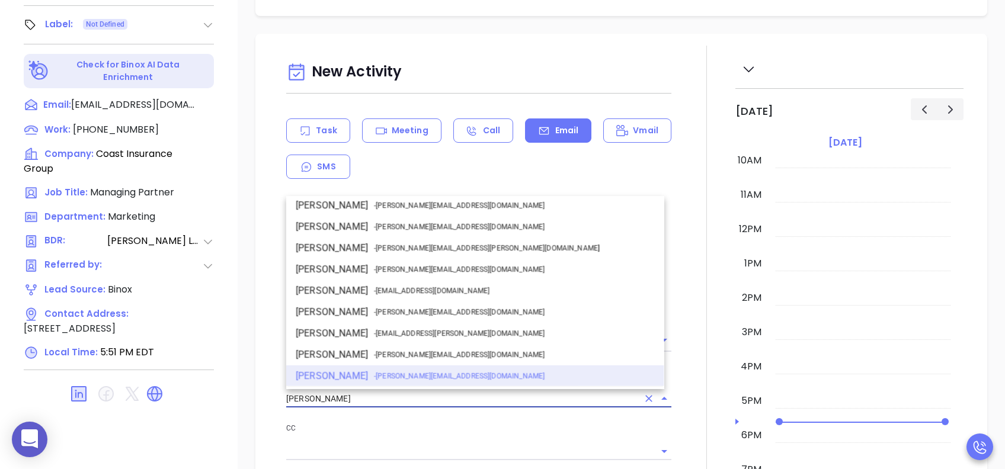
drag, startPoint x: 372, startPoint y: 396, endPoint x: 239, endPoint y: 396, distance: 132.7
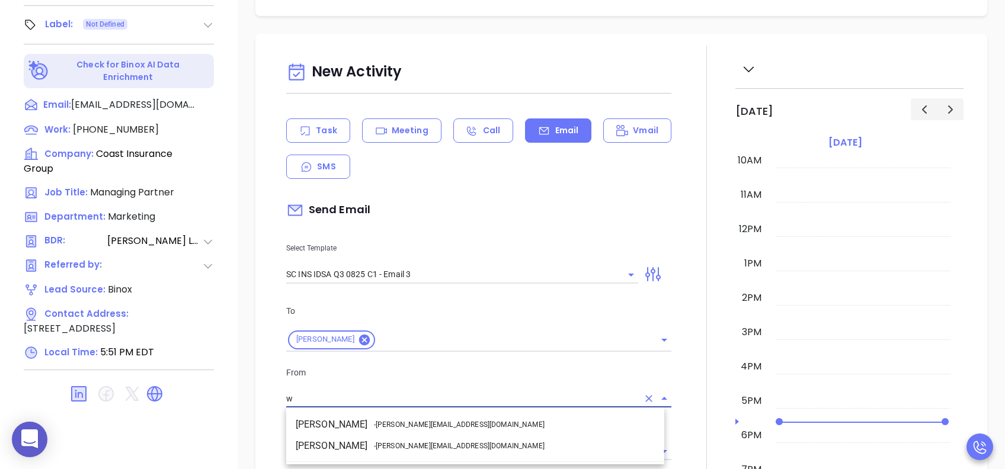
scroll to position [0, 0]
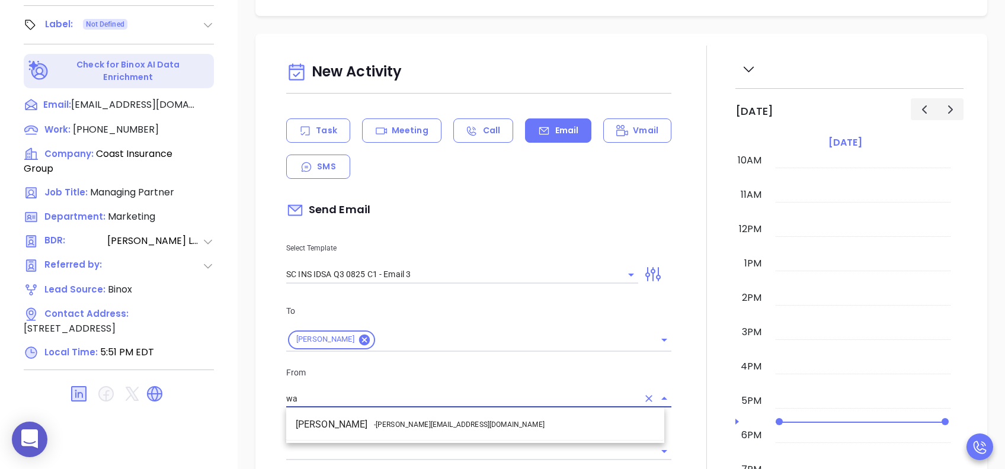
click at [455, 351] on li "Walter Contreras - [EMAIL_ADDRESS][DOMAIN_NAME]" at bounding box center [475, 424] width 378 height 21
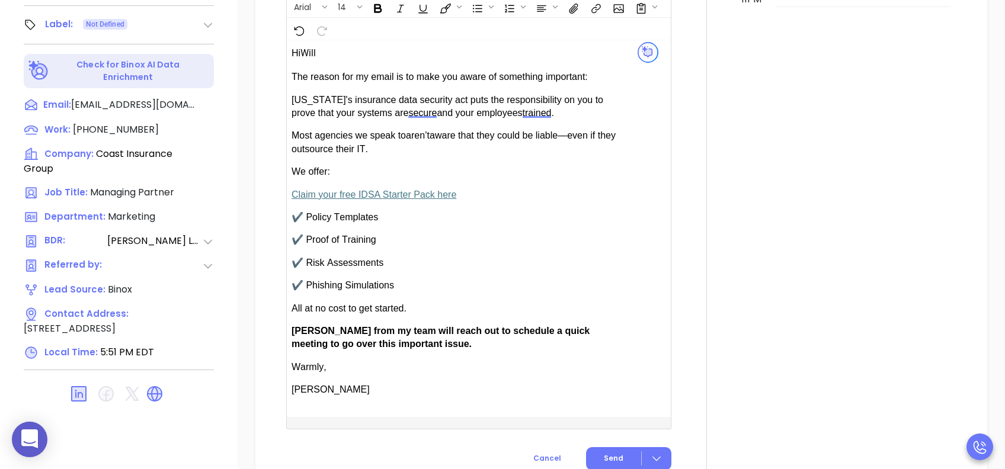
scroll to position [790, 0]
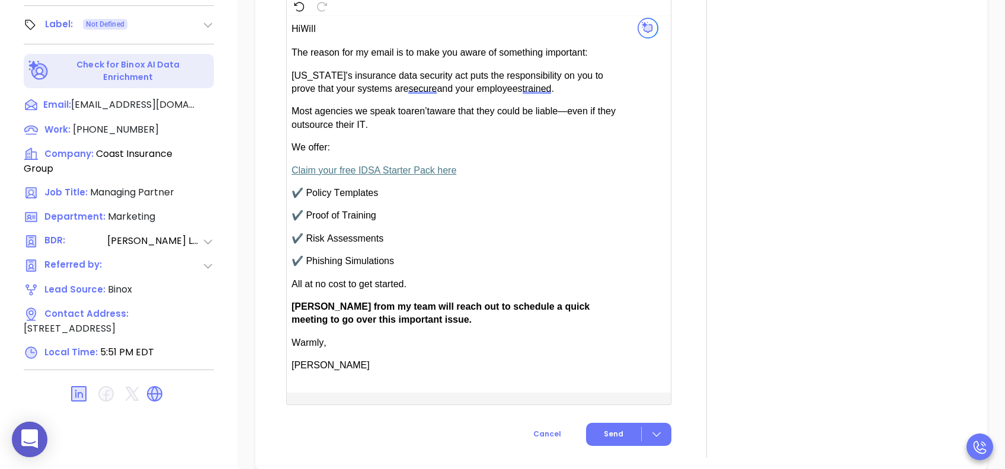
type input "[PERSON_NAME]"
drag, startPoint x: 325, startPoint y: 301, endPoint x: 293, endPoint y: 305, distance: 32.3
click at [293, 305] on span "[PERSON_NAME] from my team will reach out to schedule a quick meeting to go ove…" at bounding box center [440, 313] width 298 height 23
click at [608, 351] on span "Send" at bounding box center [614, 434] width 20 height 11
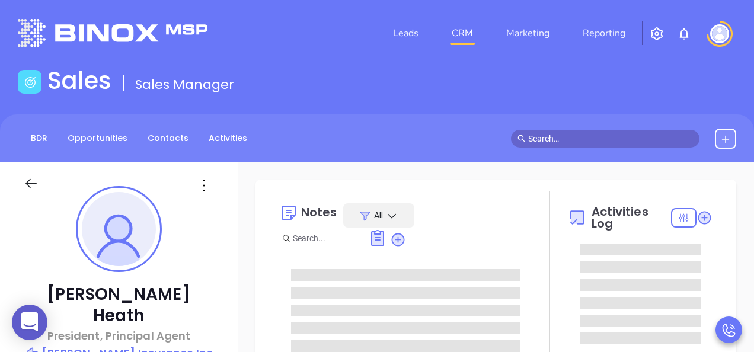
type input "[PERSON_NAME]"
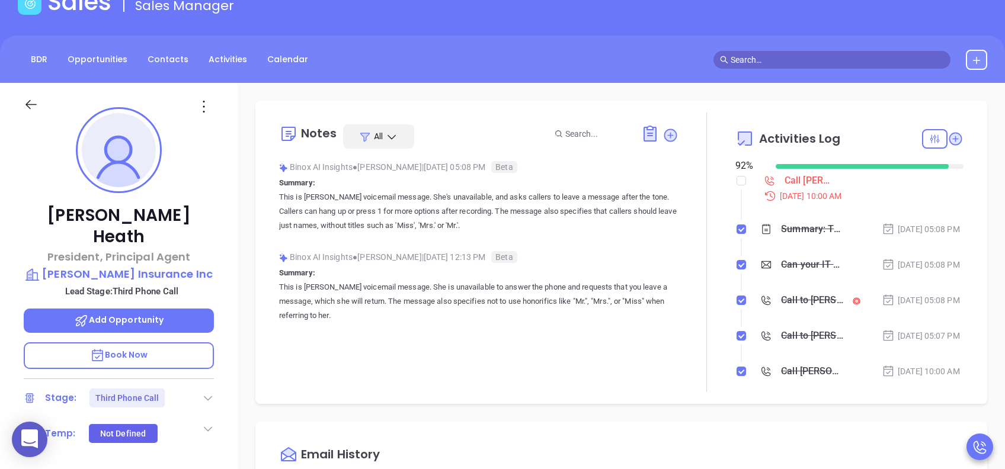
scroll to position [474, 0]
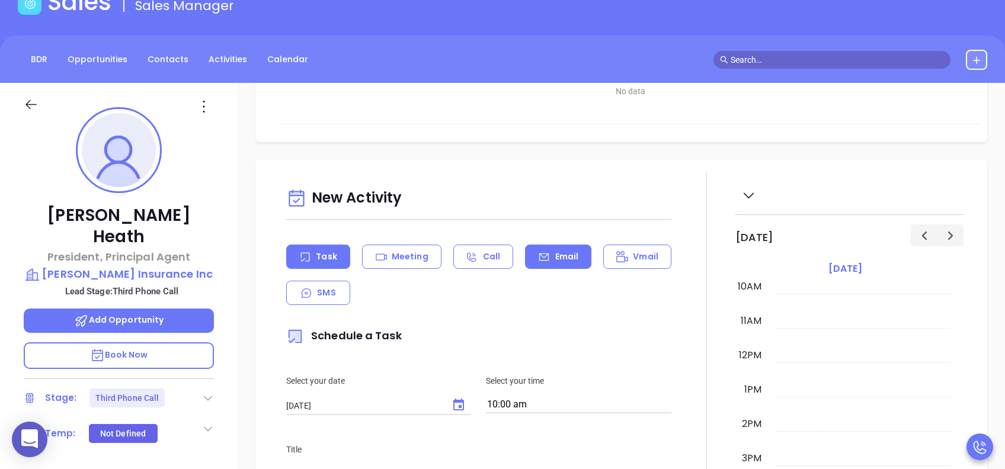
click at [568, 258] on p "Email" at bounding box center [567, 257] width 24 height 12
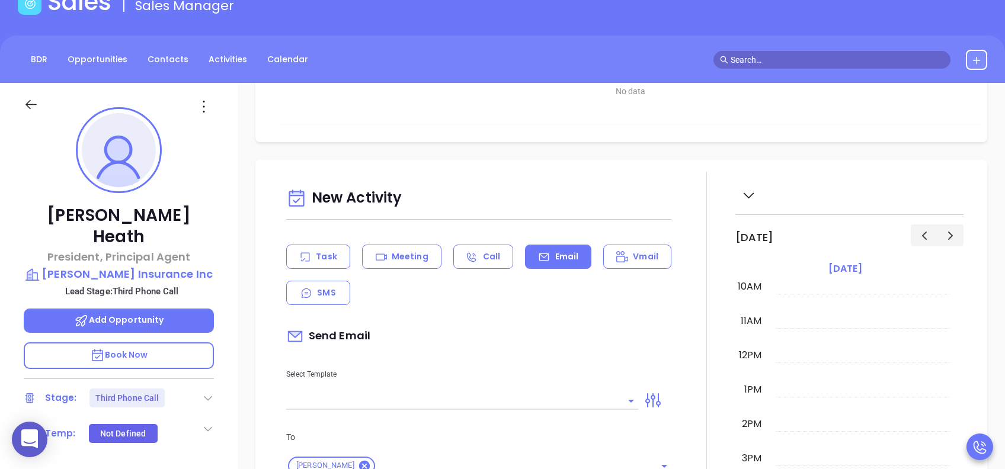
click at [432, 351] on input "text" at bounding box center [453, 400] width 334 height 17
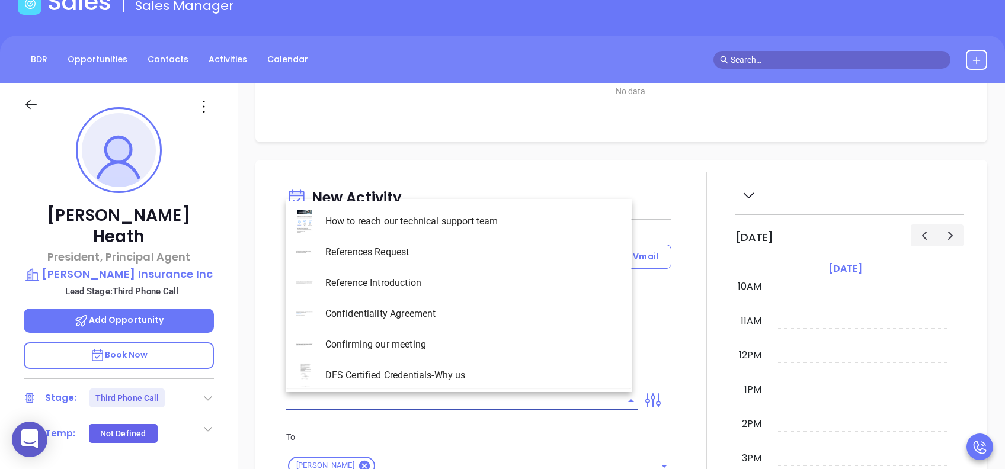
type input "[PERSON_NAME]"
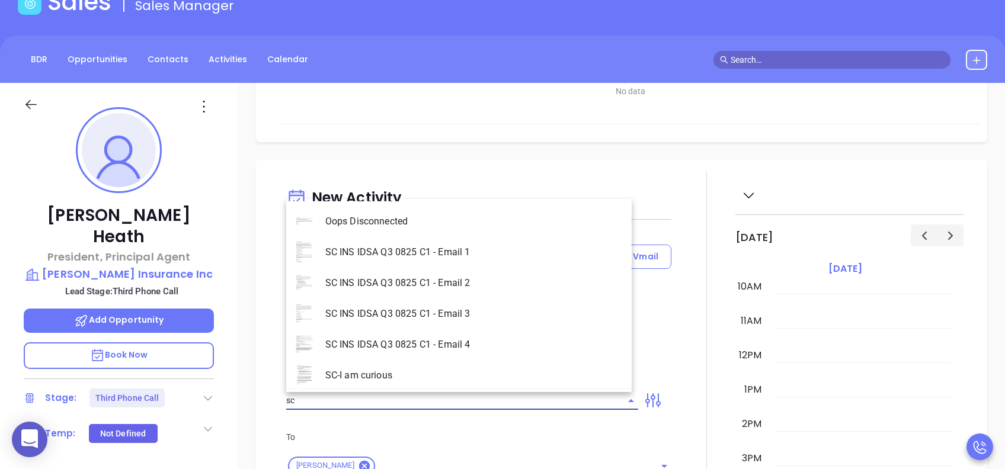
click at [447, 316] on li "SC INS IDSA Q3 0825 C1 - Email 3" at bounding box center [458, 314] width 345 height 31
type input "SC INS IDSA Q3 0825 C1 - Email 3"
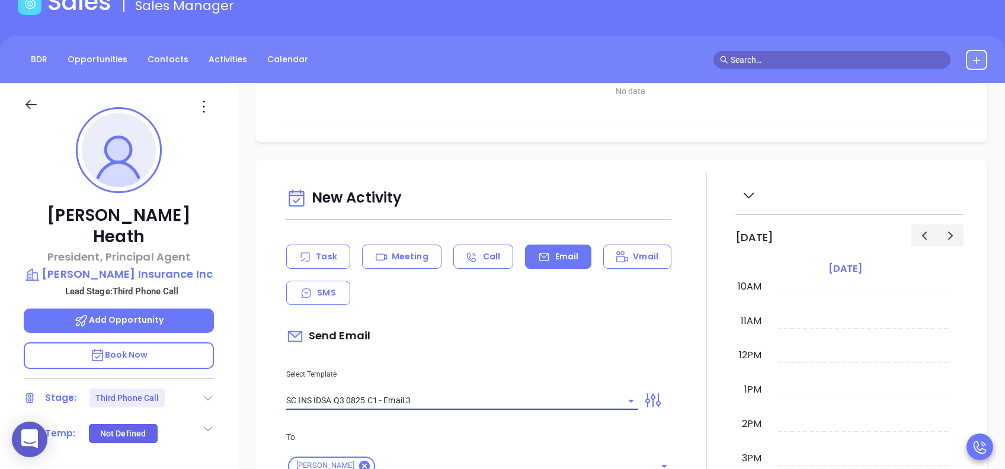
type input "Rebeccah, could your agency survive a data breach?"
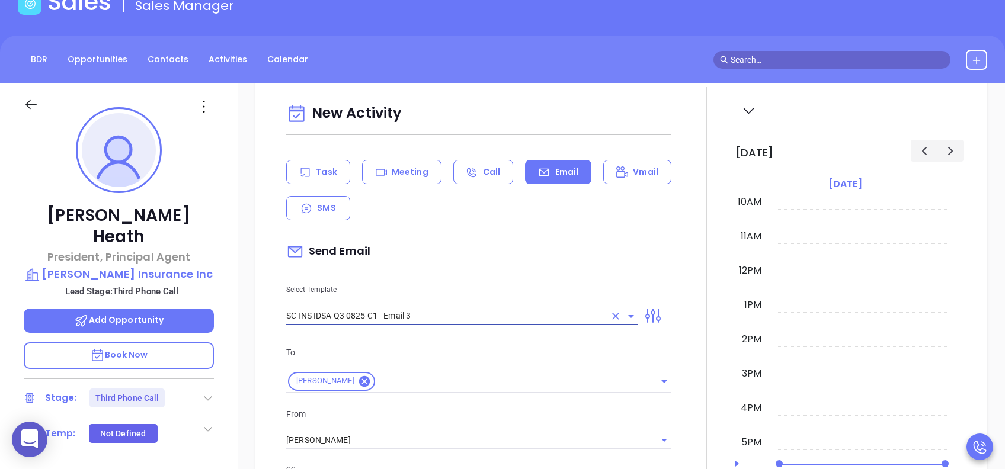
scroll to position [790, 0]
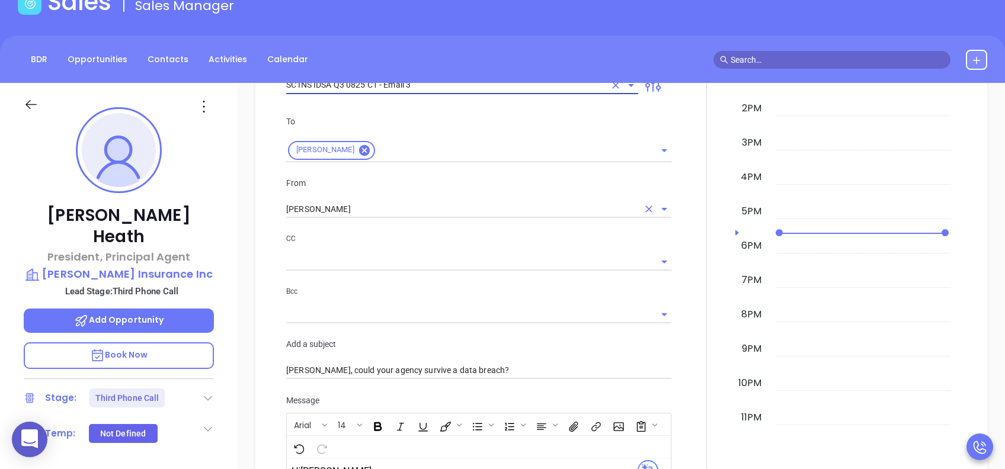
type input "SC INS IDSA Q3 0825 C1 - Email 3"
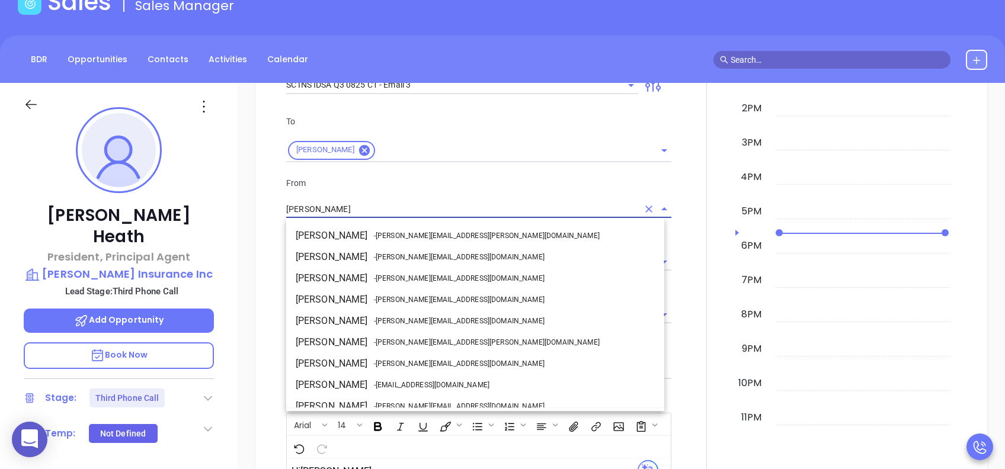
drag, startPoint x: 361, startPoint y: 207, endPoint x: 267, endPoint y: 216, distance: 94.6
click at [267, 216] on div "New Activity Task Meeting Call Email Vmail SMS Send Email Select Template SC IN…" at bounding box center [621, 378] width 708 height 1044
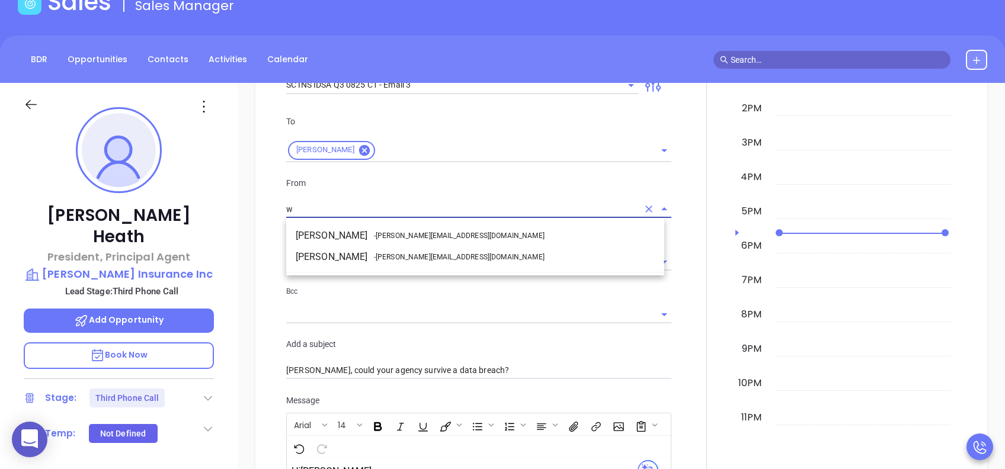
scroll to position [0, 0]
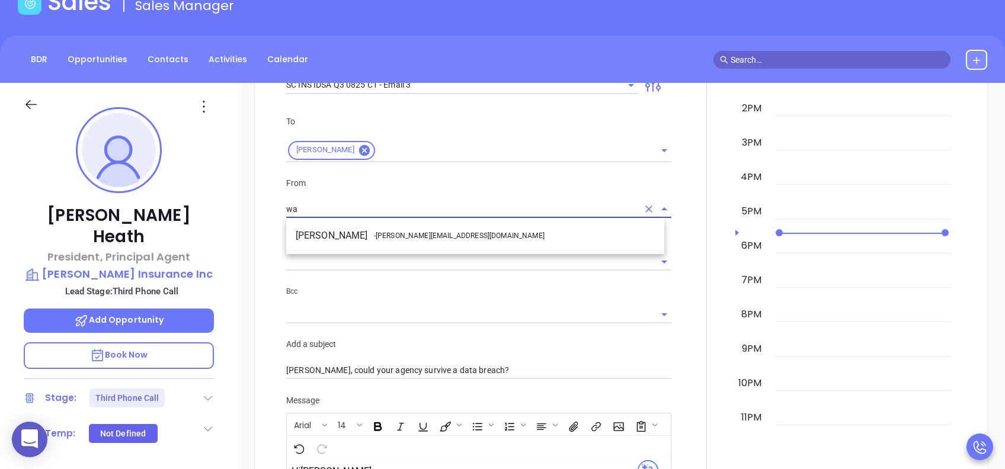
click at [341, 233] on li "Walter Contreras - walter@motiva.net" at bounding box center [475, 235] width 378 height 21
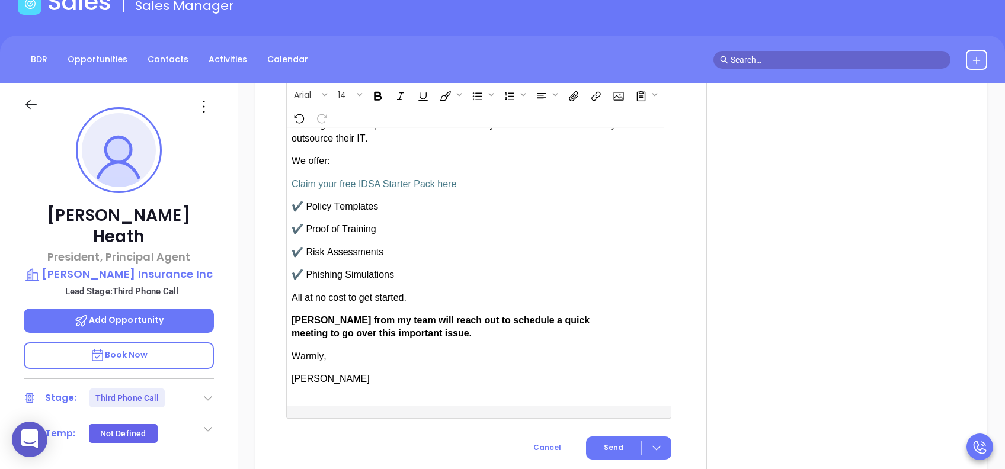
scroll to position [1342, 0]
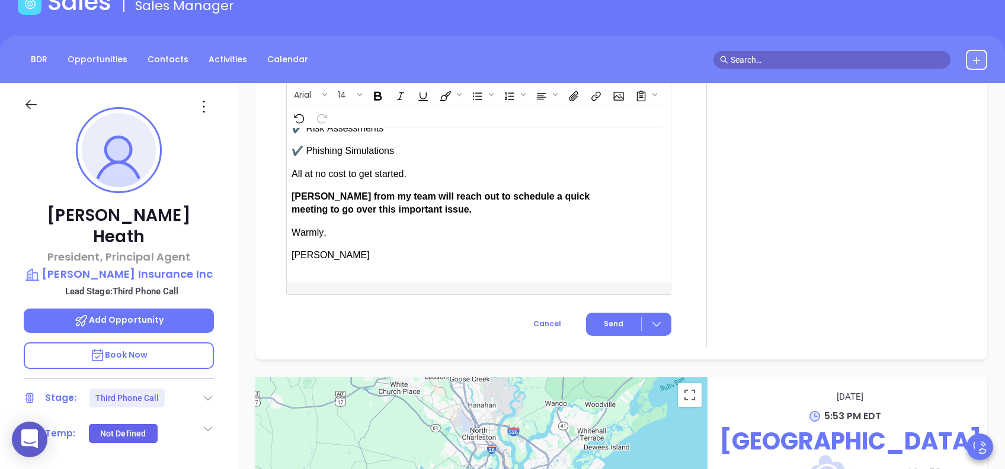
type input "Walter Contreras"
drag, startPoint x: 326, startPoint y: 190, endPoint x: 297, endPoint y: 194, distance: 29.3
click at [297, 194] on span "Anabell from my team will reach out to schedule a quick meeting to go over this…" at bounding box center [440, 202] width 298 height 23
click at [612, 319] on span "Send" at bounding box center [614, 324] width 20 height 11
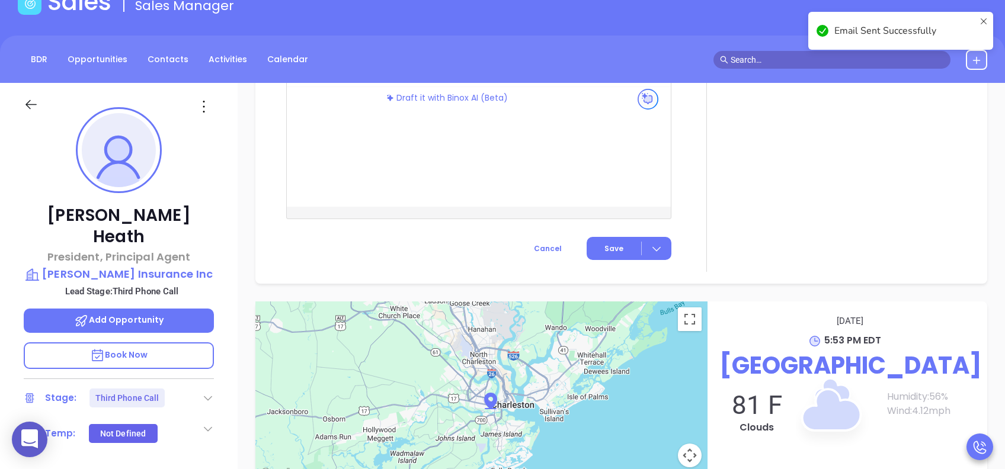
scroll to position [1065, 0]
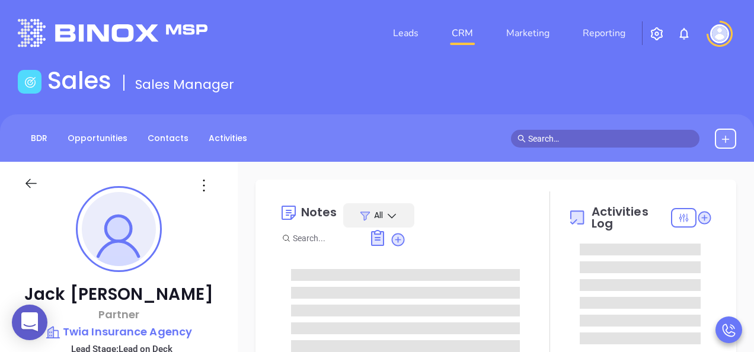
type input "[PERSON_NAME]"
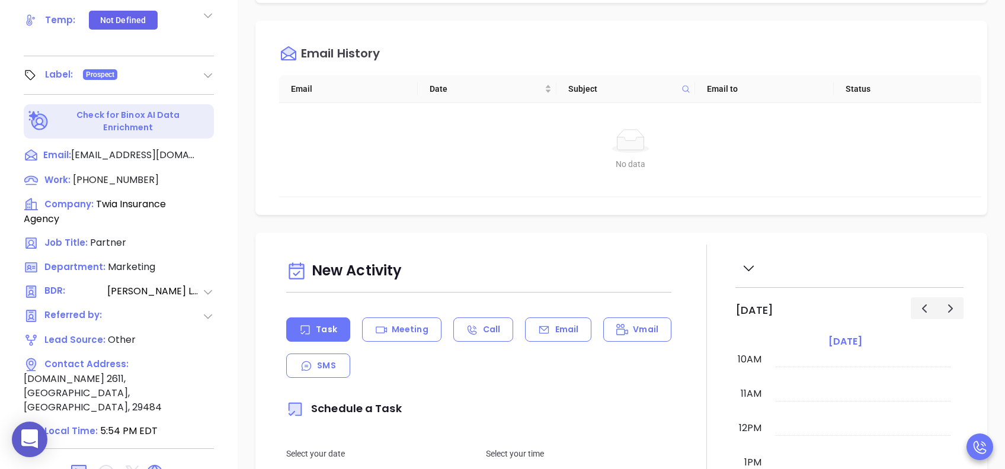
scroll to position [474, 0]
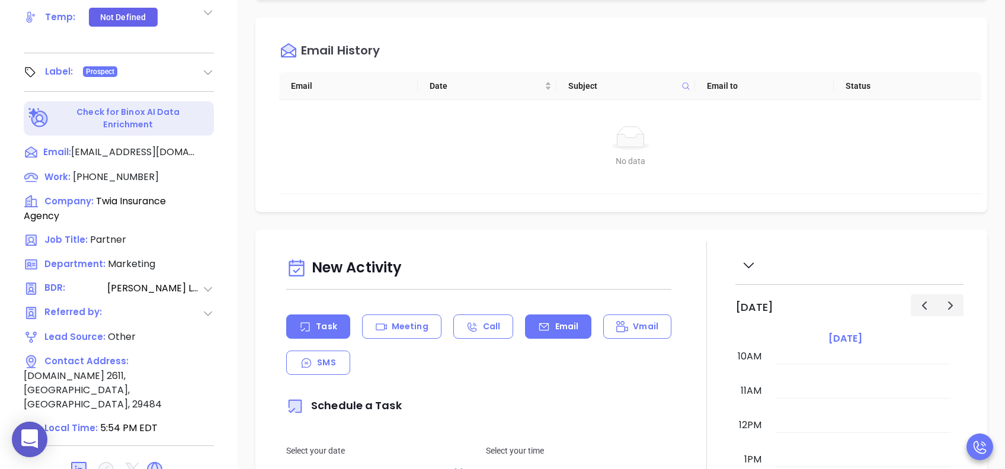
click at [555, 333] on p "Email" at bounding box center [567, 326] width 24 height 12
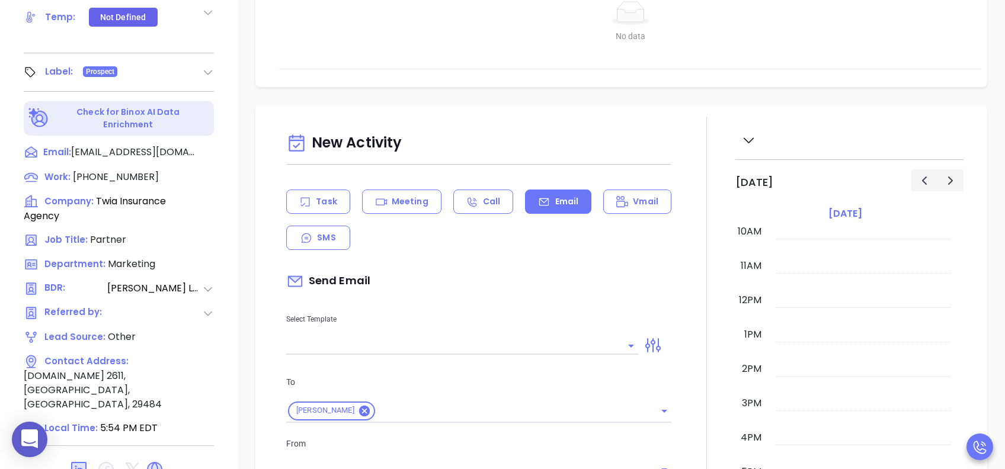
scroll to position [237, 0]
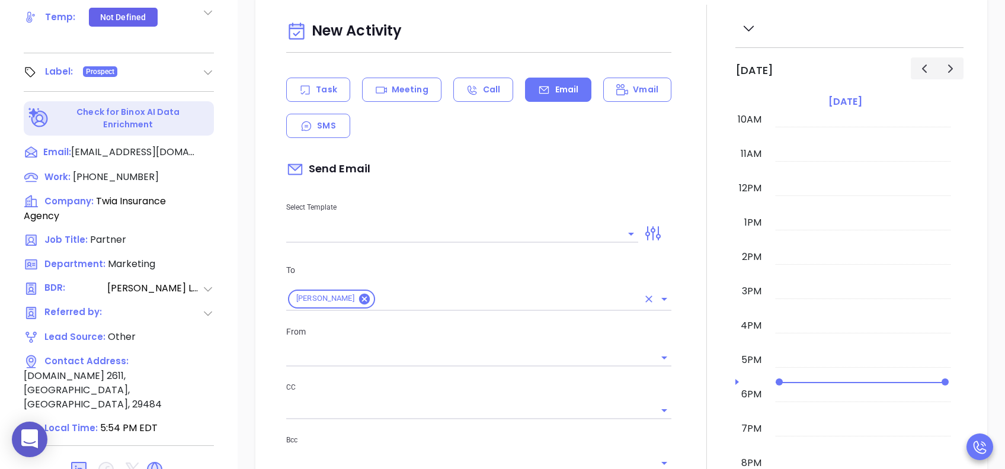
type input "[PERSON_NAME]"
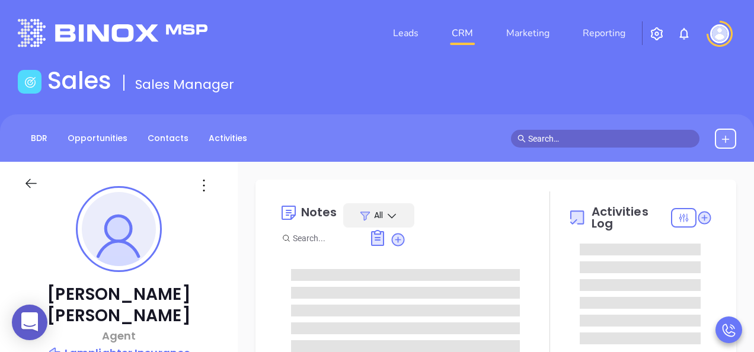
type input "[PERSON_NAME]"
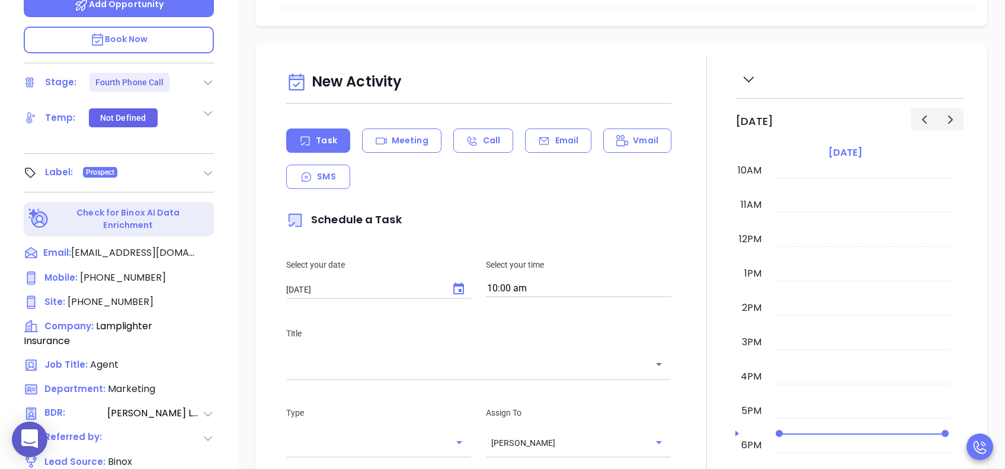
scroll to position [316, 0]
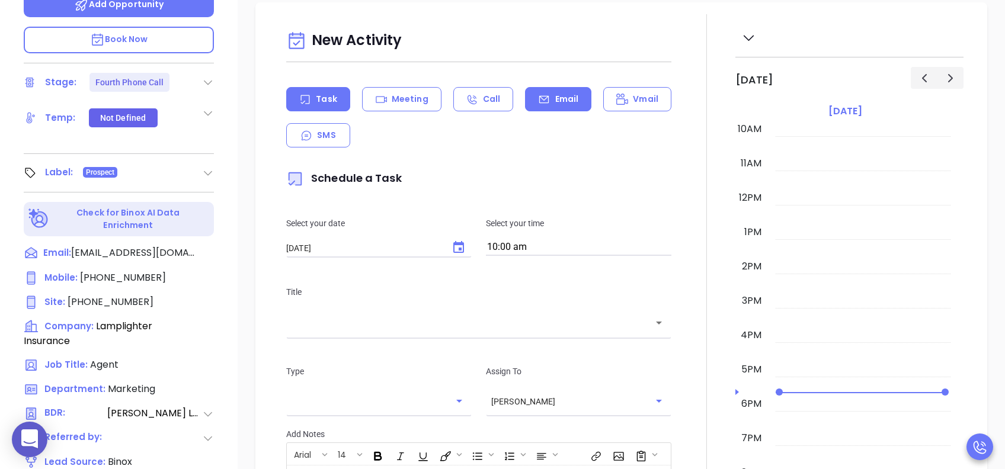
click at [555, 97] on p "Email" at bounding box center [567, 99] width 24 height 12
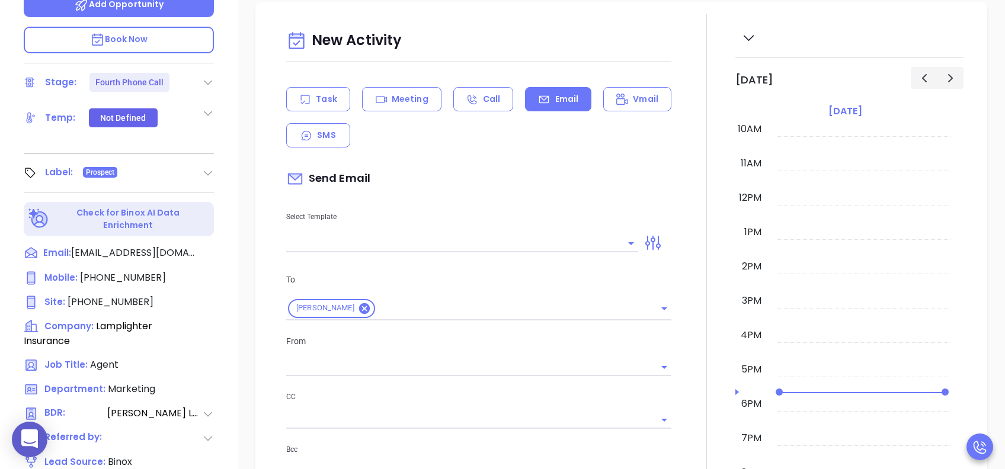
click at [463, 246] on input "text" at bounding box center [453, 243] width 334 height 17
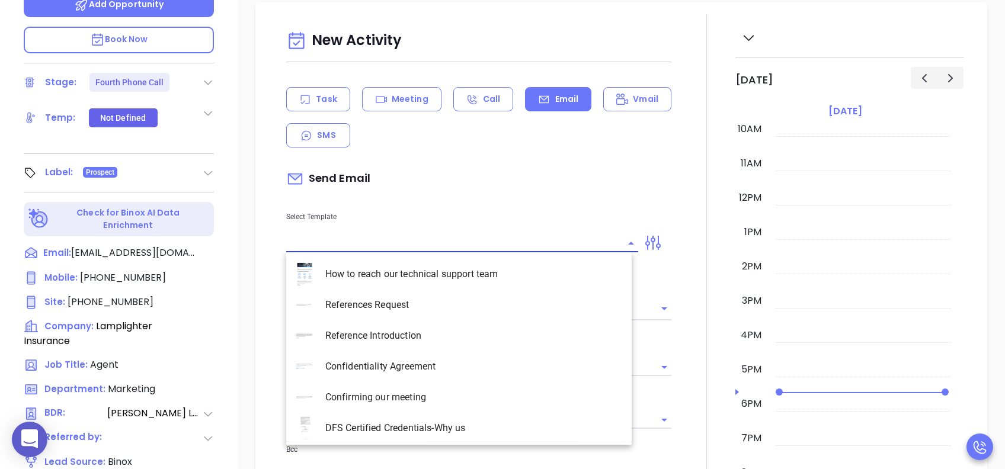
type input "[PERSON_NAME]"
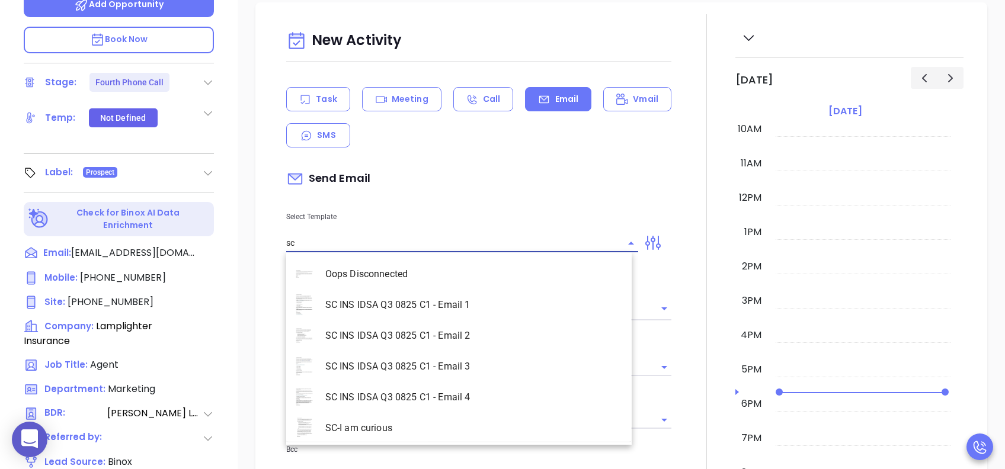
click at [472, 351] on li "SC INS IDSA Q3 0825 C1 - Email 4" at bounding box center [458, 397] width 345 height 31
type input "SC INS IDSA Q3 0825 C1 - Email 4"
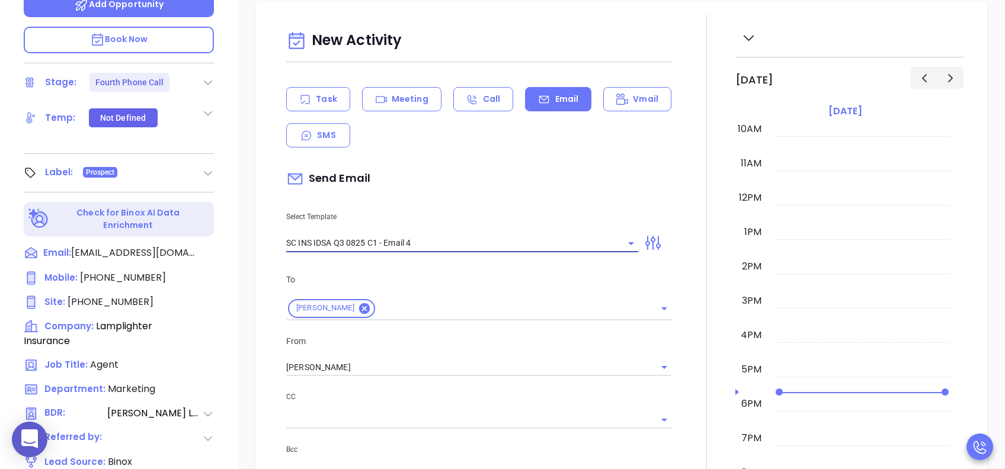
type input "Final heads up Ryan; Compliance matters"
type input "SC INS IDSA Q3 0825 C1 - Email 4"
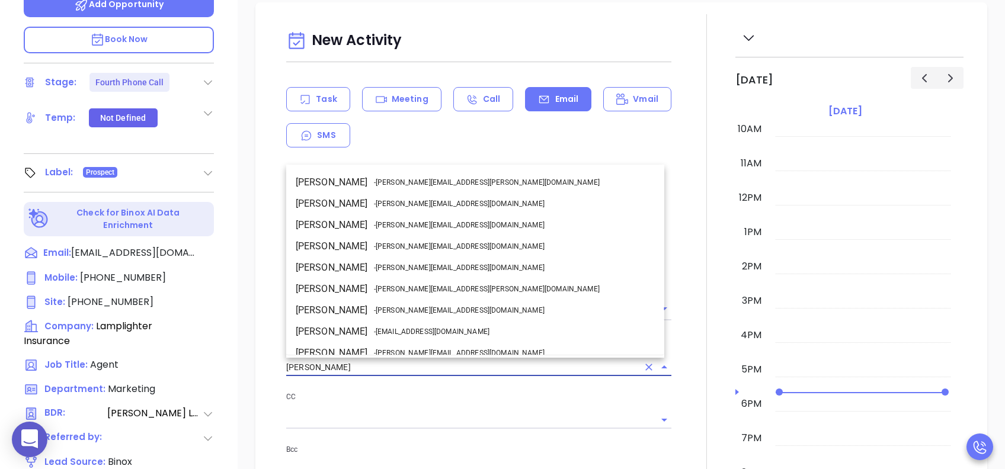
drag, startPoint x: 294, startPoint y: 361, endPoint x: 262, endPoint y: 362, distance: 31.4
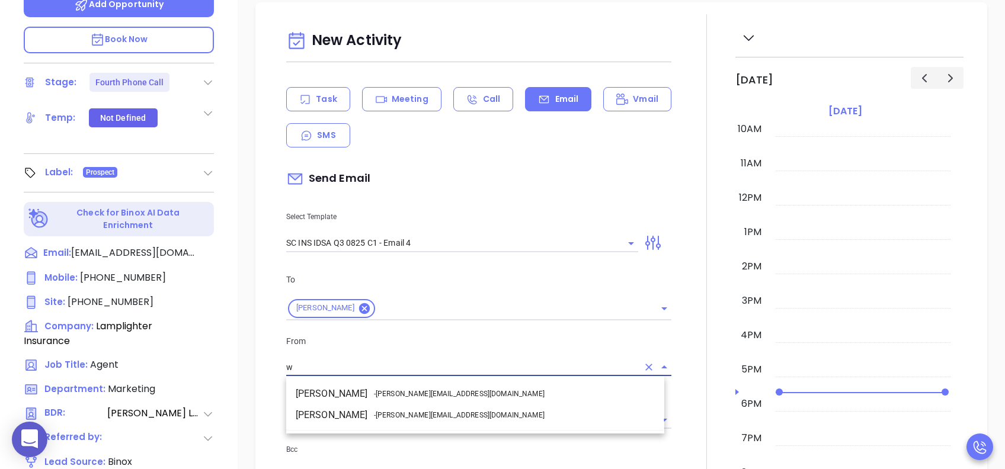
scroll to position [0, 0]
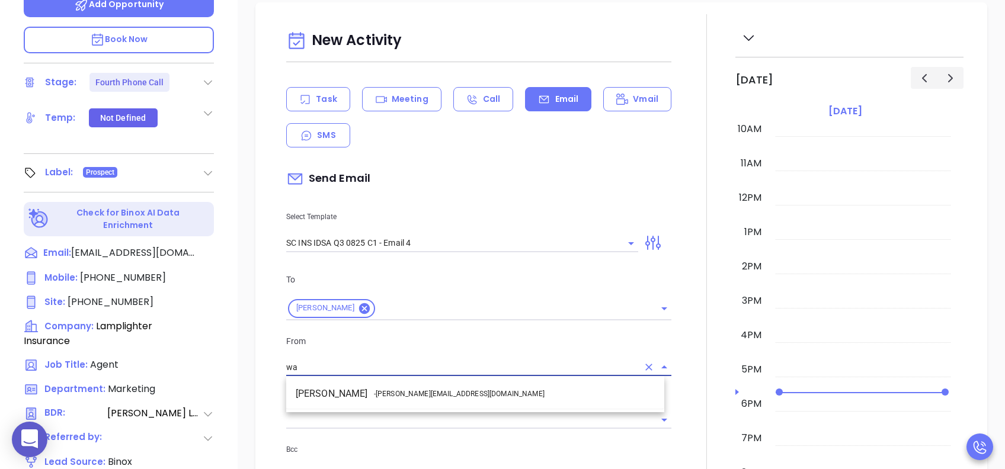
click at [445, 351] on li "Walter Contreras - walter@motiva.net" at bounding box center [475, 393] width 378 height 21
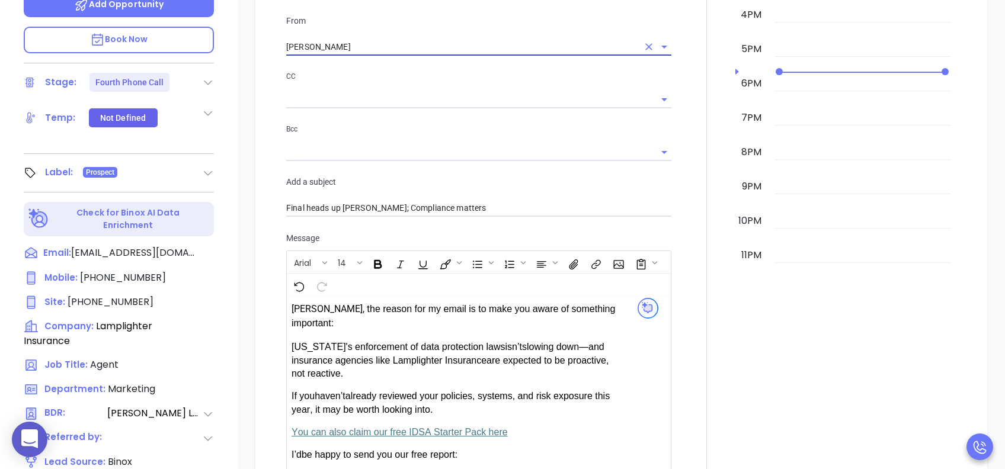
scroll to position [948, 0]
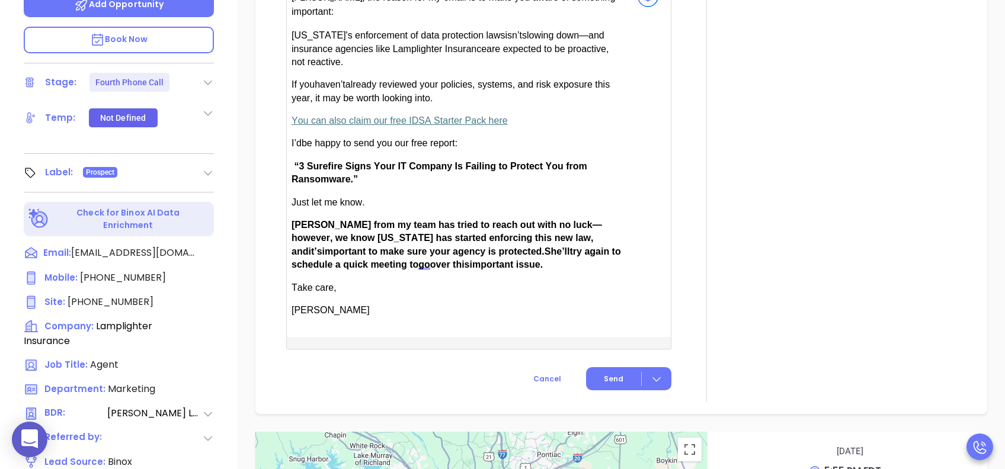
type input "Walter Contreras"
drag, startPoint x: 326, startPoint y: 206, endPoint x: 294, endPoint y: 206, distance: 32.6
click at [294, 220] on span "Anabell from my team has tried to reach out with no luck—however, we know South…" at bounding box center [446, 238] width 310 height 37
click at [612, 351] on span "Send" at bounding box center [614, 379] width 20 height 11
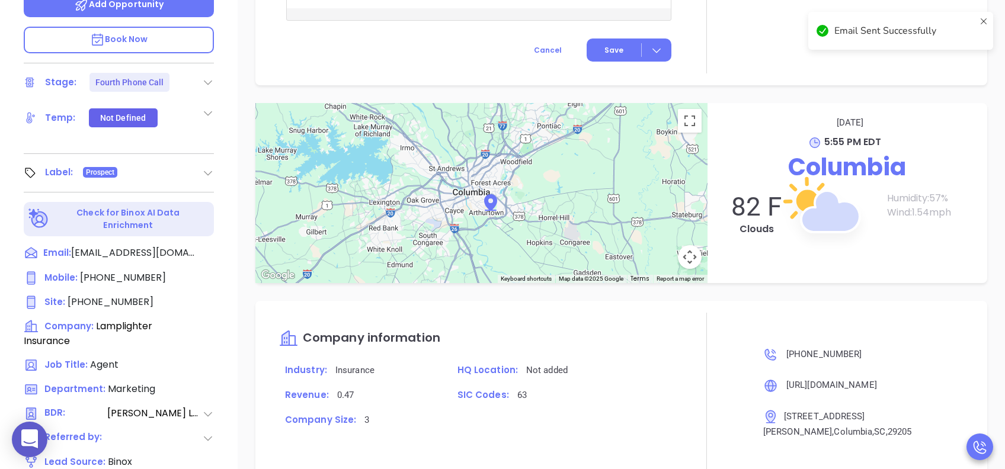
scroll to position [849, 0]
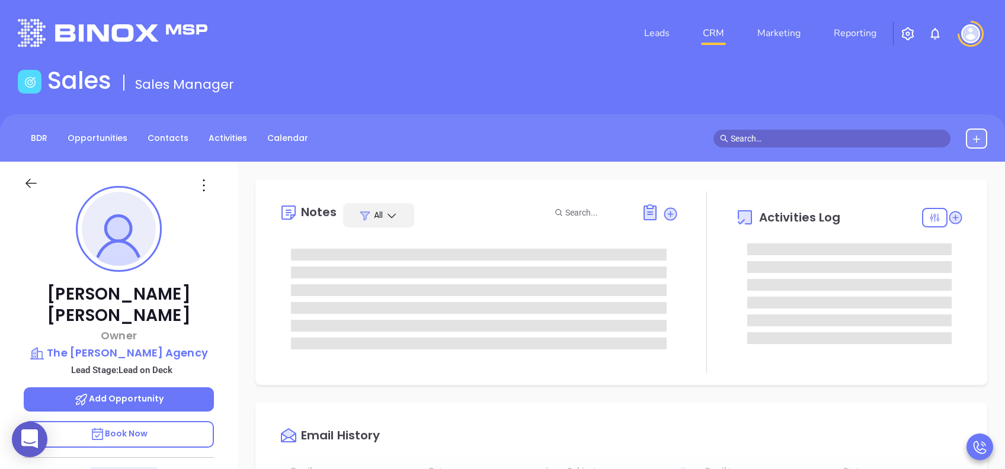
type input "[DATE]"
type input "[PERSON_NAME]"
